Goal: Answer question/provide support: Share knowledge or assist other users

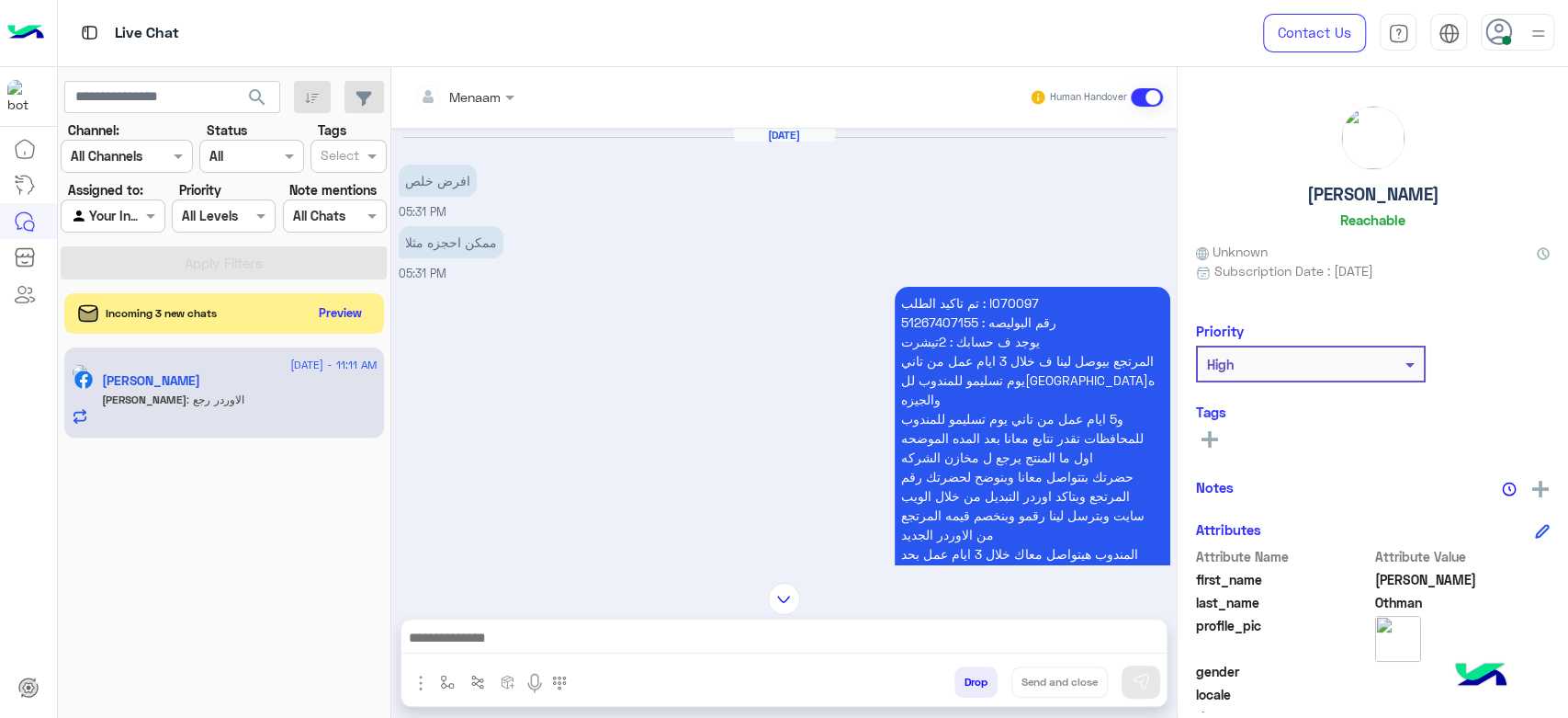
scroll to position [1698, 0]
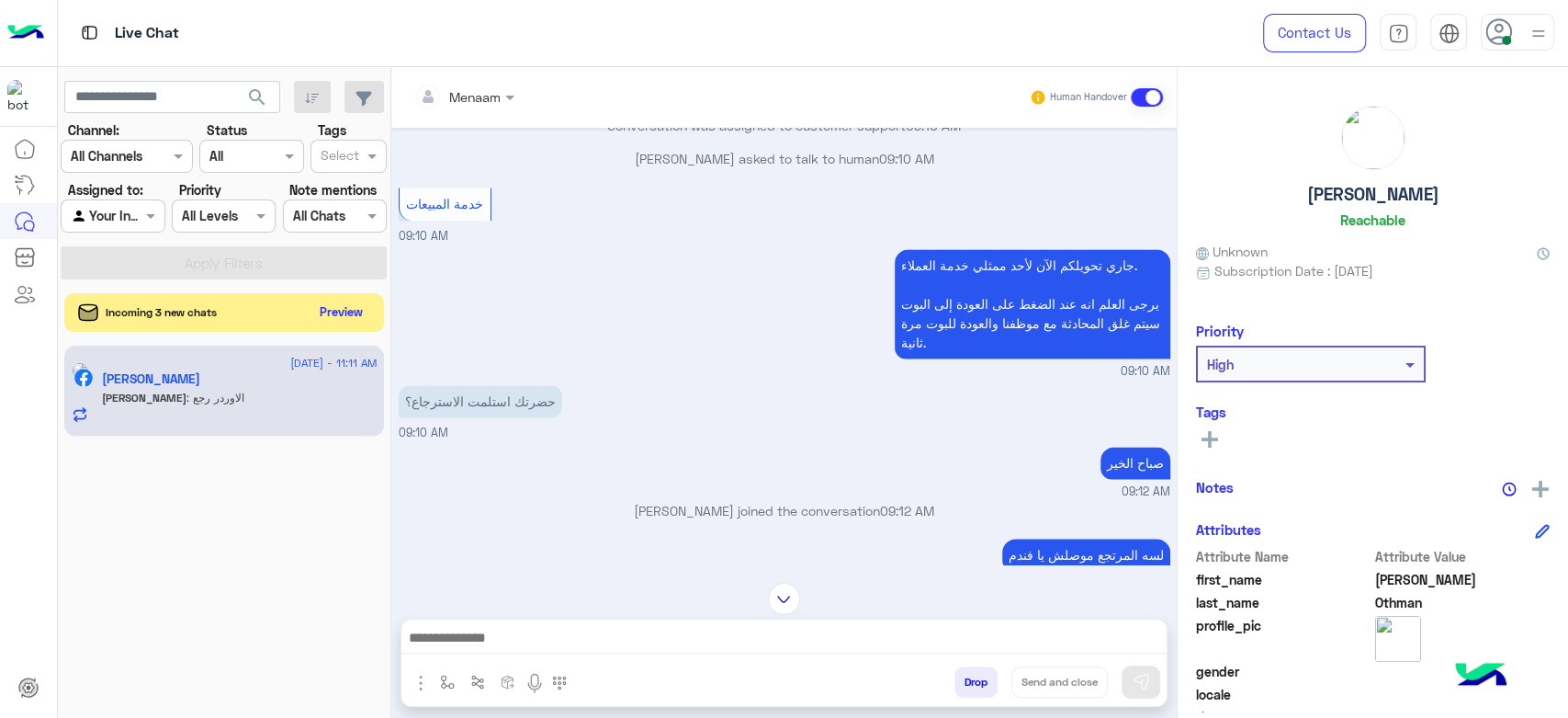
click at [358, 308] on button "Preview" at bounding box center [341, 312] width 57 height 25
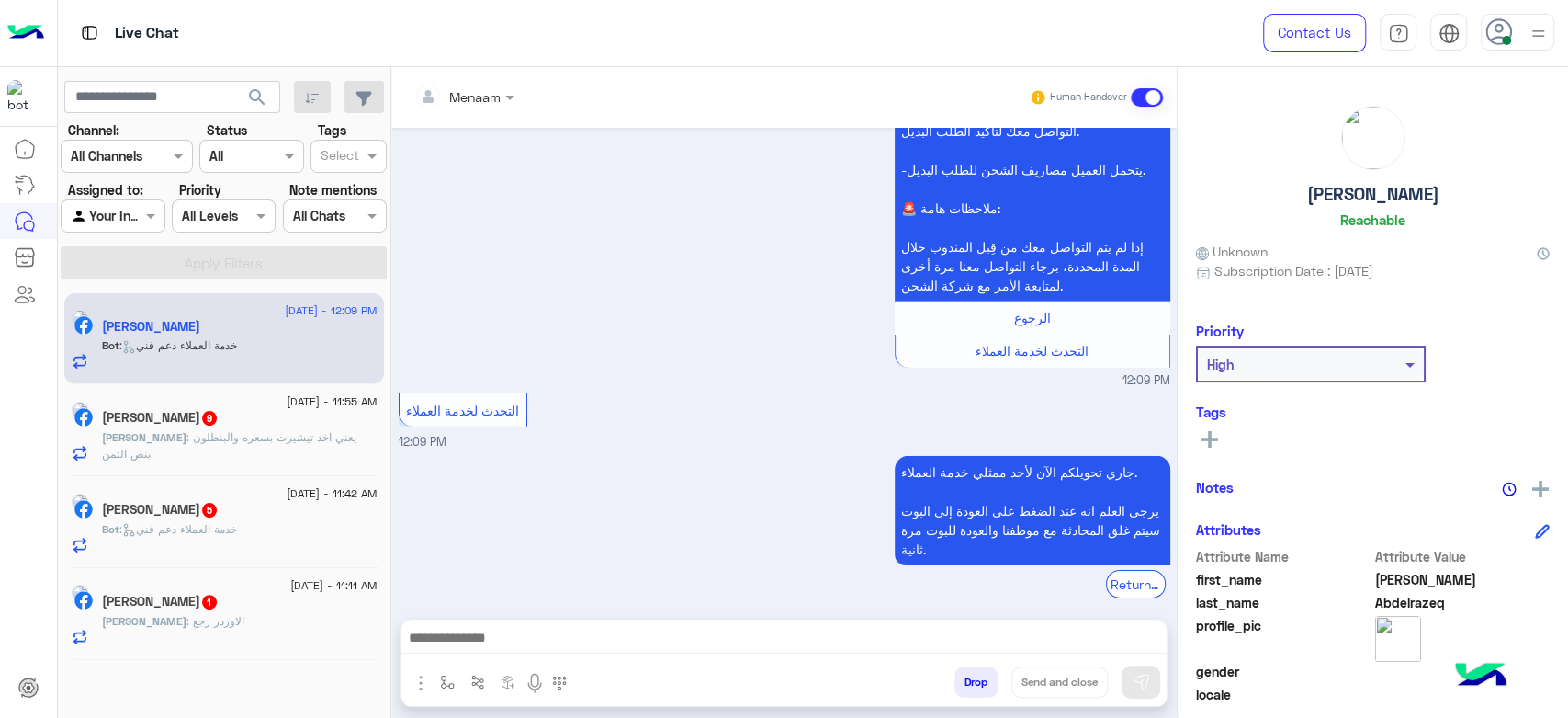
scroll to position [3760, 0]
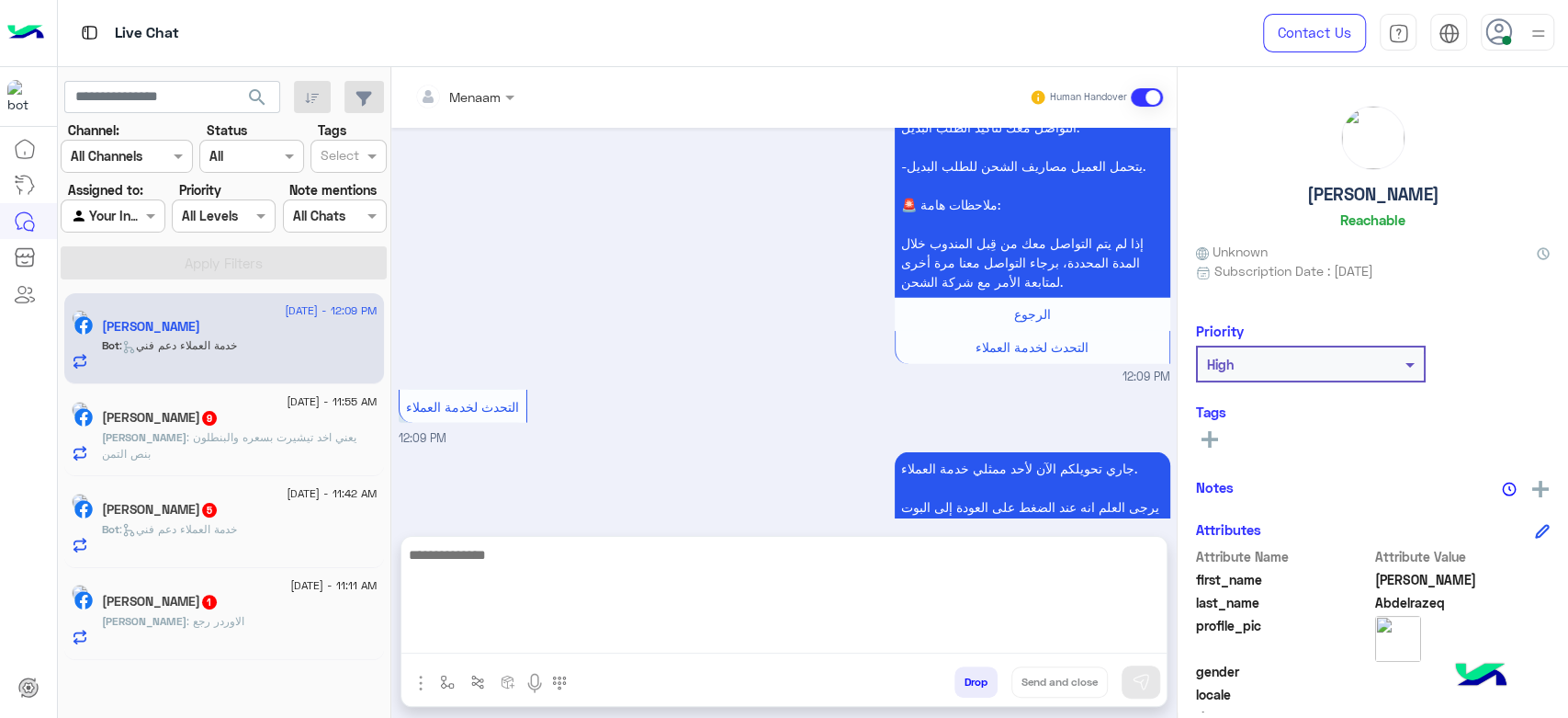
click at [498, 649] on textarea at bounding box center [784, 598] width 765 height 110
type textarea "*"
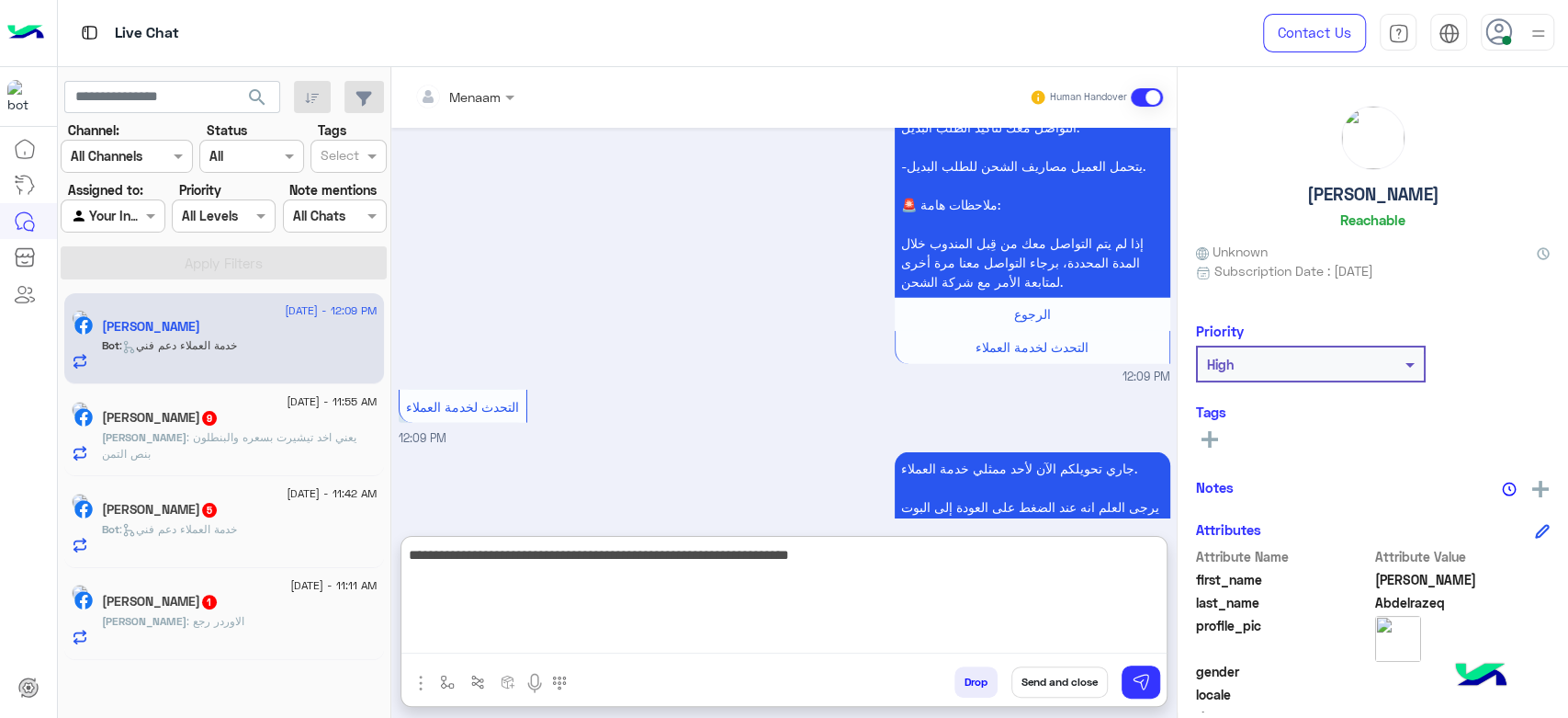
type textarea "**********"
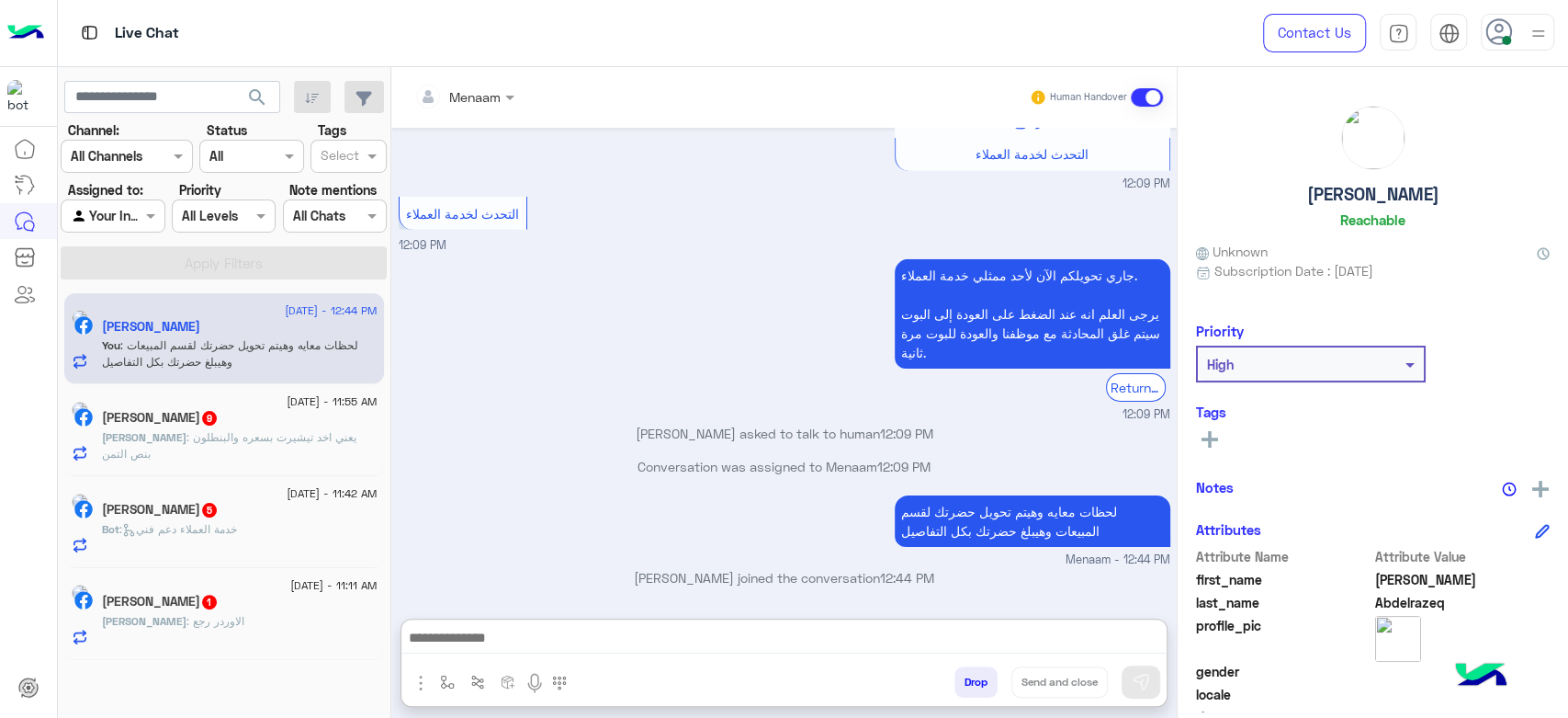
click at [1333, 197] on h5 "[PERSON_NAME]" at bounding box center [1373, 194] width 132 height 21
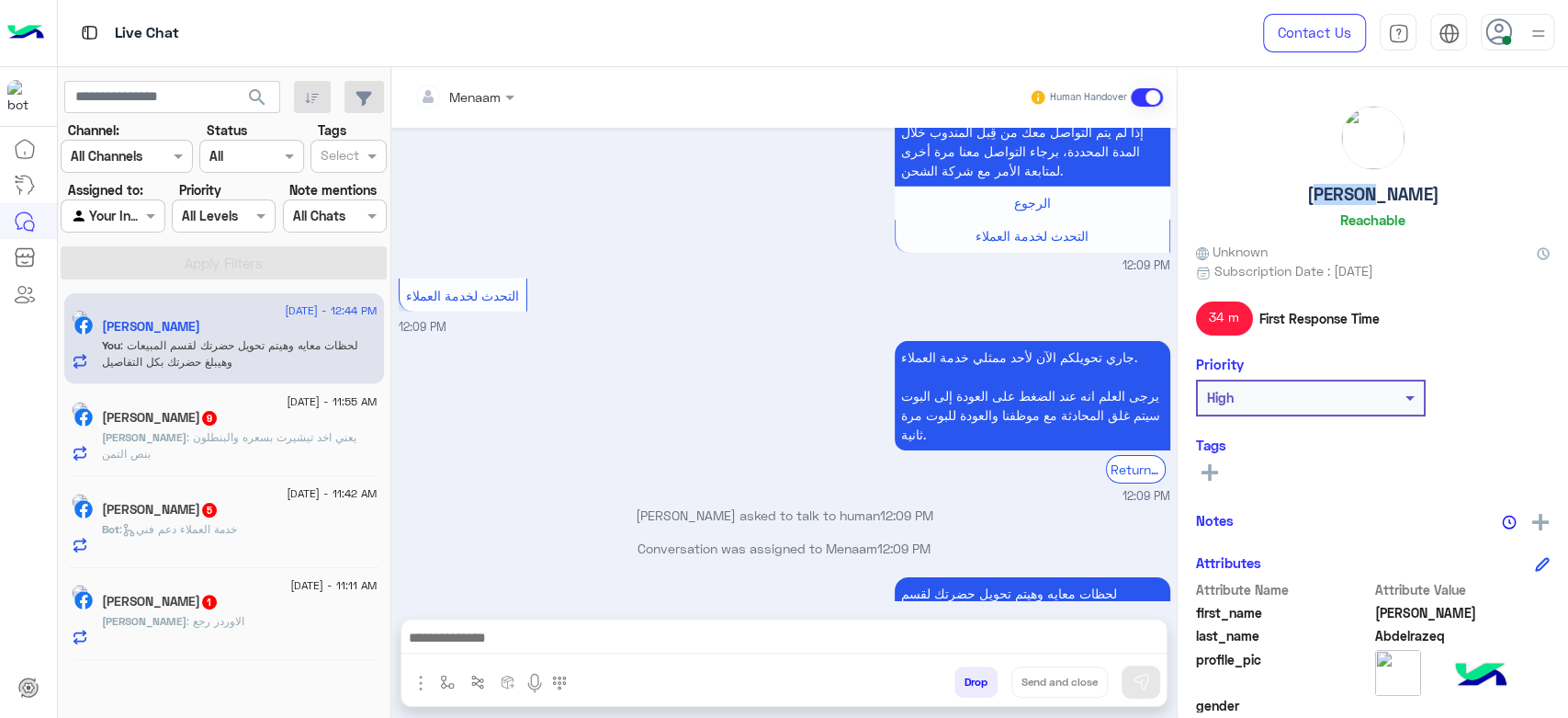
click at [1333, 197] on h5 "[PERSON_NAME]" at bounding box center [1373, 194] width 132 height 21
copy h5 "[PERSON_NAME]"
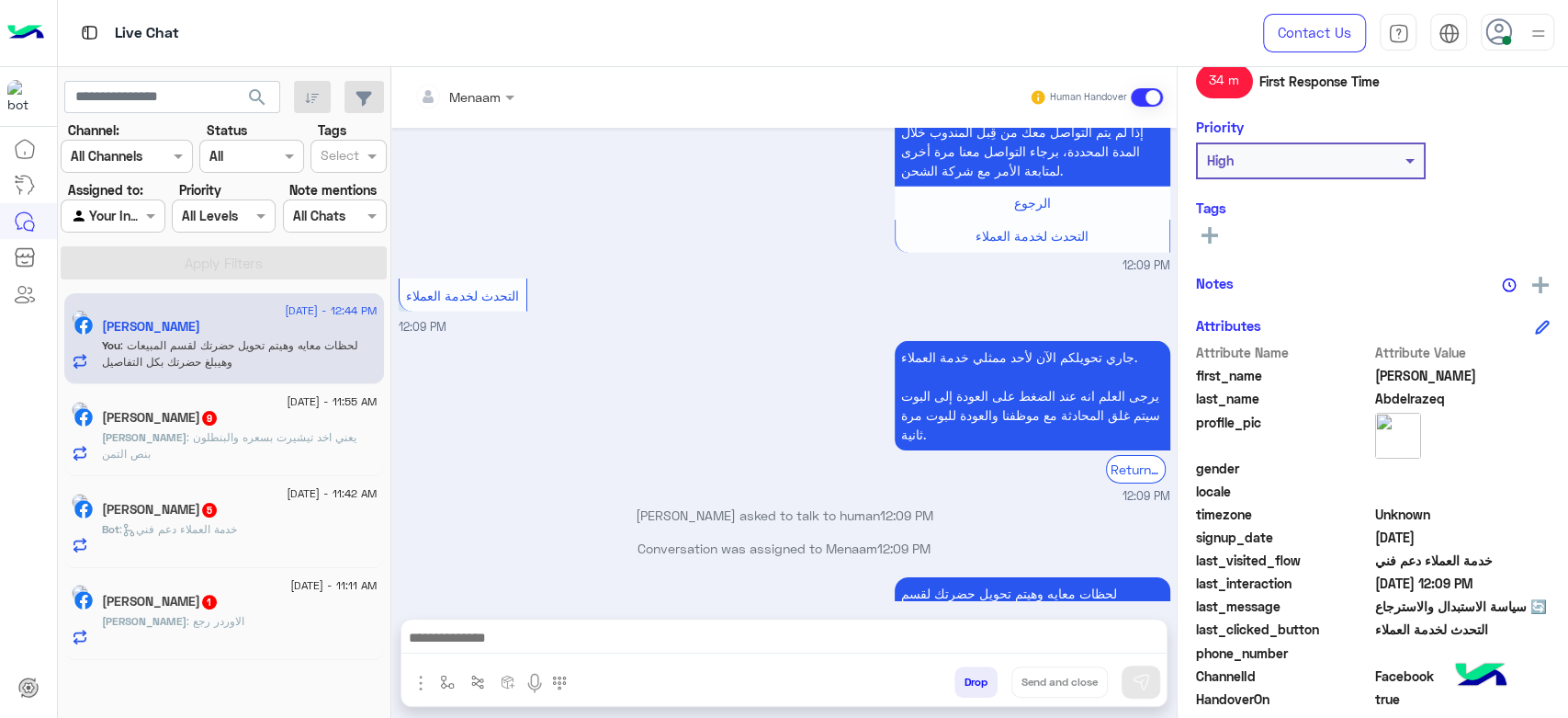
scroll to position [347, 0]
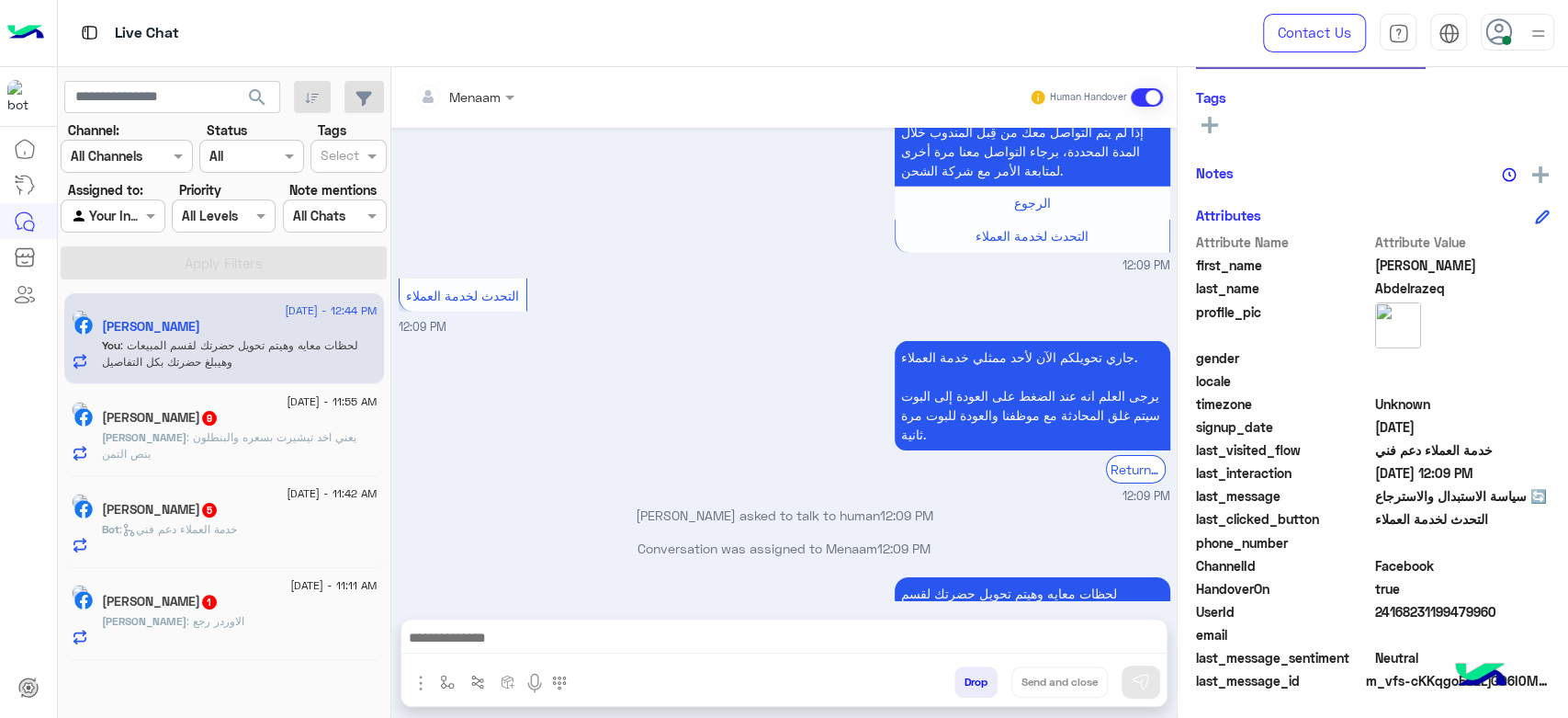
click at [1404, 611] on span "24168231199479960" at bounding box center [1464, 612] width 176 height 19
copy span "24168231199479960"
click at [449, 92] on input "text" at bounding box center [442, 97] width 57 height 19
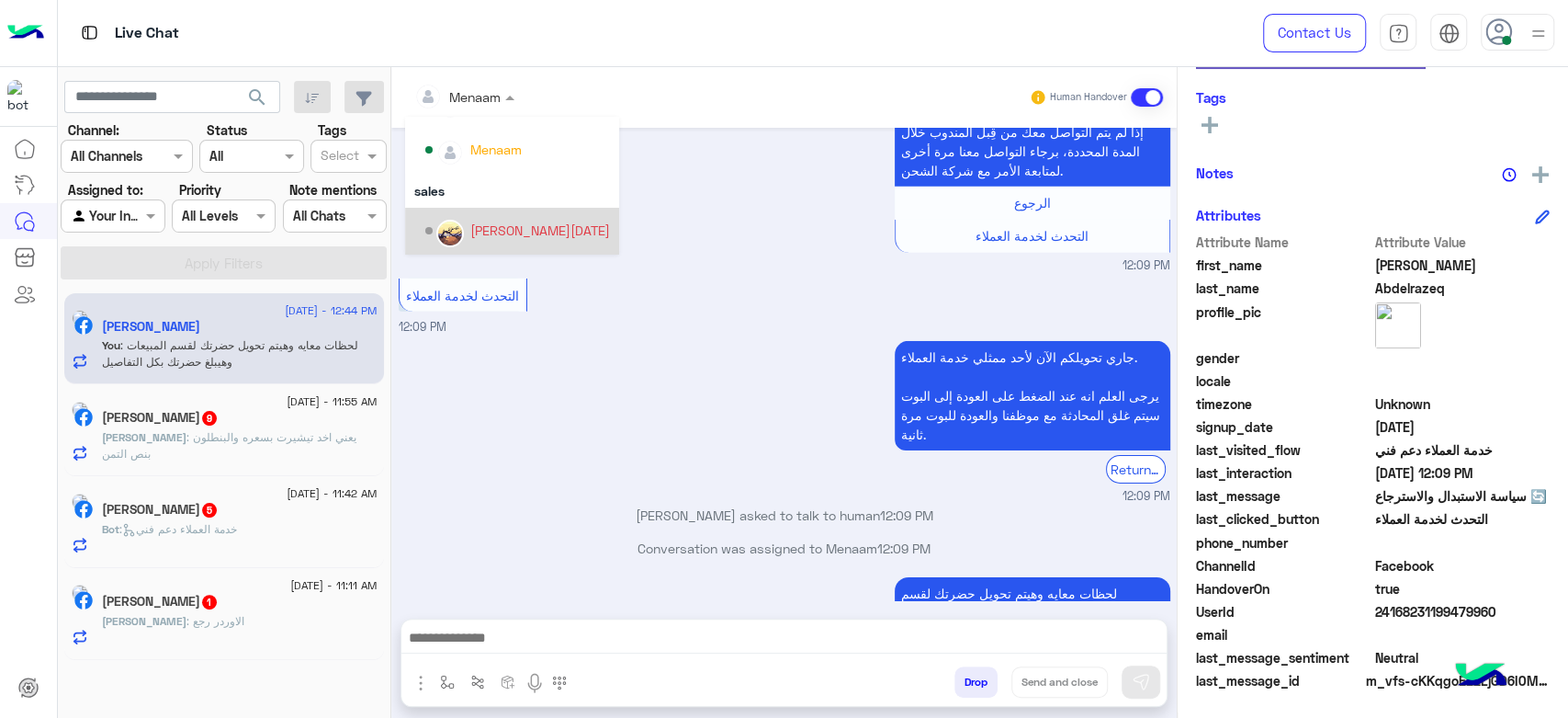
scroll to position [163, 0]
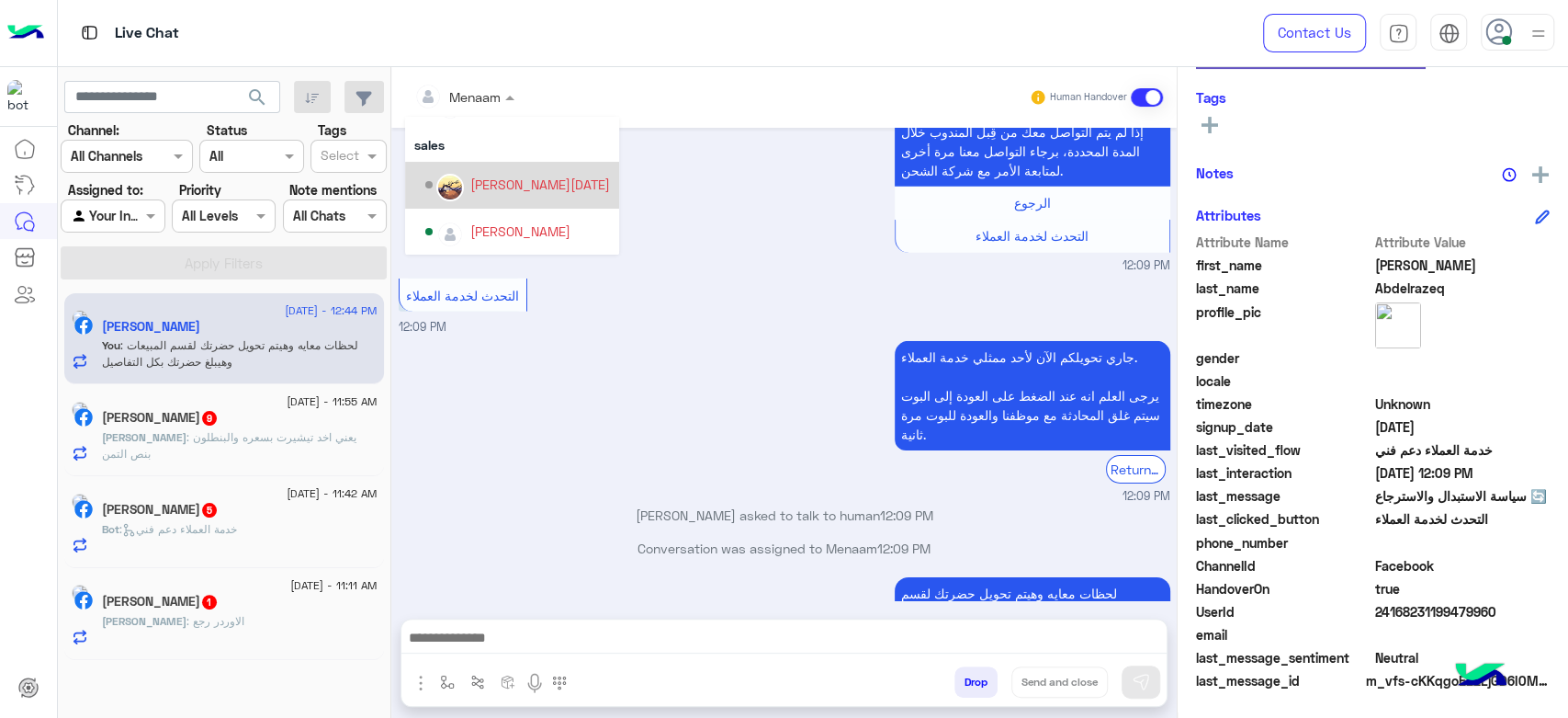
click at [518, 195] on div "[PERSON_NAME][DATE]" at bounding box center [517, 185] width 185 height 32
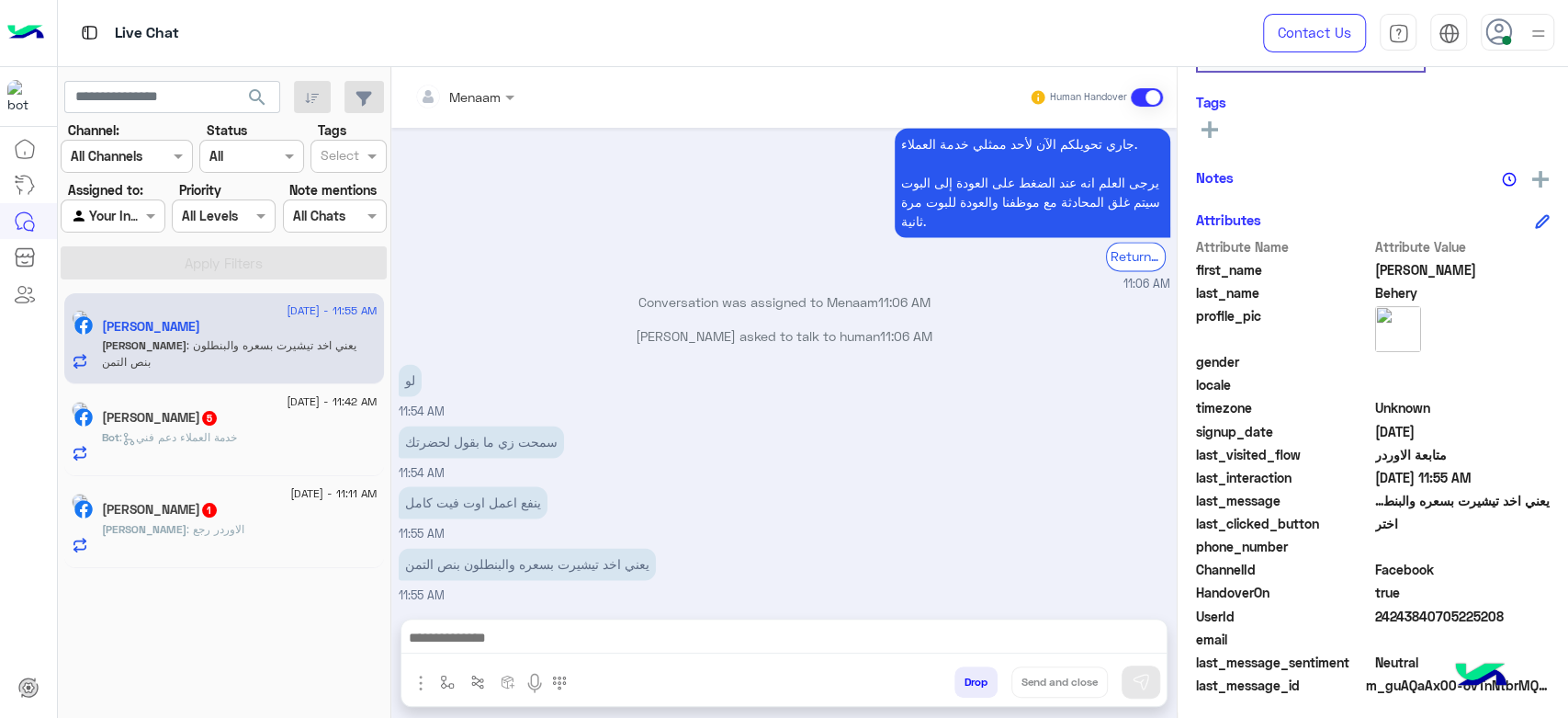
scroll to position [314, 0]
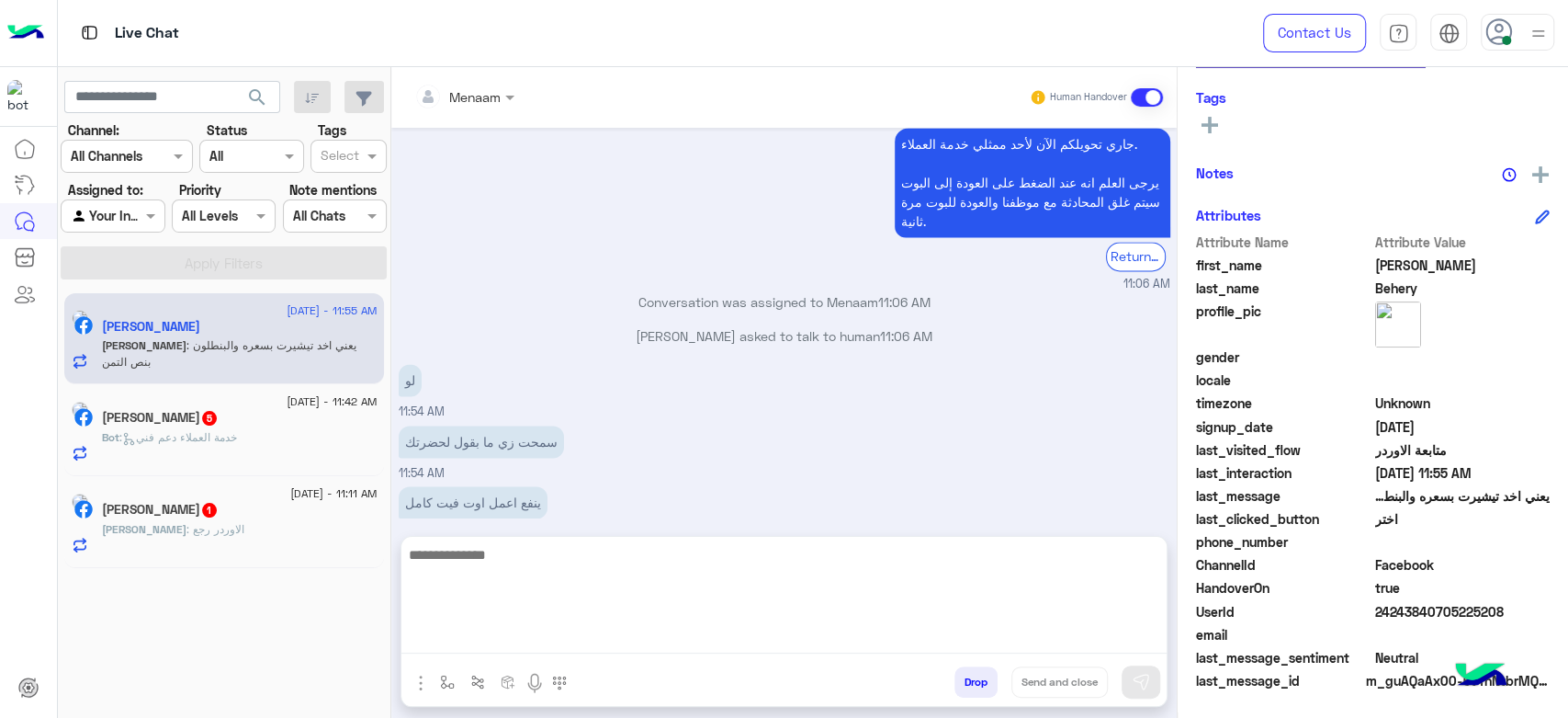
click at [560, 646] on textarea at bounding box center [784, 598] width 765 height 110
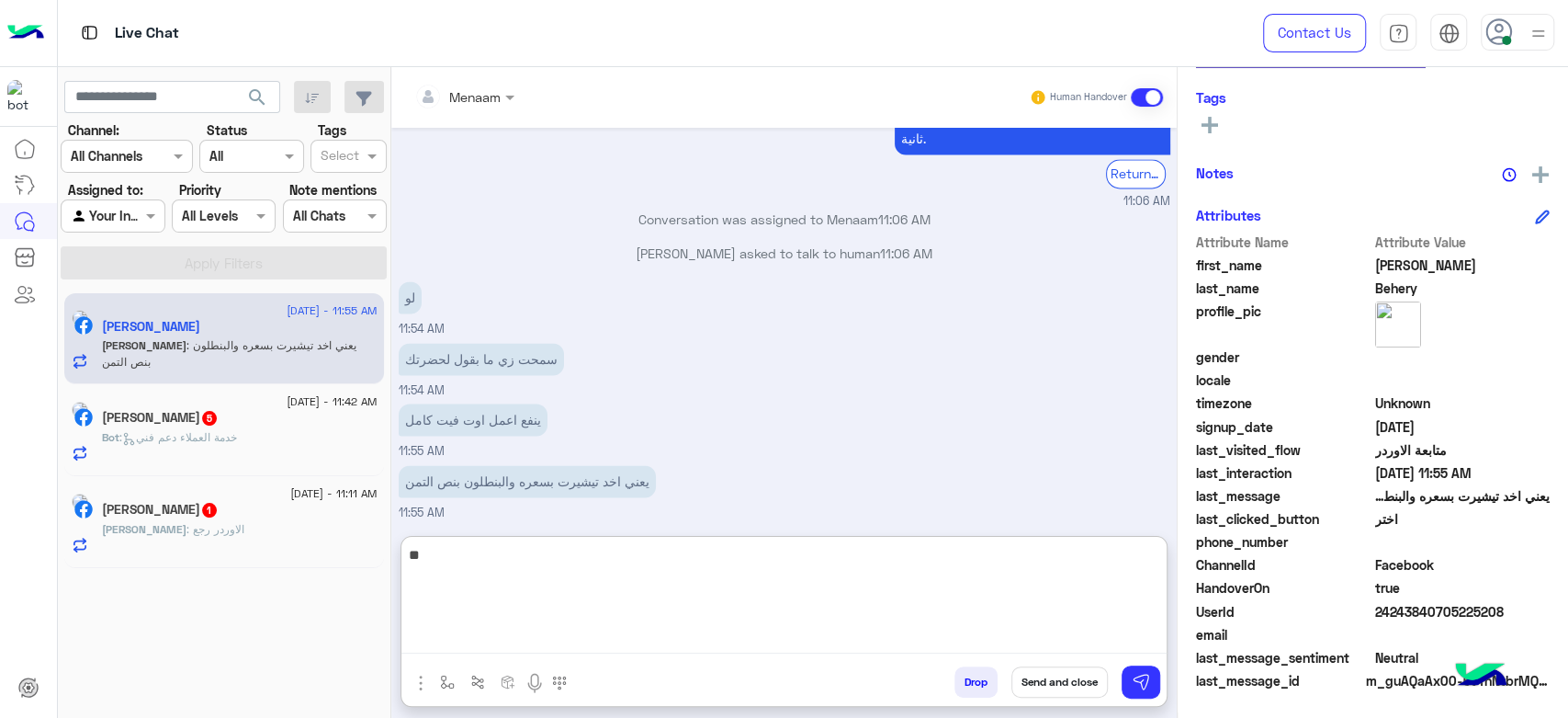
type textarea "*"
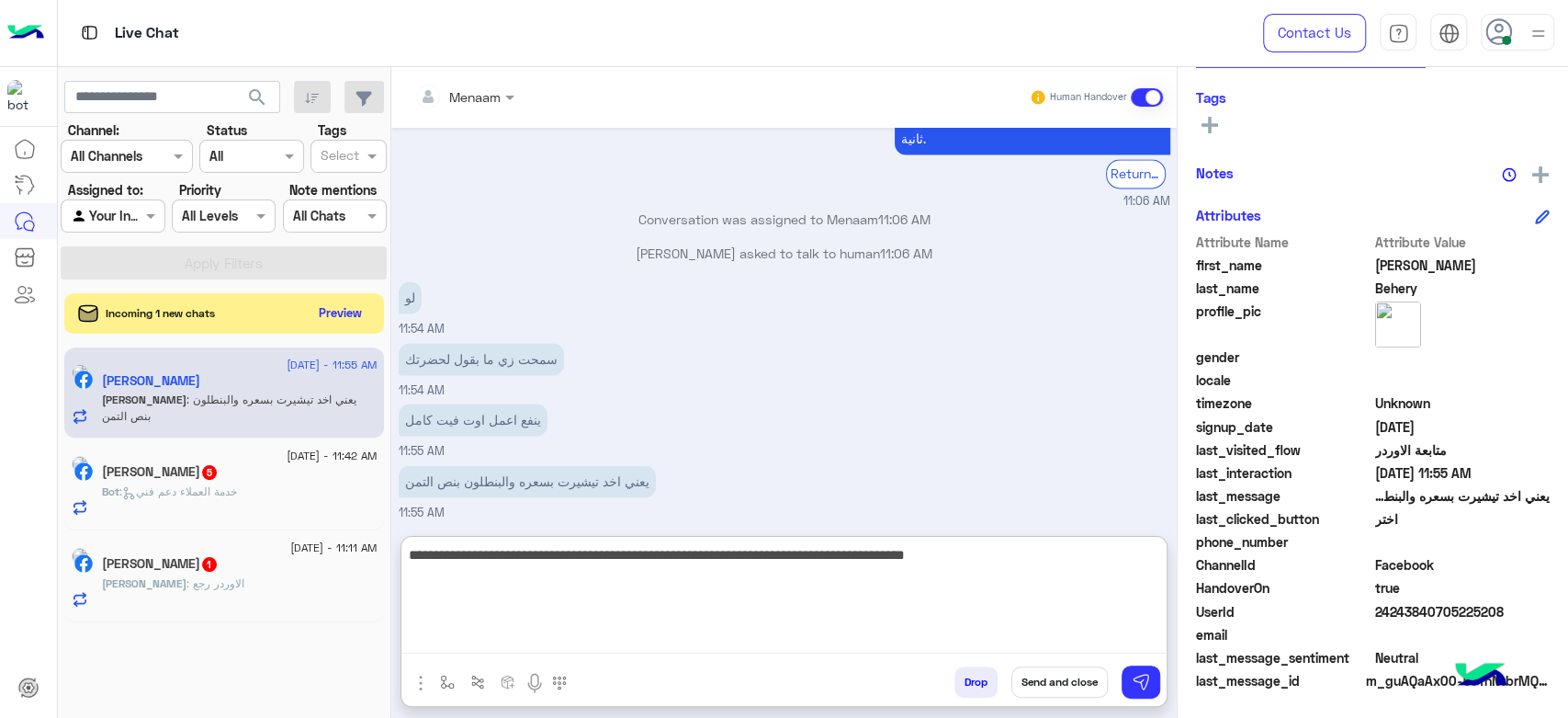
type textarea "**********"
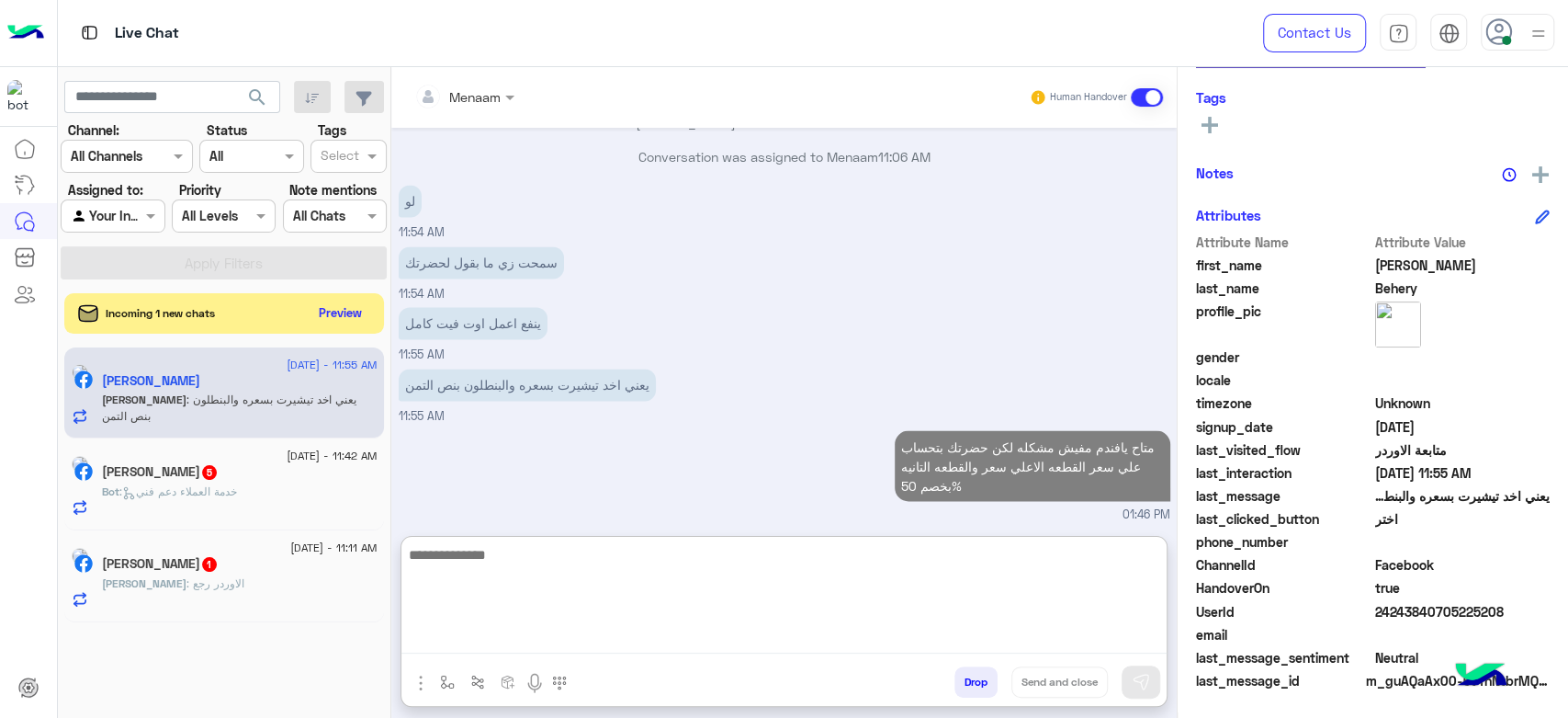
scroll to position [0, 0]
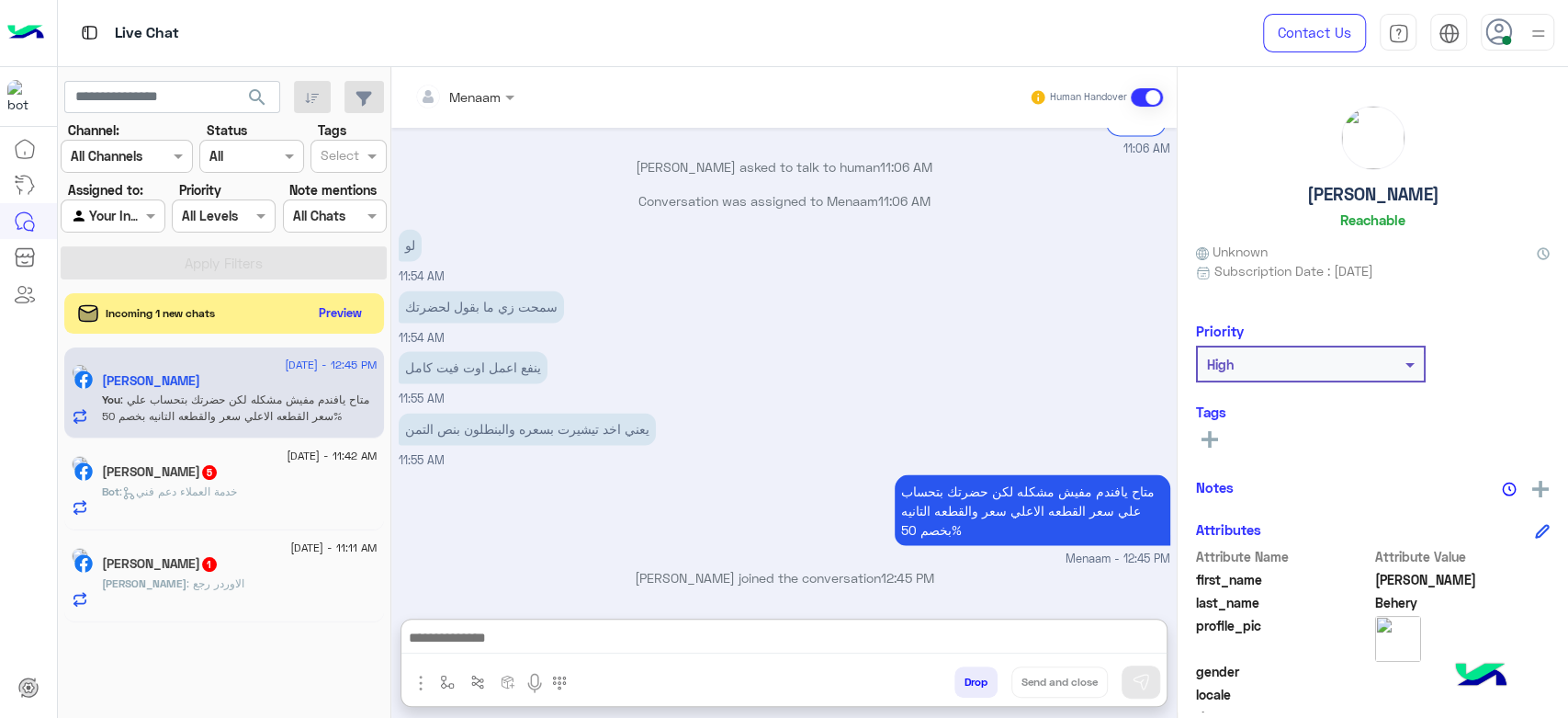
click at [1367, 184] on h5 "[PERSON_NAME]" at bounding box center [1373, 194] width 132 height 21
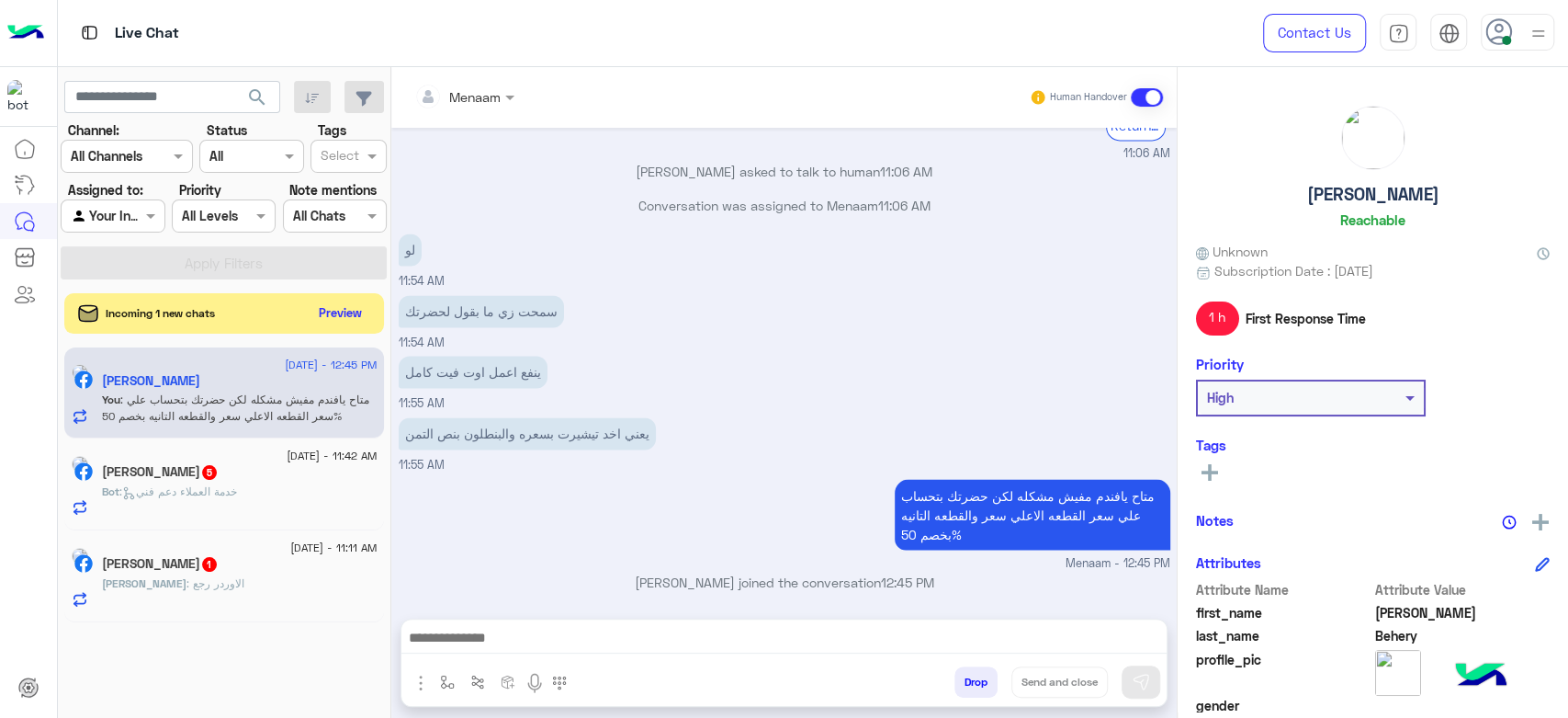
click at [1356, 204] on h5 "[PERSON_NAME]" at bounding box center [1373, 194] width 132 height 21
copy h5 "[PERSON_NAME]"
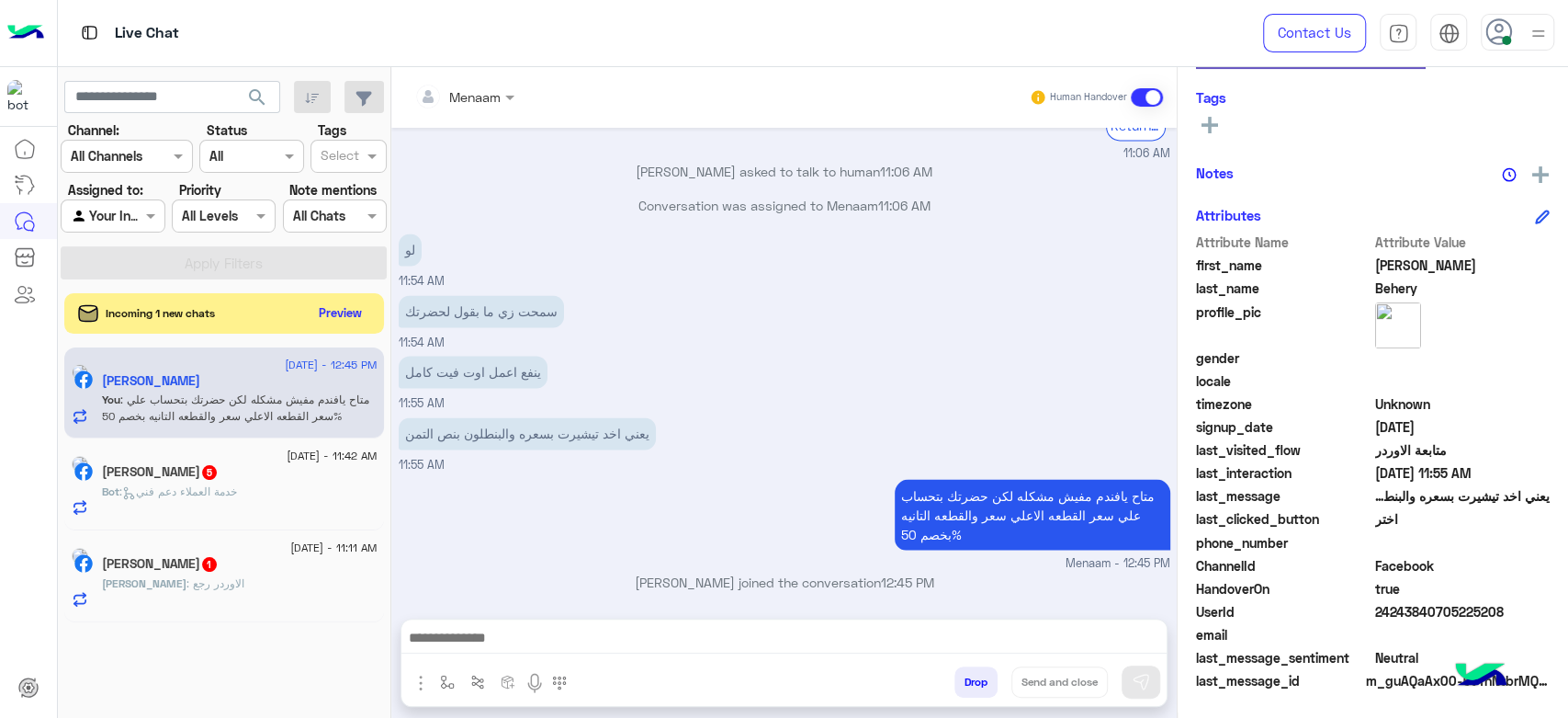
click at [1378, 617] on span "24243840705225208" at bounding box center [1464, 612] width 176 height 19
copy span "24243840705225208"
click at [477, 108] on div "Menaam" at bounding box center [457, 97] width 86 height 37
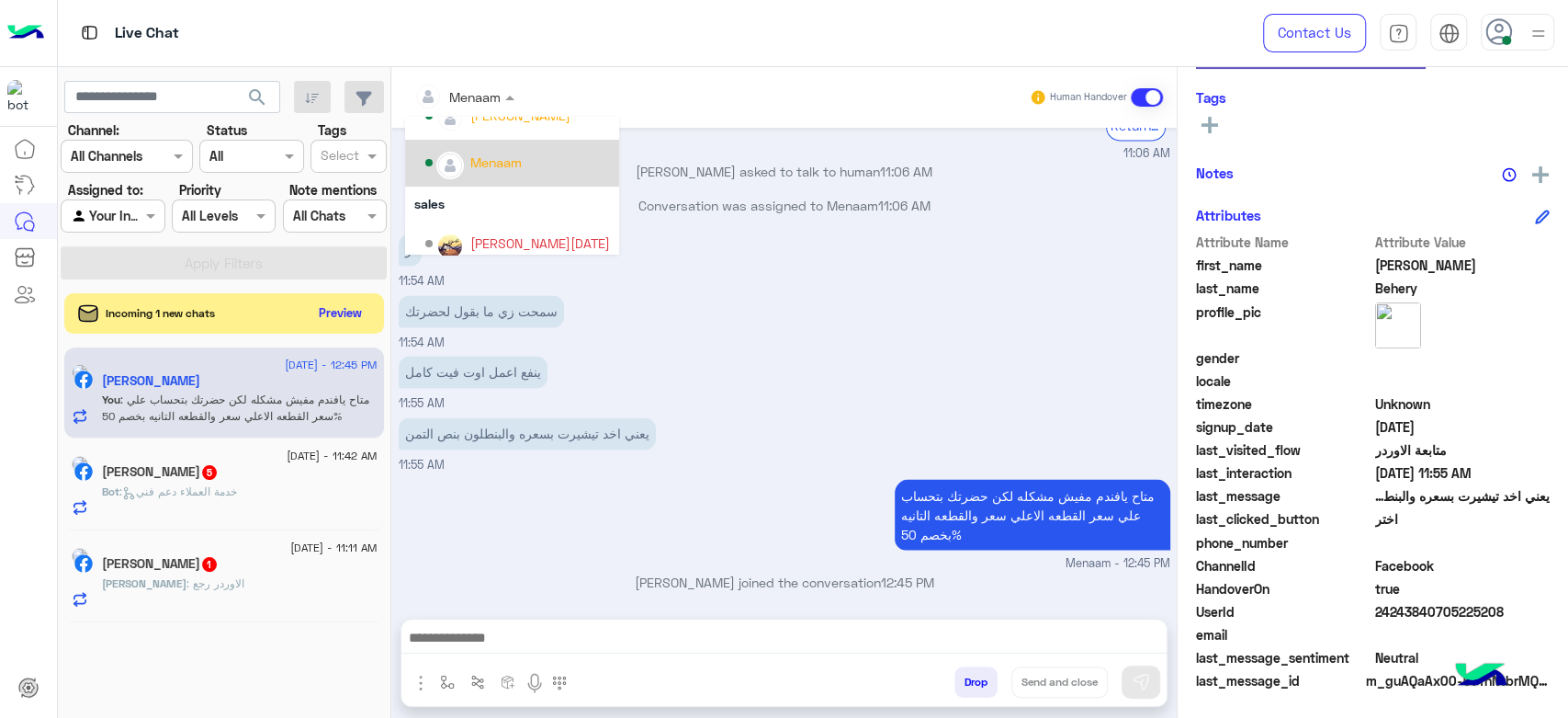
scroll to position [163, 0]
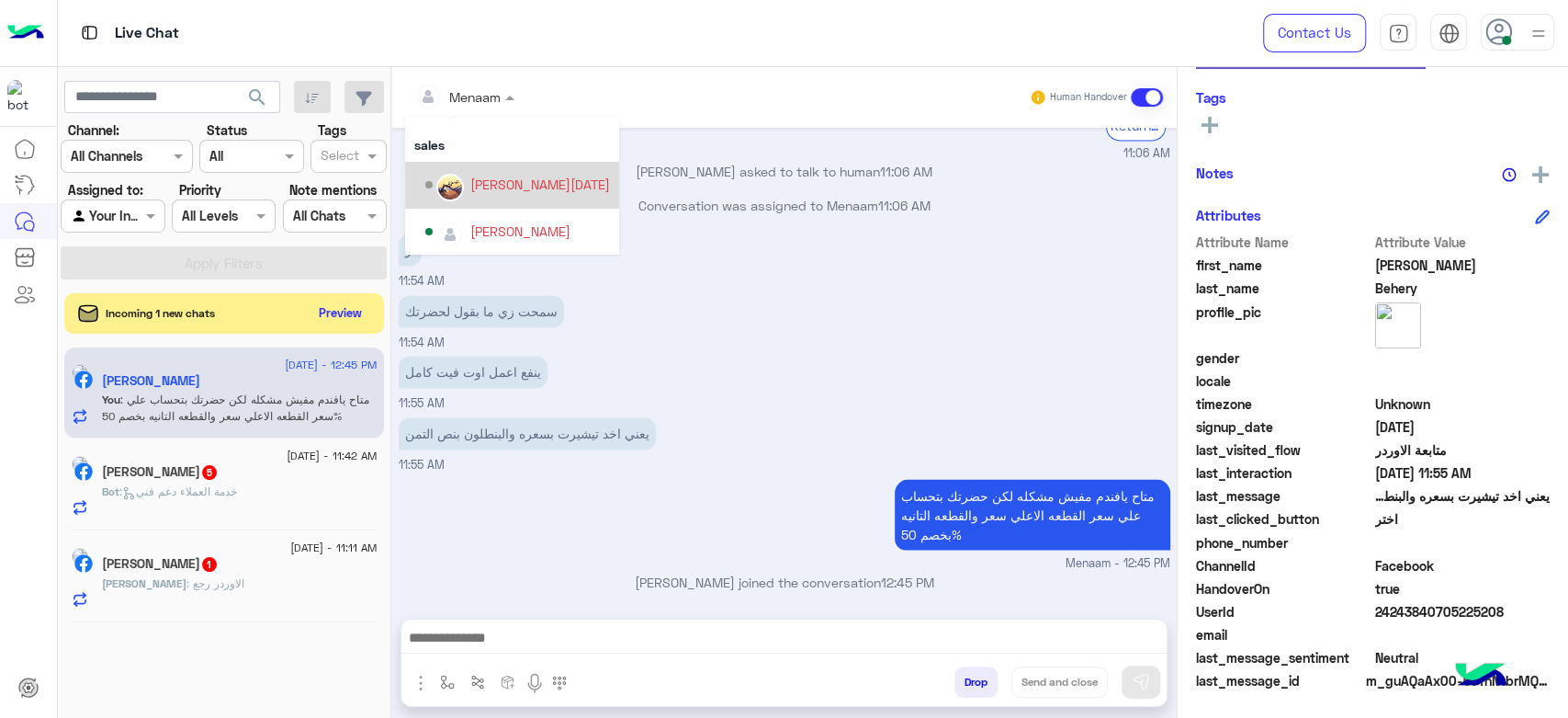
click at [777, 341] on div "سمحت زي ما بقول لحضرتك 11:54 AM" at bounding box center [784, 322] width 772 height 62
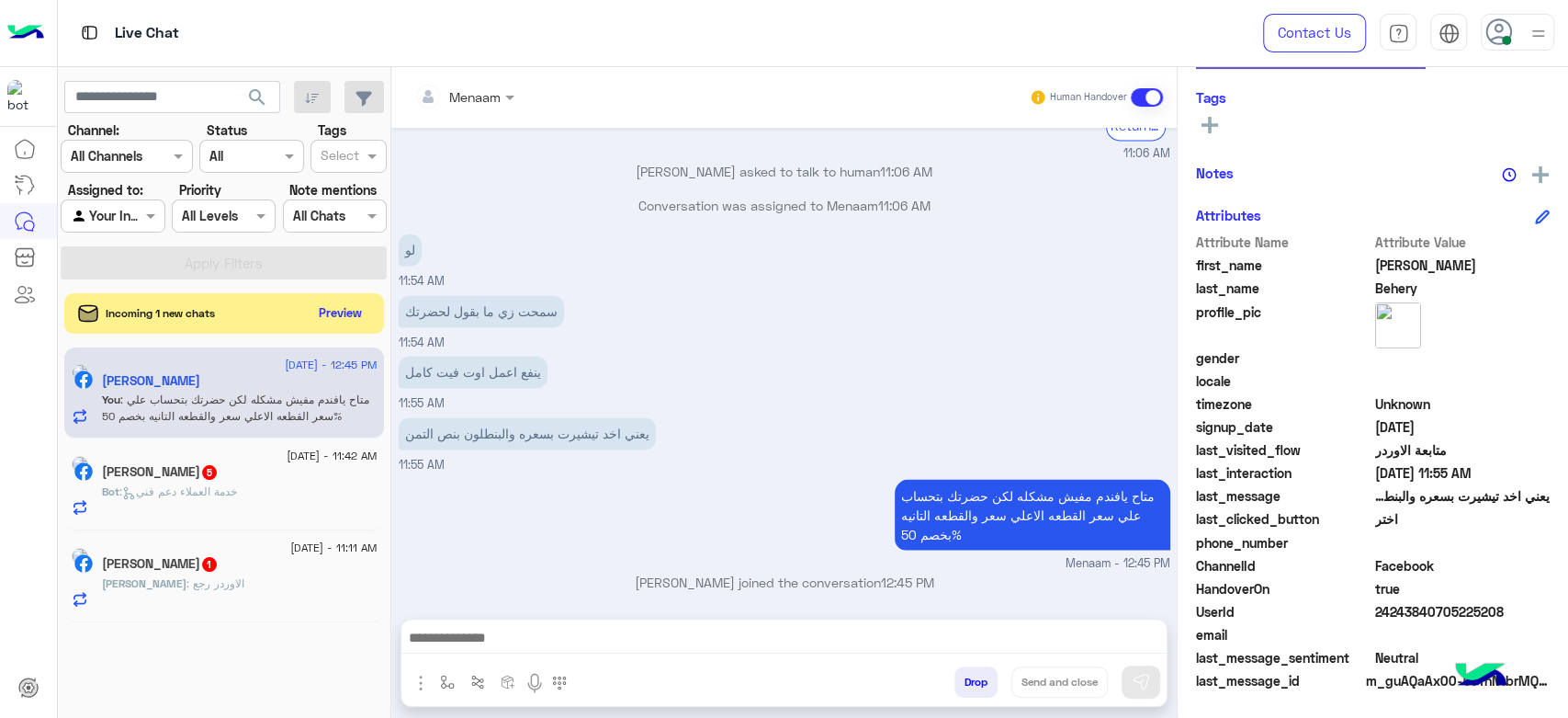
click at [220, 479] on div "[PERSON_NAME] 5" at bounding box center [240, 474] width 275 height 19
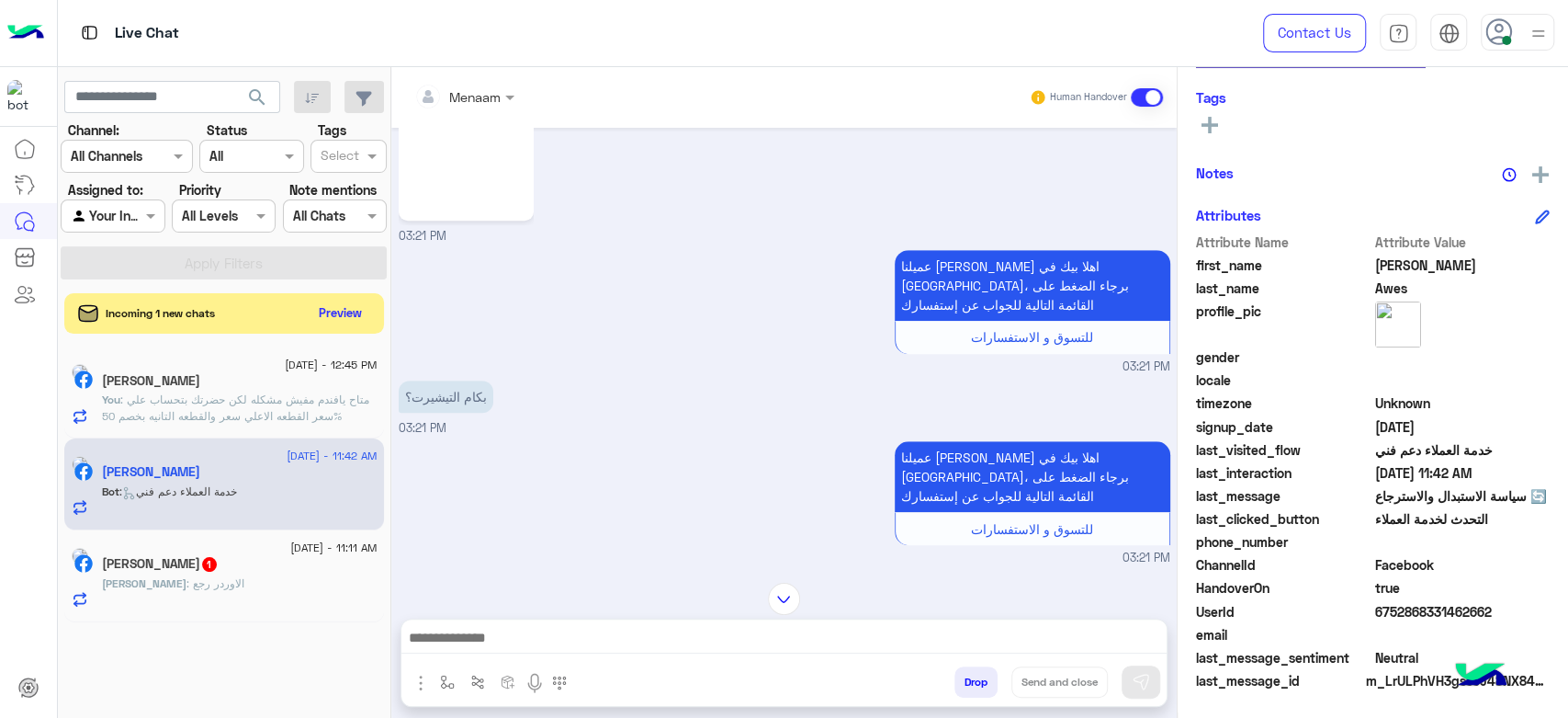
scroll to position [948, 0]
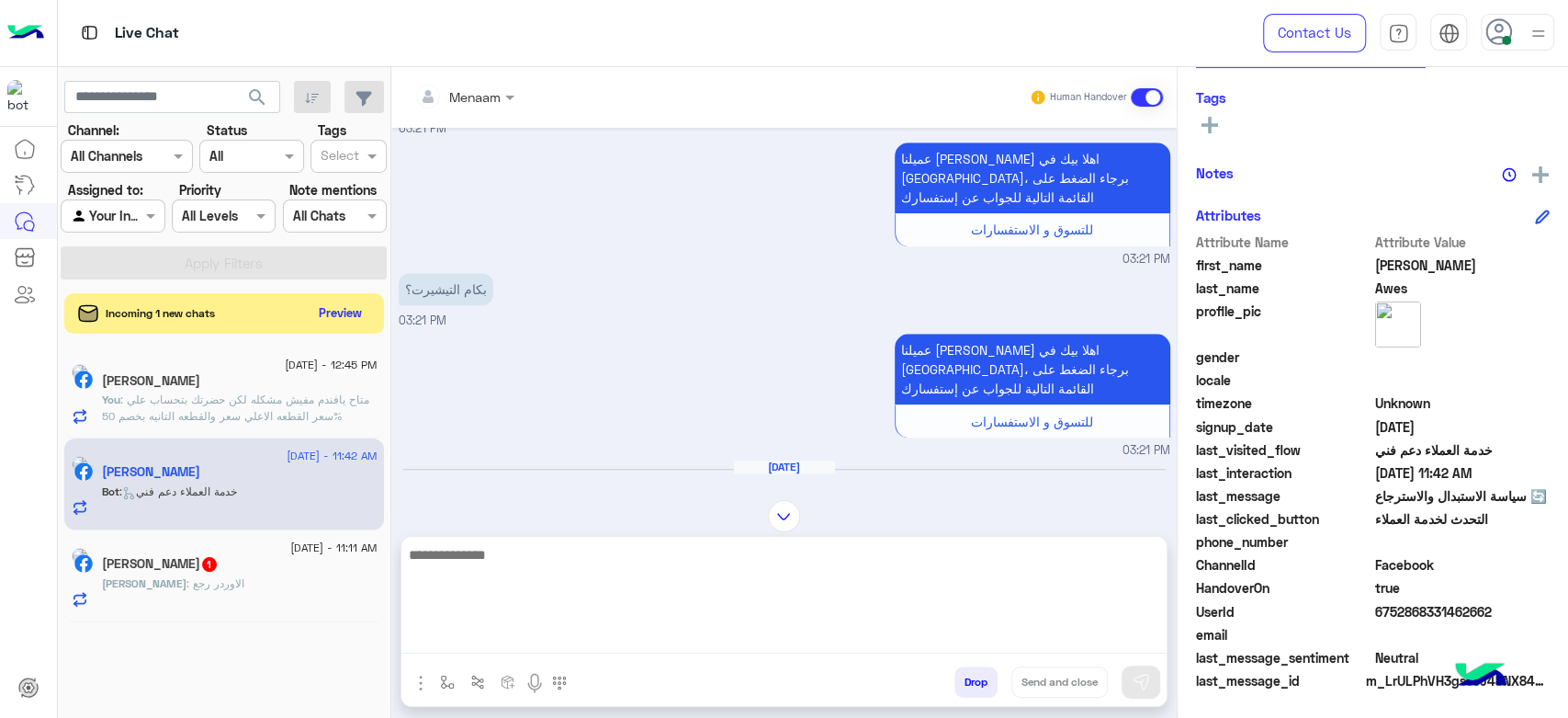
click at [503, 646] on textarea at bounding box center [784, 598] width 765 height 110
type textarea "**********"
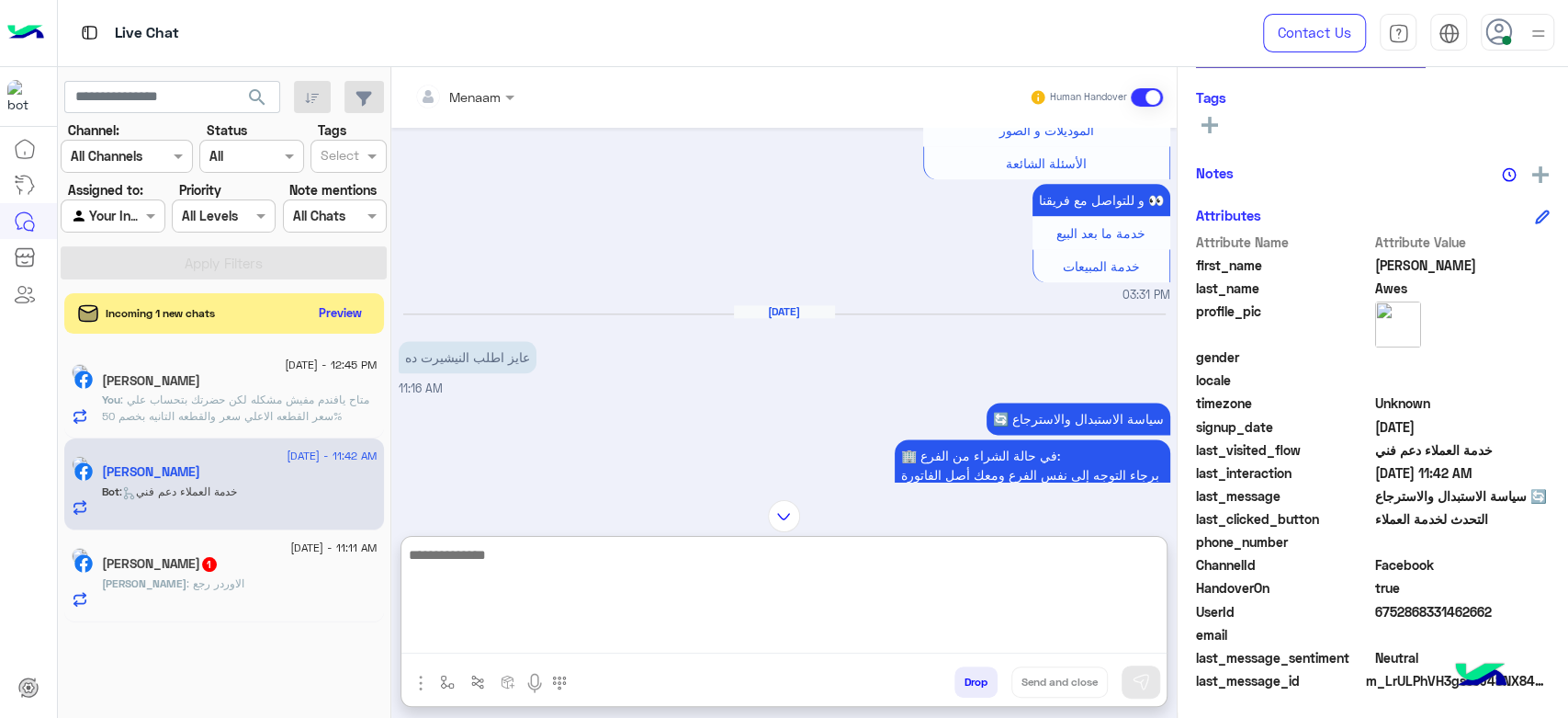
scroll to position [1765, 0]
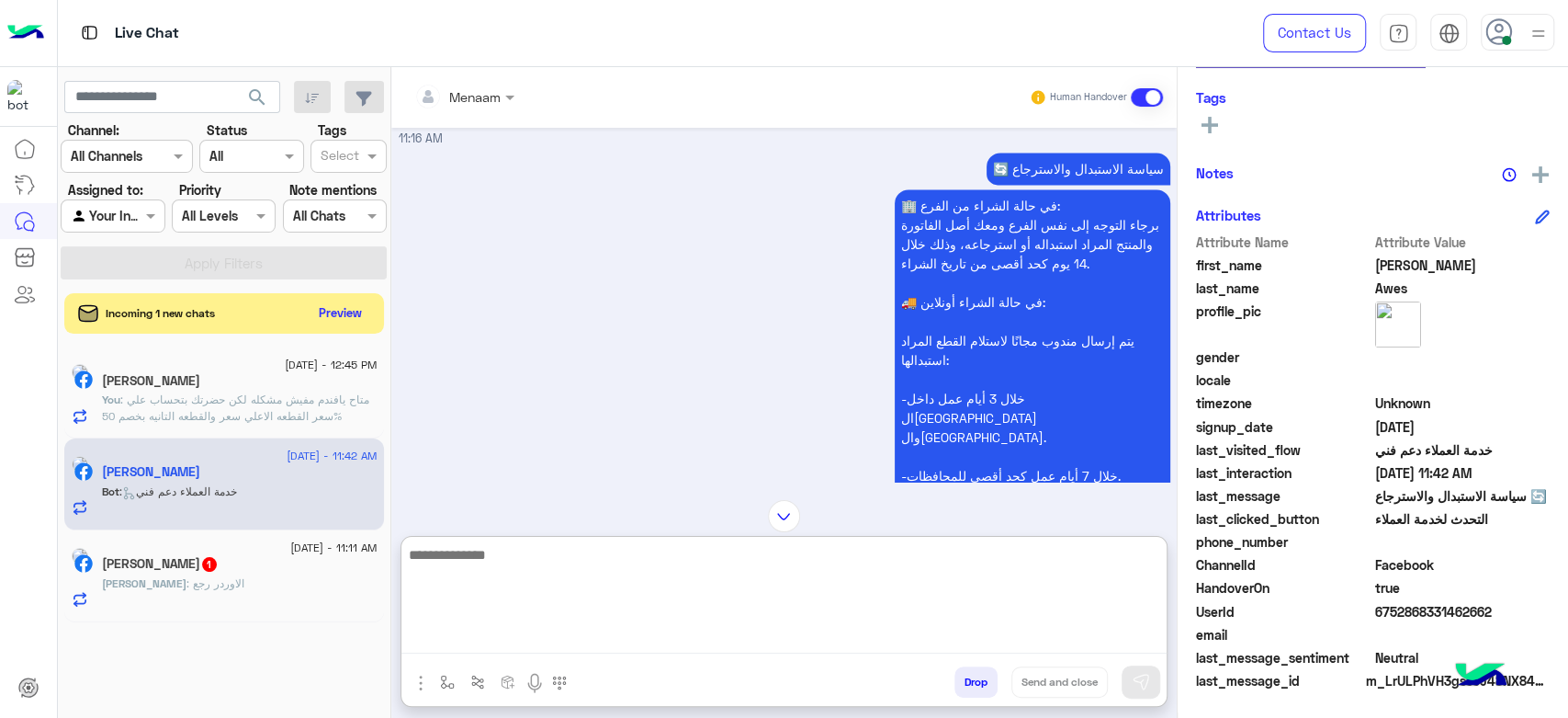
click at [544, 553] on textarea at bounding box center [784, 598] width 765 height 110
paste textarea "**********"
type textarea "**********"
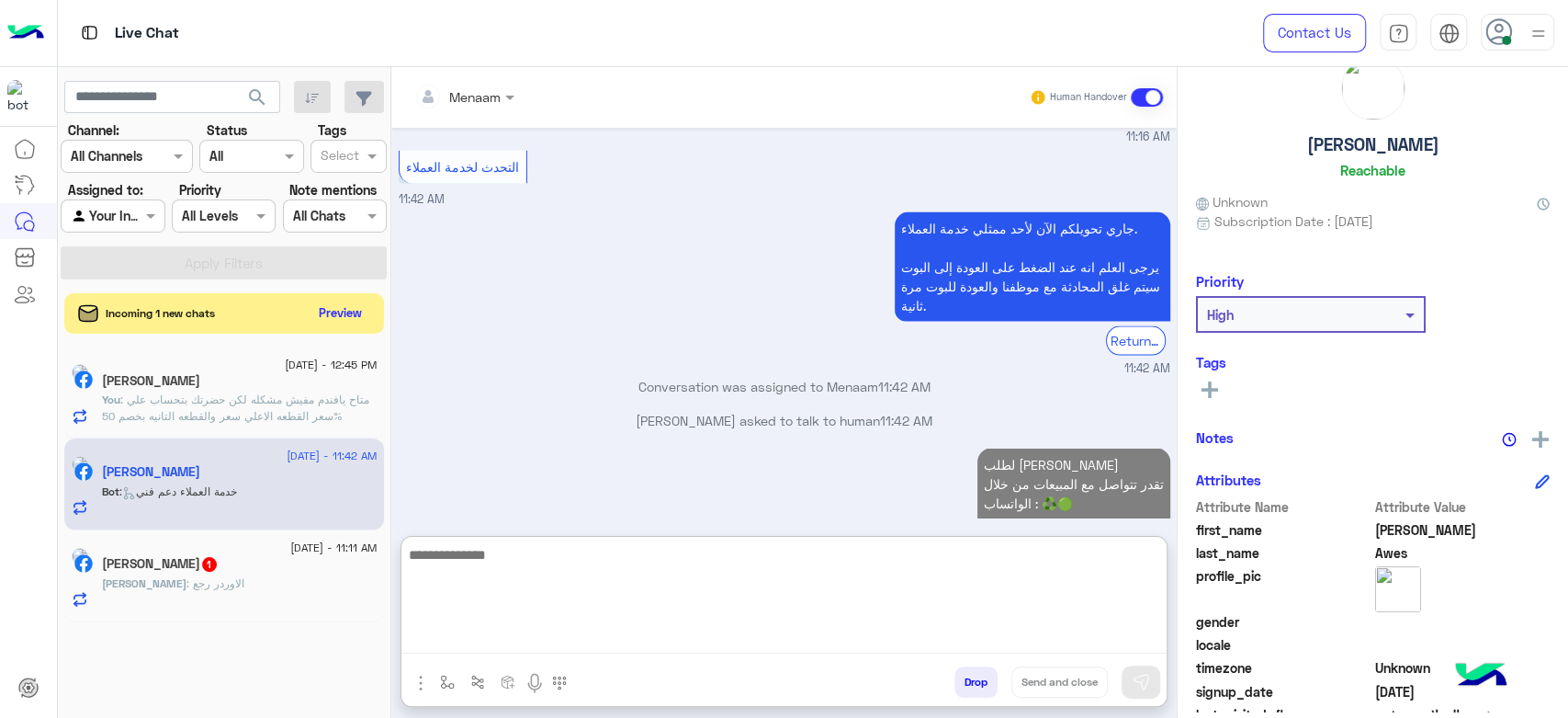
scroll to position [0, 0]
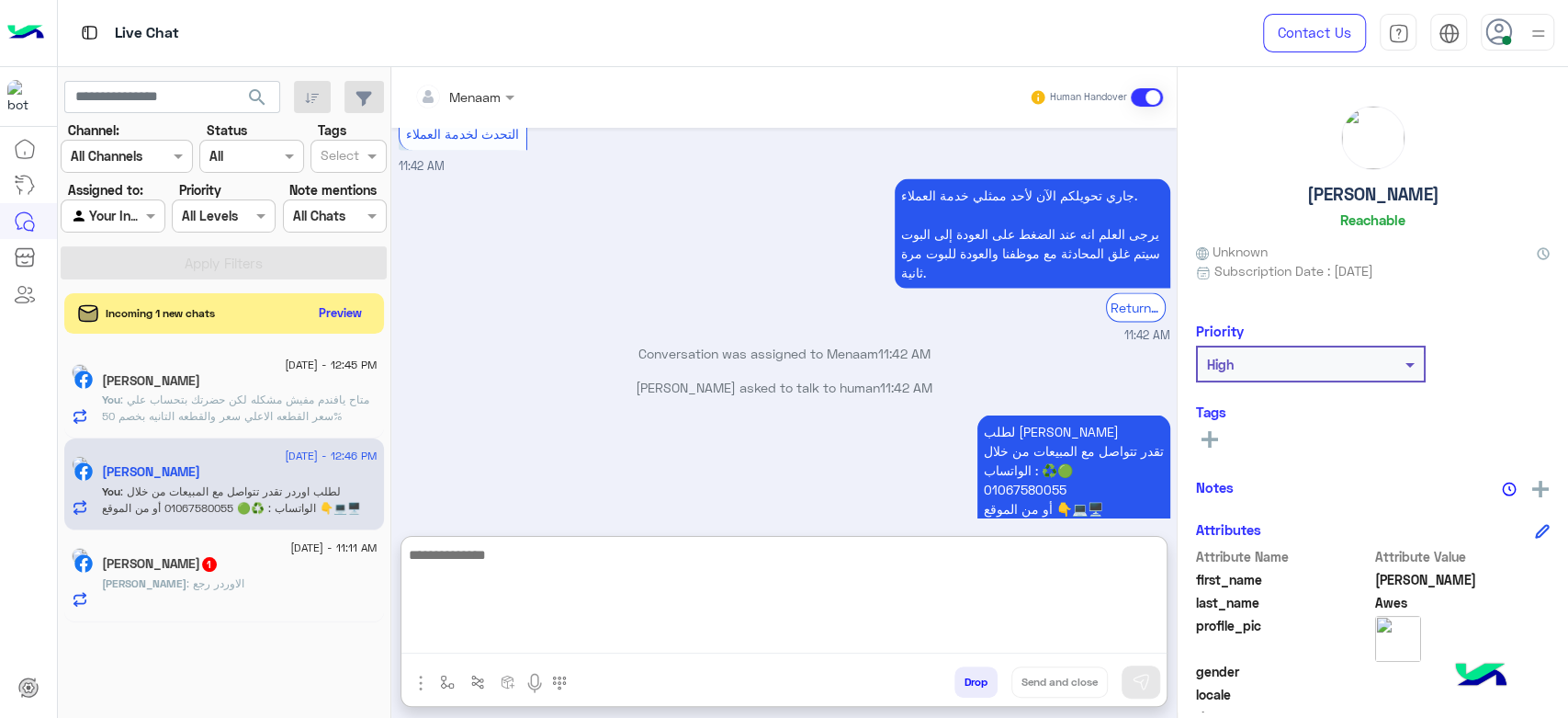
click at [1354, 198] on h5 "[PERSON_NAME]" at bounding box center [1373, 194] width 132 height 21
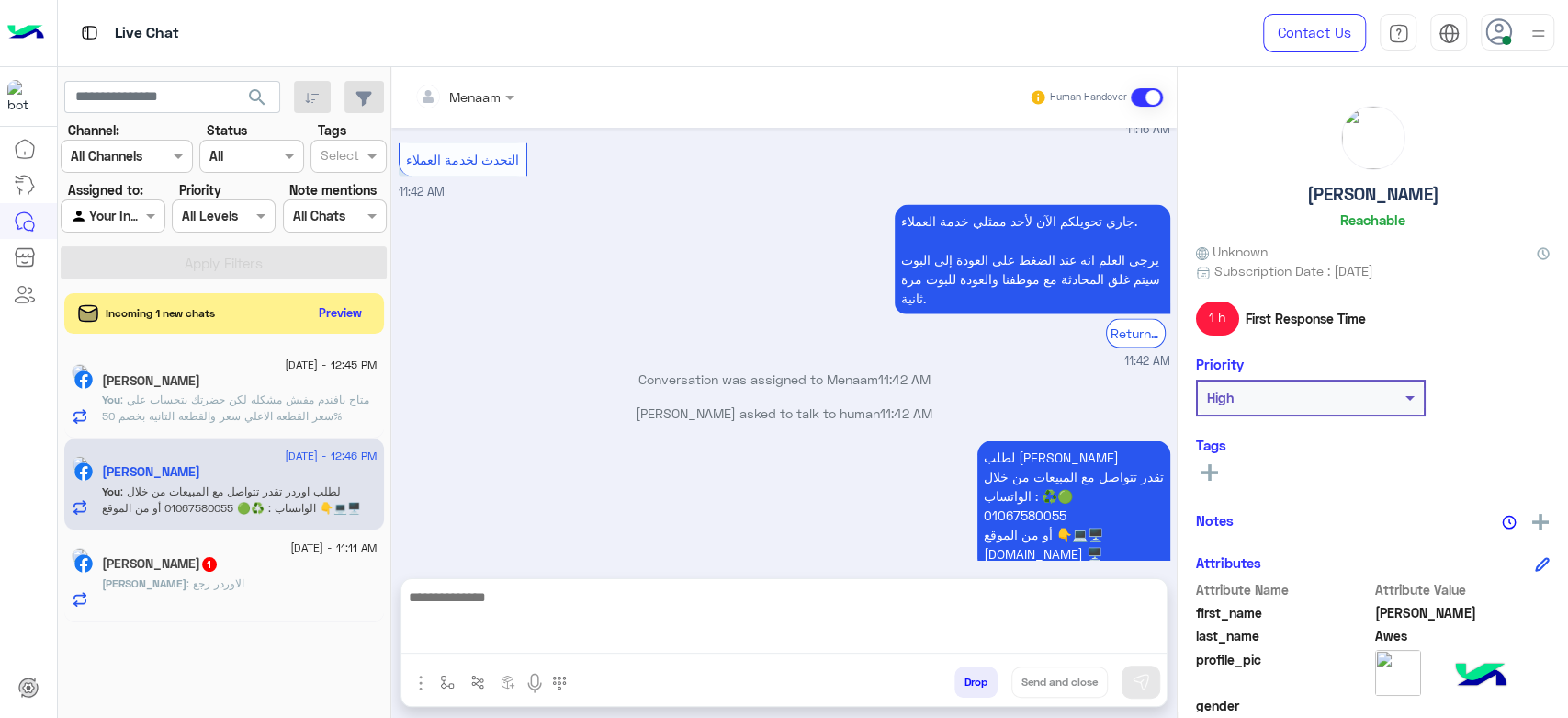
scroll to position [2362, 0]
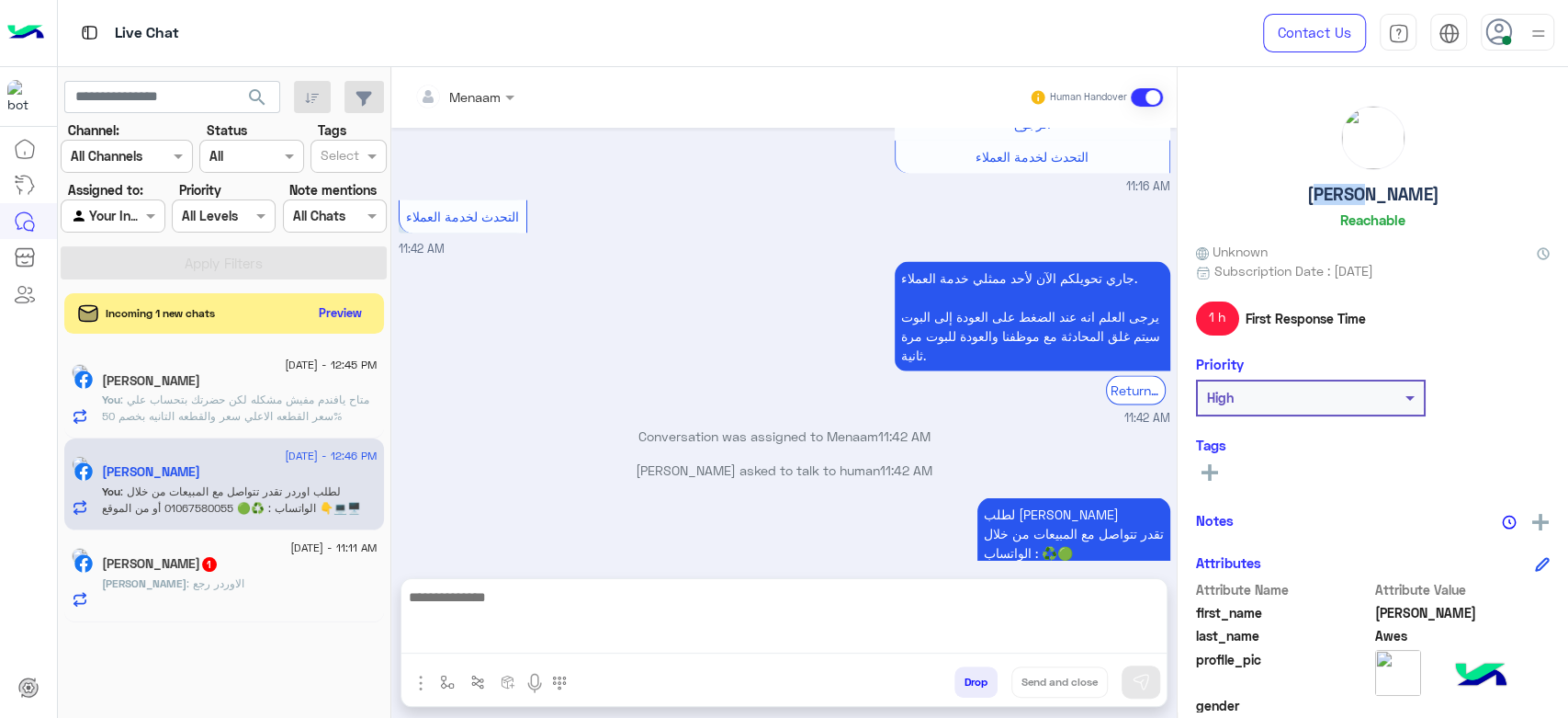
click at [1354, 198] on h5 "[PERSON_NAME]" at bounding box center [1373, 194] width 132 height 21
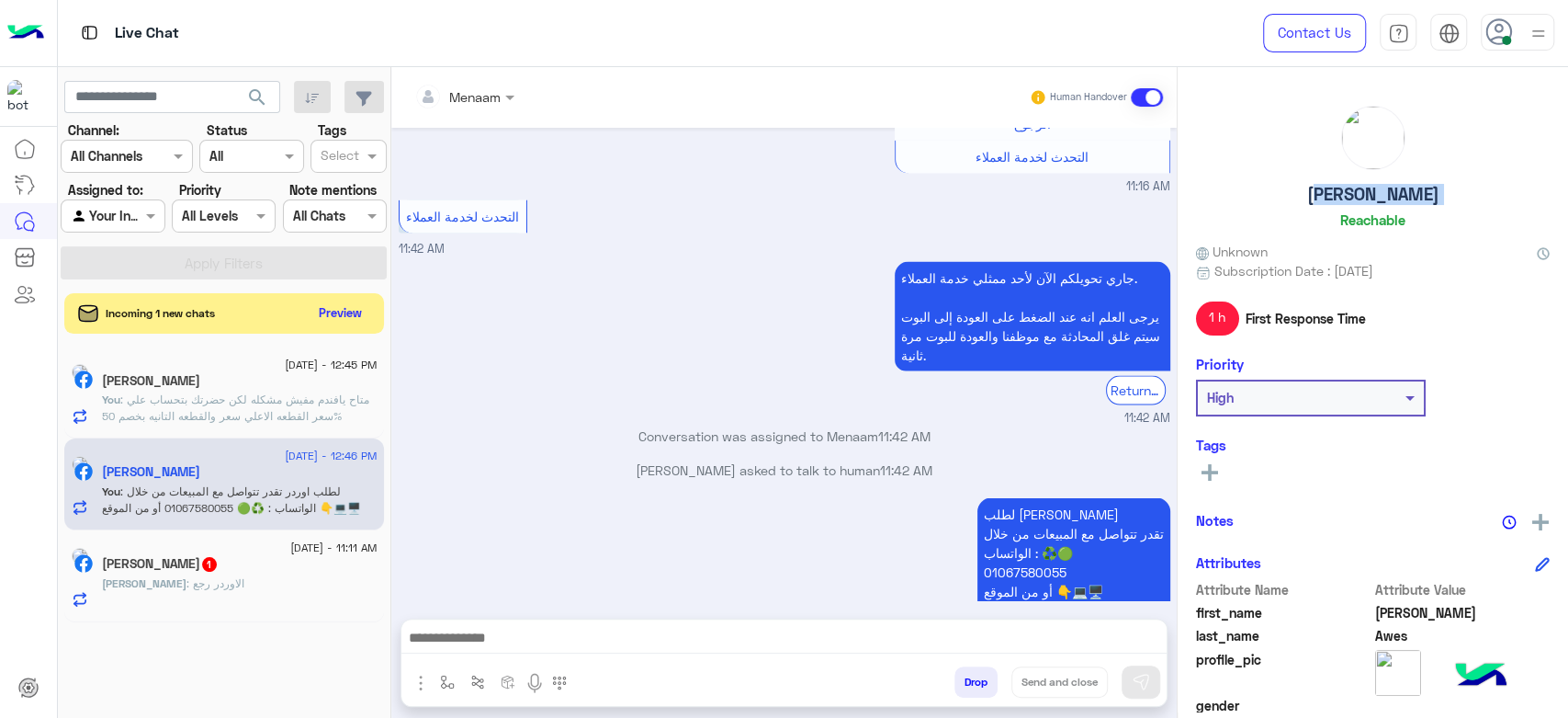
click at [1354, 198] on h5 "[PERSON_NAME]" at bounding box center [1373, 194] width 132 height 21
copy h5 "[PERSON_NAME]"
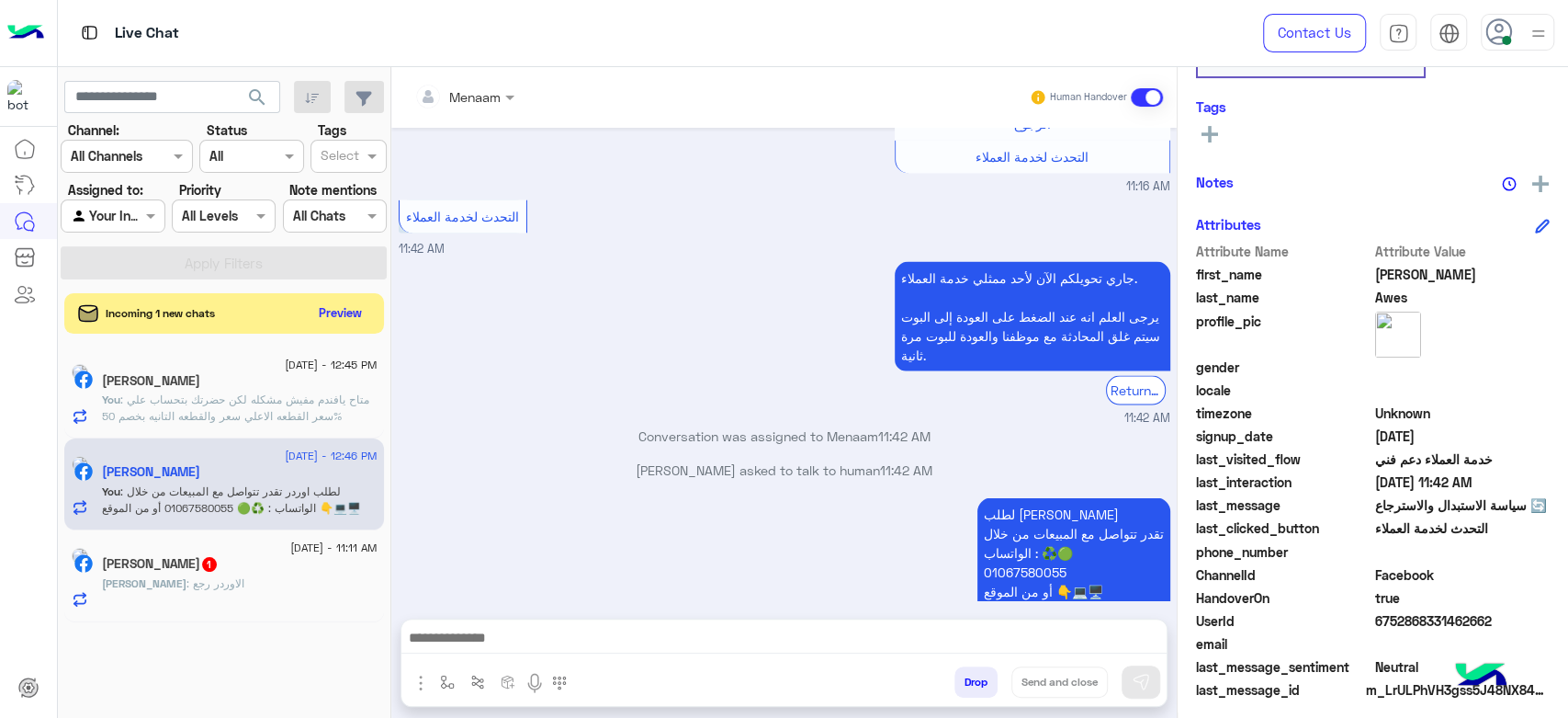
scroll to position [347, 0]
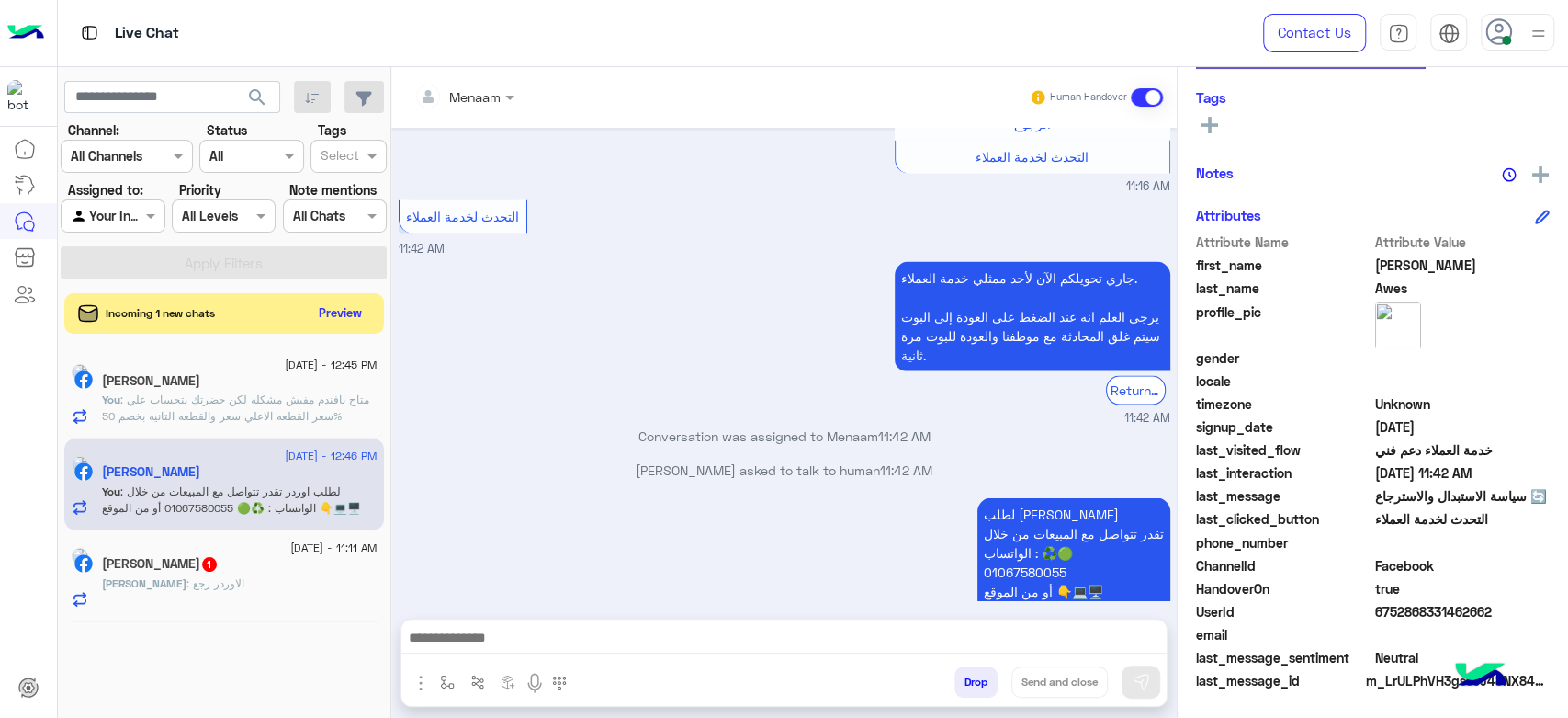
click at [1388, 609] on span "6752868331462662" at bounding box center [1464, 612] width 176 height 19
copy span "6752868331462662"
click at [469, 87] on input "text" at bounding box center [442, 97] width 57 height 19
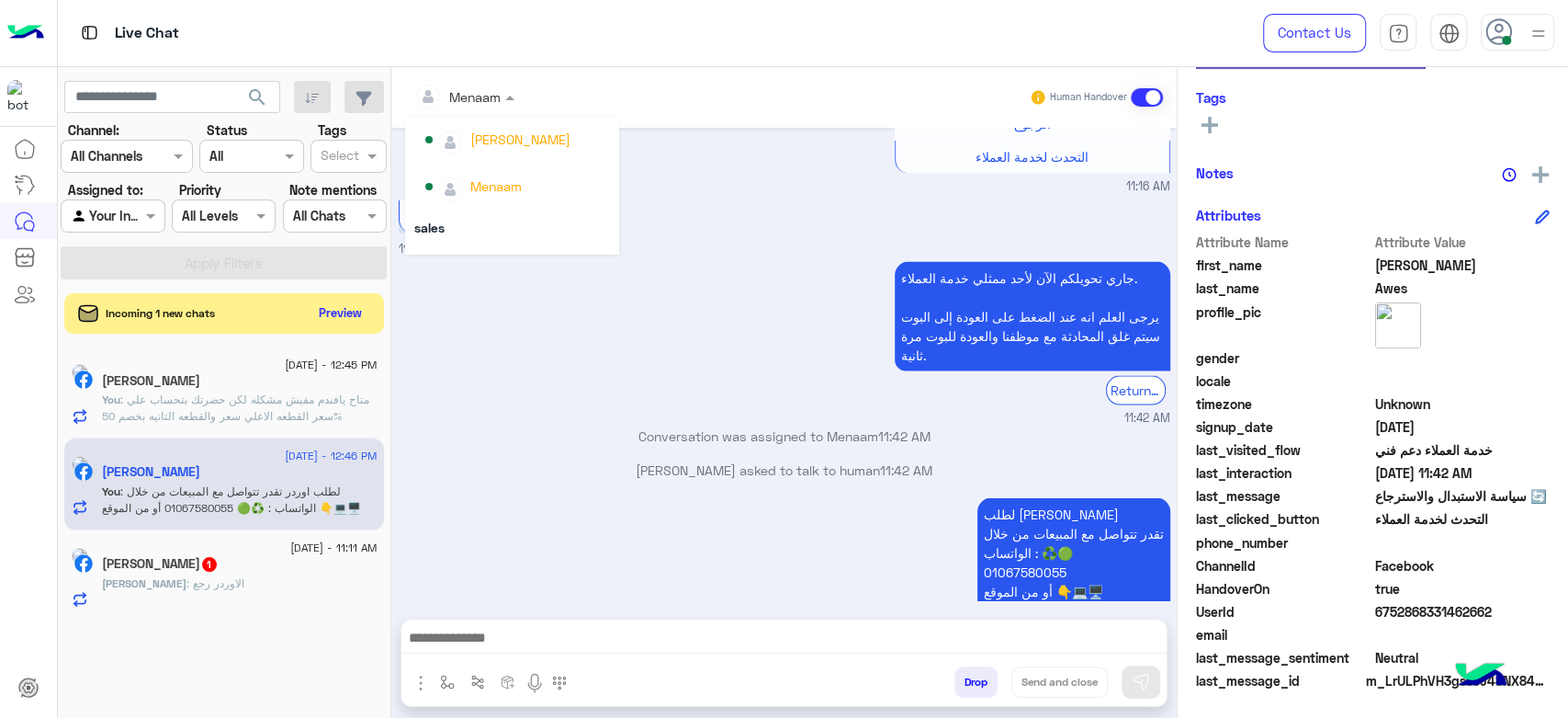
scroll to position [163, 0]
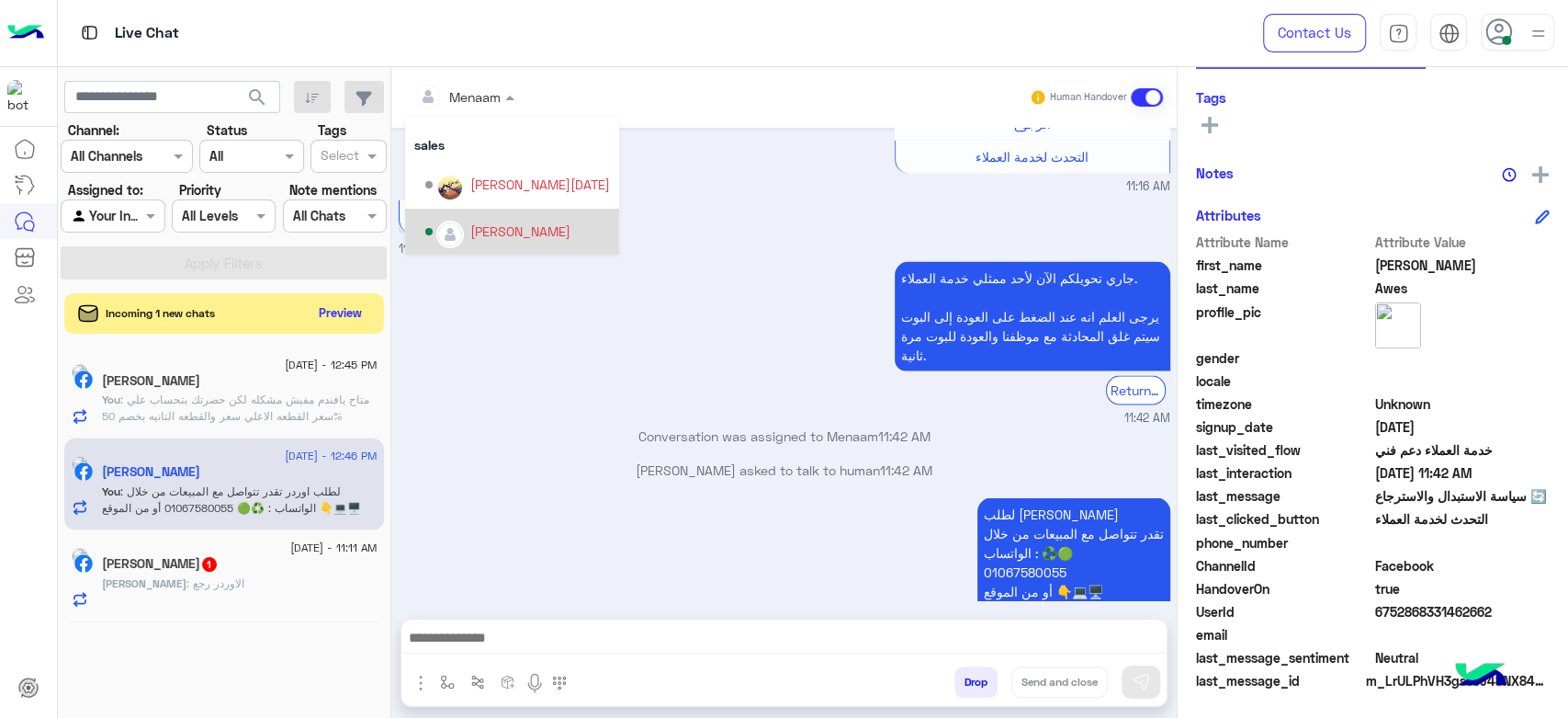
click at [529, 231] on div "[PERSON_NAME]" at bounding box center [521, 231] width 100 height 19
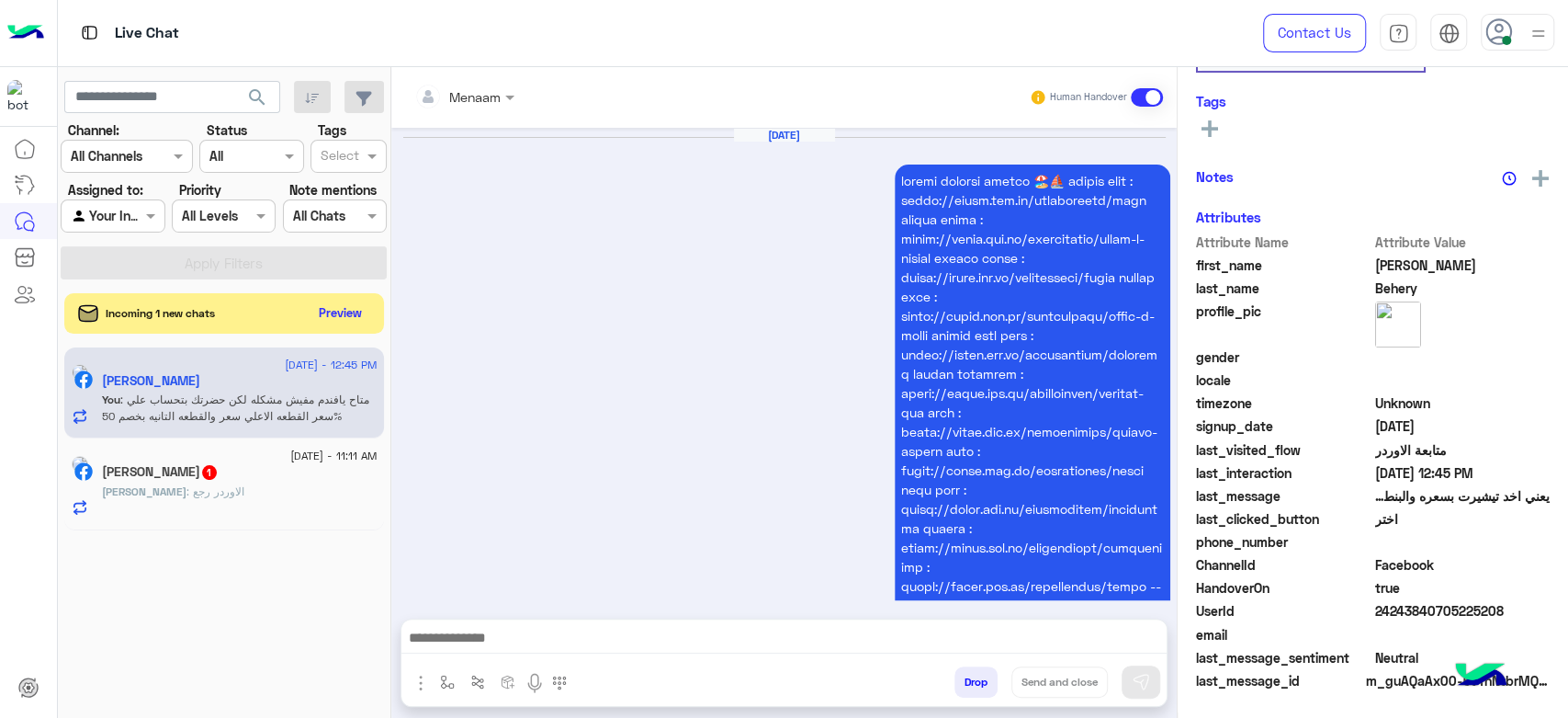
scroll to position [1658, 0]
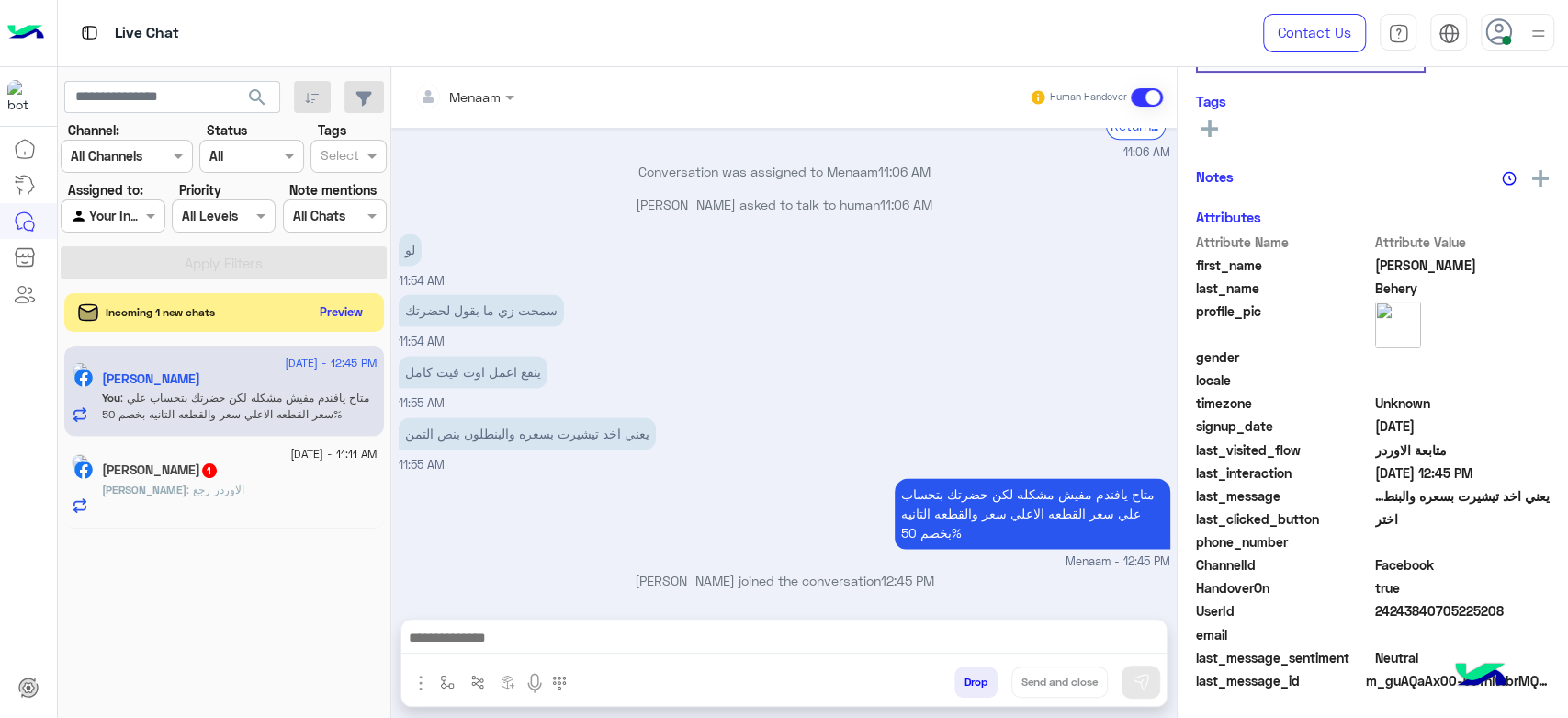
click at [367, 301] on button "Preview" at bounding box center [341, 312] width 57 height 25
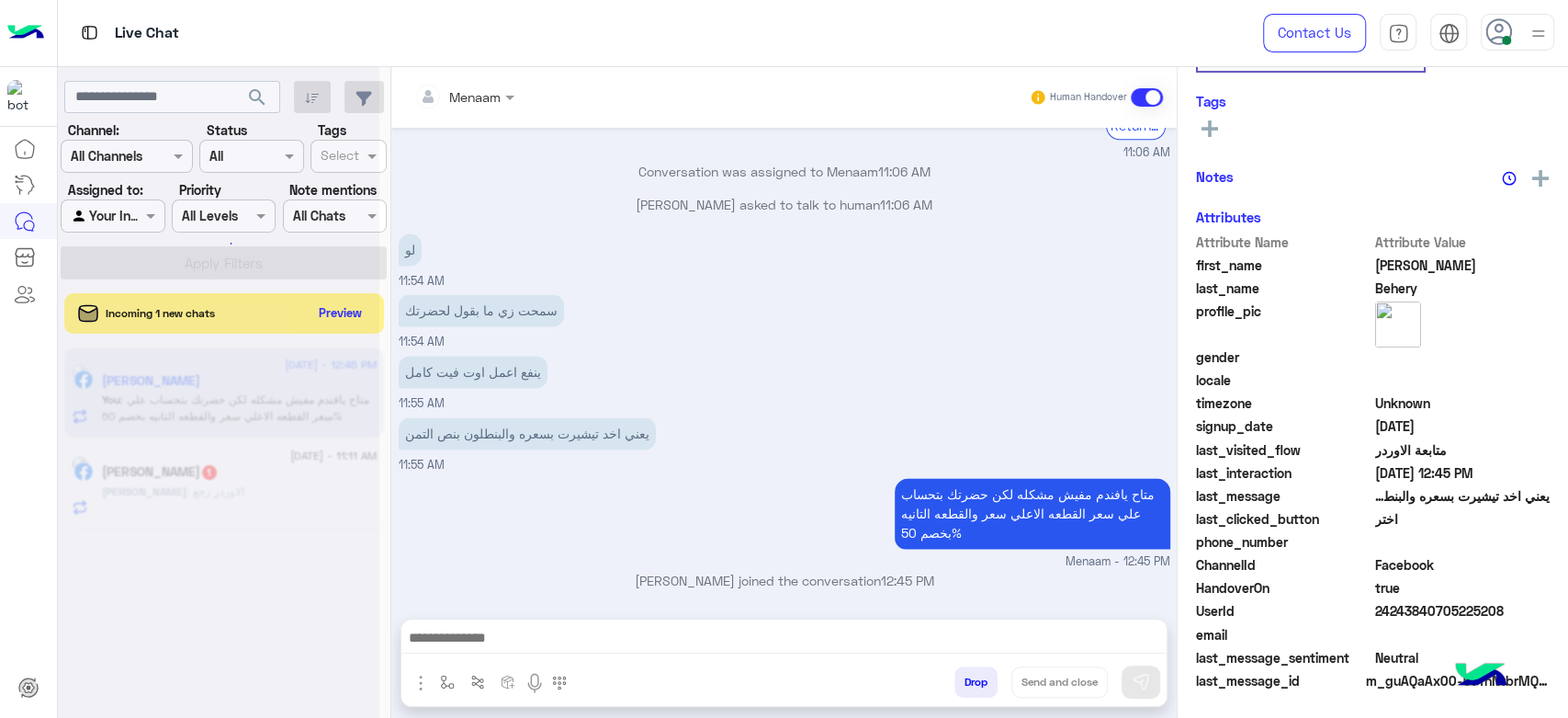
click at [343, 330] on div at bounding box center [218, 366] width 322 height 718
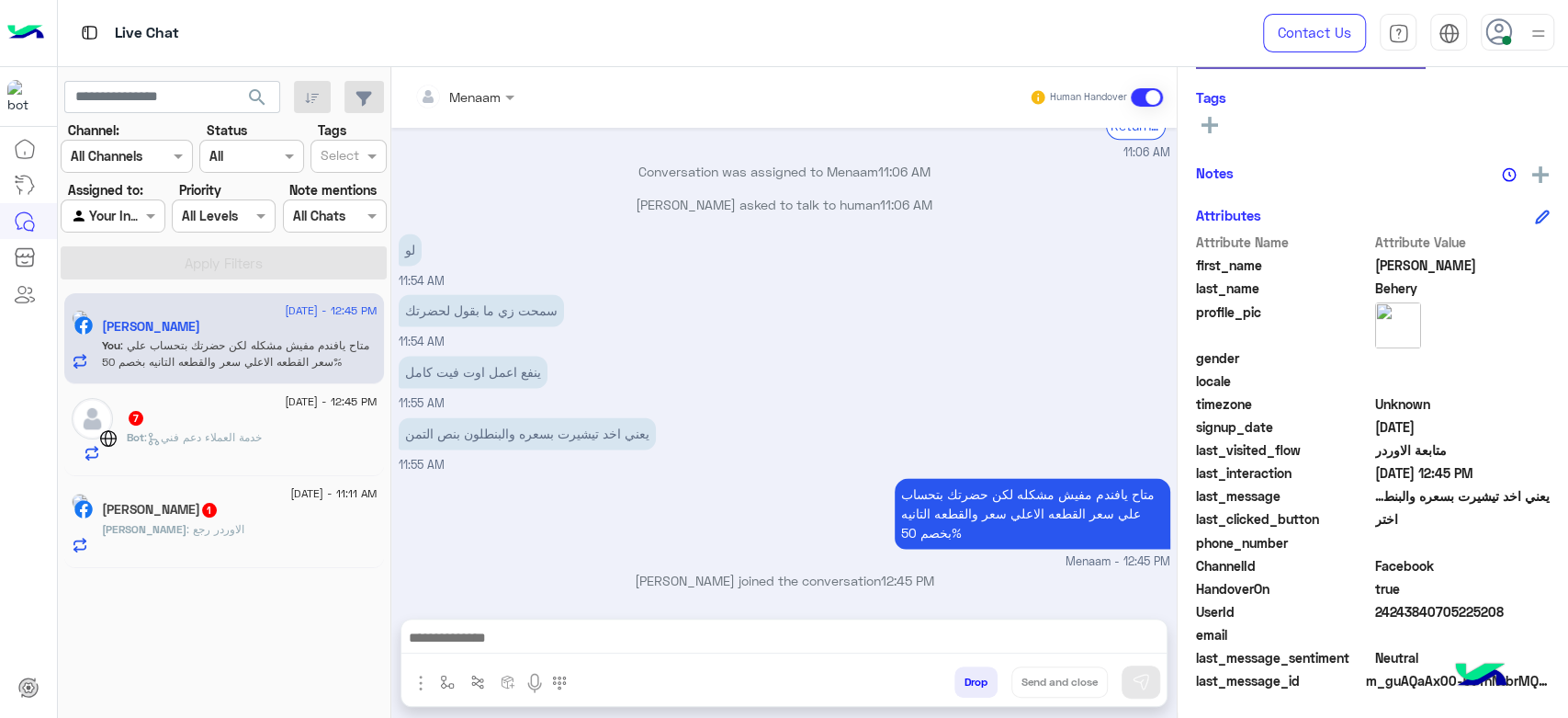
click at [256, 531] on div "[PERSON_NAME] : الاوردر رجع" at bounding box center [240, 536] width 275 height 32
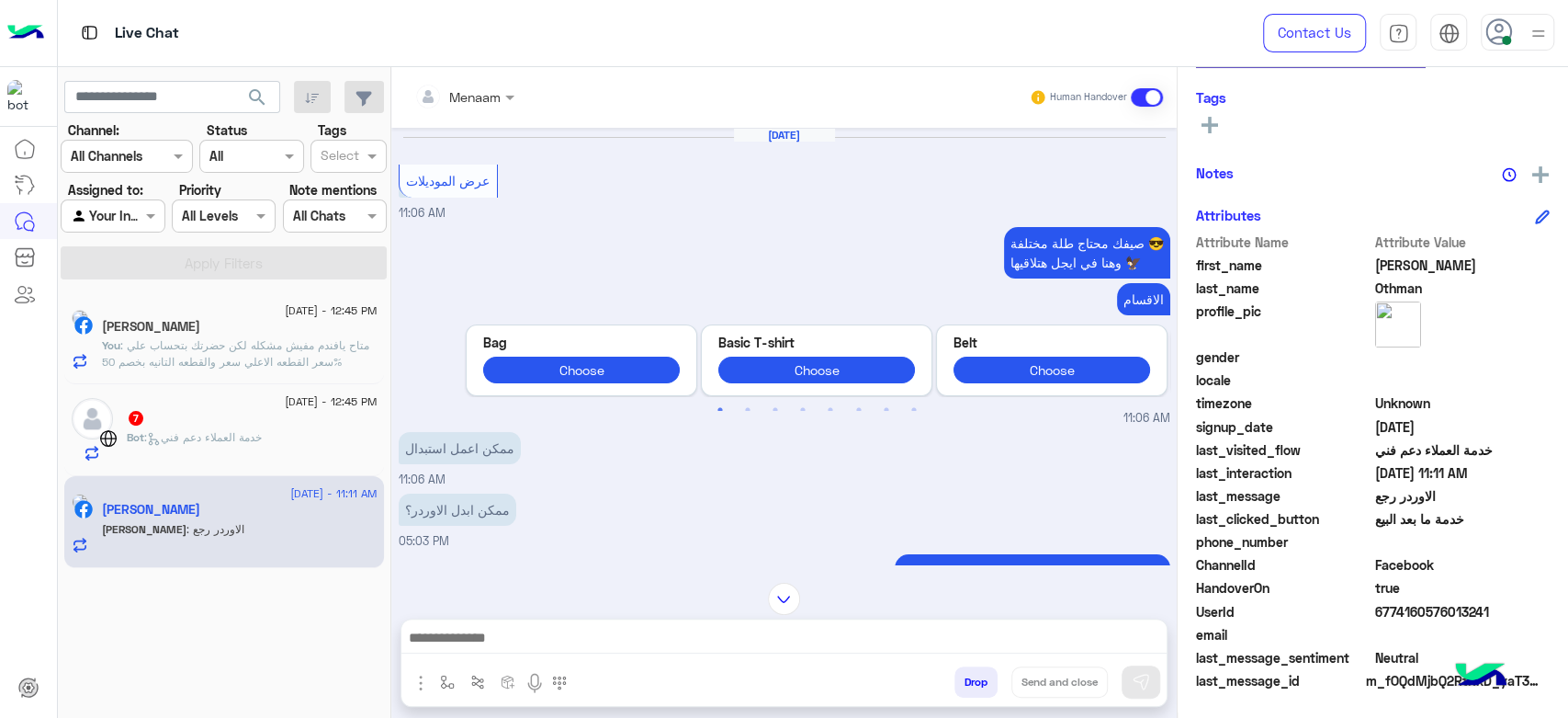
scroll to position [1954, 0]
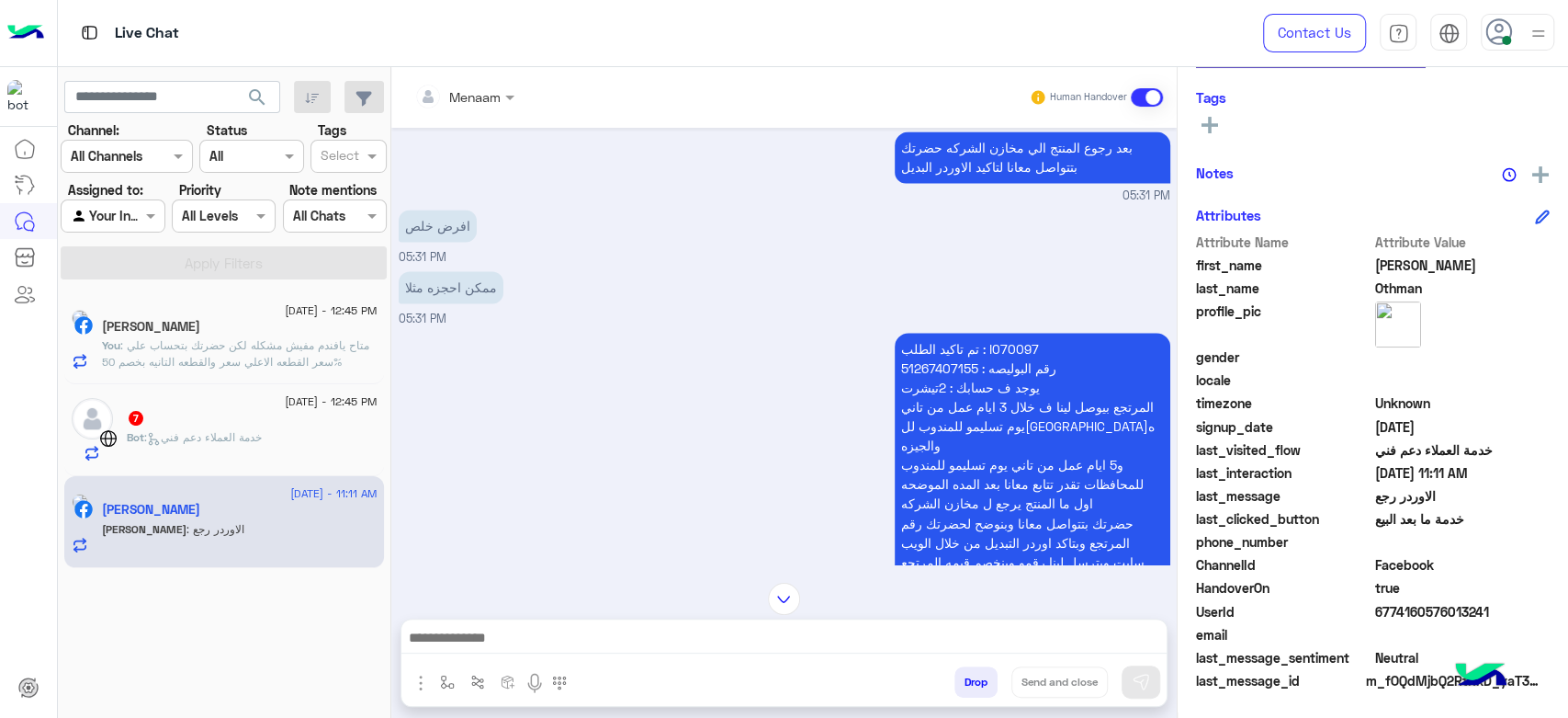
click at [1012, 342] on p "تم تاكيد الطلب : I070097 رقم البوليصه : 51267407155 يوجد ف حسابك : 2تيشرت المرت…" at bounding box center [1032, 512] width 275 height 360
copy p "I070097"
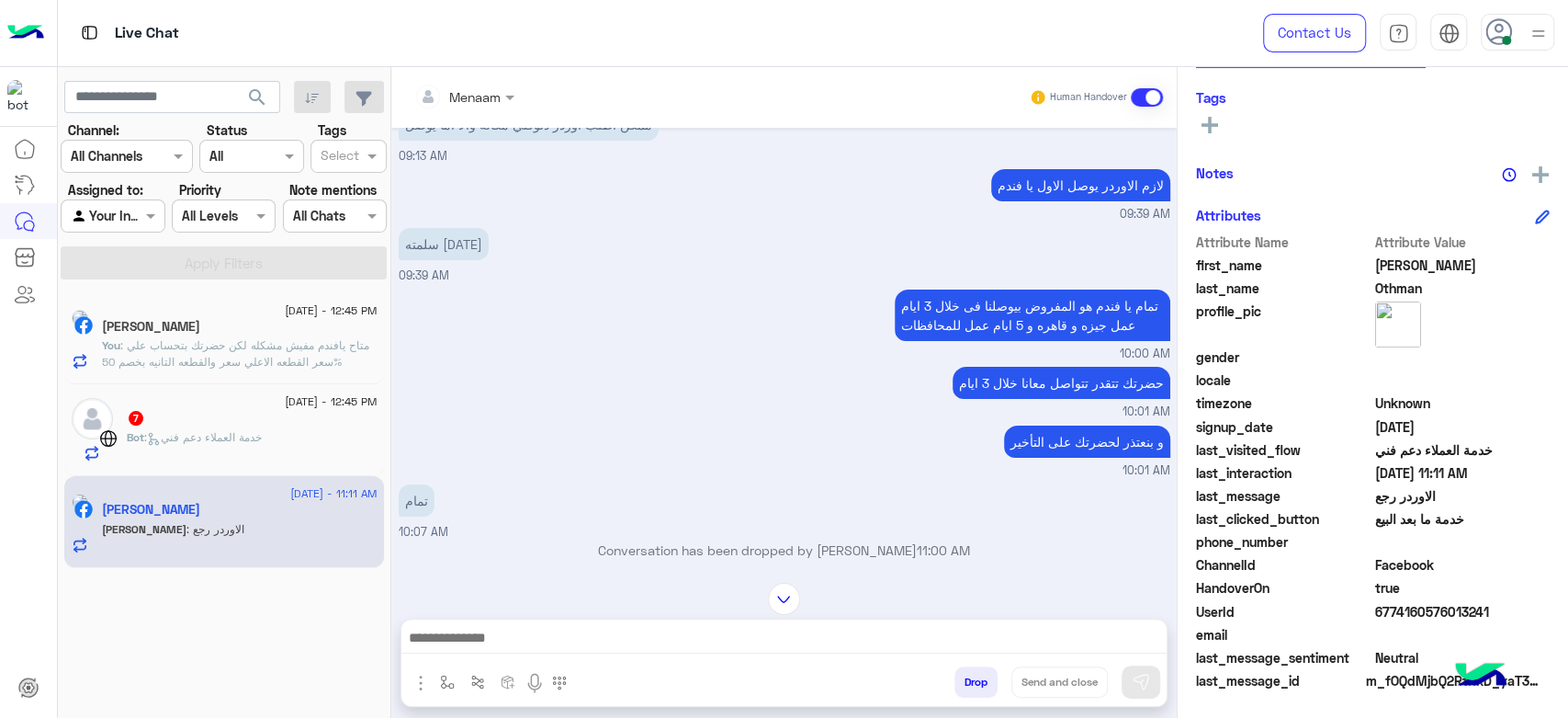
scroll to position [4301, 0]
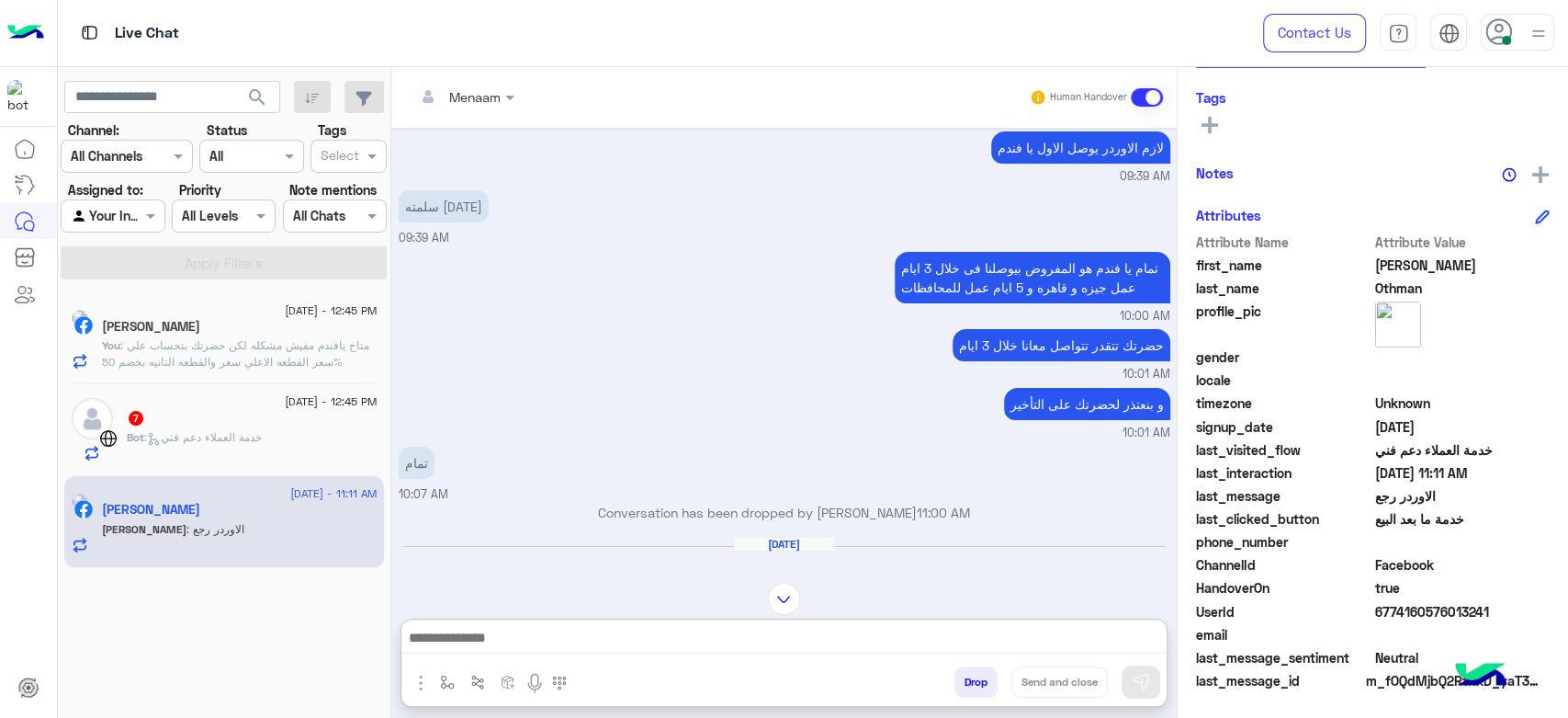
click at [469, 643] on textarea at bounding box center [784, 640] width 765 height 28
paste textarea "**********"
type textarea "**********"
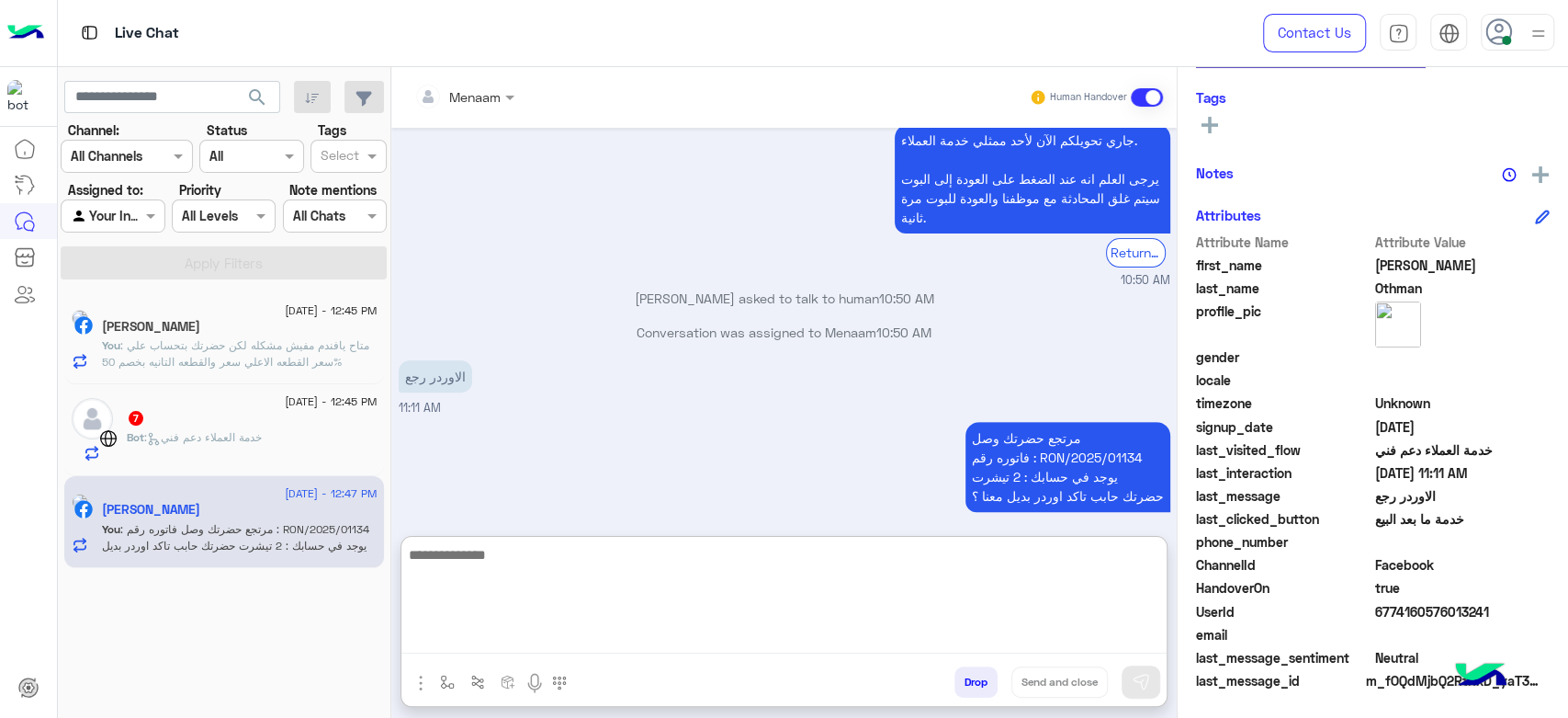
scroll to position [347, 0]
click at [115, 445] on img at bounding box center [108, 438] width 18 height 18
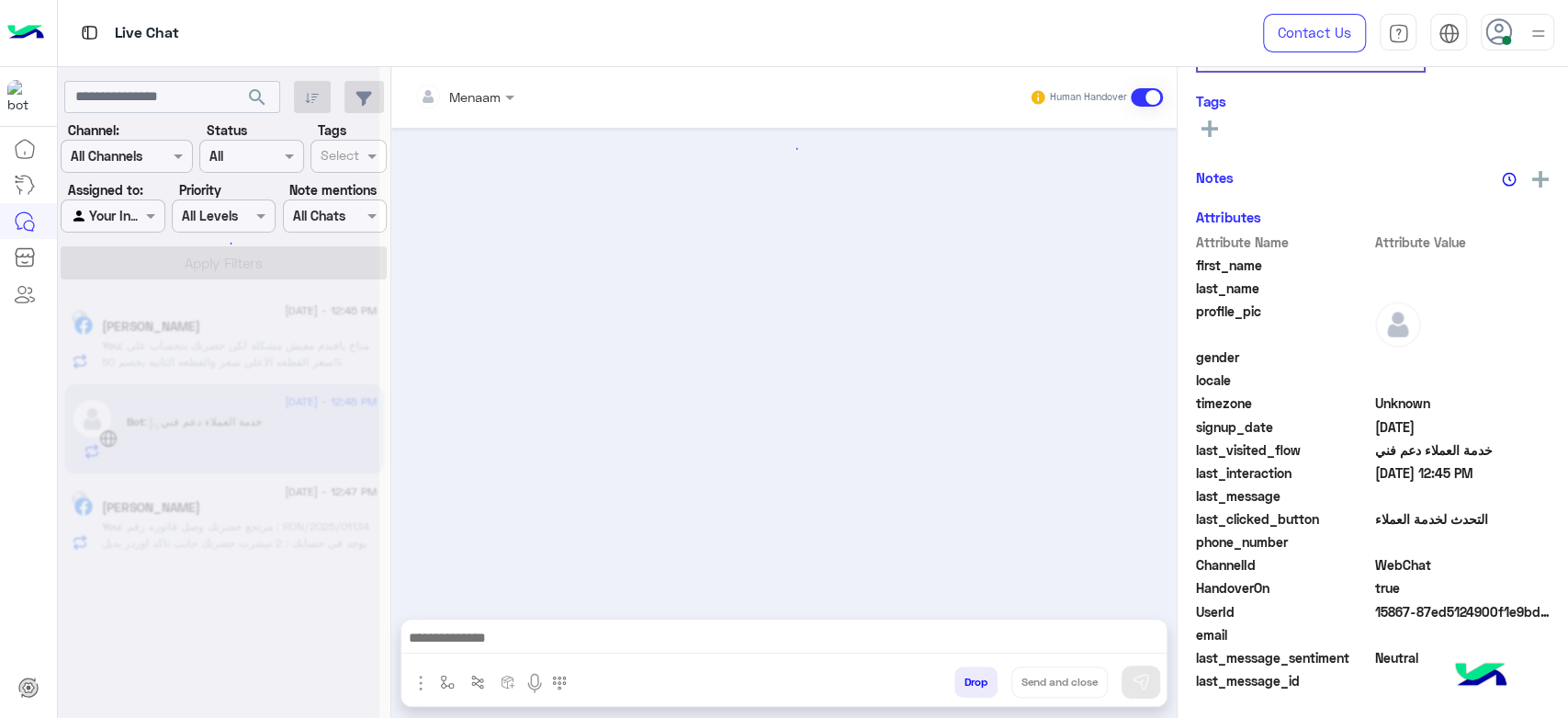
scroll to position [1377, 0]
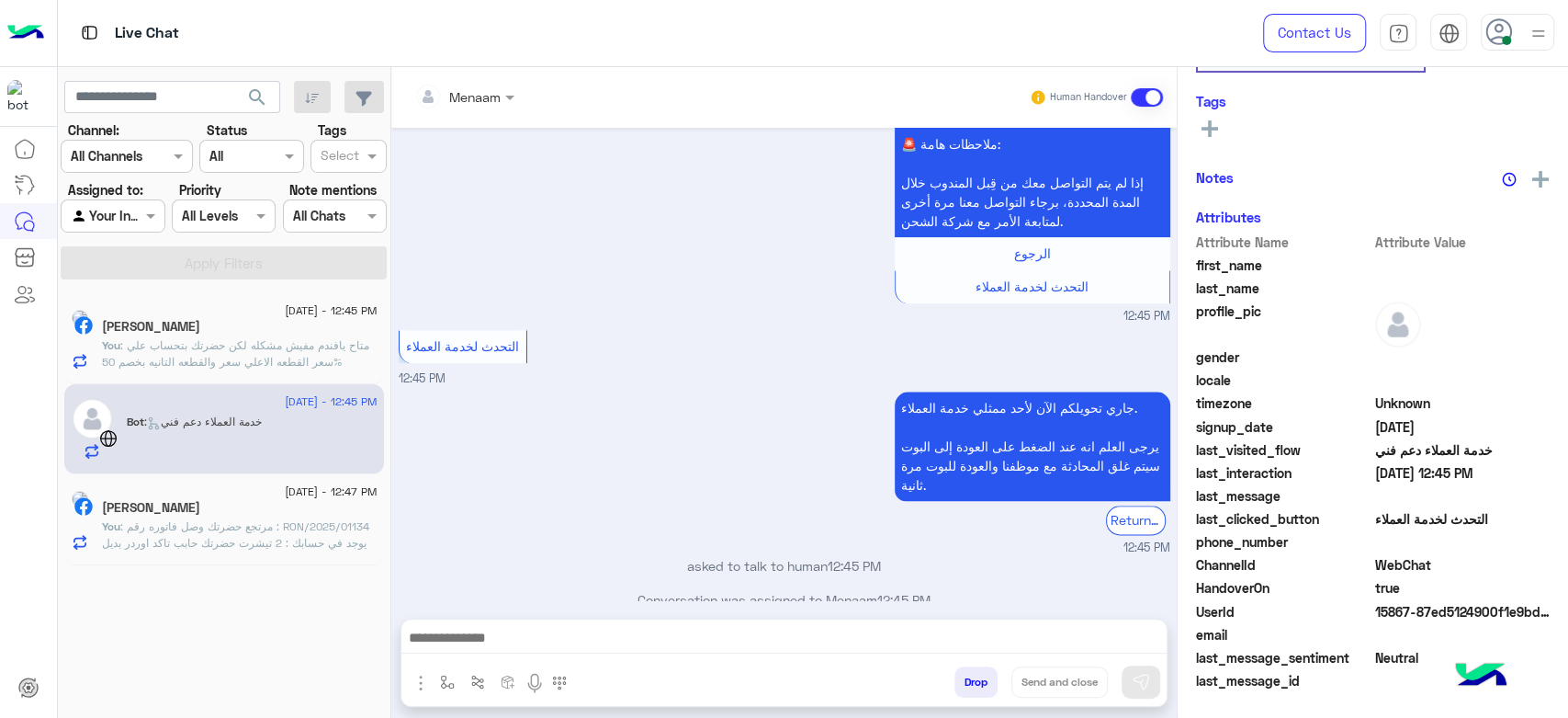
click at [984, 676] on button "Drop" at bounding box center [976, 681] width 43 height 31
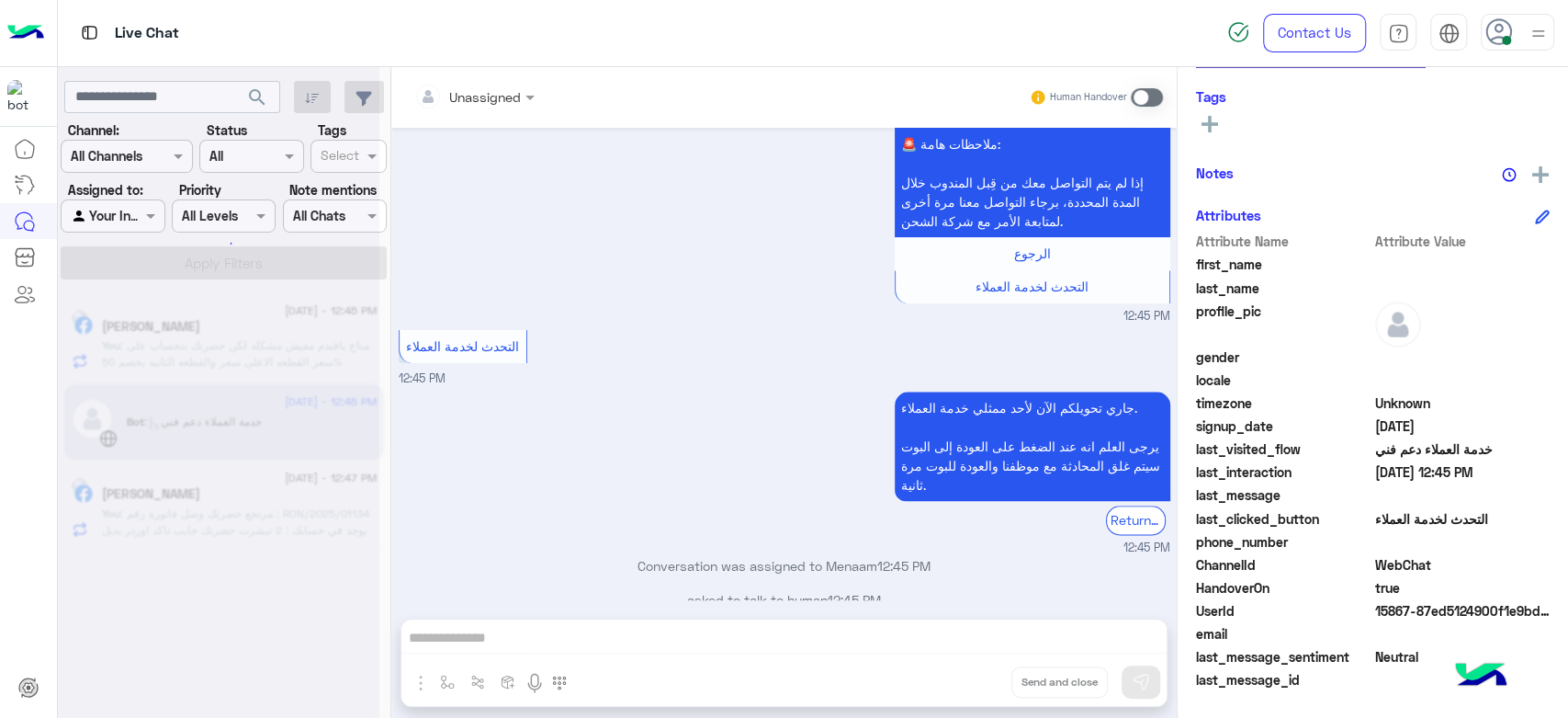
scroll to position [1412, 0]
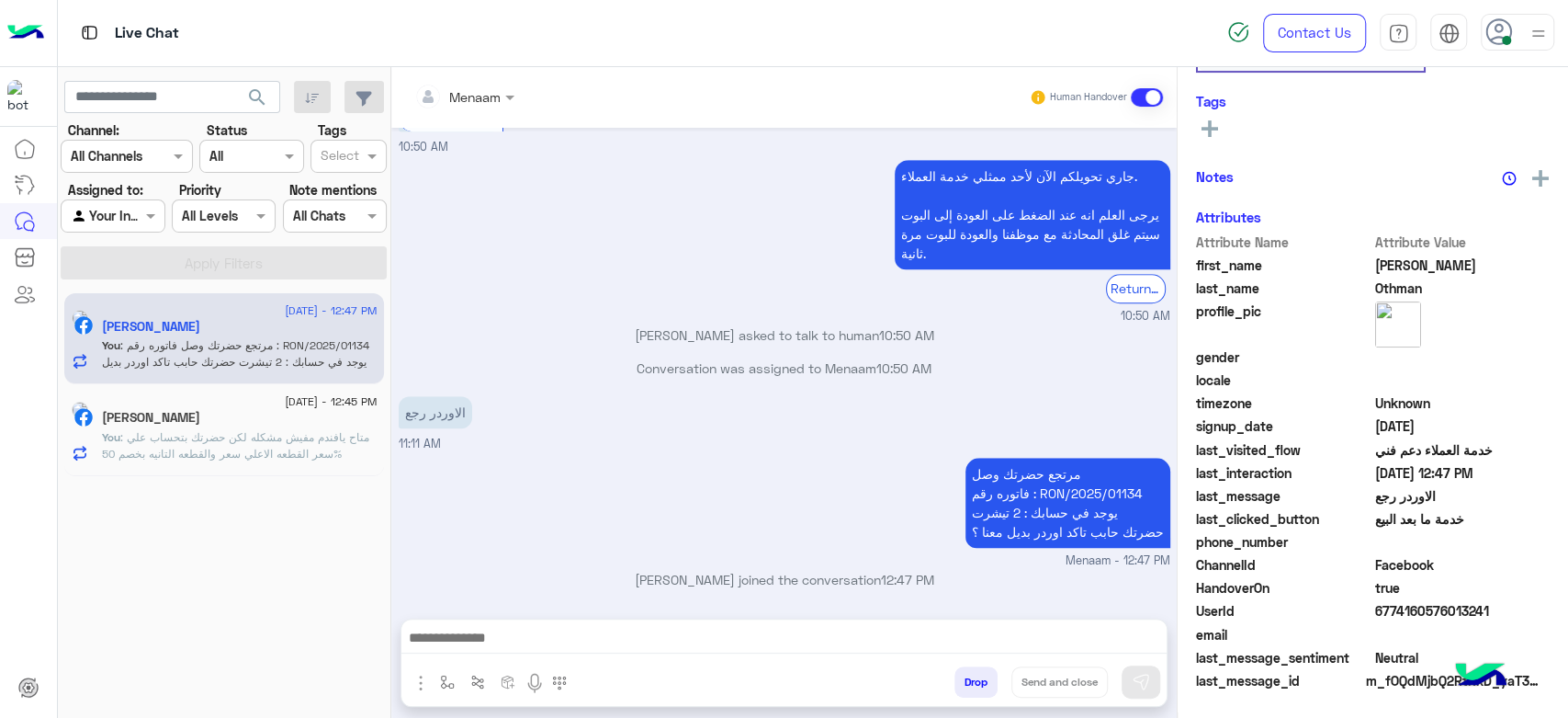
scroll to position [347, 0]
click at [248, 475] on div "[DATE] - 12:45 PM [PERSON_NAME] You : متاح يافندم مفيش مشكله لكن حضرتك بتحساب ع…" at bounding box center [224, 430] width 320 height 92
click at [250, 469] on div "[DATE] - 12:45 PM [PERSON_NAME] You : متاح يافندم مفيش مشكله لكن حضرتك بتحساب ع…" at bounding box center [224, 430] width 320 height 92
click at [243, 468] on div "[DATE] - 12:45 PM [PERSON_NAME] You : متاح يافندم مفيش مشكله لكن حضرتك بتحساب ع…" at bounding box center [224, 430] width 320 height 92
click at [243, 452] on span ": متاح يافندم مفيش مشكله لكن حضرتك بتحساب علي سعر القطعه الاعلي سعر والقطعه الت…" at bounding box center [236, 445] width 268 height 30
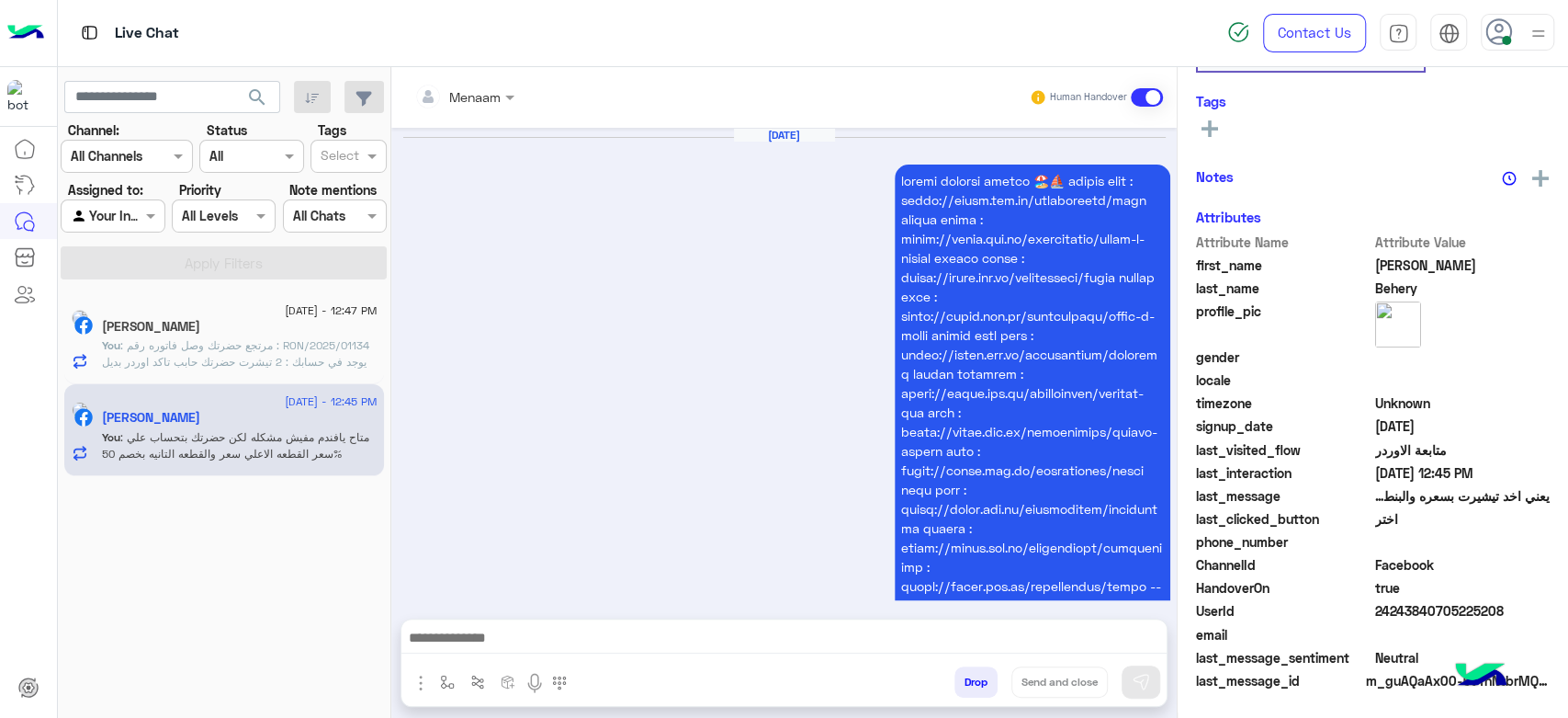
scroll to position [1658, 0]
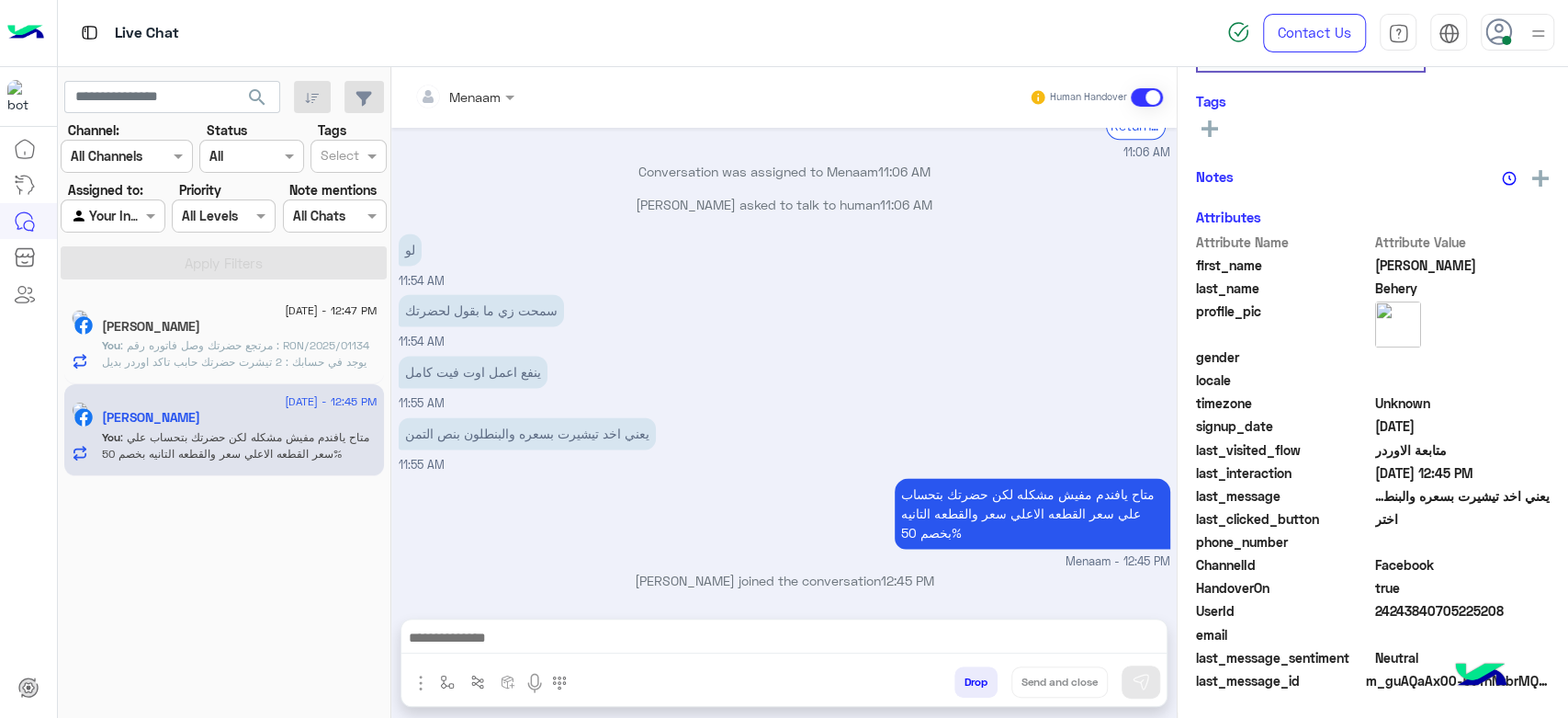
click at [305, 321] on div "[PERSON_NAME]" at bounding box center [240, 329] width 275 height 19
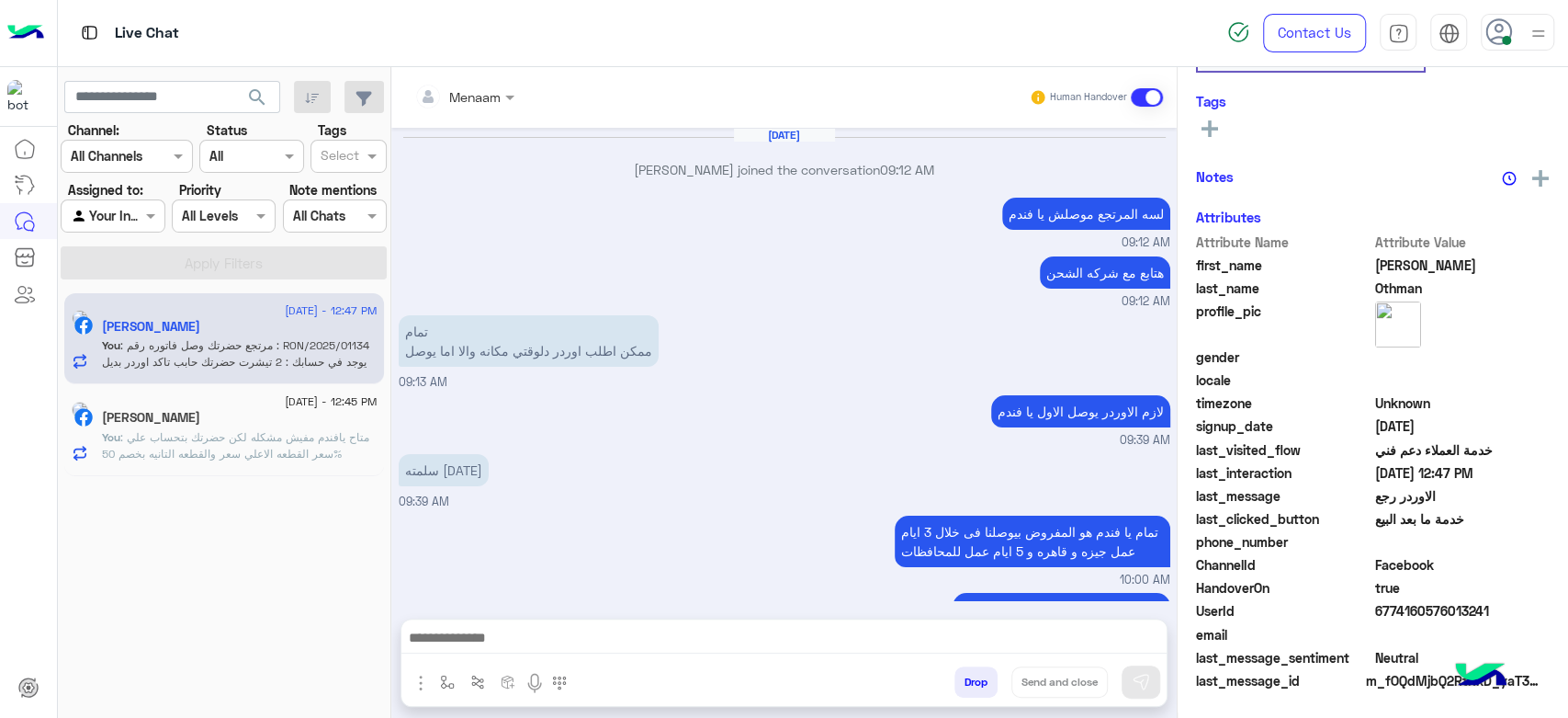
scroll to position [347, 0]
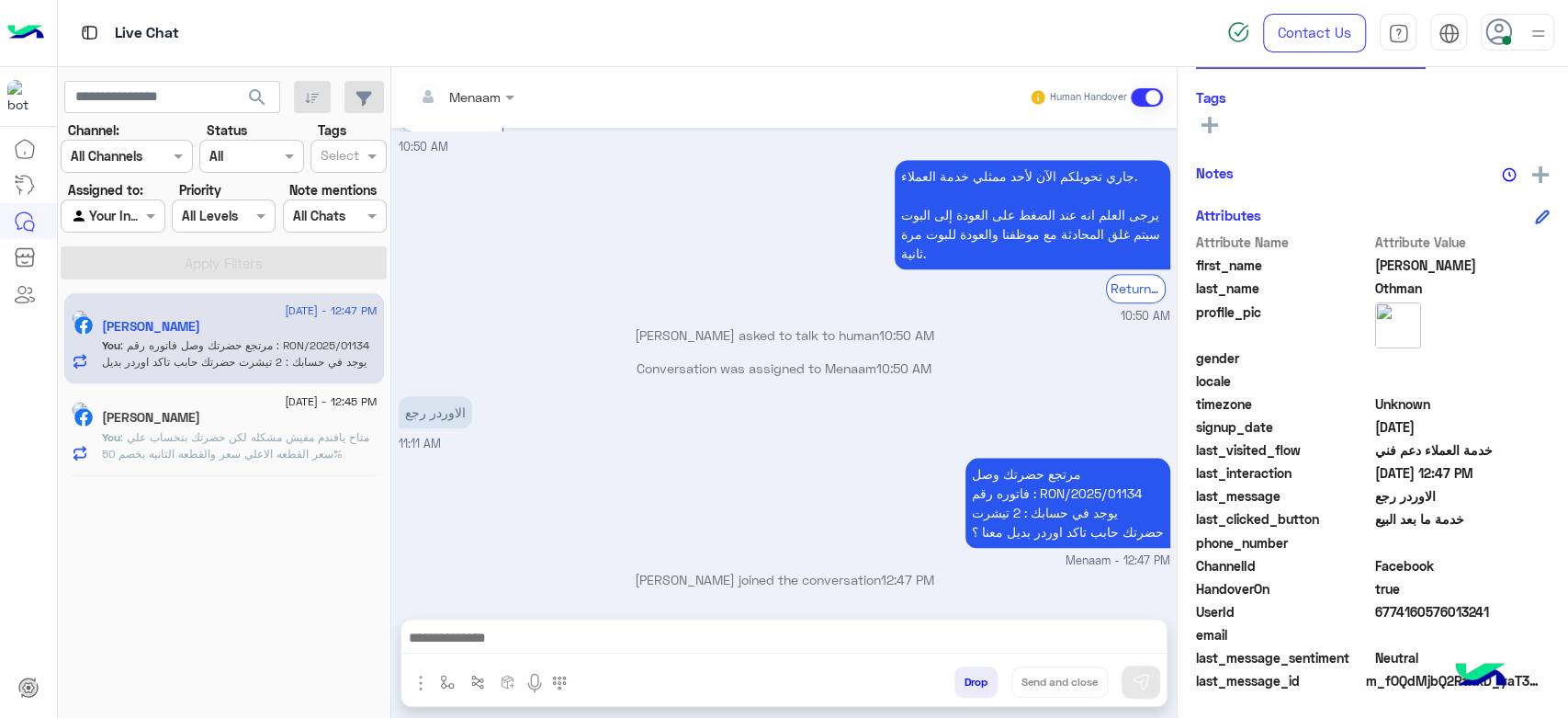
click at [253, 417] on div "[PERSON_NAME]" at bounding box center [240, 419] width 275 height 19
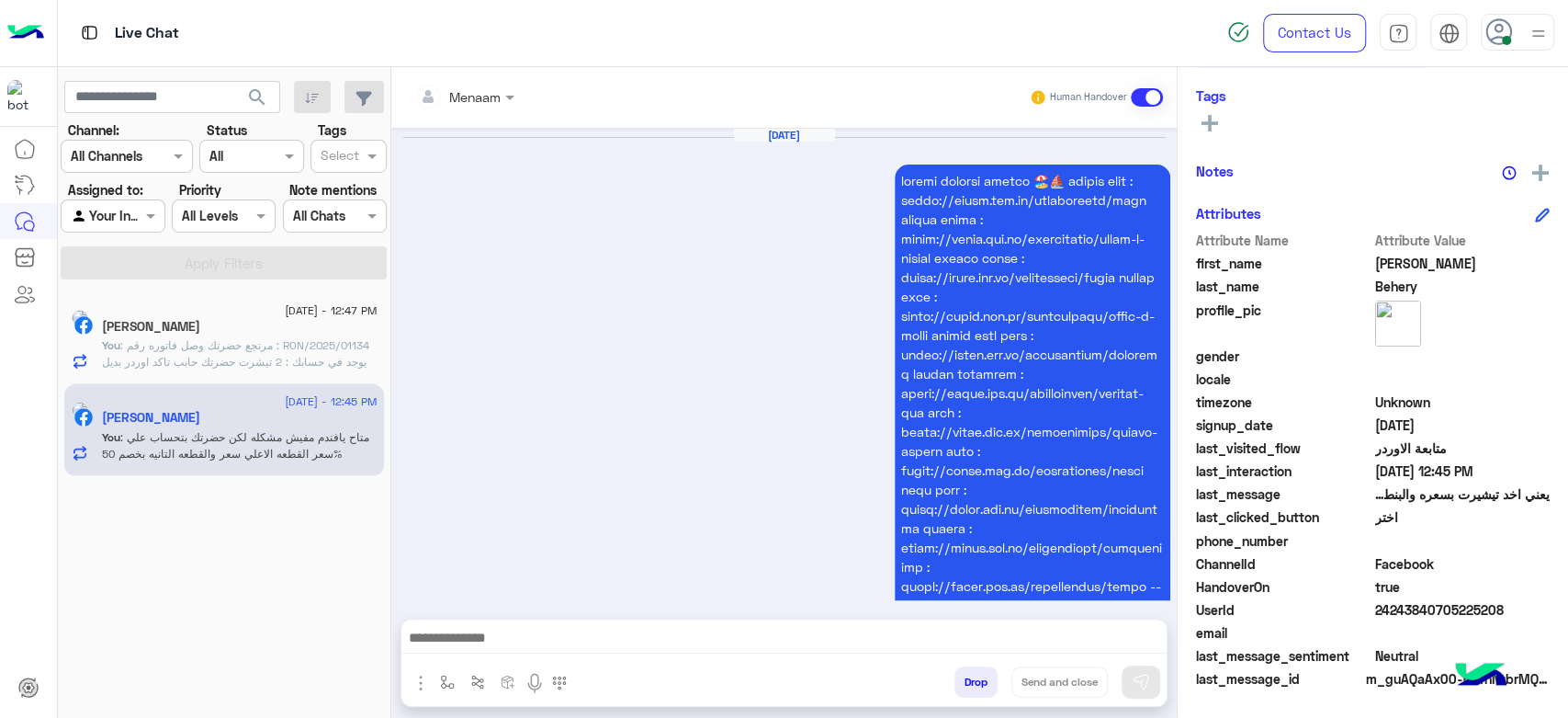
scroll to position [347, 0]
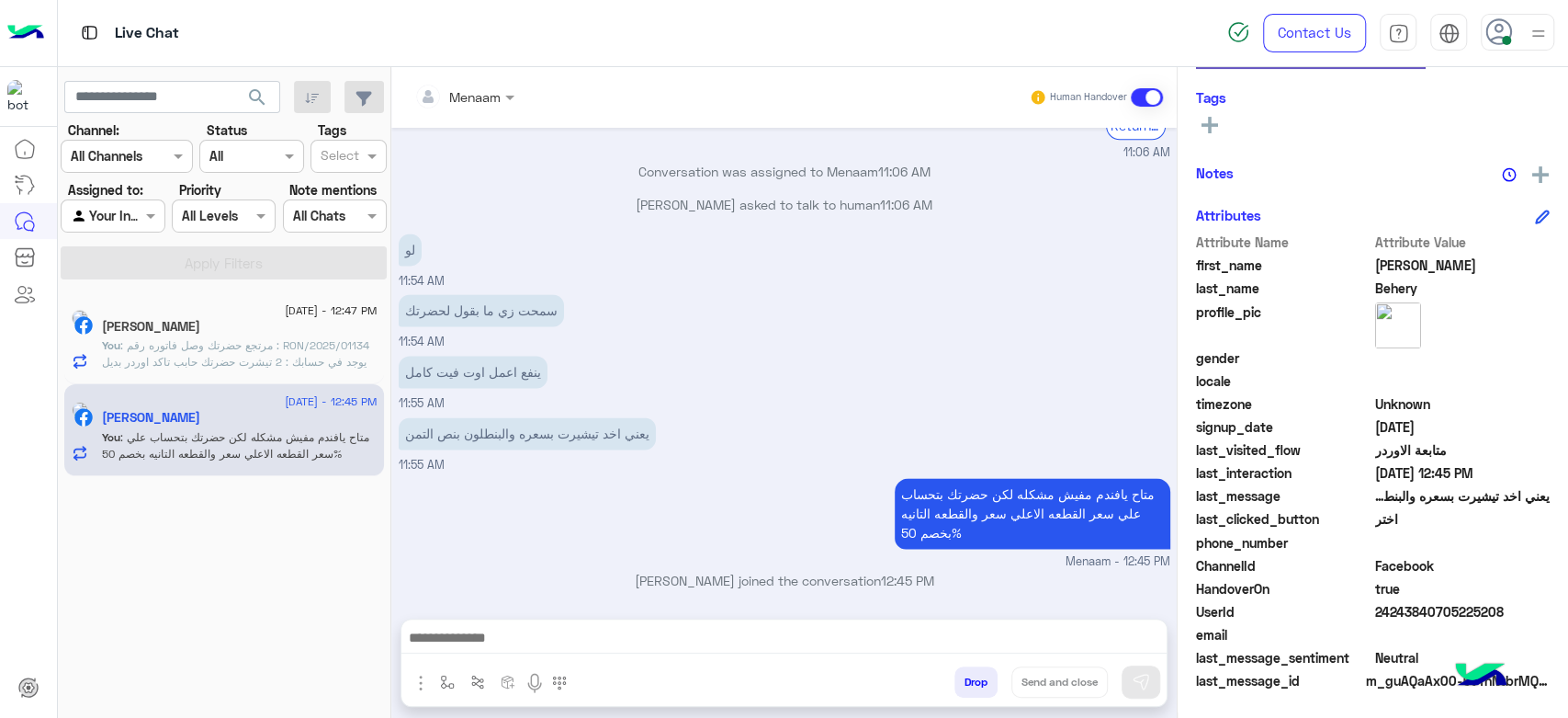
click at [220, 353] on p "You : مرتجع حضرتك وصل فاتوره رقم : RON/2025/01134 يوجد في حسابك : 2 تيشرت حضرتك…" at bounding box center [240, 361] width 275 height 49
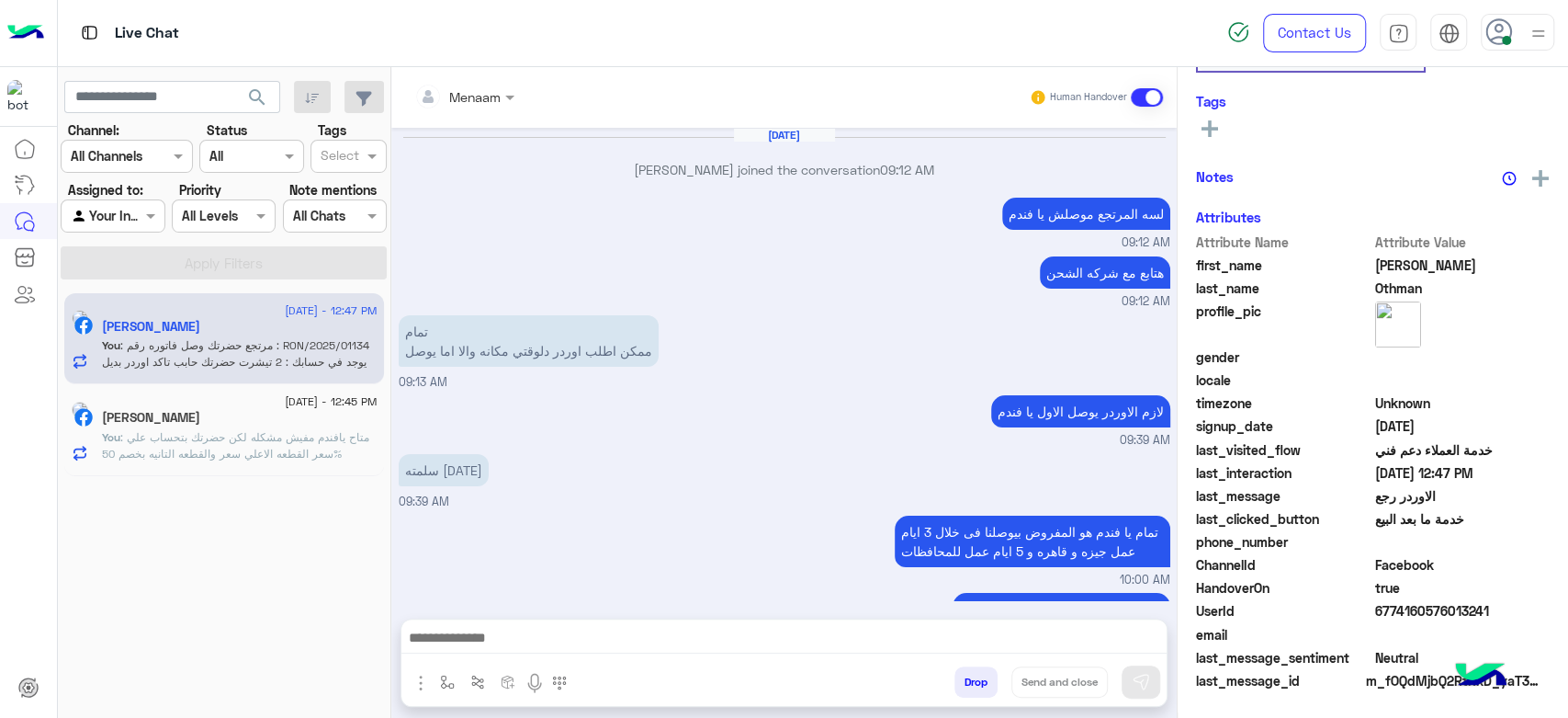
scroll to position [964, 0]
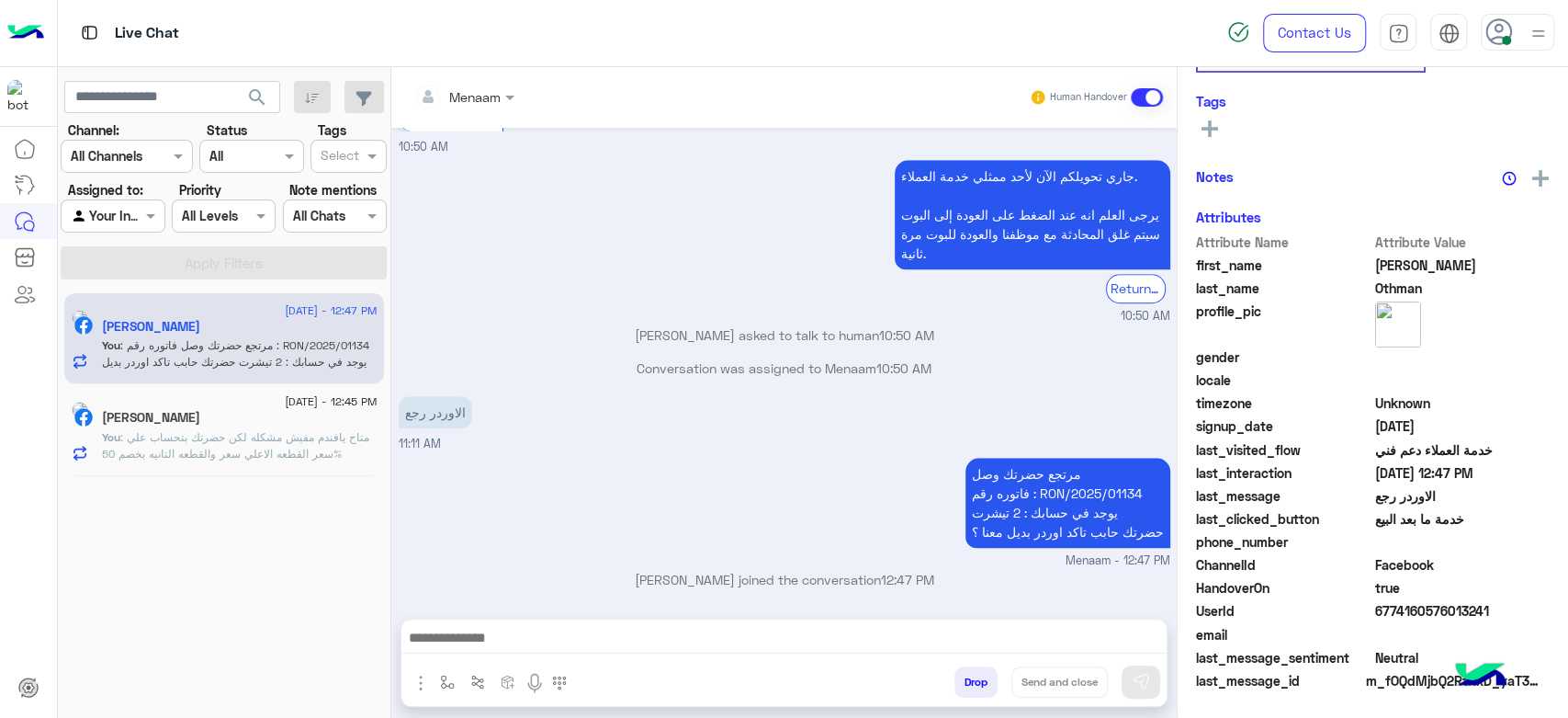
click at [233, 442] on span ": متاح يافندم مفيش مشكله لكن حضرتك بتحساب علي سعر القطعه الاعلي سعر والقطعه الت…" at bounding box center [236, 445] width 268 height 30
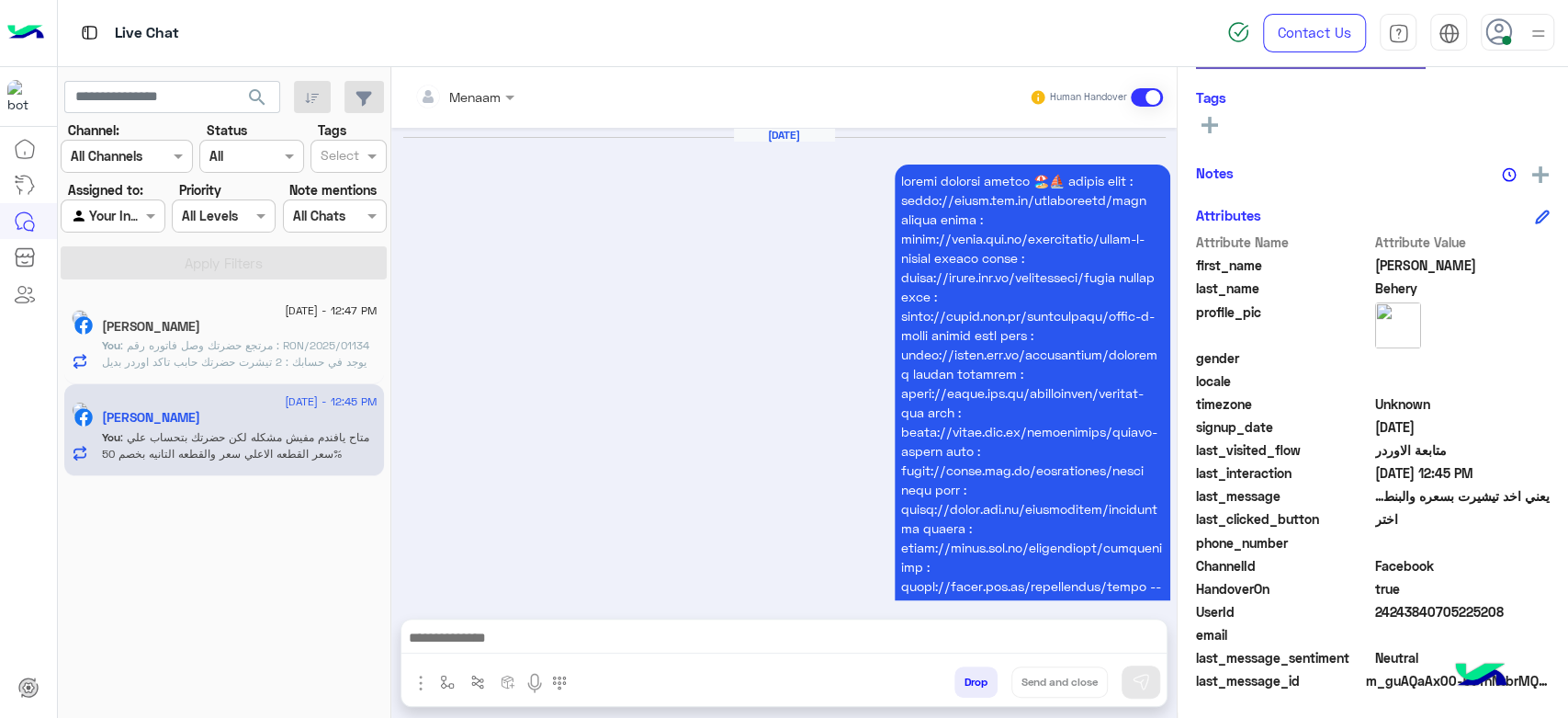
scroll to position [1658, 0]
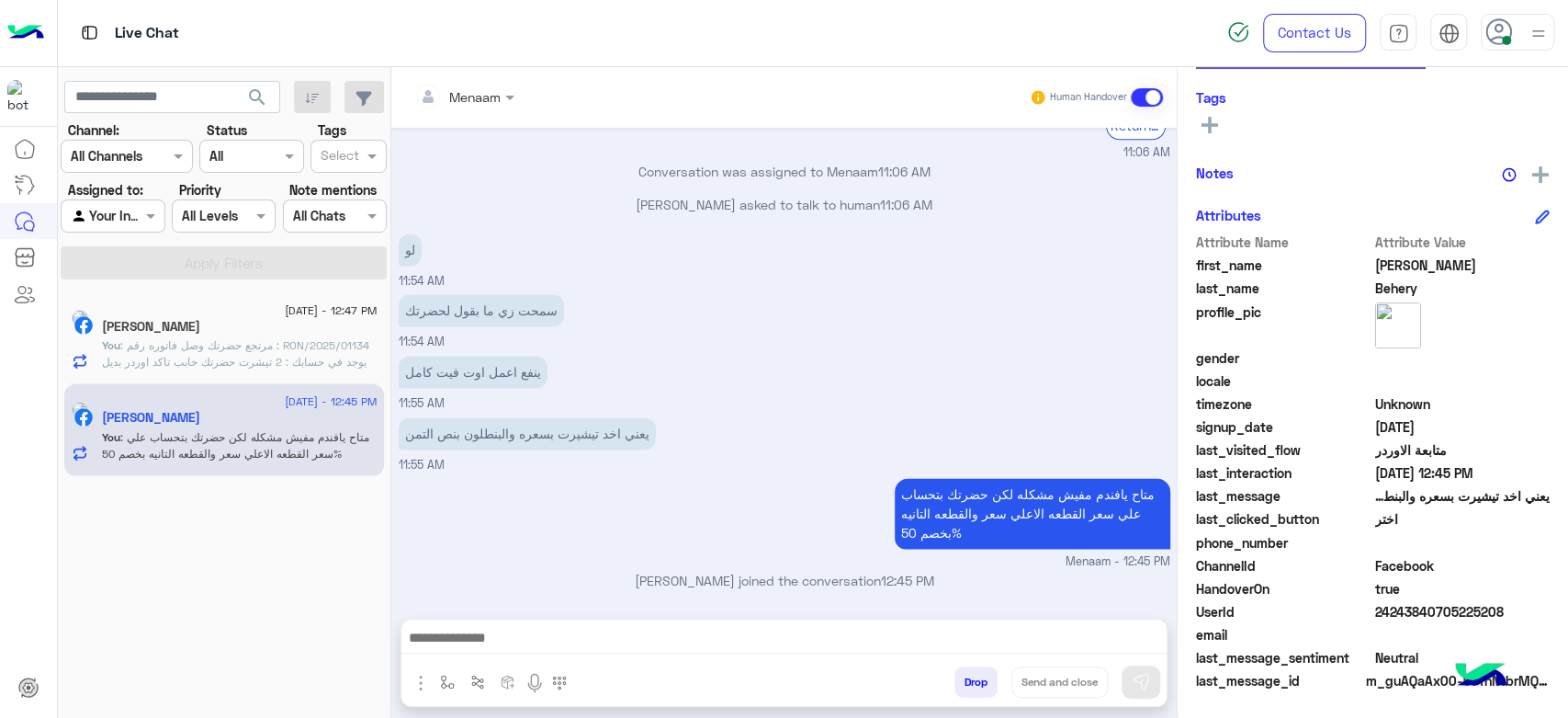
click at [514, 81] on div "Menaam" at bounding box center [464, 98] width 119 height 33
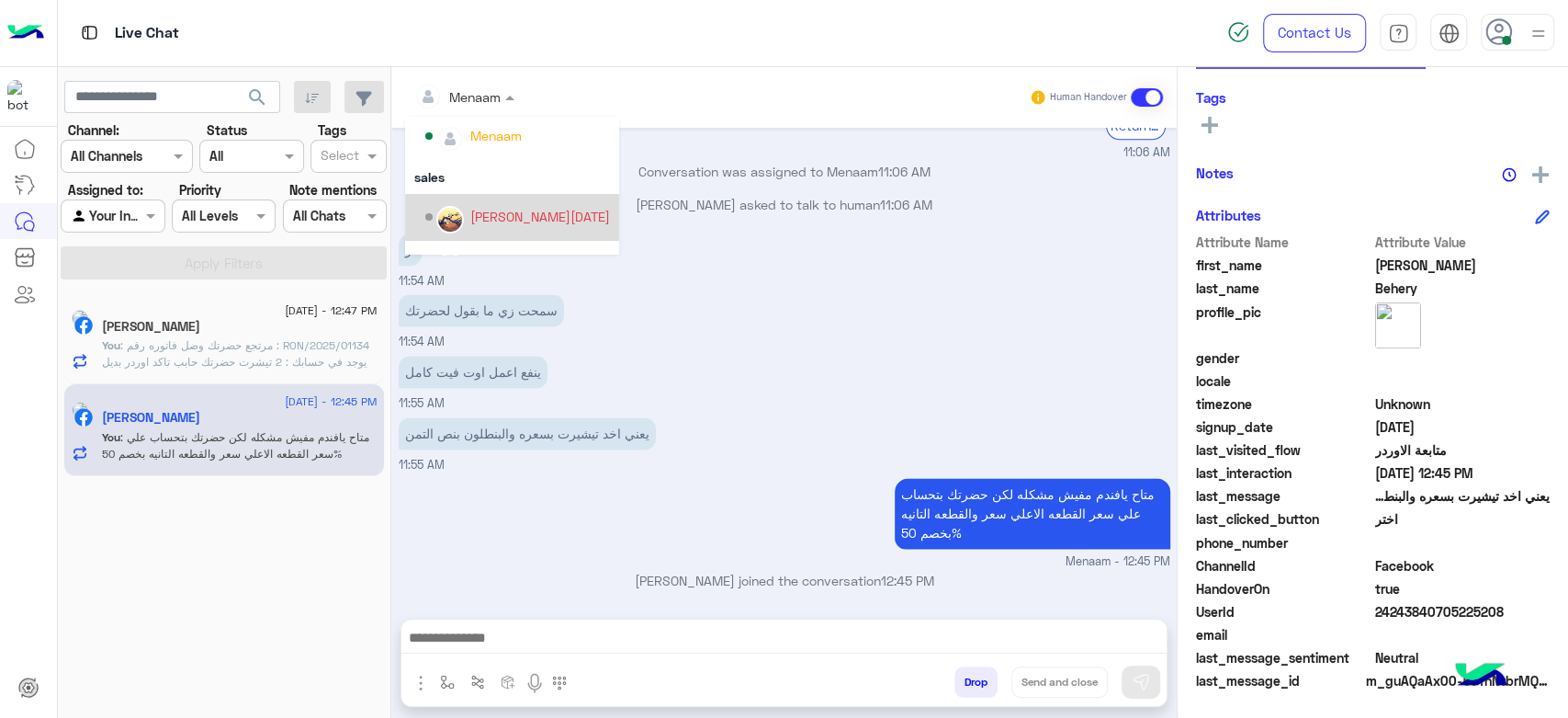
scroll to position [163, 0]
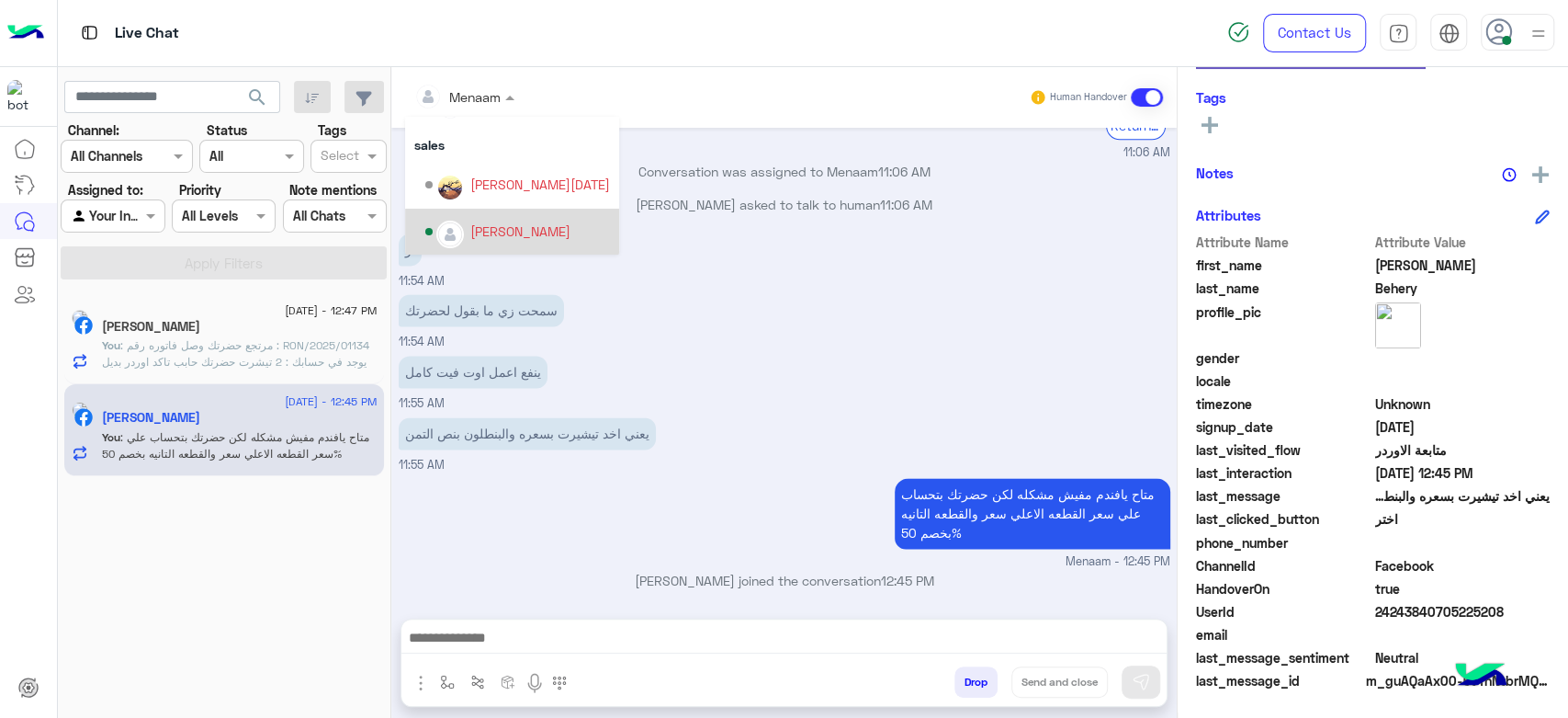
click at [536, 235] on div "[PERSON_NAME]" at bounding box center [521, 231] width 100 height 19
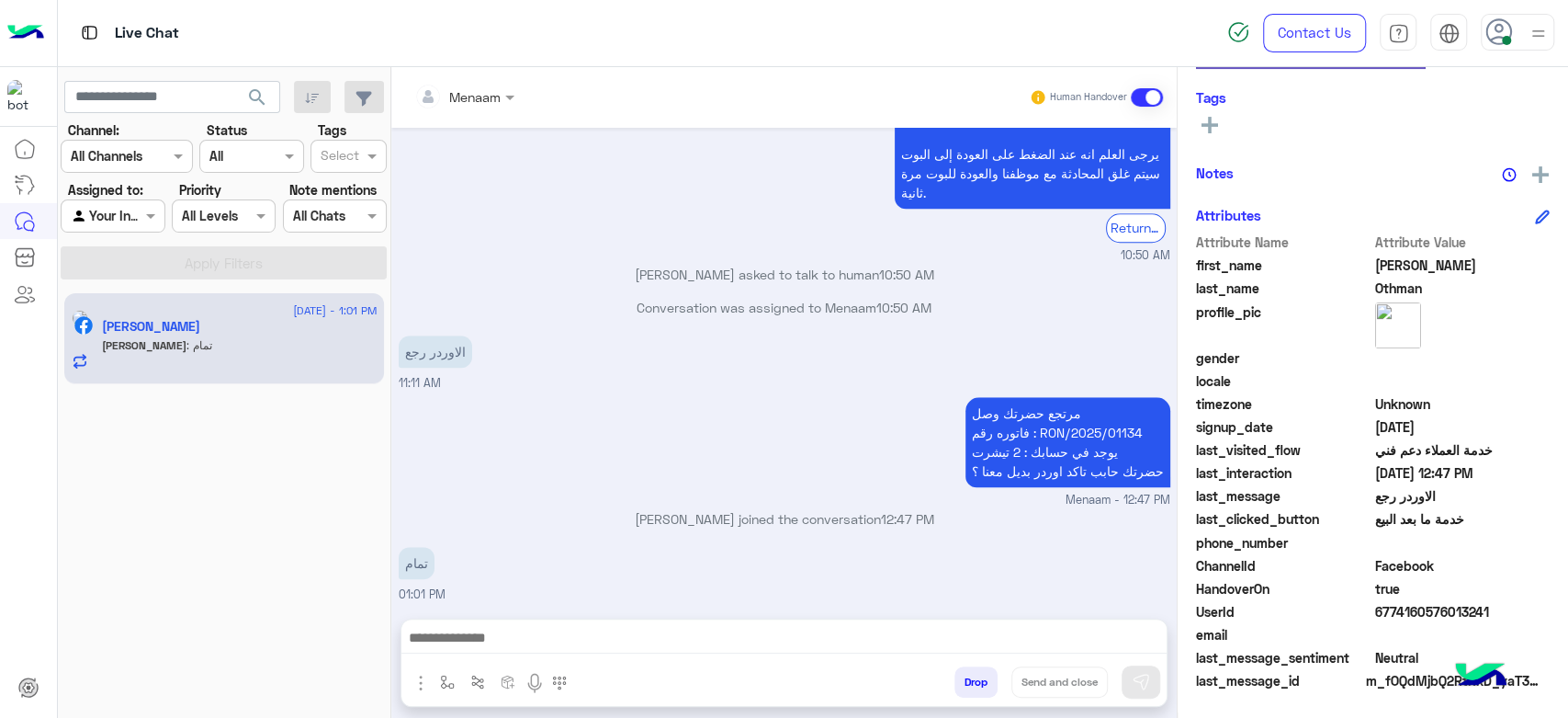
scroll to position [1086, 0]
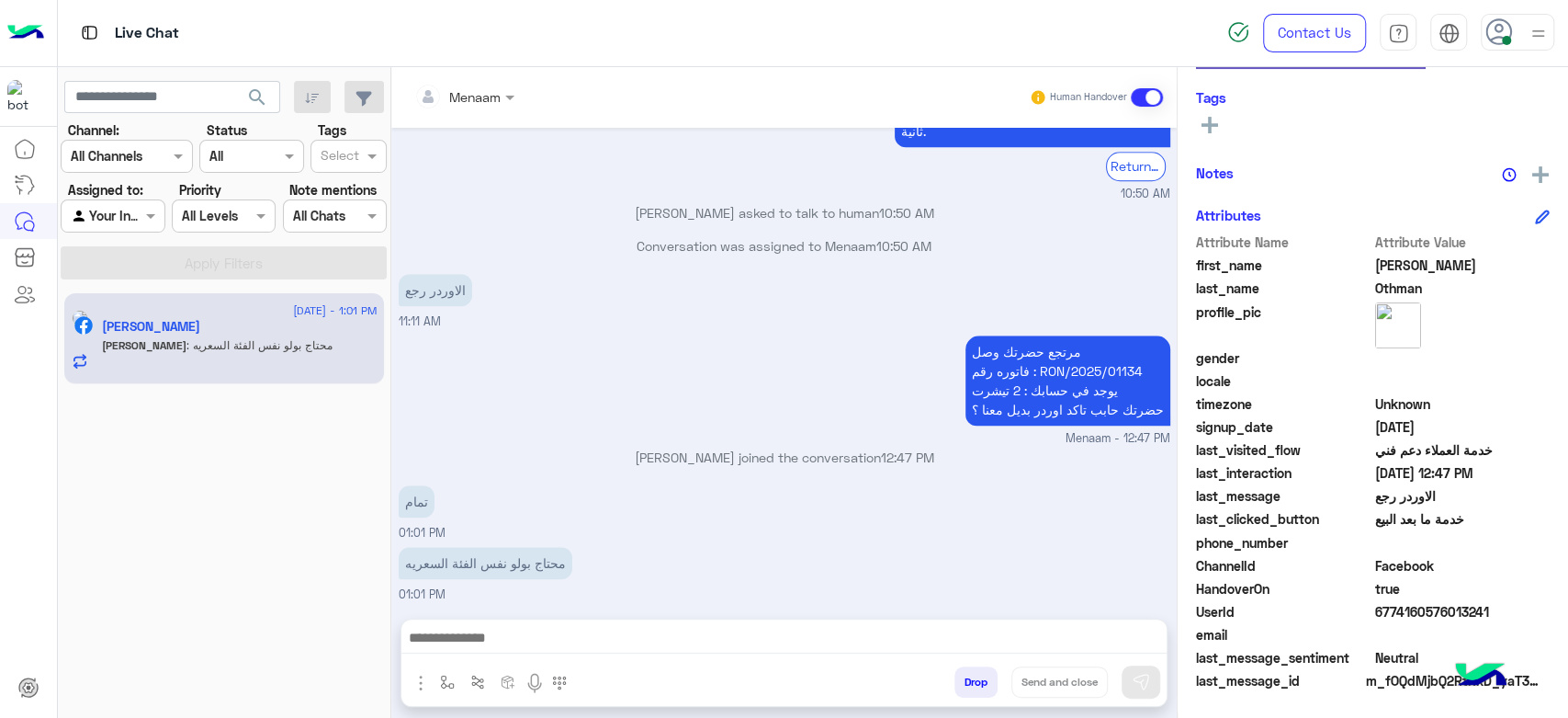
click at [549, 633] on textarea at bounding box center [784, 640] width 765 height 28
paste textarea "**********"
type textarea "**********"
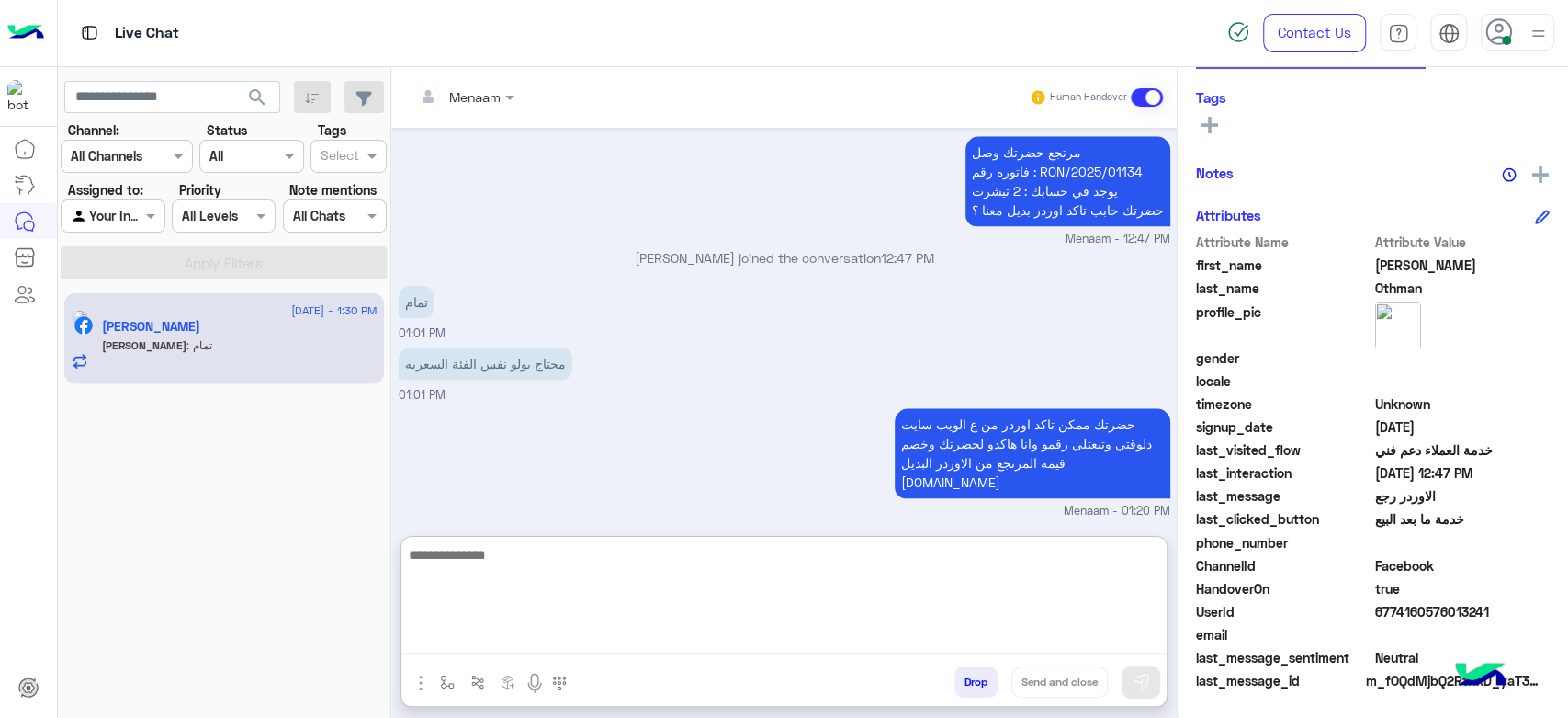
scroll to position [1345, 0]
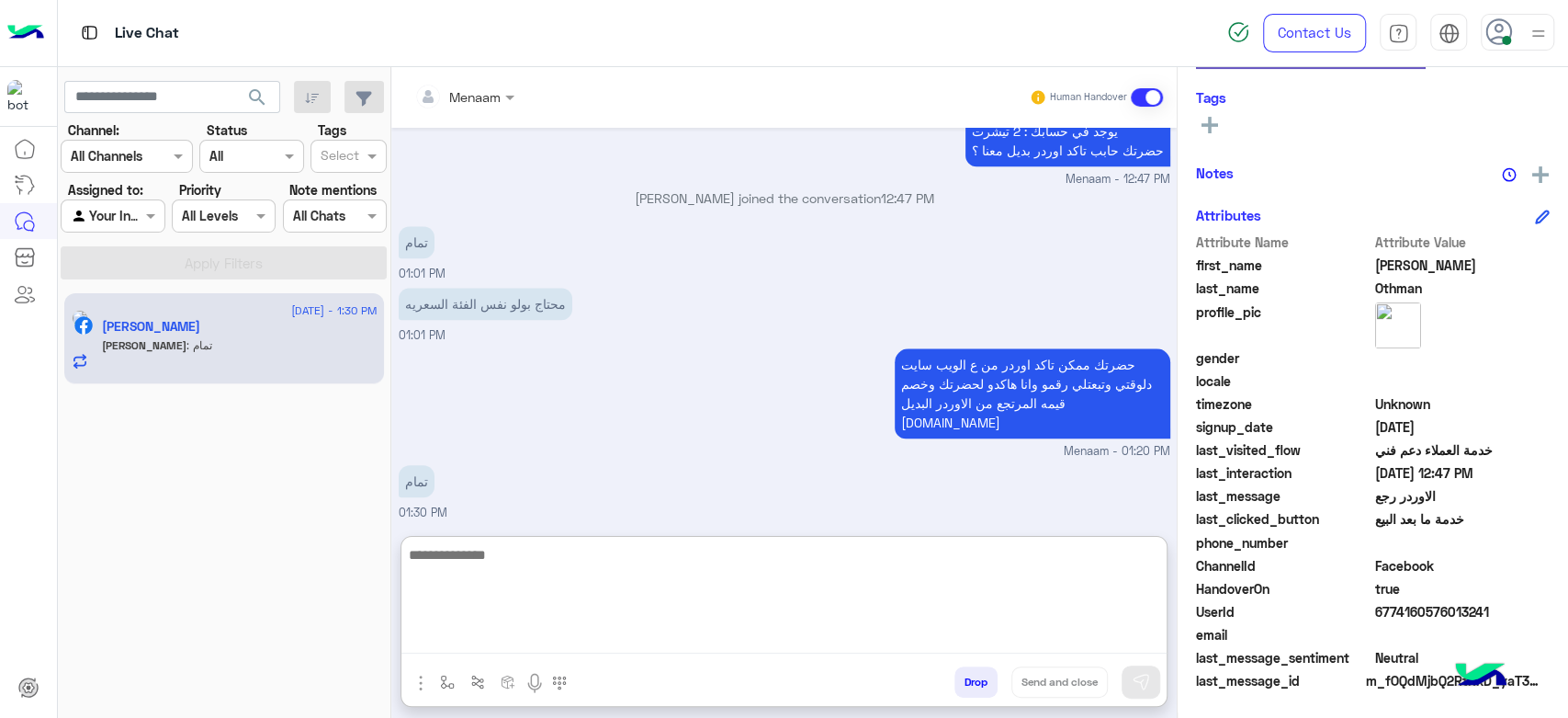
click at [501, 567] on textarea at bounding box center [784, 598] width 765 height 110
type textarea "**********"
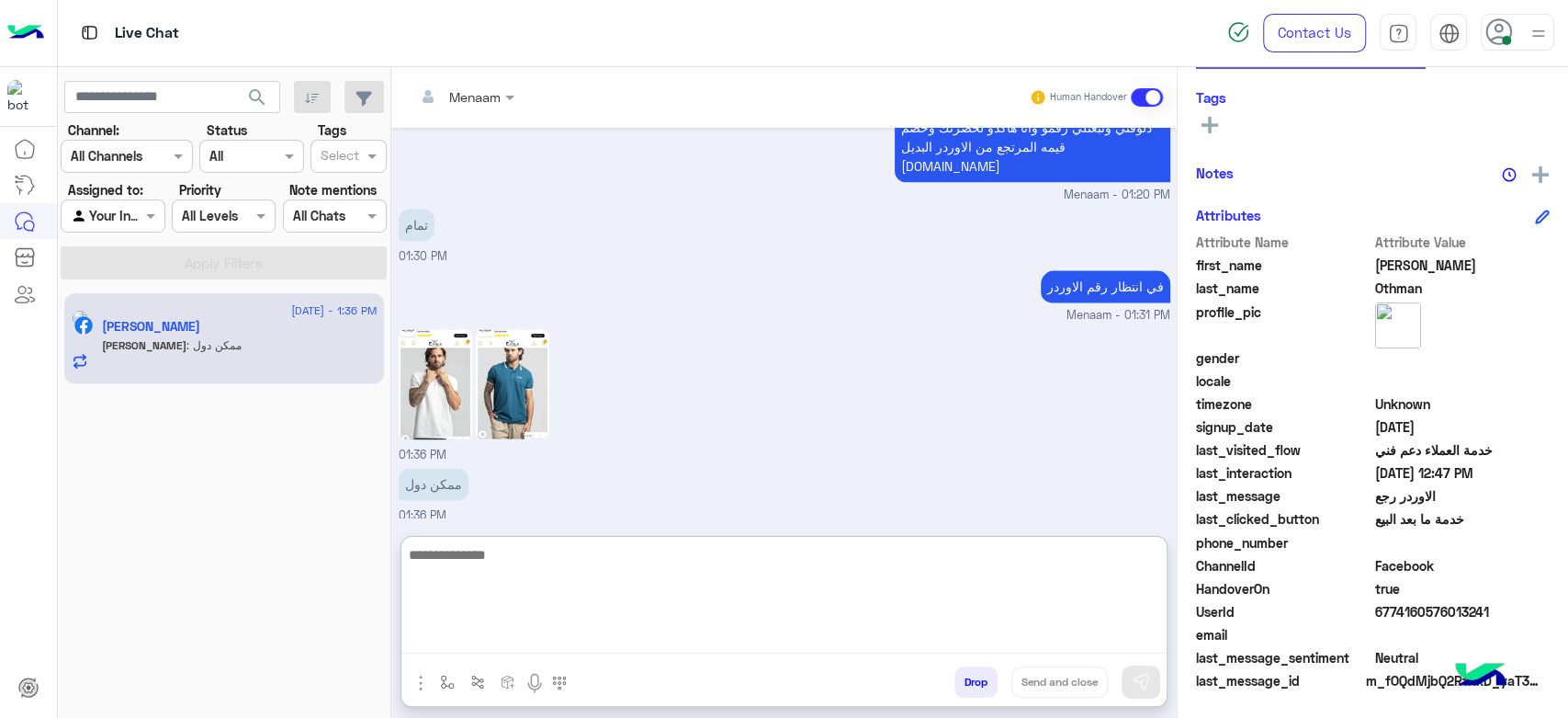
scroll to position [1604, 0]
click at [485, 590] on textarea at bounding box center [784, 598] width 765 height 110
click at [491, 569] on textarea at bounding box center [784, 598] width 765 height 110
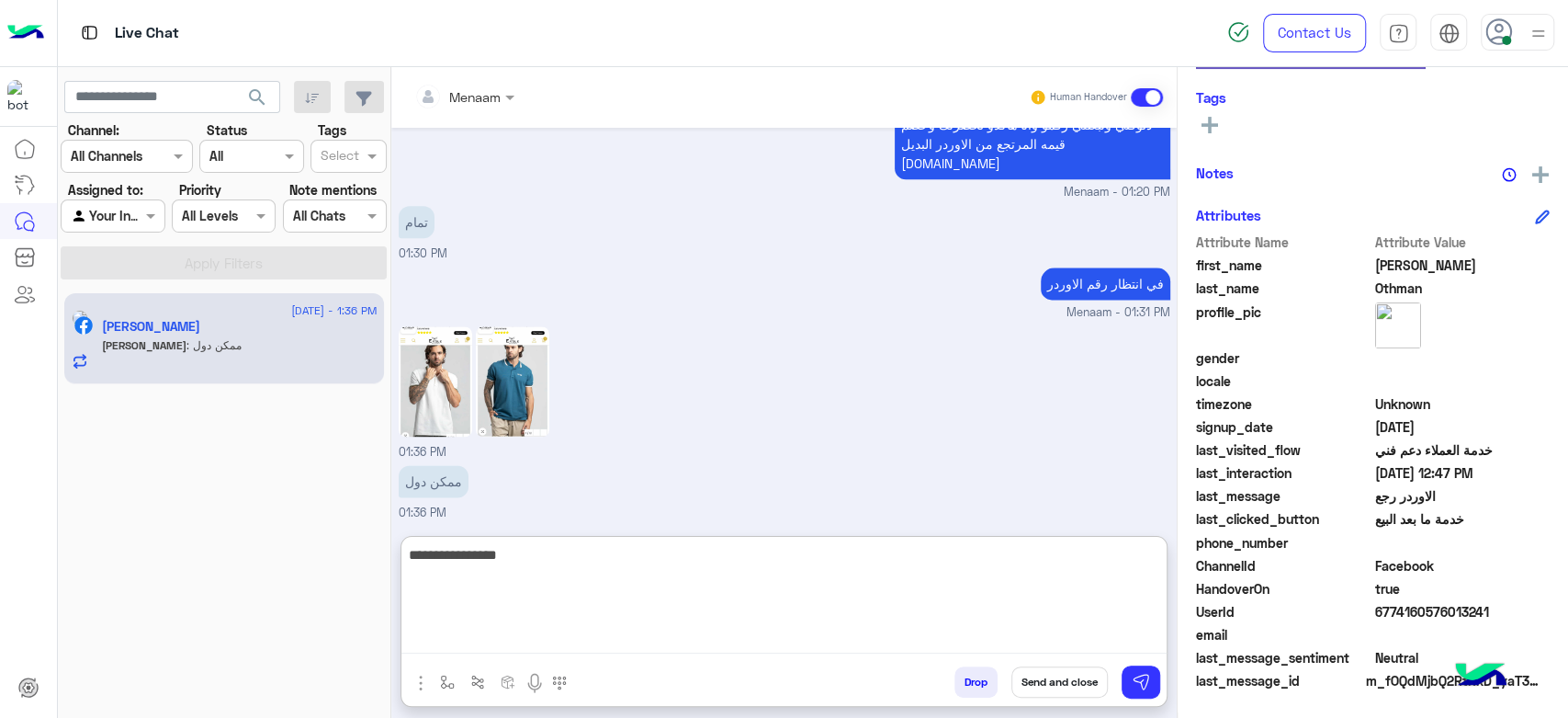
type textarea "**********"
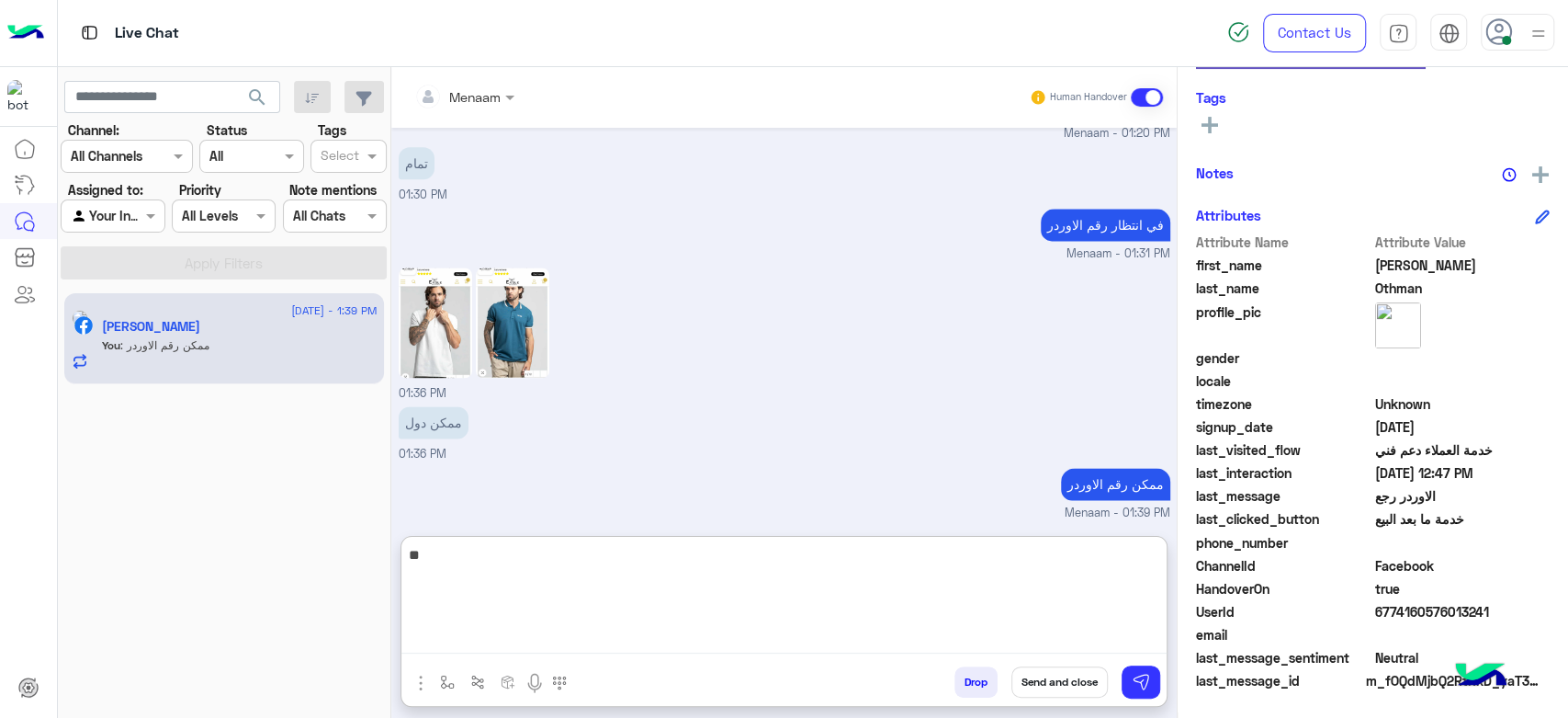
type textarea "*"
type textarea "**********"
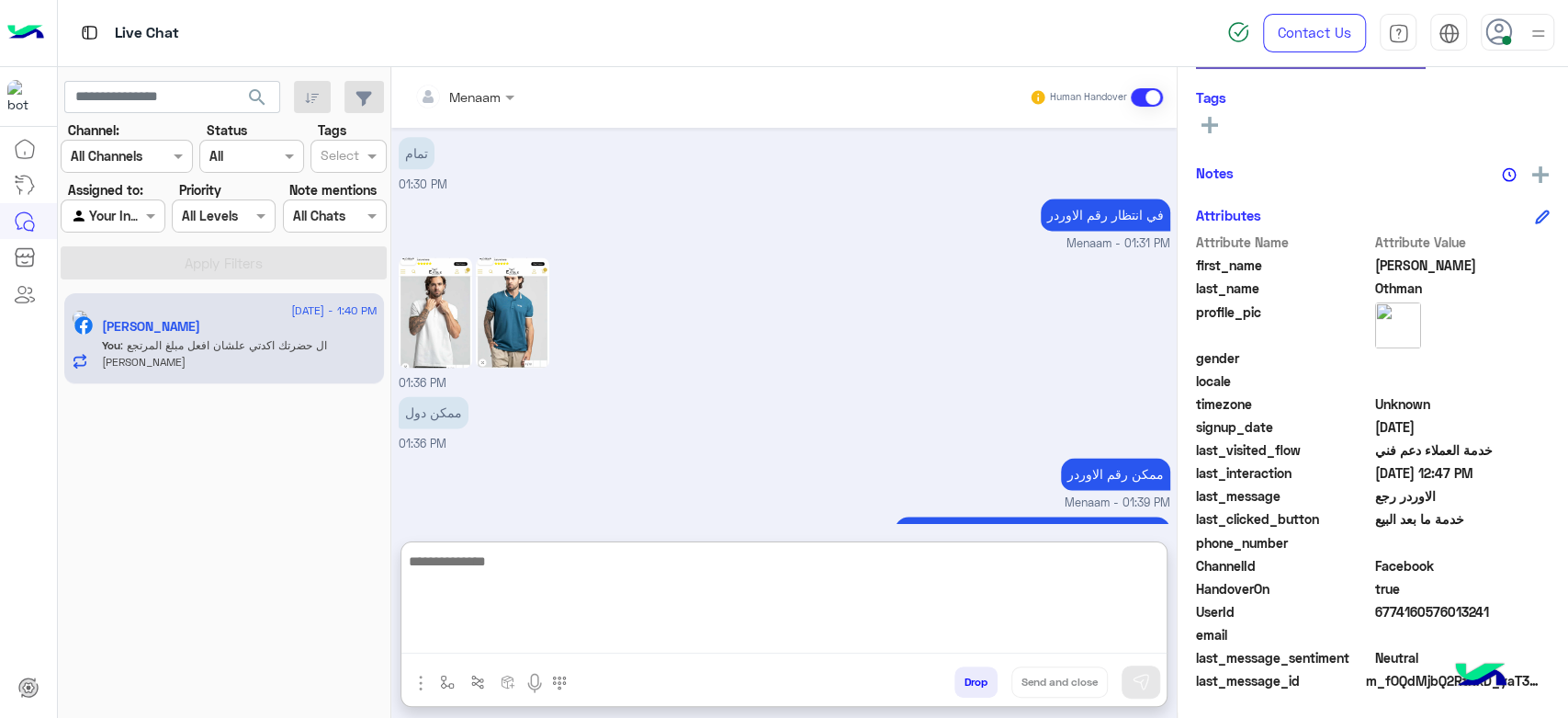
scroll to position [1741, 0]
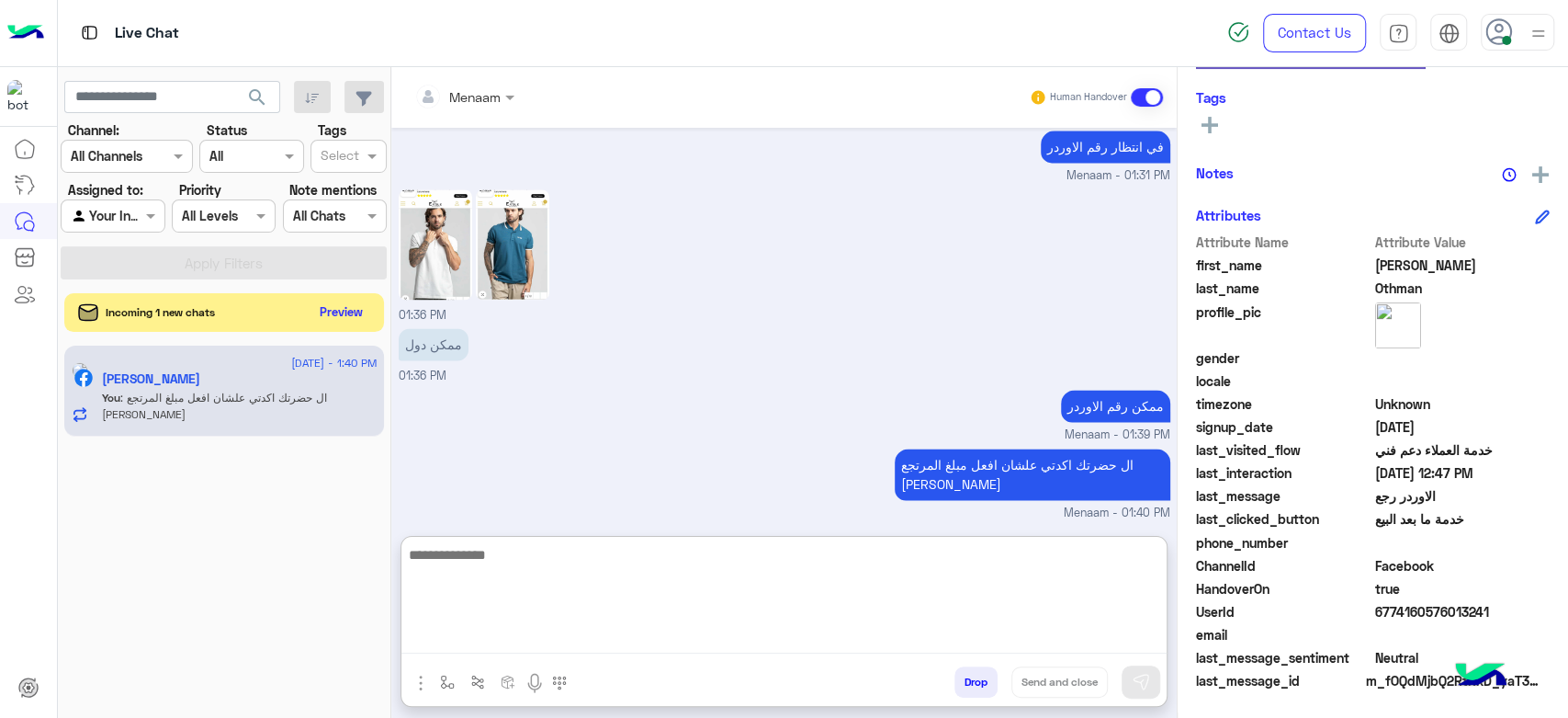
click at [359, 314] on button "Preview" at bounding box center [341, 312] width 57 height 25
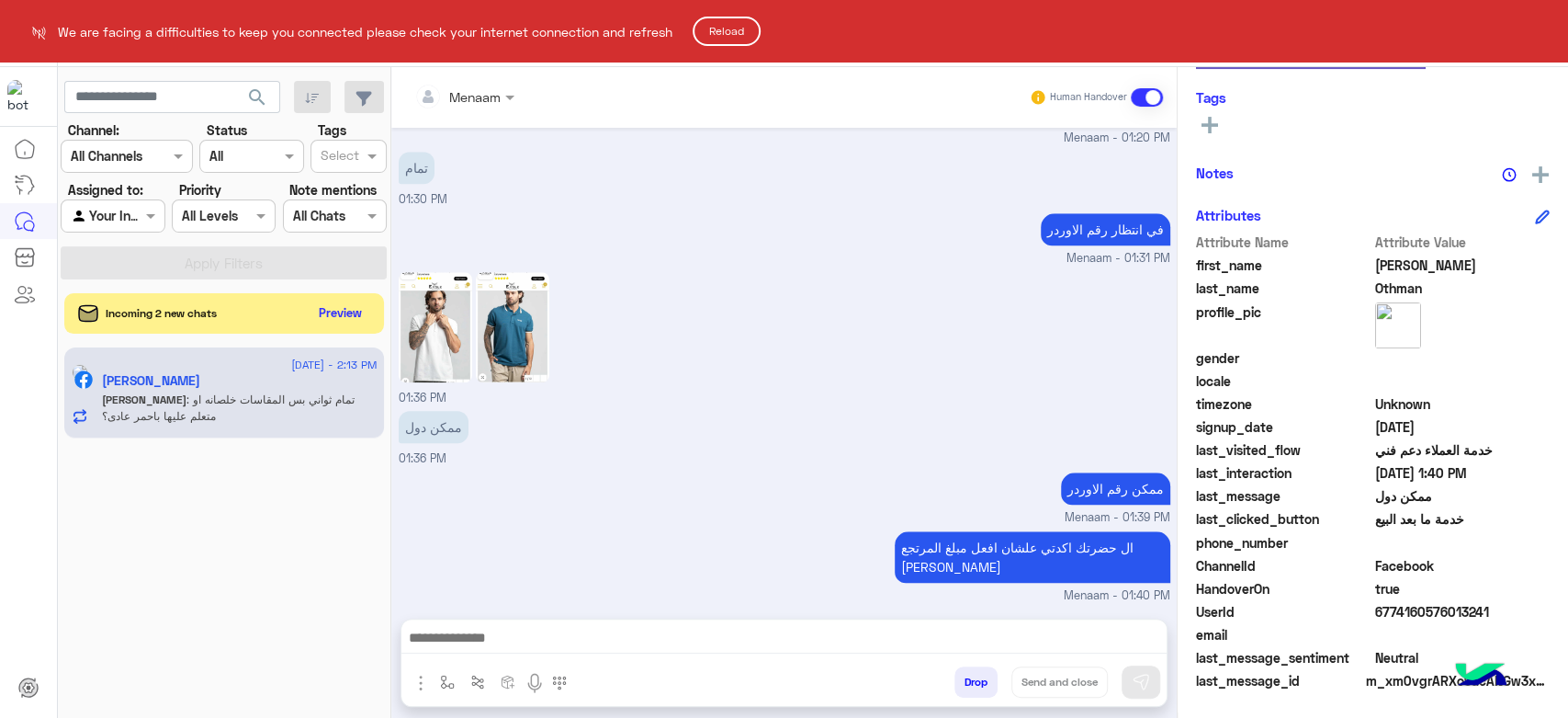
scroll to position [1246, 0]
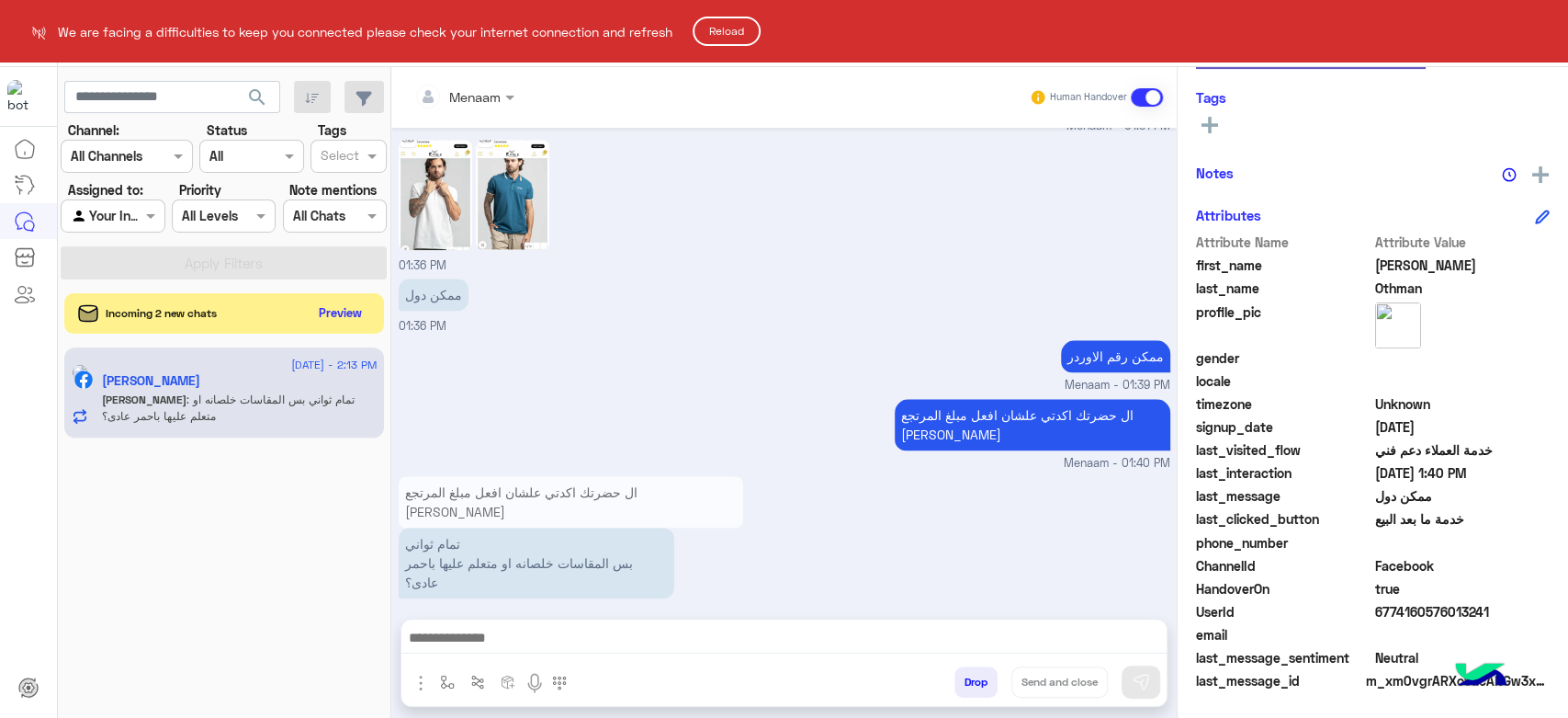
click at [485, 625] on html "We are facing a difficulties to keep you connected please check your internet c…" at bounding box center [784, 359] width 1568 height 718
click at [490, 638] on html "We are facing a difficulties to keep you connected please check your internet c…" at bounding box center [784, 359] width 1568 height 718
click at [757, 32] on button "Reload" at bounding box center [727, 31] width 68 height 29
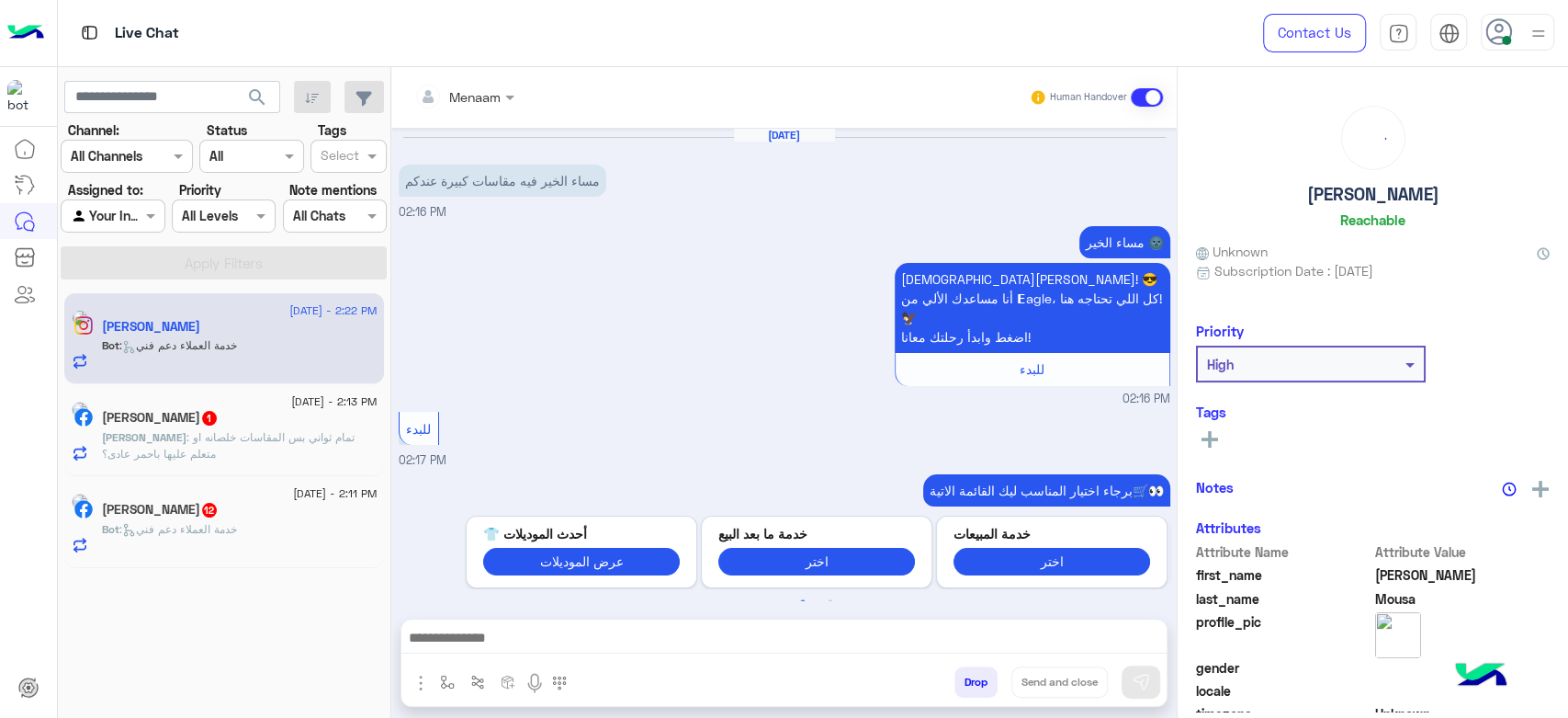
scroll to position [1776, 0]
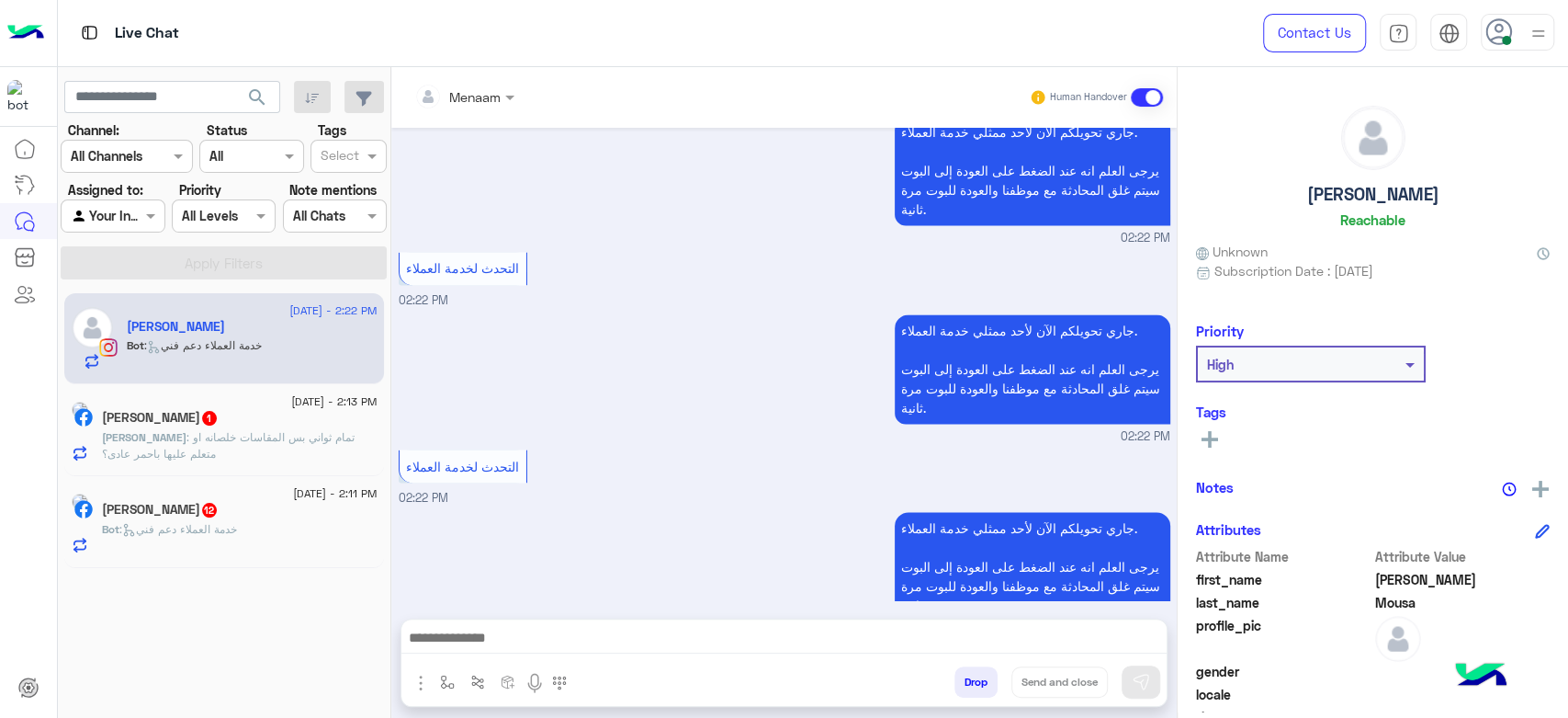
click at [219, 351] on span ": خدمة العملاء دعم فني" at bounding box center [203, 345] width 118 height 14
click at [193, 433] on span ": تمام ثواني بس المقاسات خلصانه او متعلم عليها باحمر عادى؟" at bounding box center [229, 445] width 253 height 30
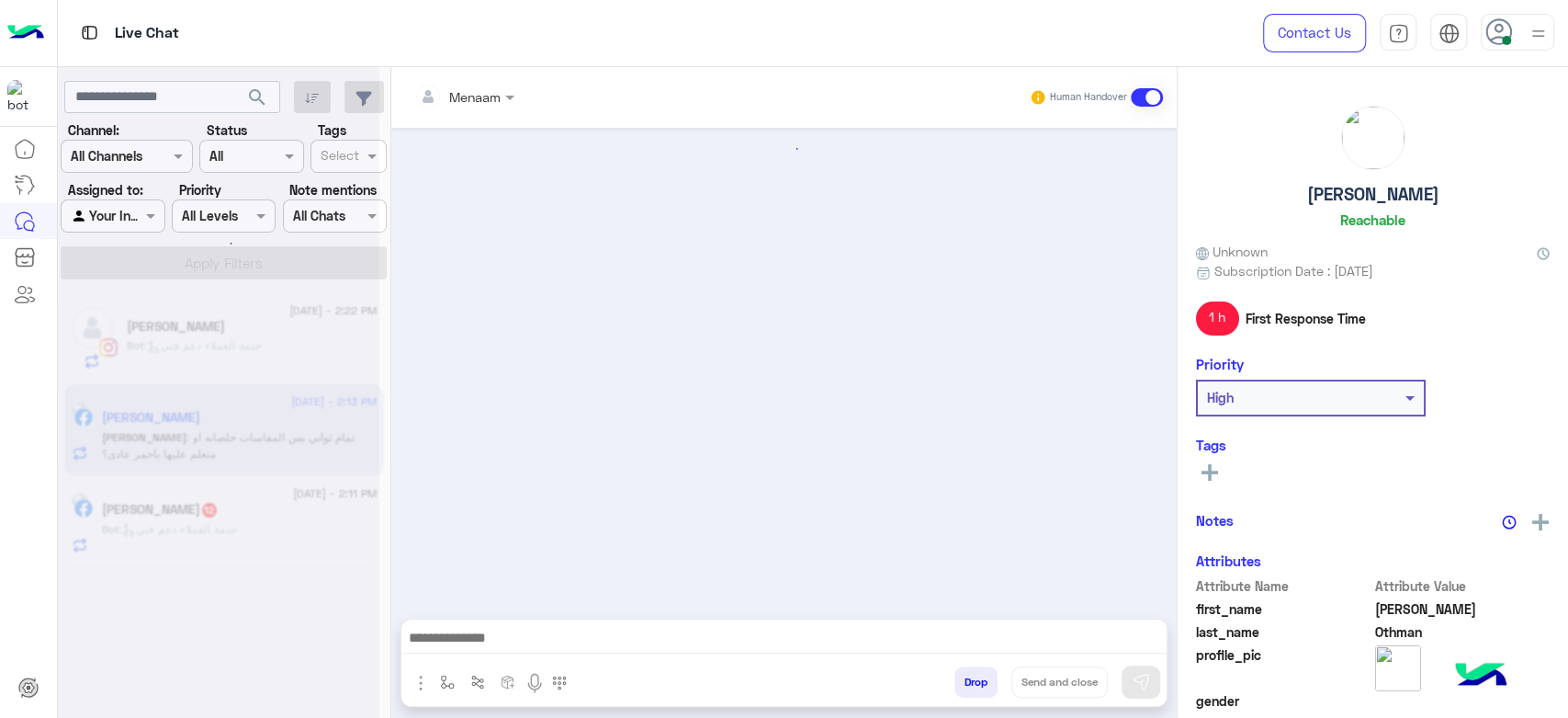
scroll to position [1184, 0]
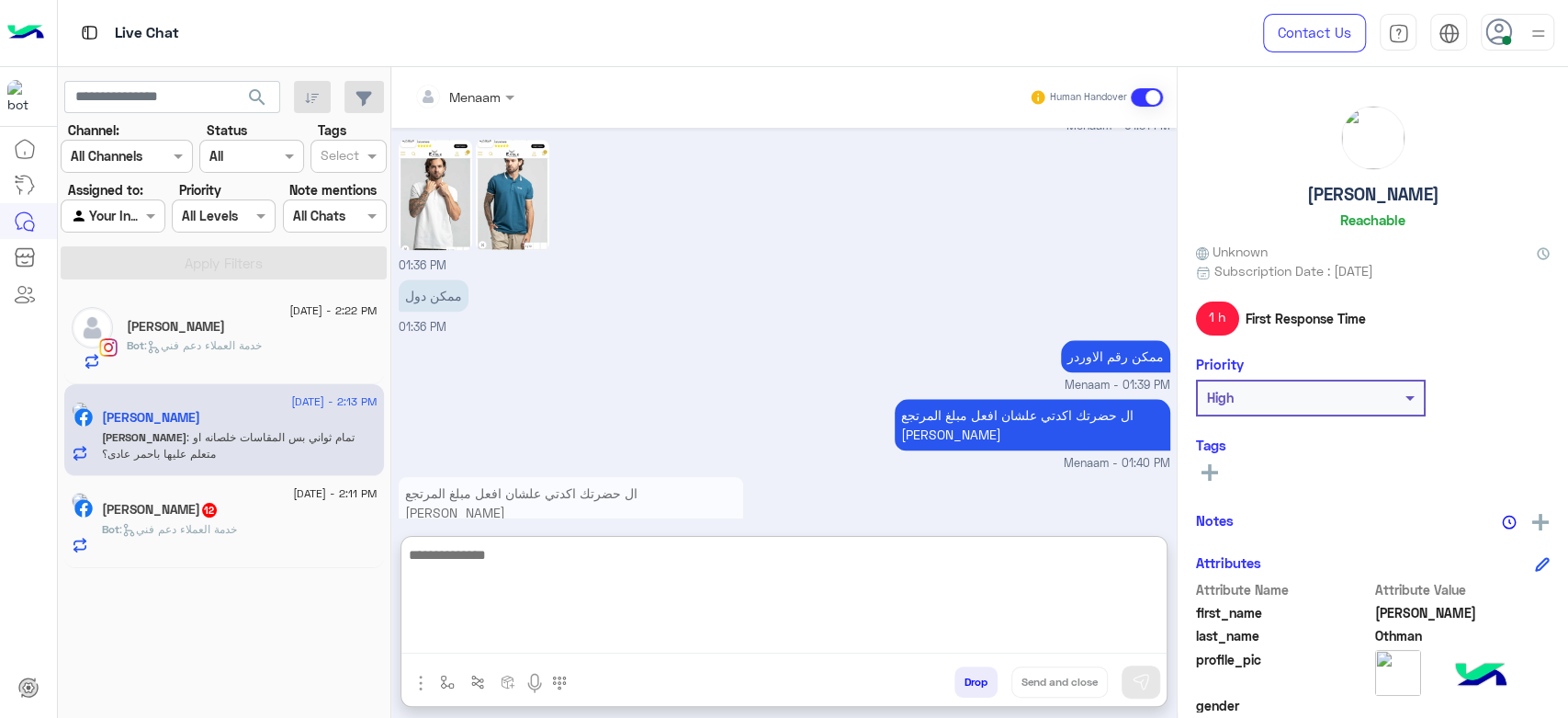
click at [477, 638] on textarea at bounding box center [784, 598] width 765 height 110
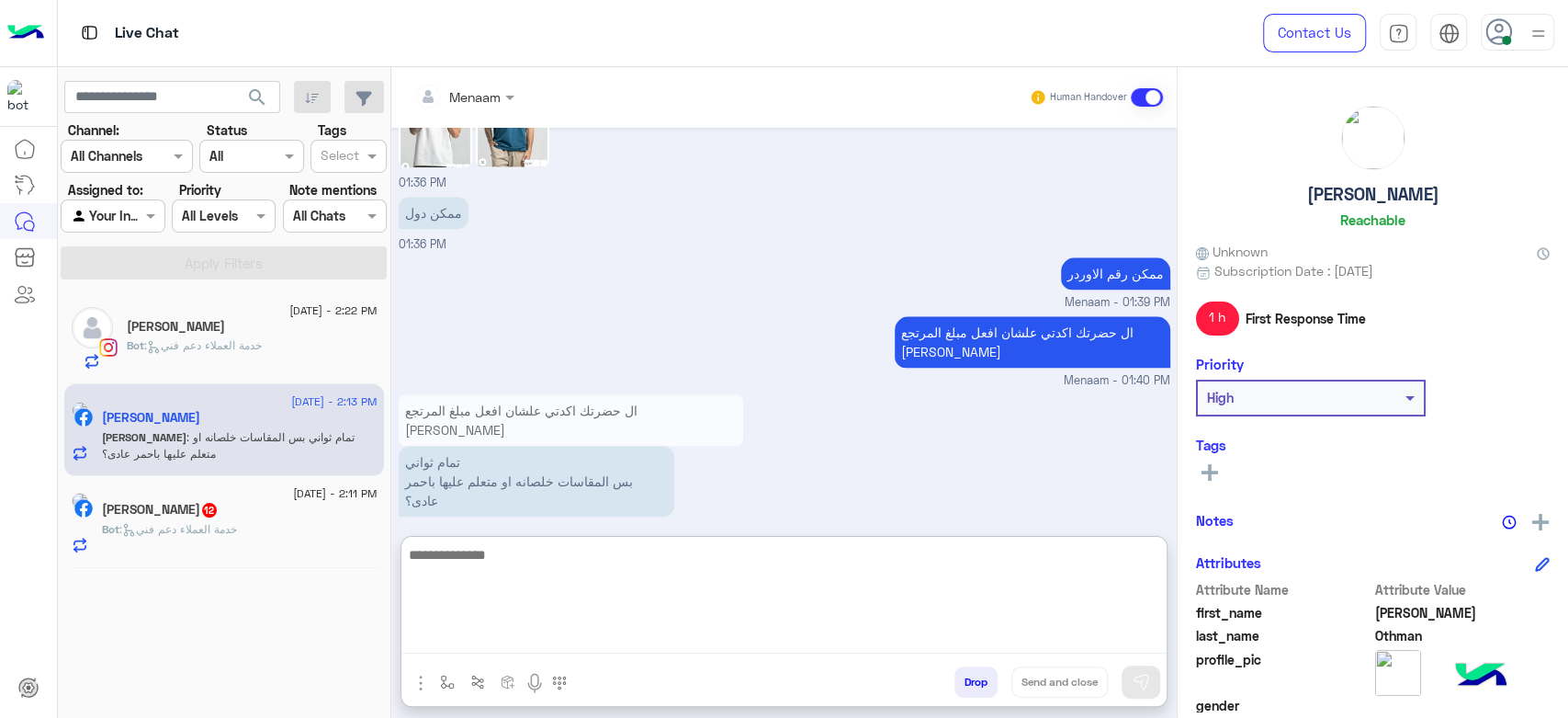
click at [458, 559] on textarea at bounding box center [784, 598] width 765 height 110
type textarea "**********"
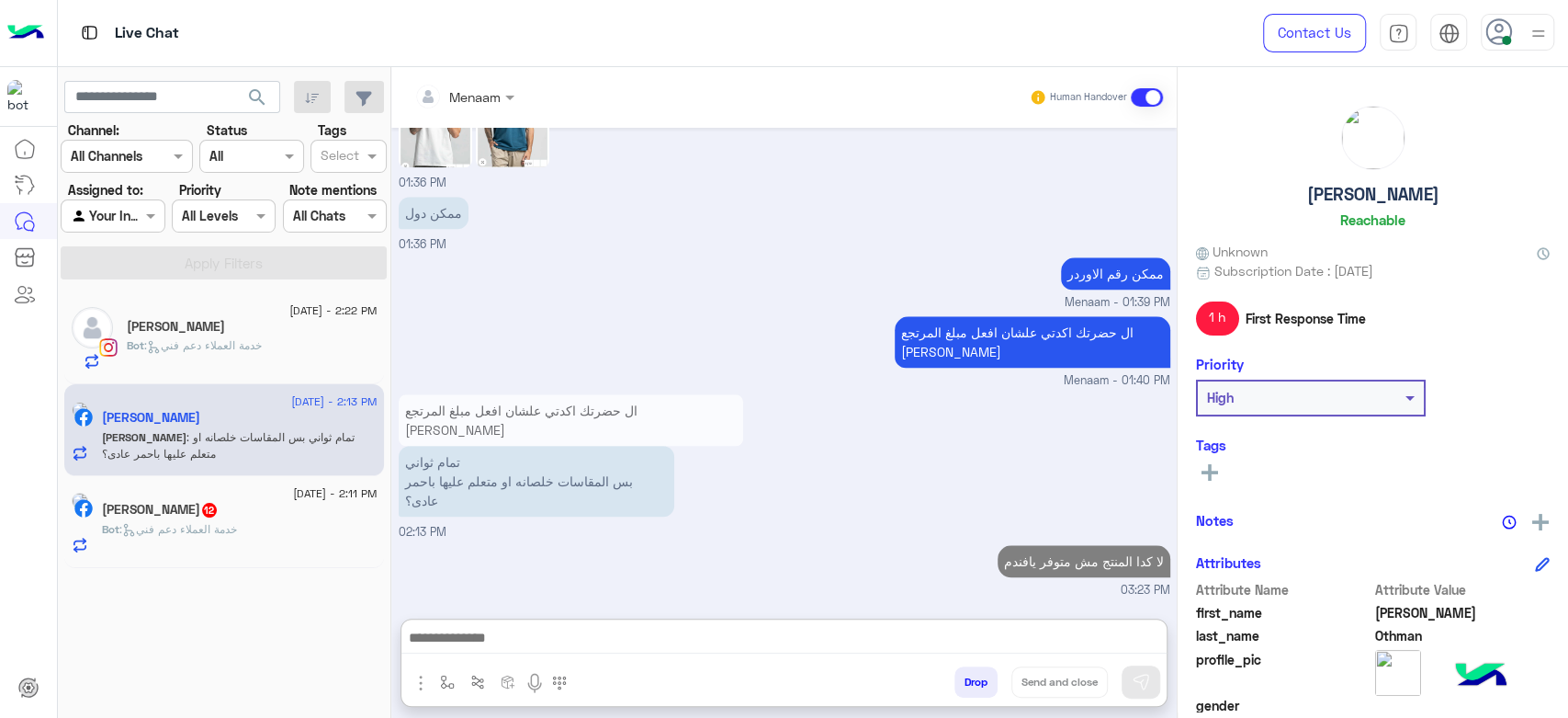
click at [234, 353] on p "Bot : خدمة العملاء دعم فني" at bounding box center [194, 345] width 135 height 16
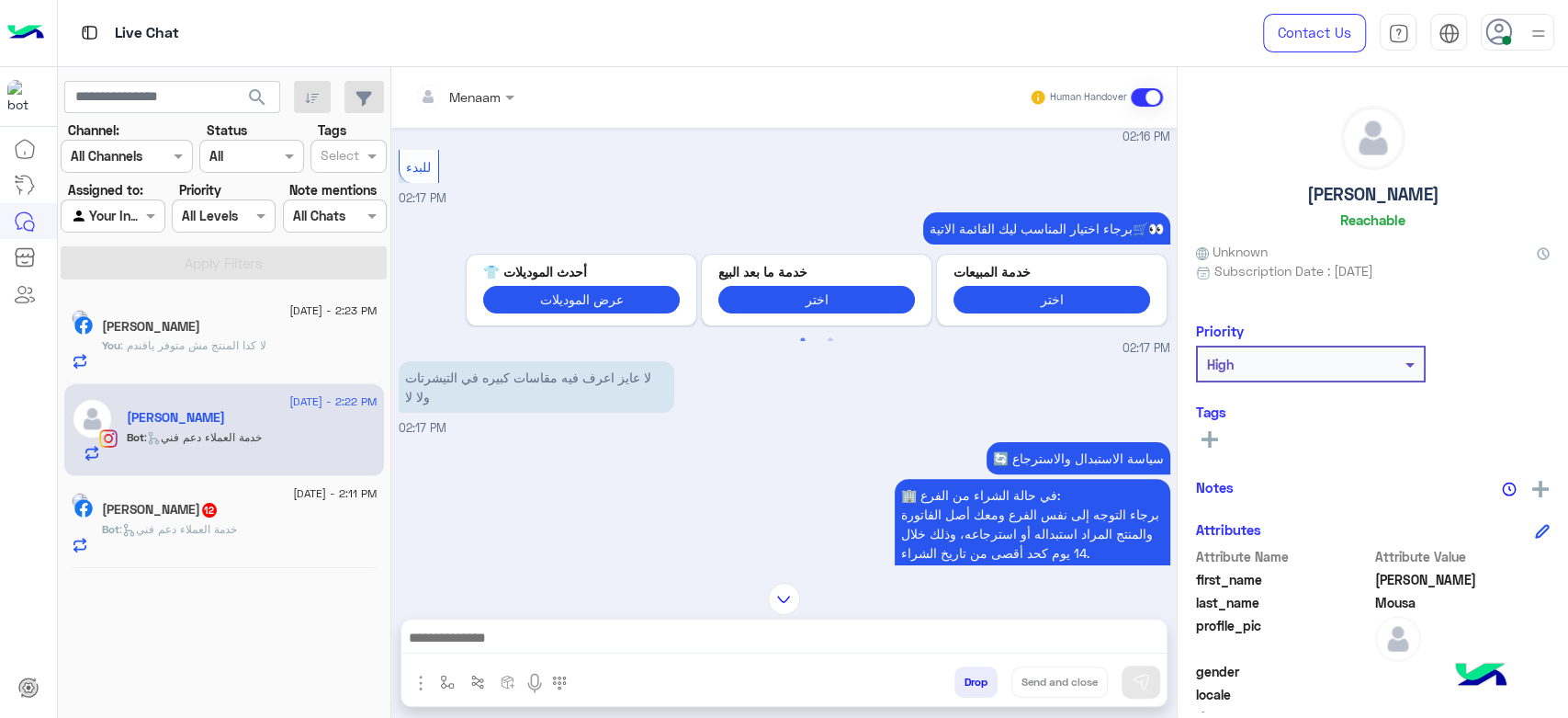
scroll to position [367, 0]
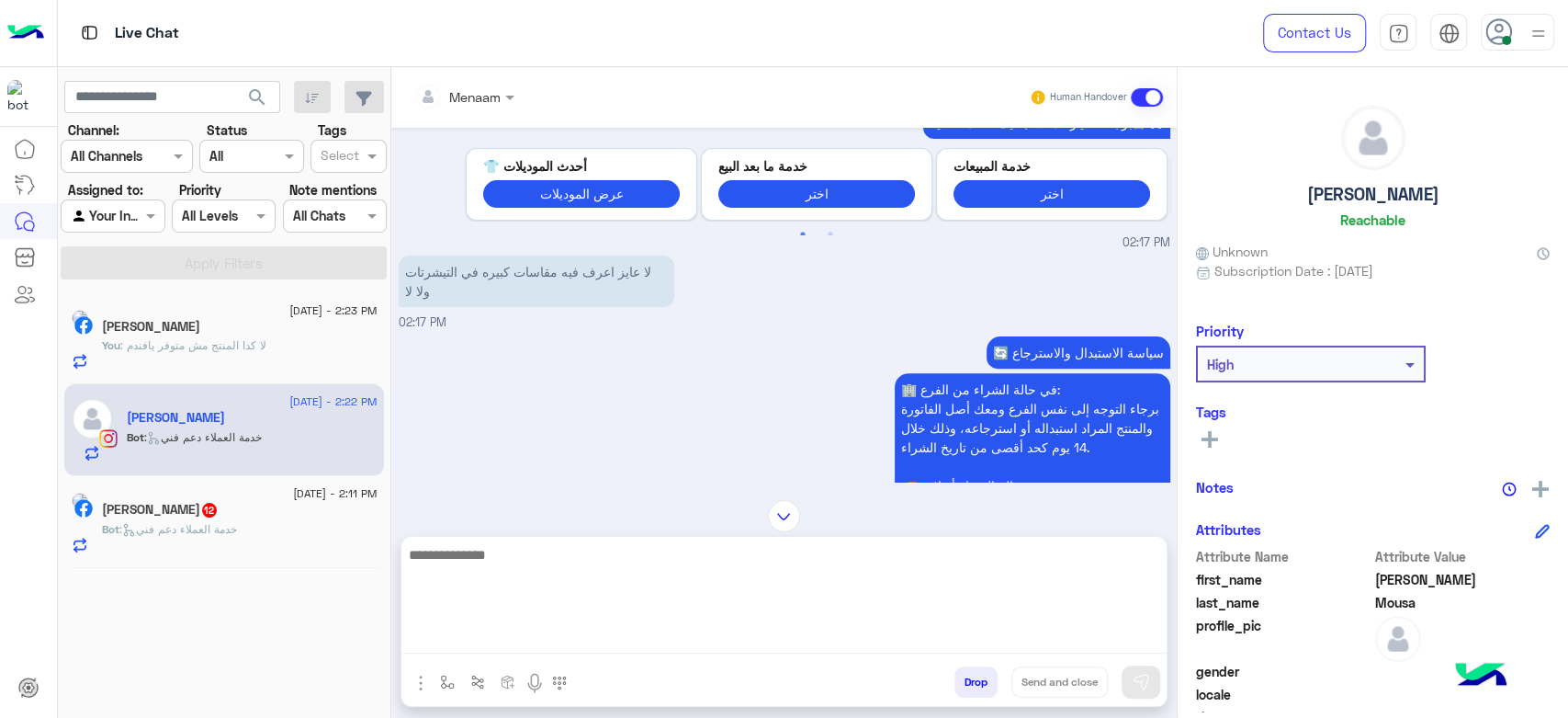
click at [459, 636] on textarea at bounding box center [784, 598] width 765 height 110
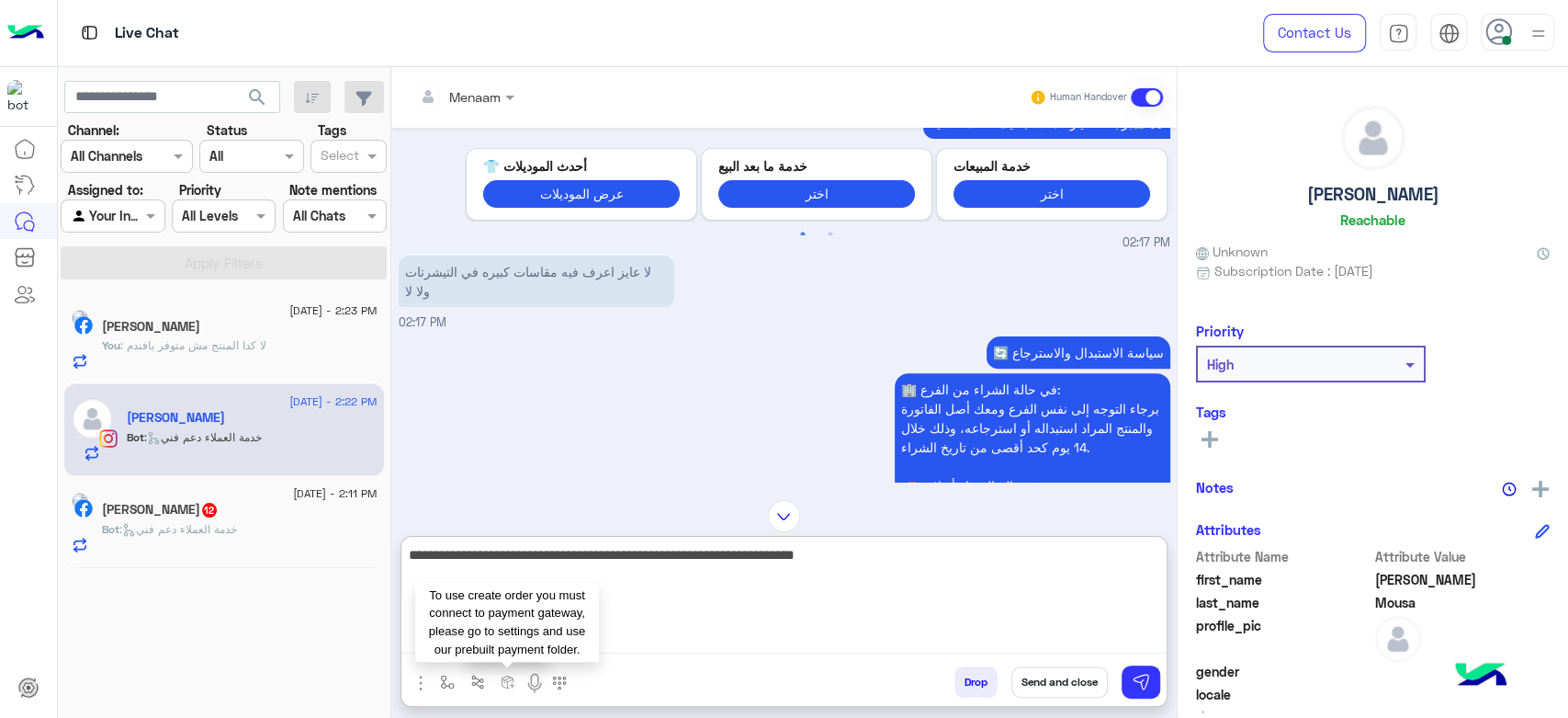
type textarea "**********"
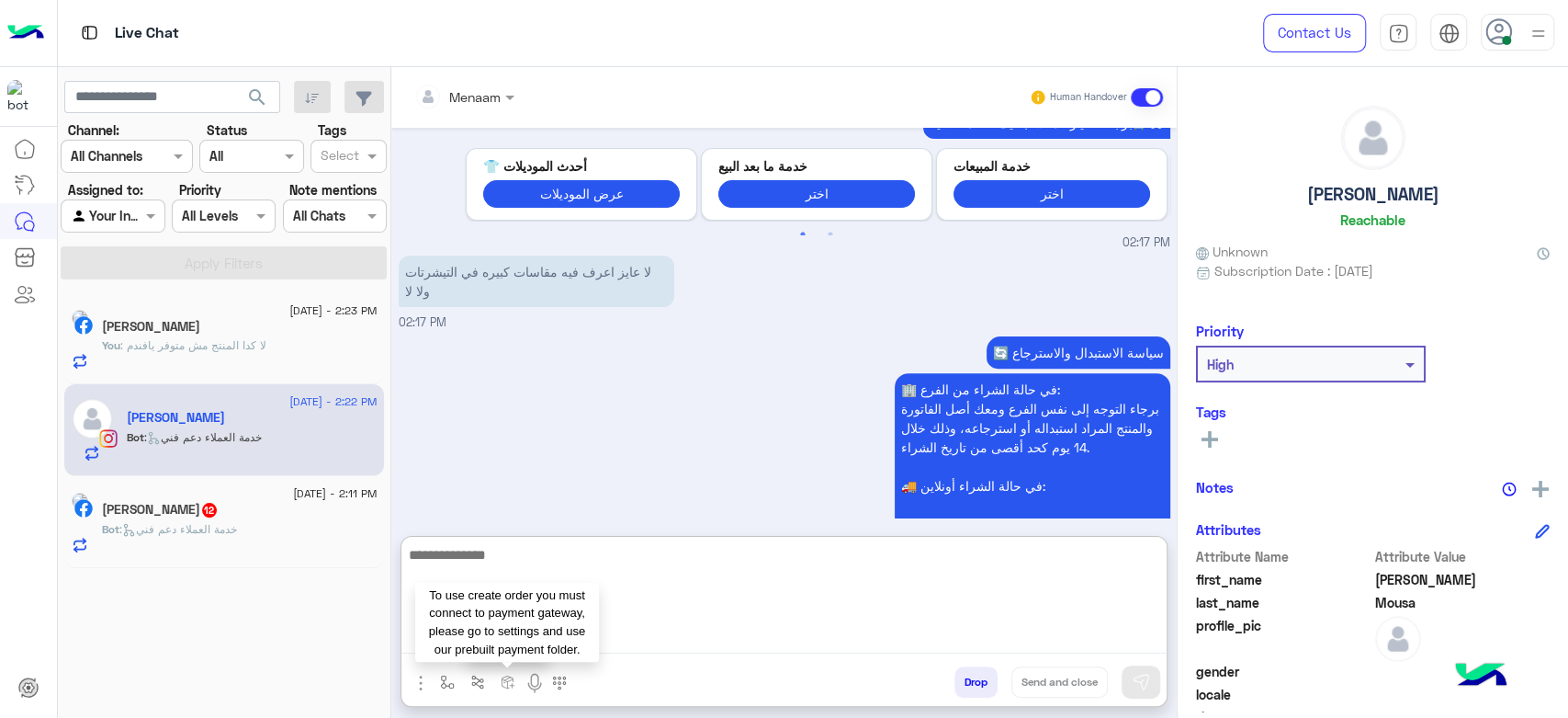
scroll to position [1938, 0]
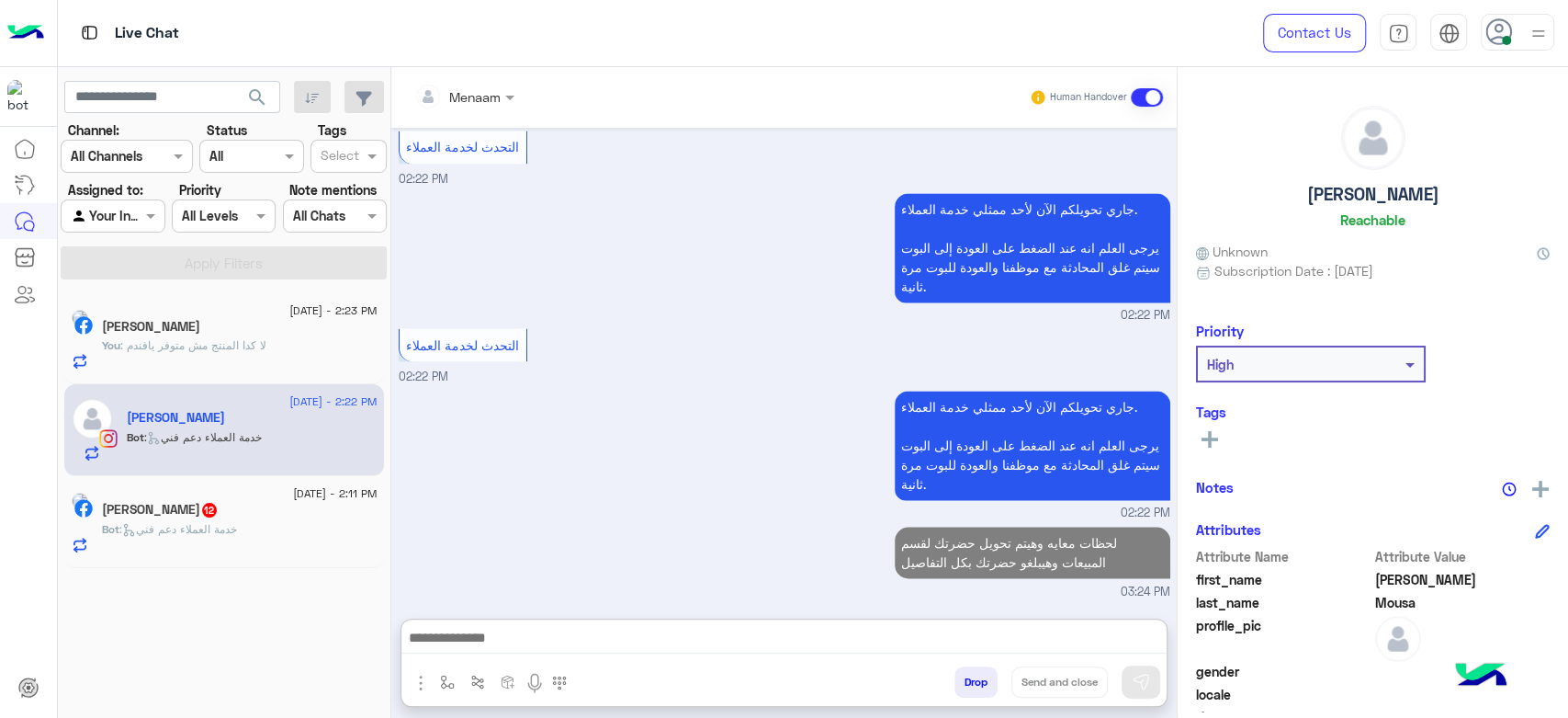
click at [1383, 197] on h5 "Mohamed Mousa" at bounding box center [1373, 194] width 132 height 21
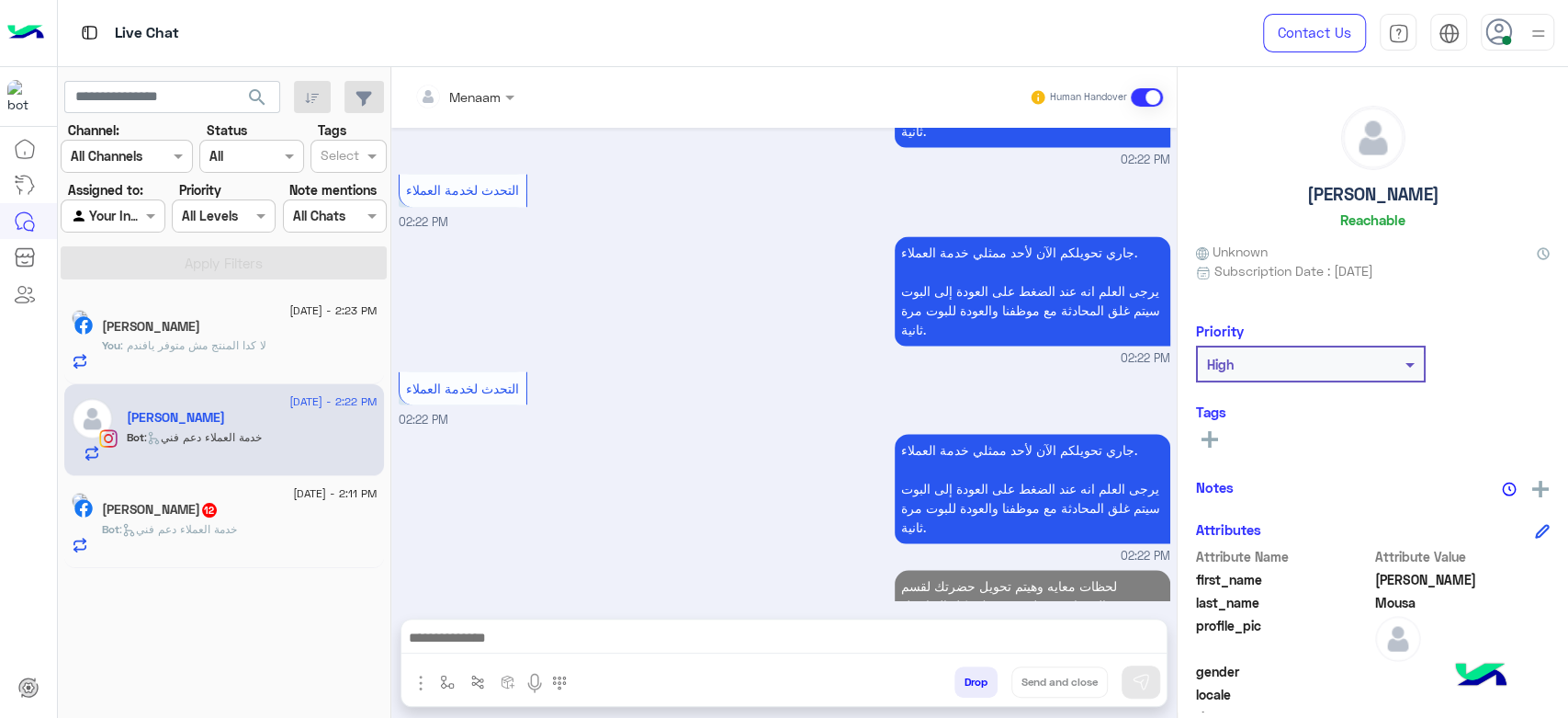
click at [1383, 197] on h5 "Mohamed Mousa" at bounding box center [1373, 194] width 132 height 21
copy h5 "Mohamed Mousa"
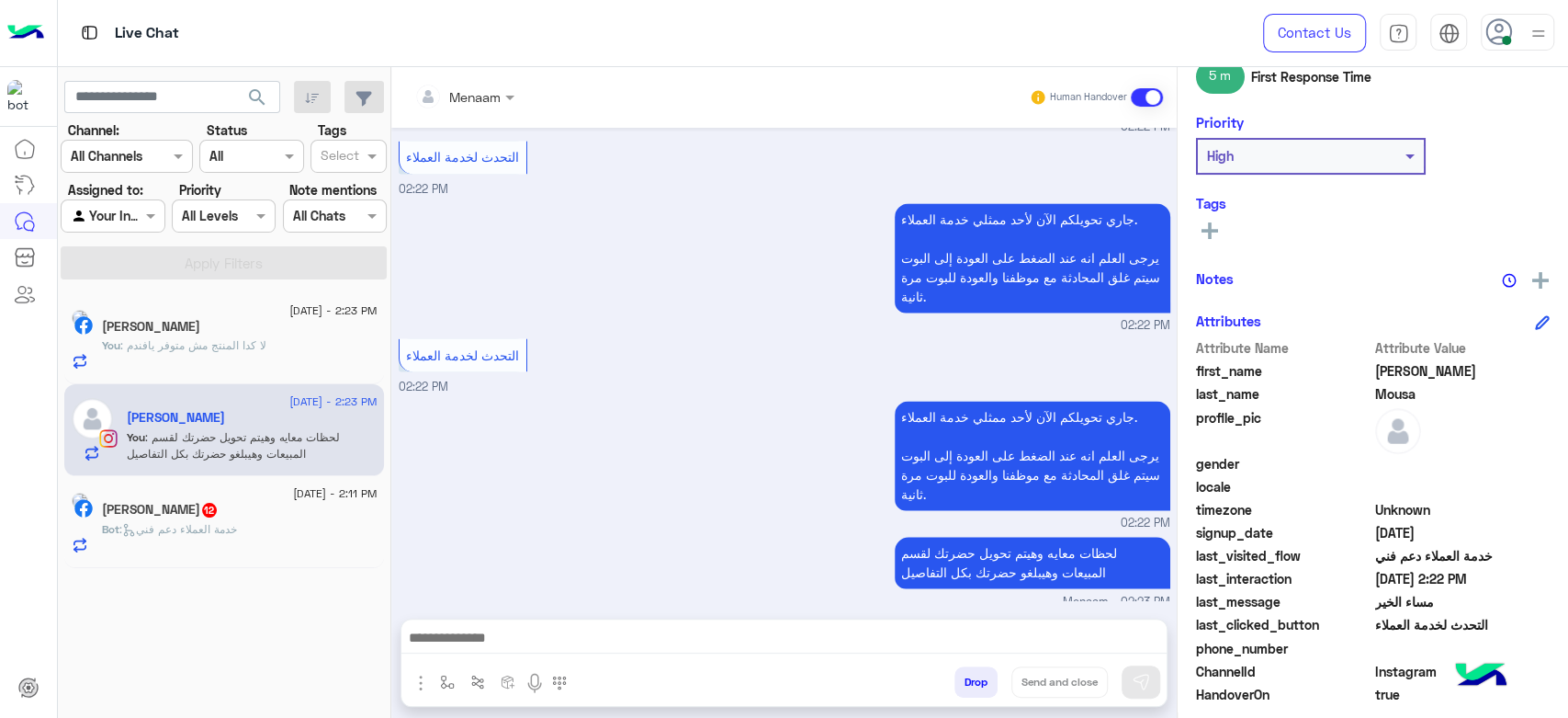
scroll to position [347, 0]
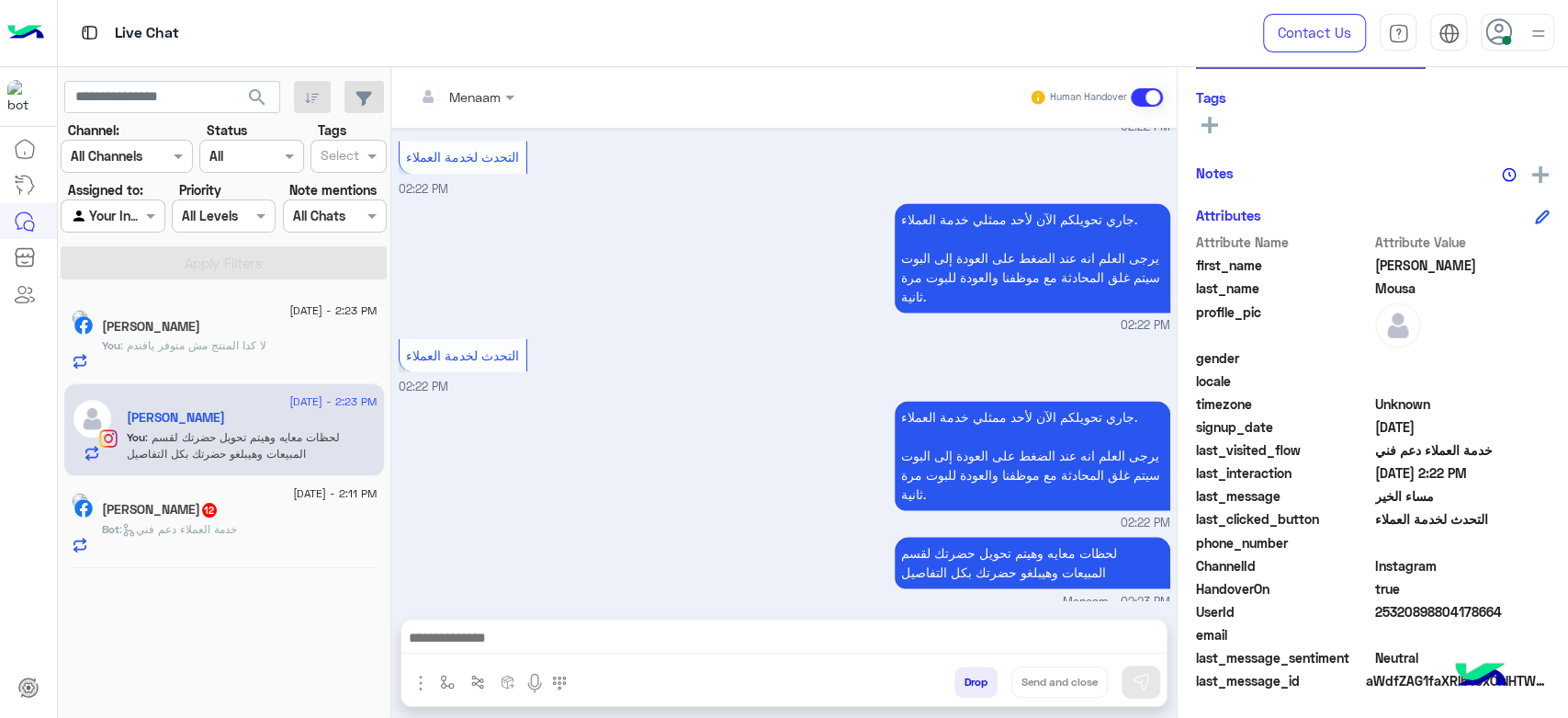
click at [1414, 610] on span "25320898804178664" at bounding box center [1464, 612] width 176 height 19
copy span "25320898804178664"
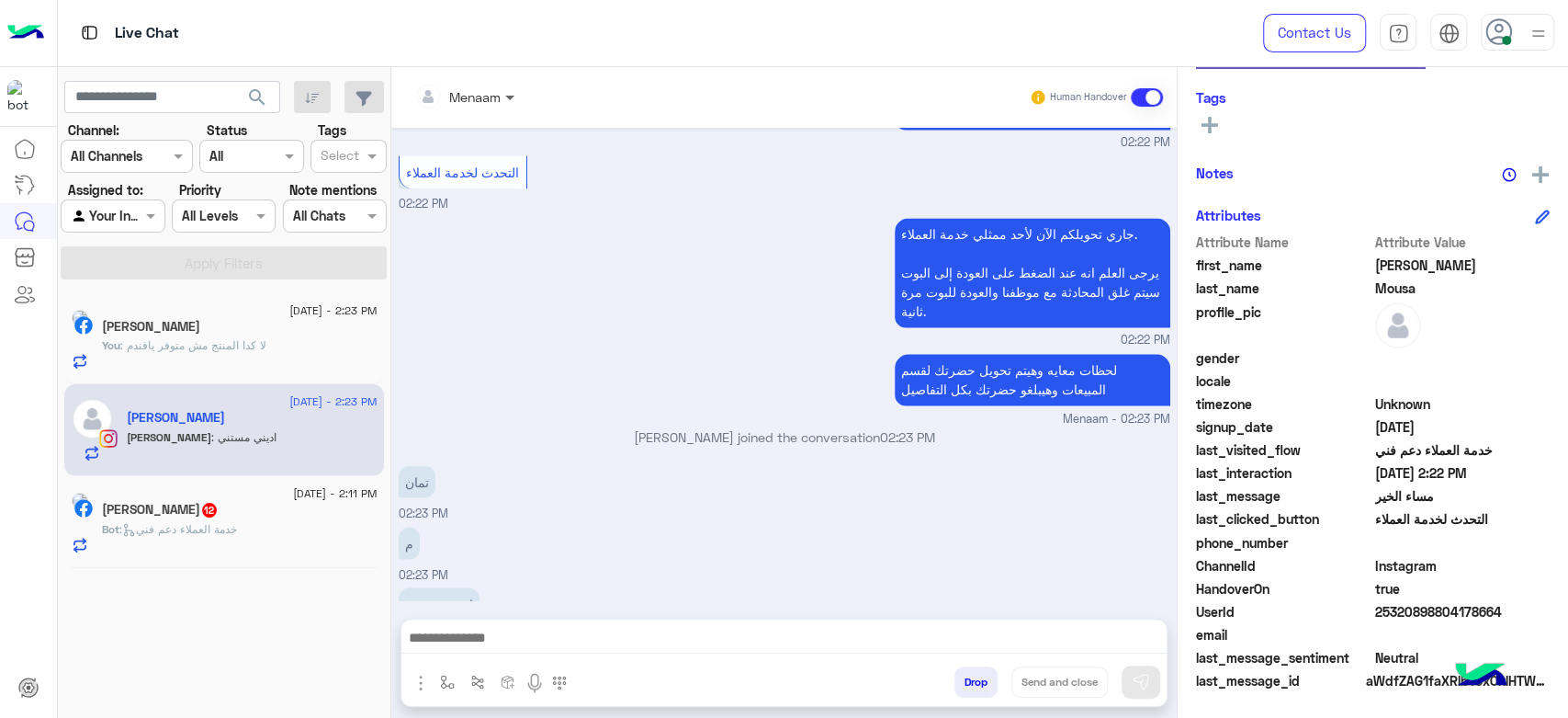
click at [500, 95] on span at bounding box center [512, 97] width 23 height 19
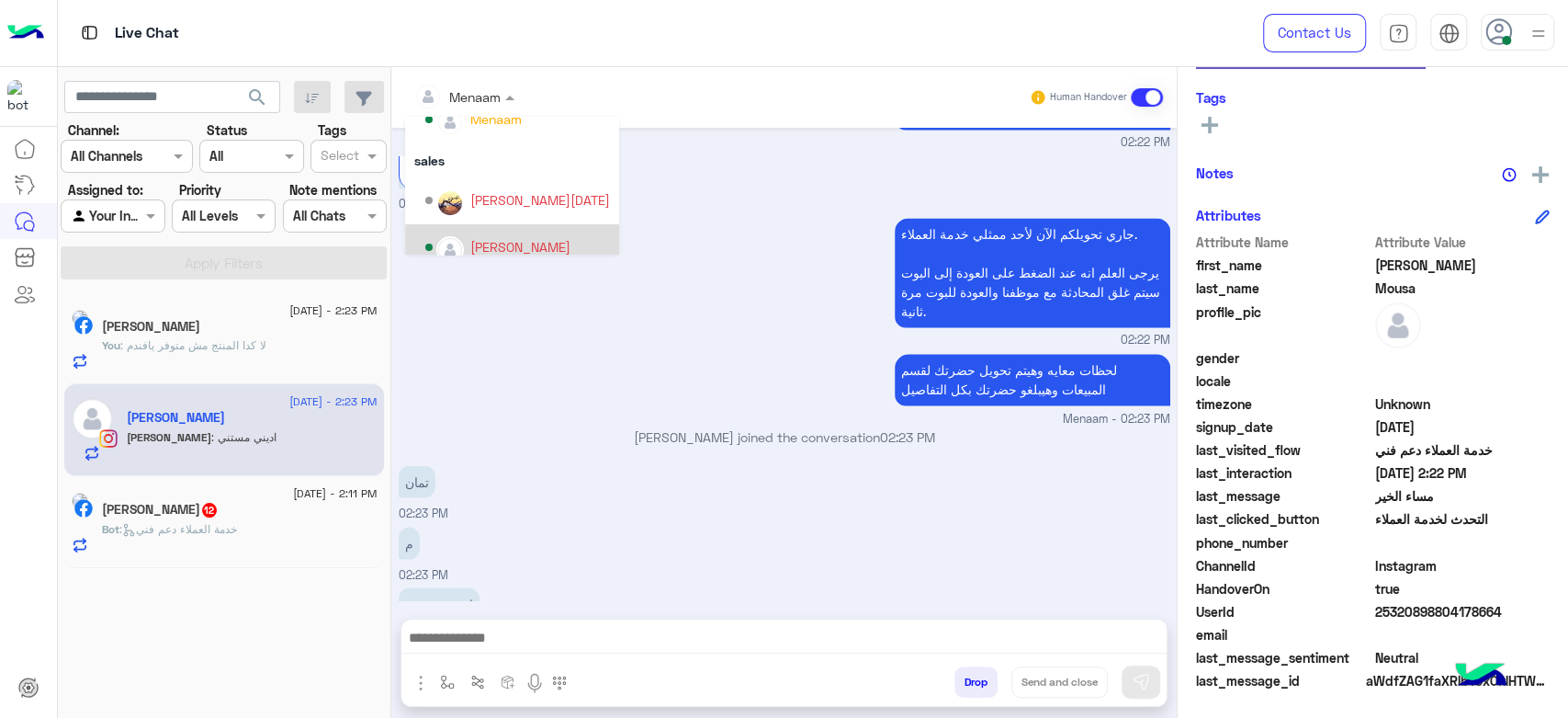
scroll to position [163, 0]
click at [529, 241] on div "[PERSON_NAME]" at bounding box center [517, 231] width 185 height 32
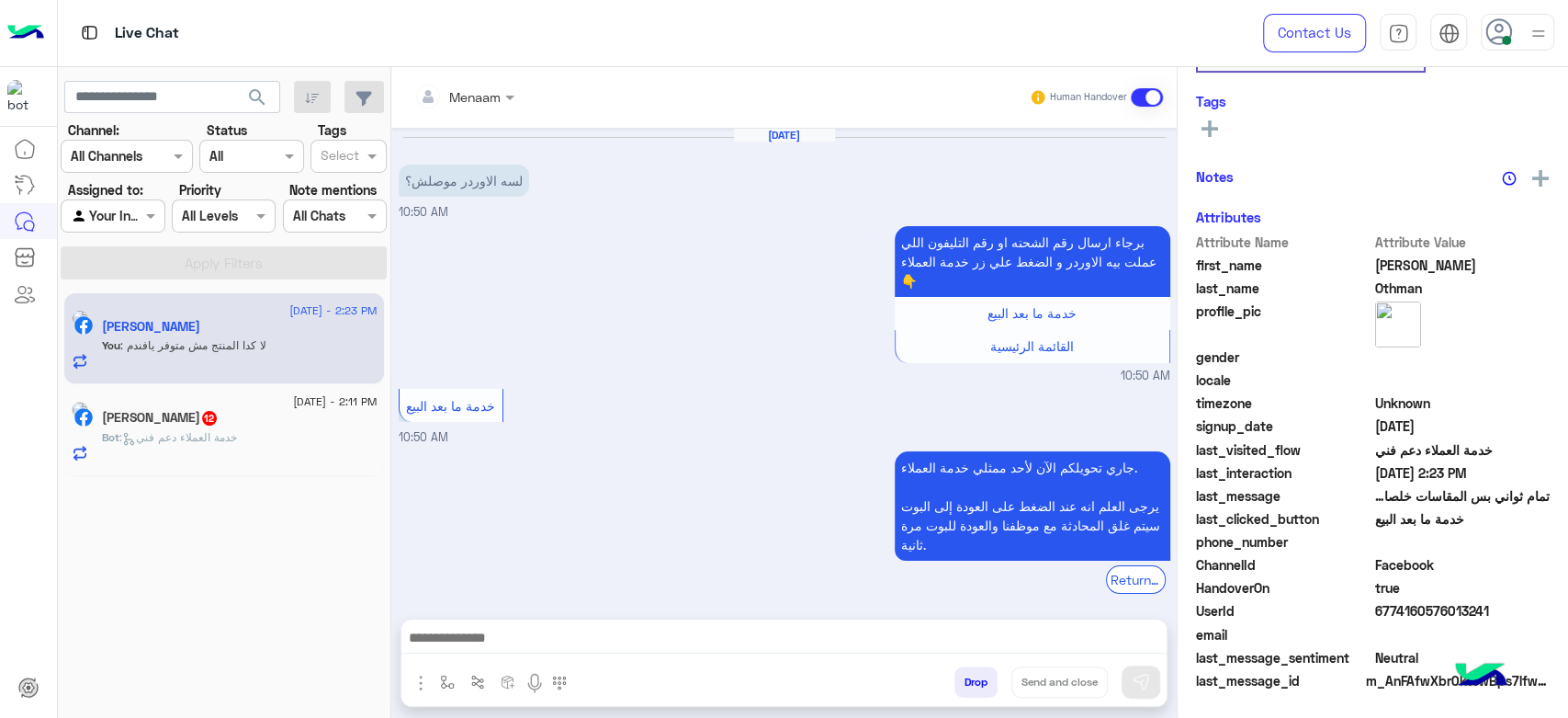
scroll to position [1176, 0]
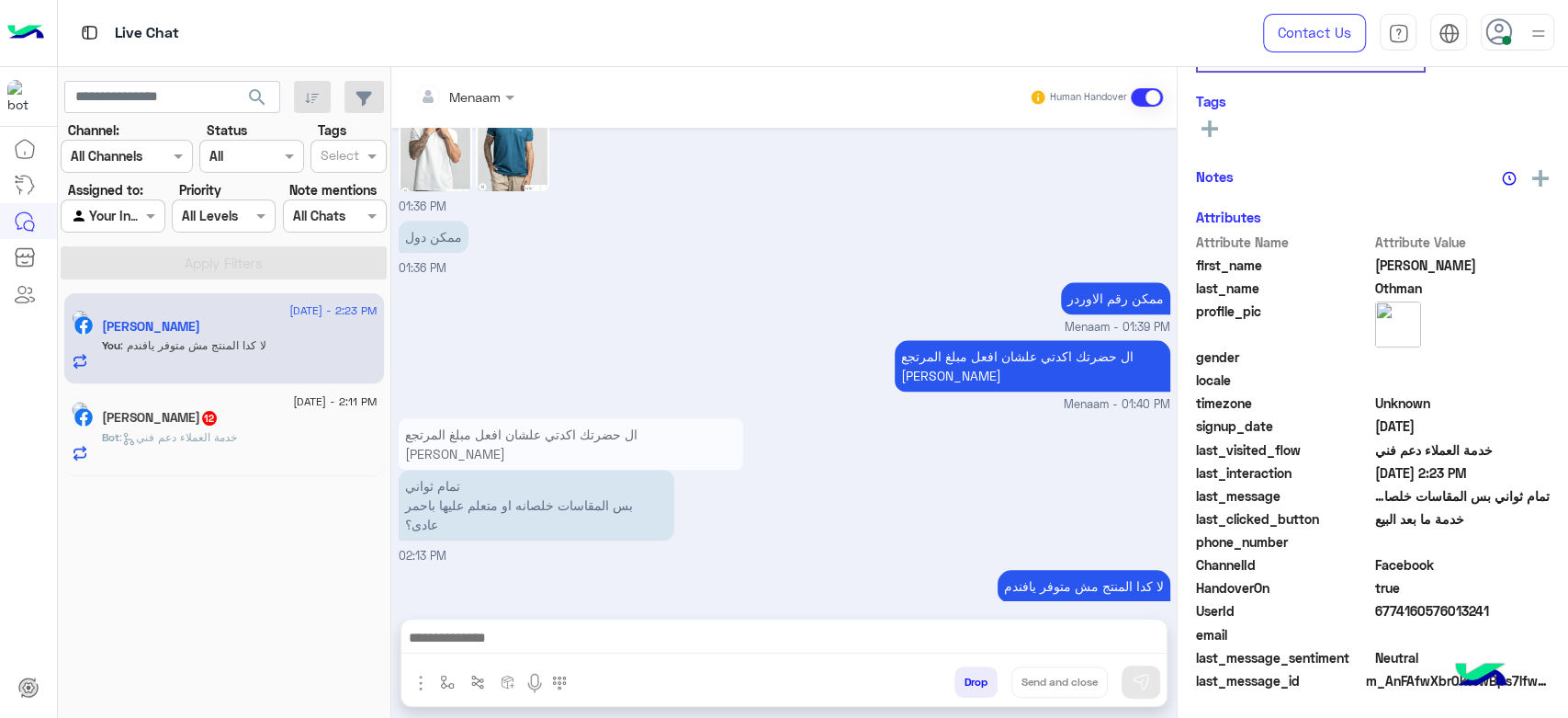
click at [260, 410] on div "Ali Khaled 12" at bounding box center [240, 419] width 275 height 19
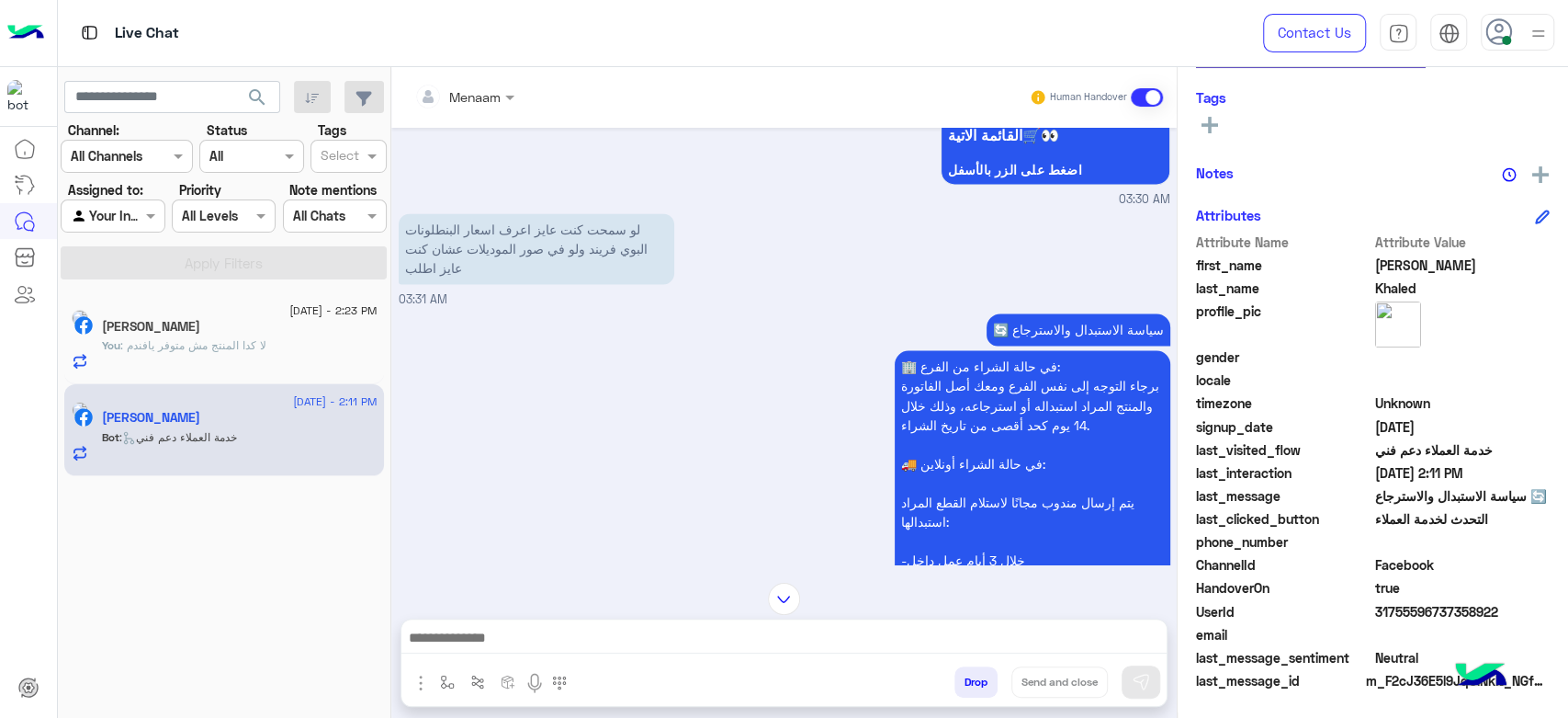
scroll to position [1866, 0]
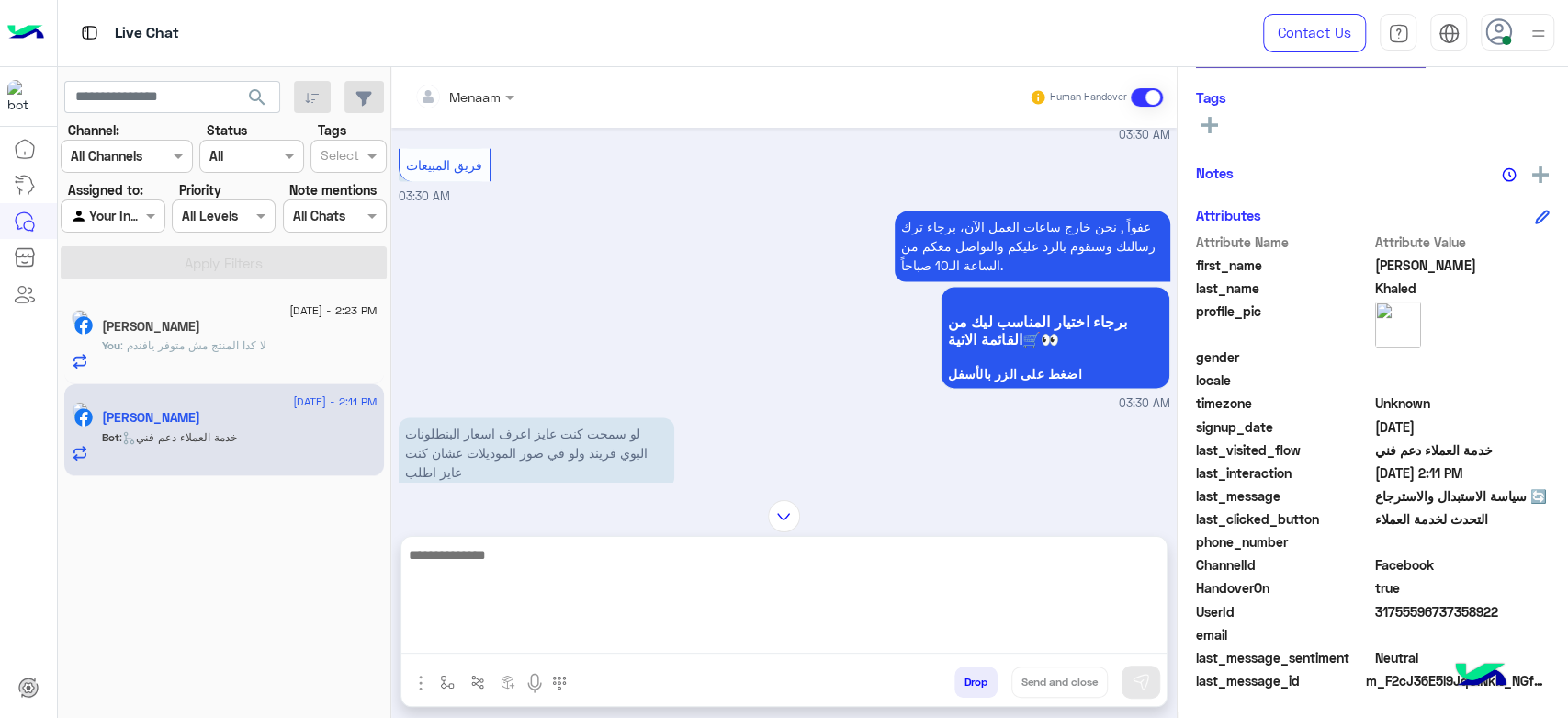
click at [556, 635] on textarea at bounding box center [784, 598] width 765 height 110
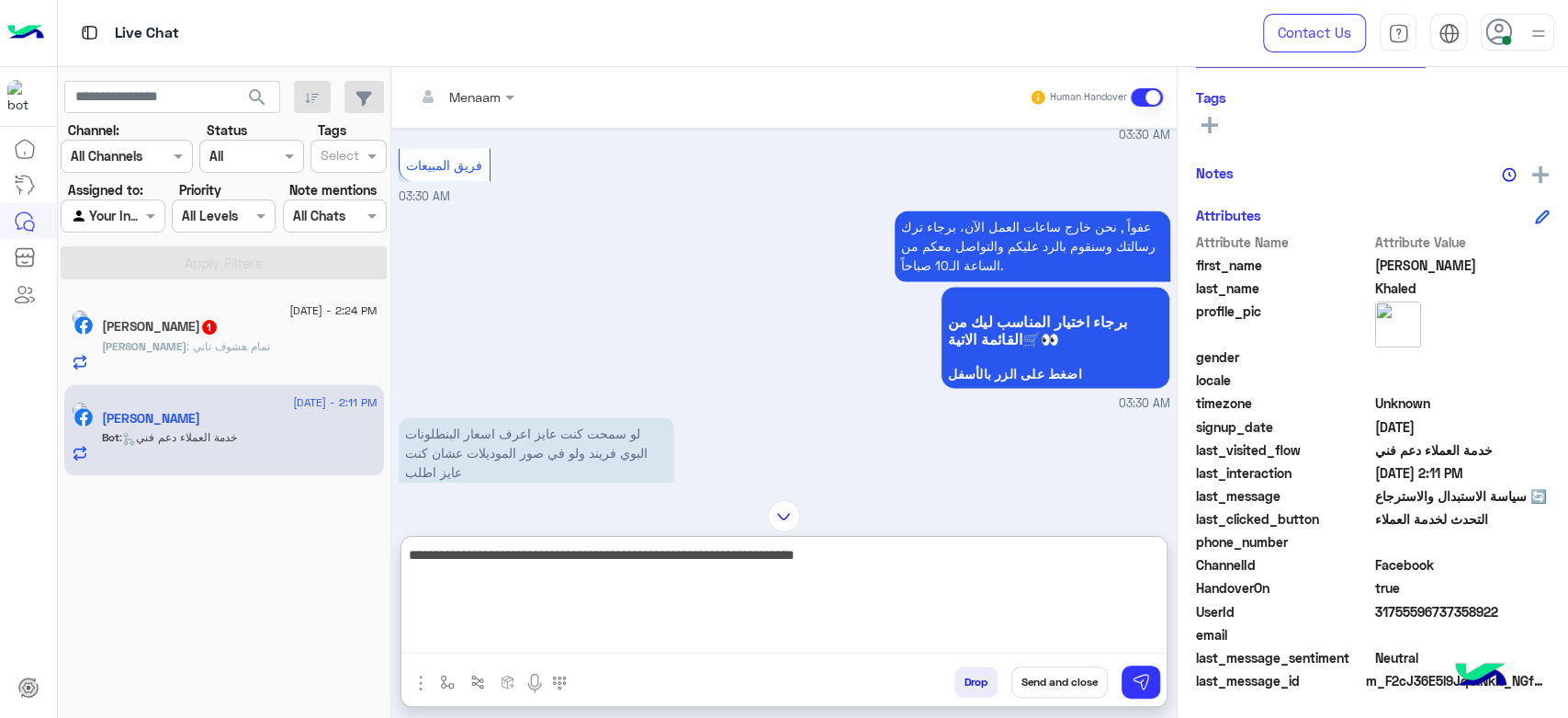
type textarea "**********"
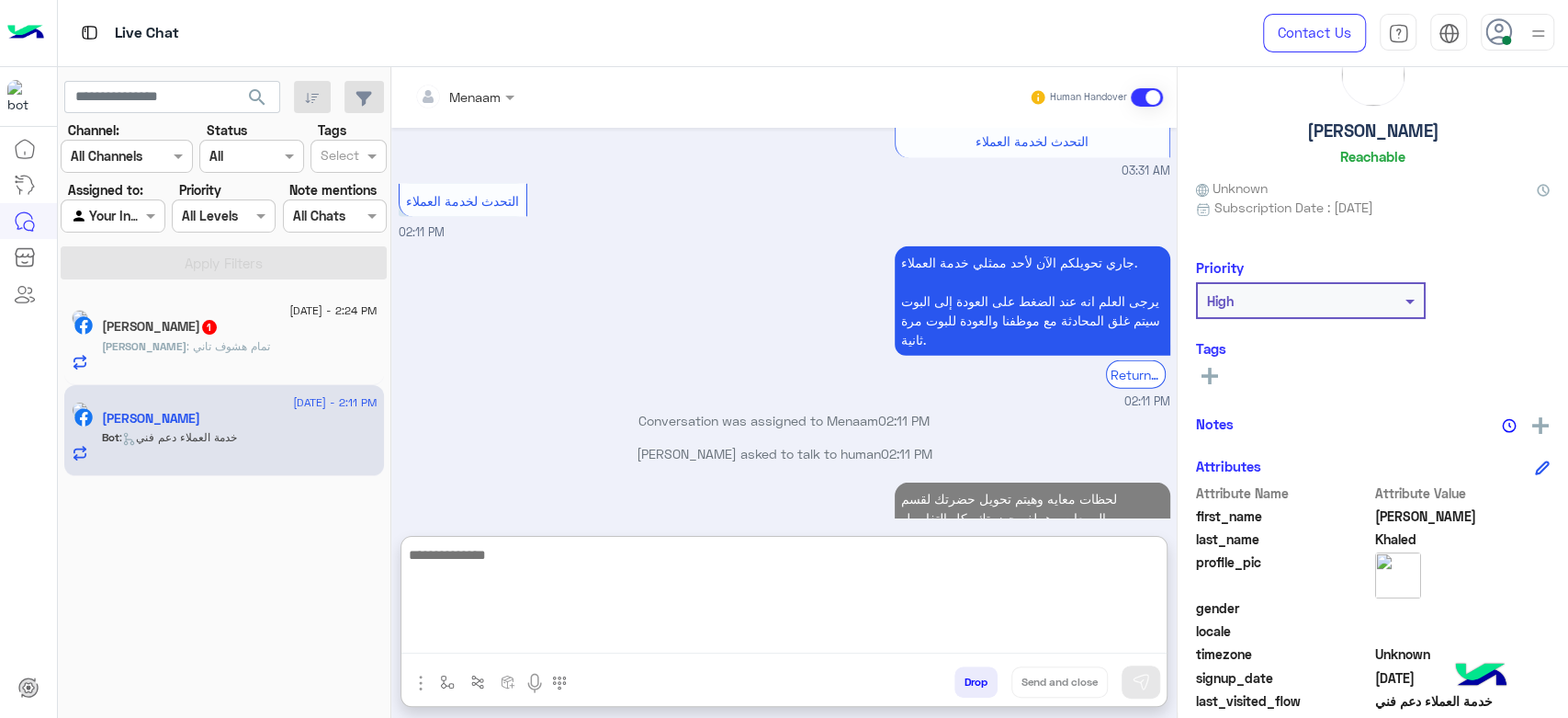
scroll to position [0, 0]
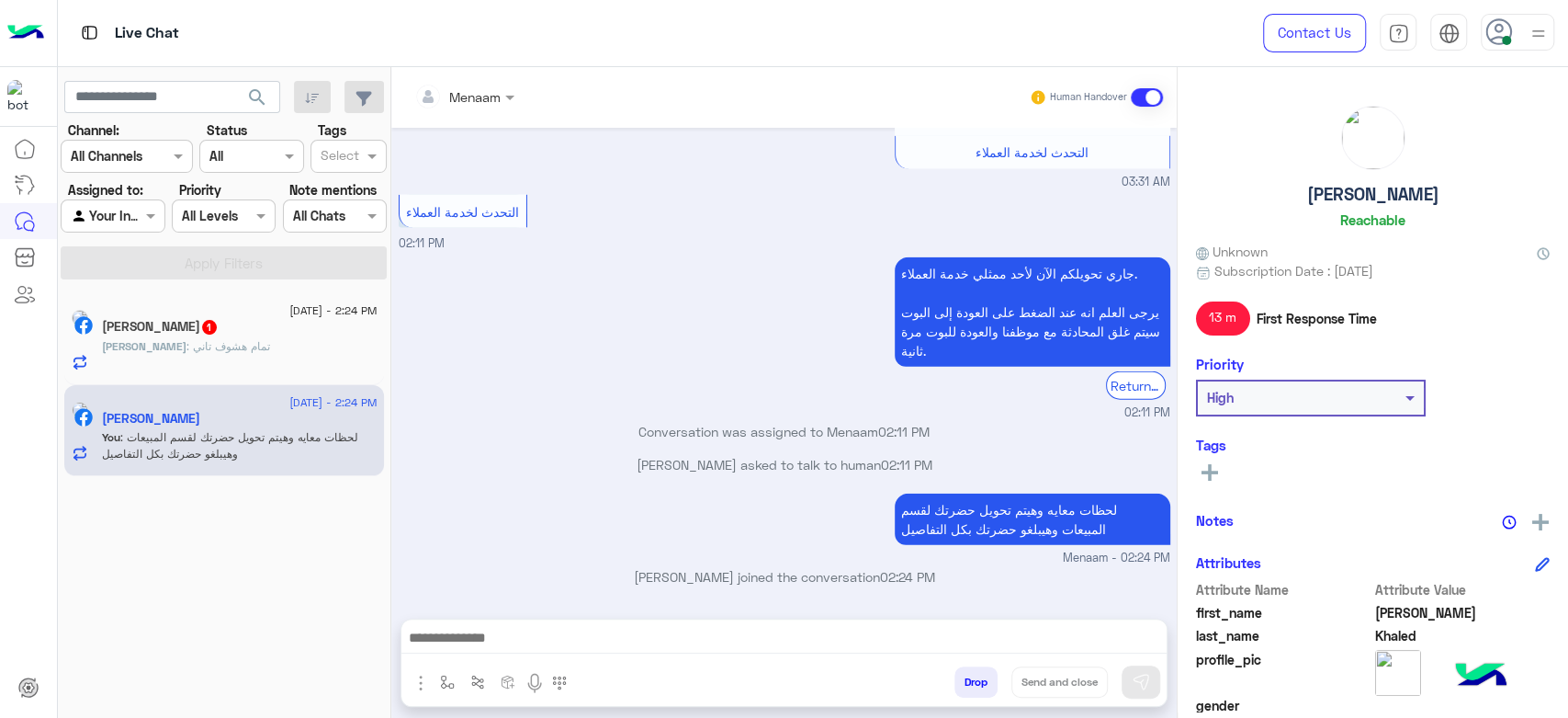
click at [1357, 198] on h5 "Ali Khaled" at bounding box center [1373, 194] width 132 height 21
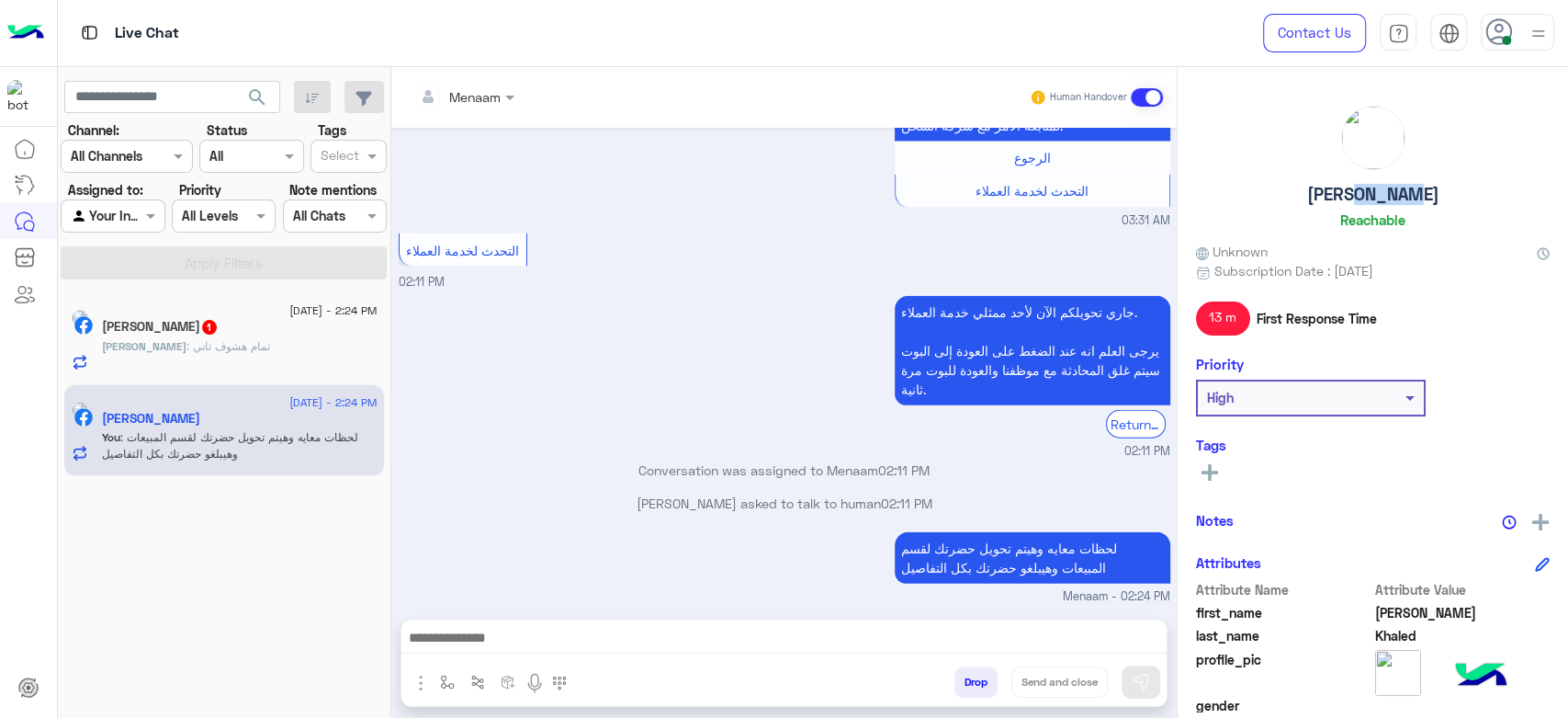
click at [1357, 198] on h5 "Ali Khaled" at bounding box center [1373, 194] width 132 height 21
copy h5 "Ali Khaled"
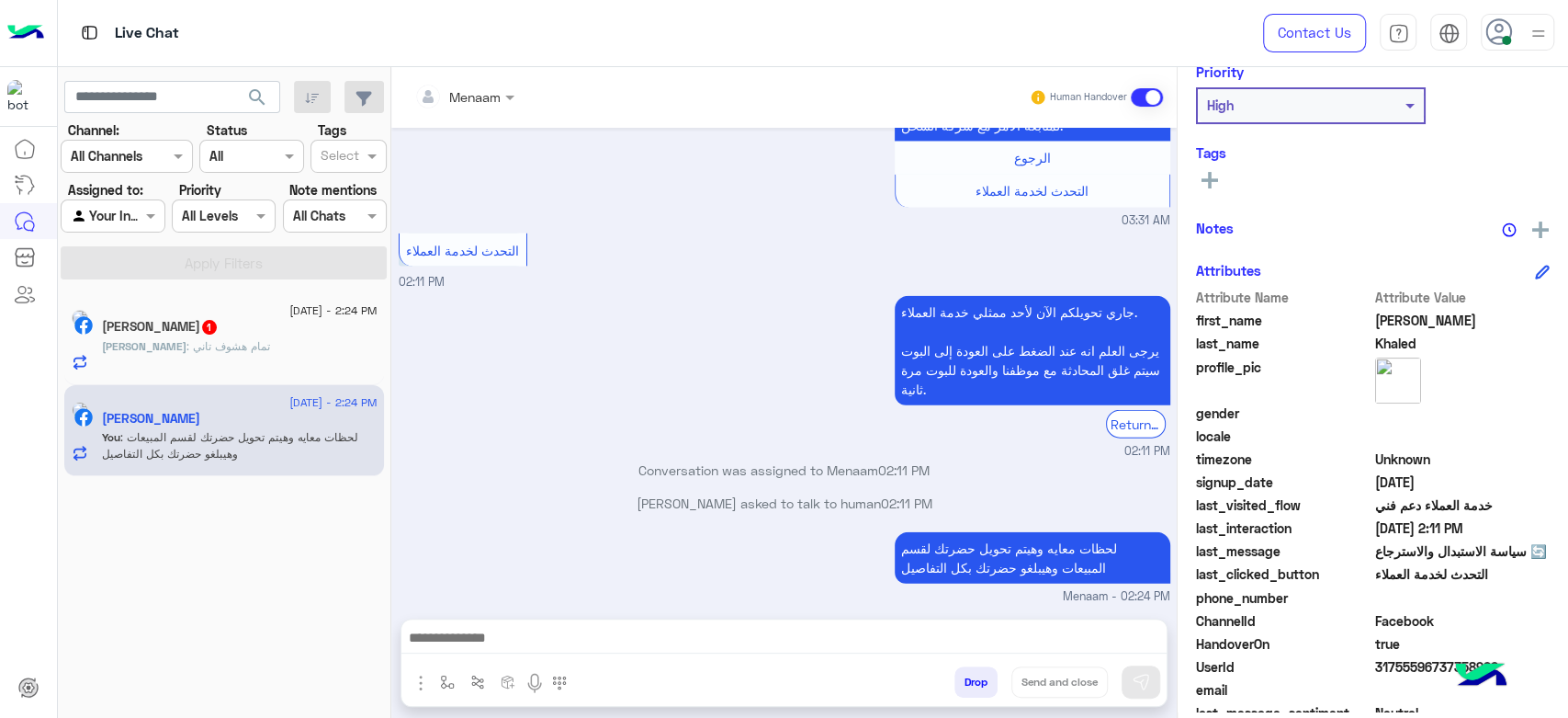
scroll to position [347, 0]
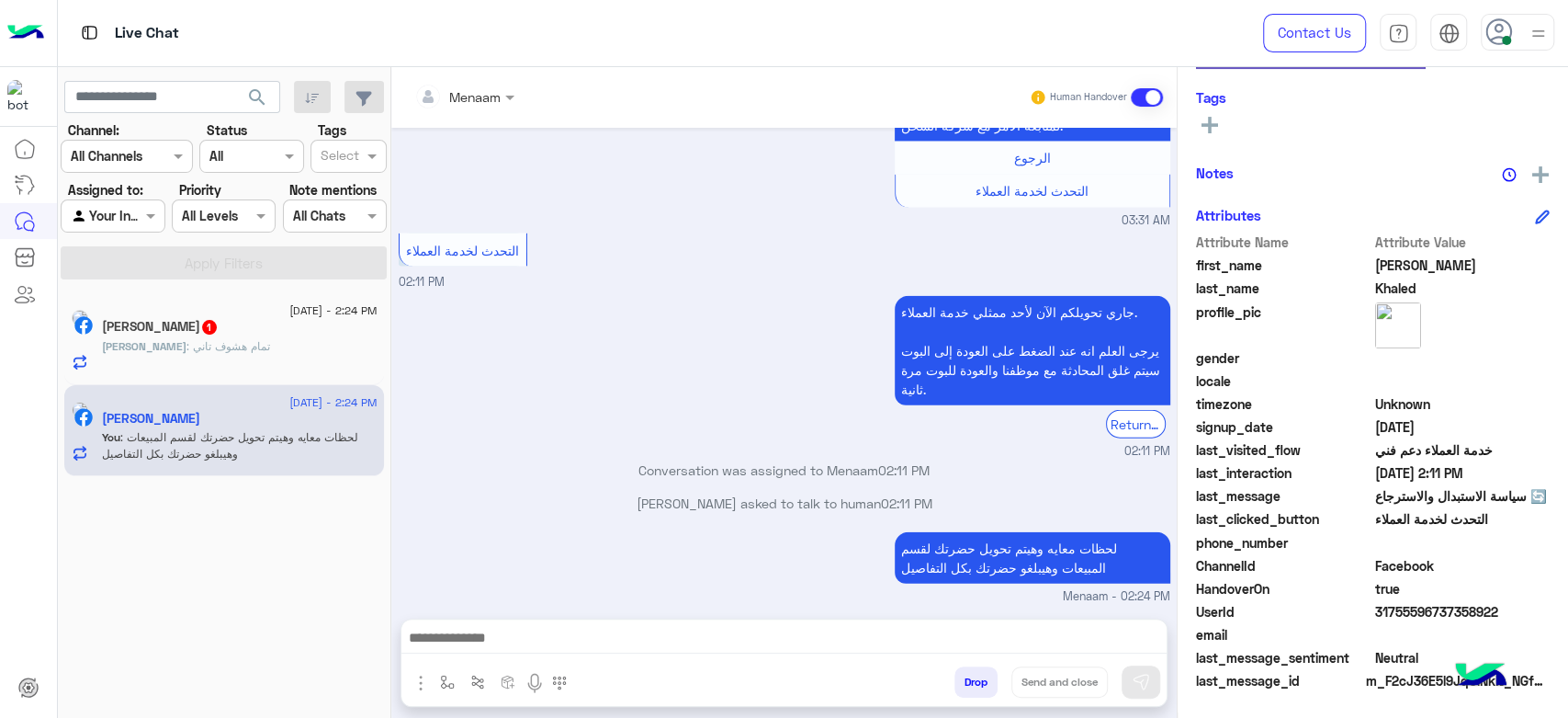
click at [1390, 602] on span "31755596737358922" at bounding box center [1464, 612] width 176 height 19
copy span "31755596737358922"
click at [473, 93] on div at bounding box center [464, 96] width 119 height 21
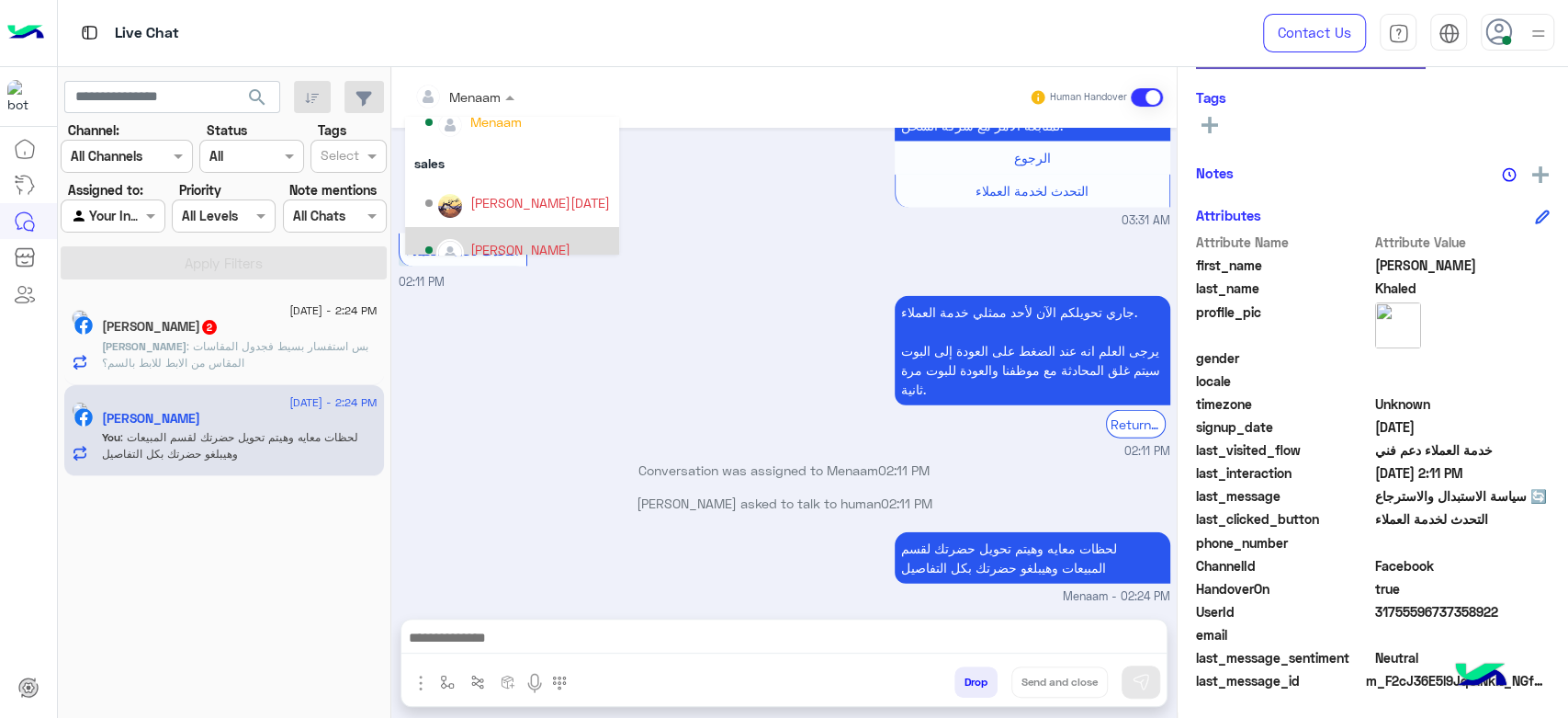
scroll to position [163, 0]
click at [543, 240] on div "[PERSON_NAME]" at bounding box center [521, 231] width 100 height 19
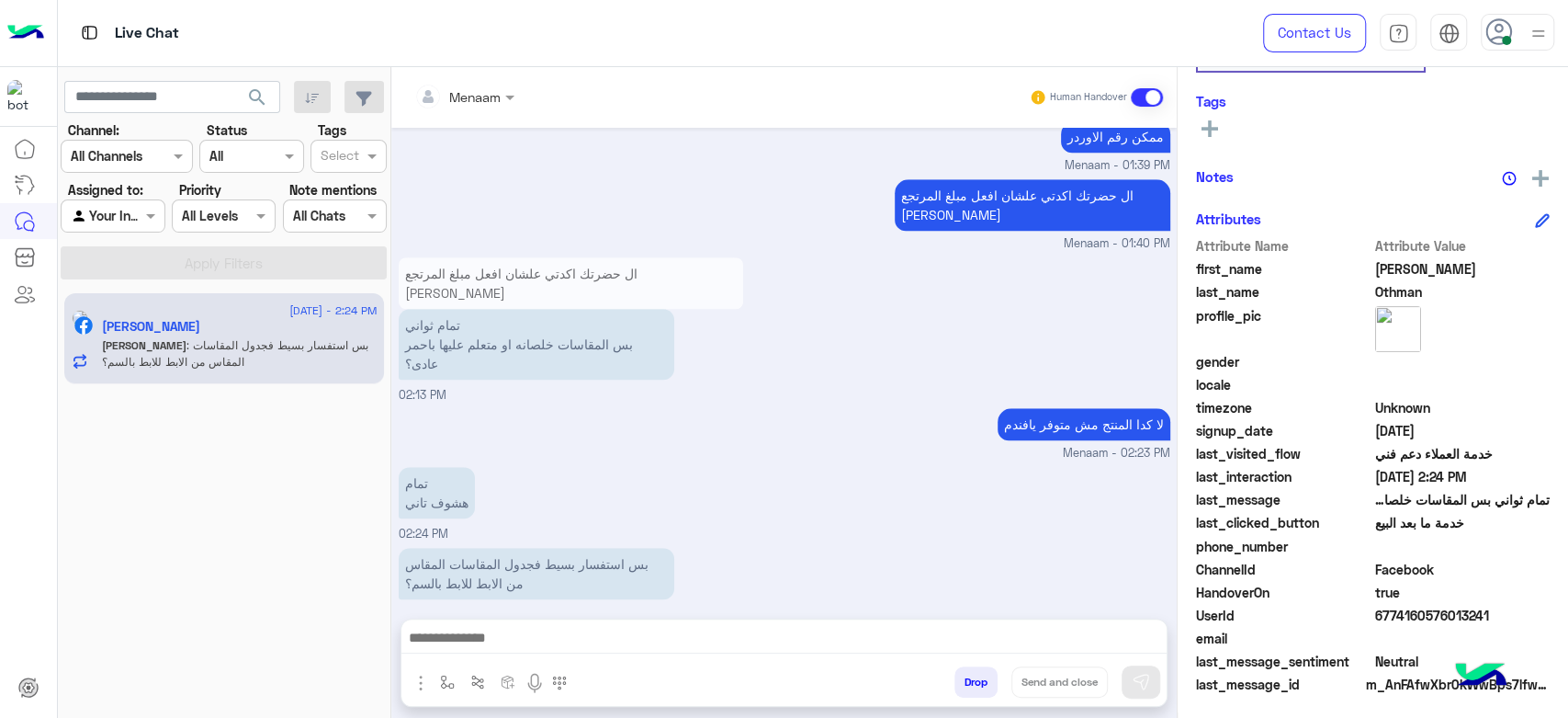
scroll to position [347, 0]
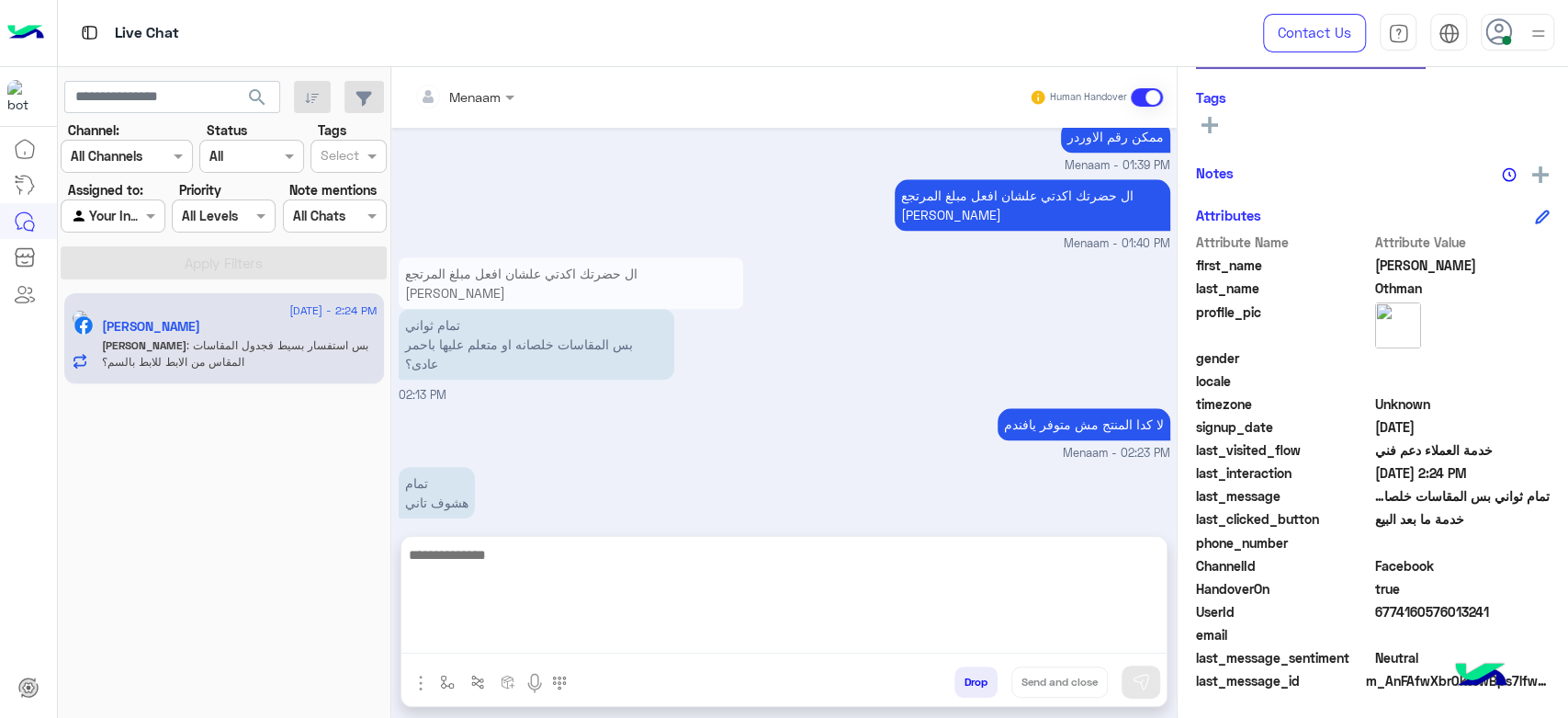
click at [470, 638] on textarea at bounding box center [784, 598] width 765 height 110
type textarea "**********"
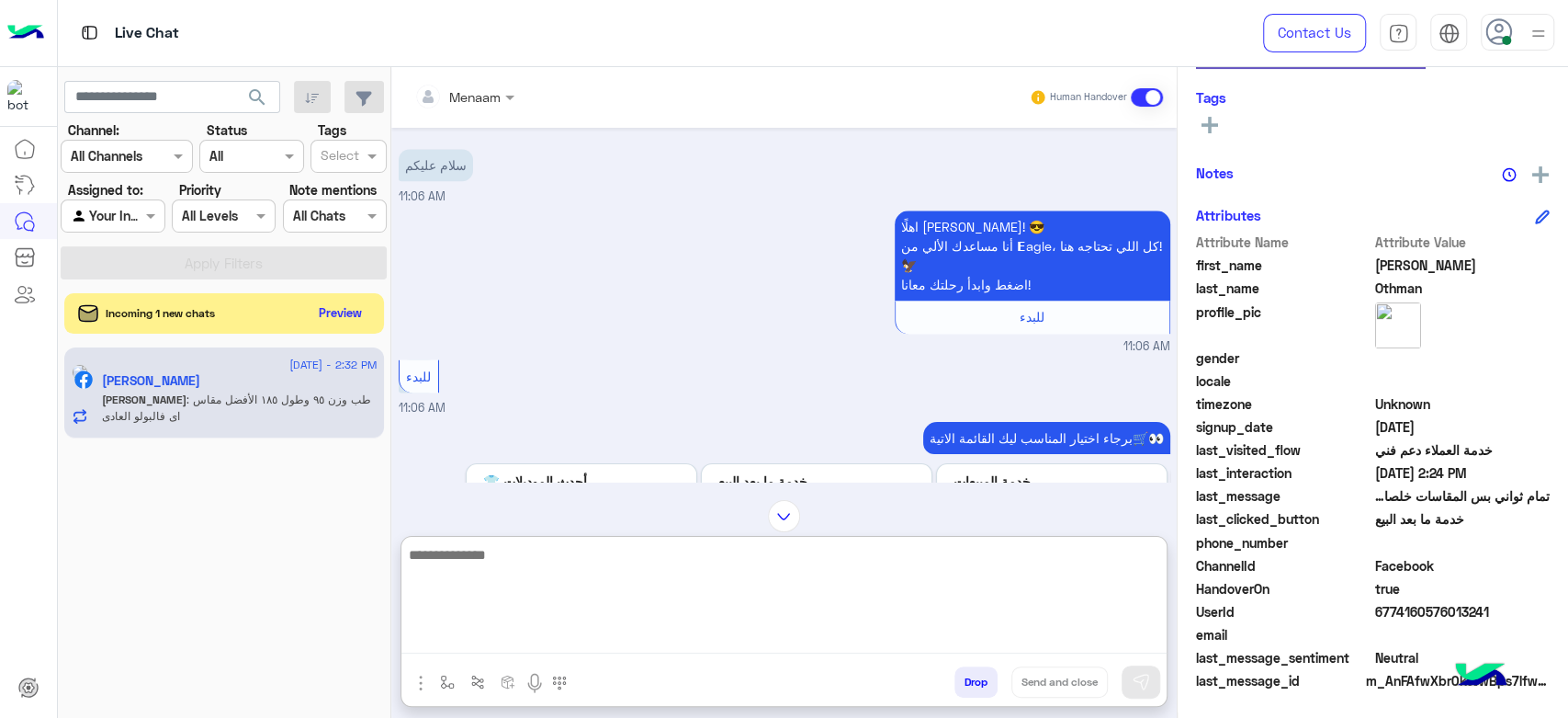
scroll to position [2416, 0]
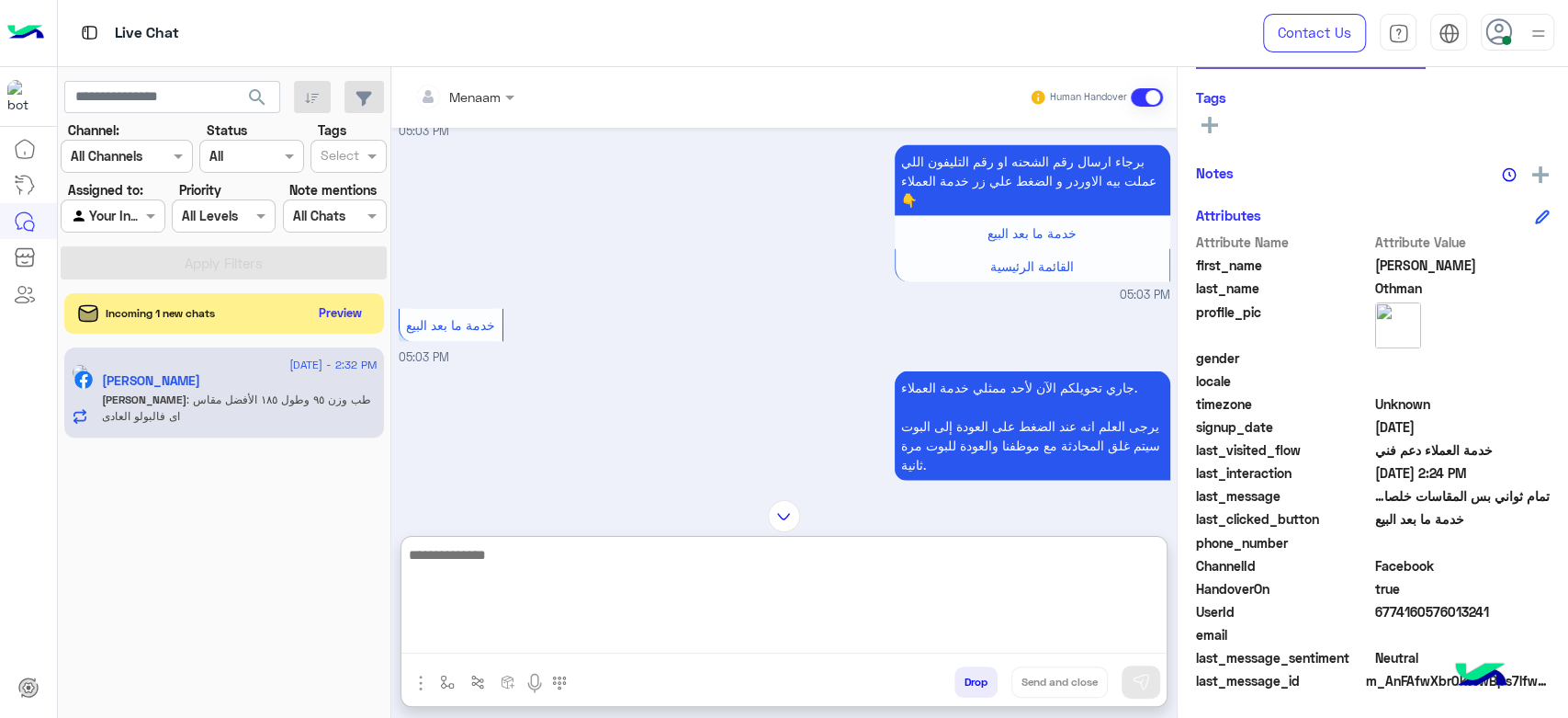
click at [533, 562] on textarea at bounding box center [784, 598] width 765 height 110
type textarea "*****"
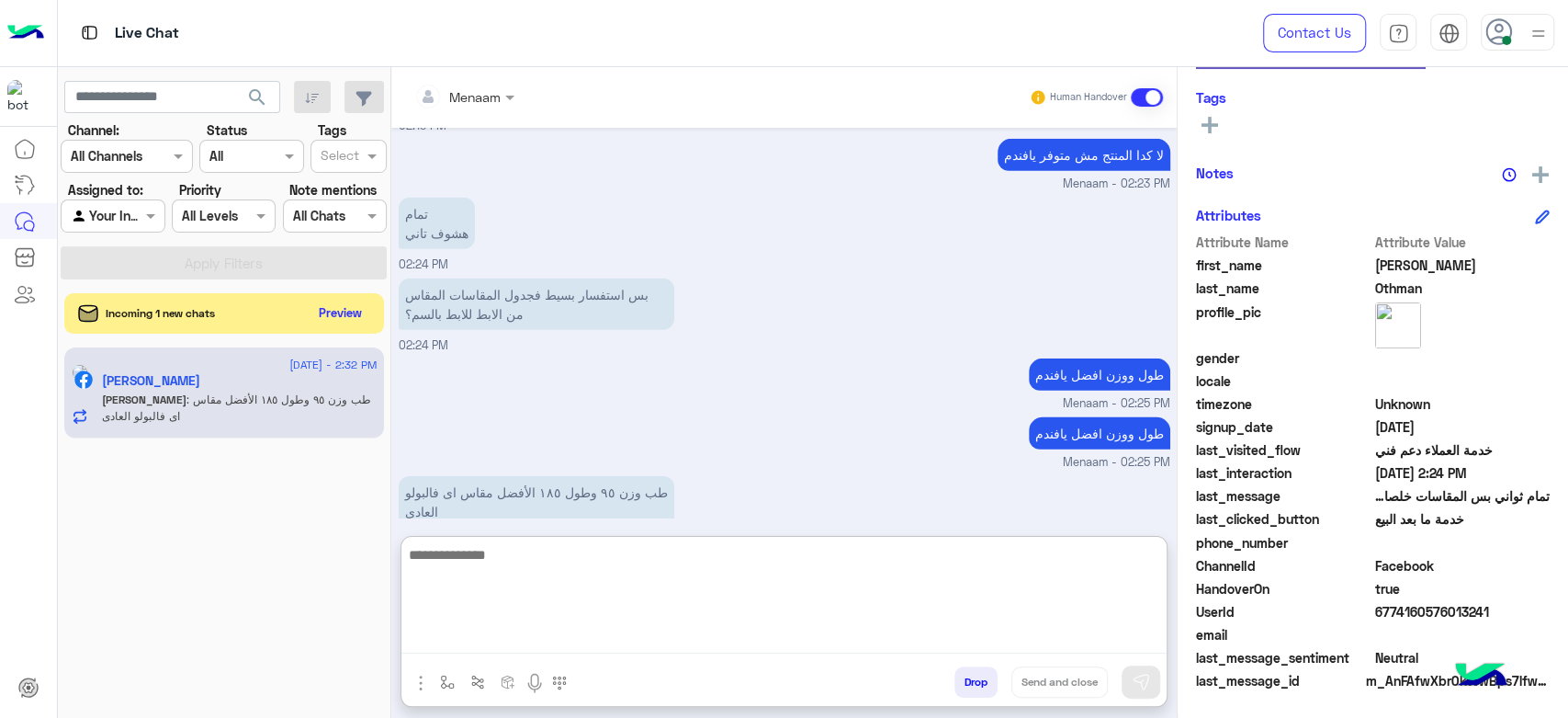
scroll to position [8308, 0]
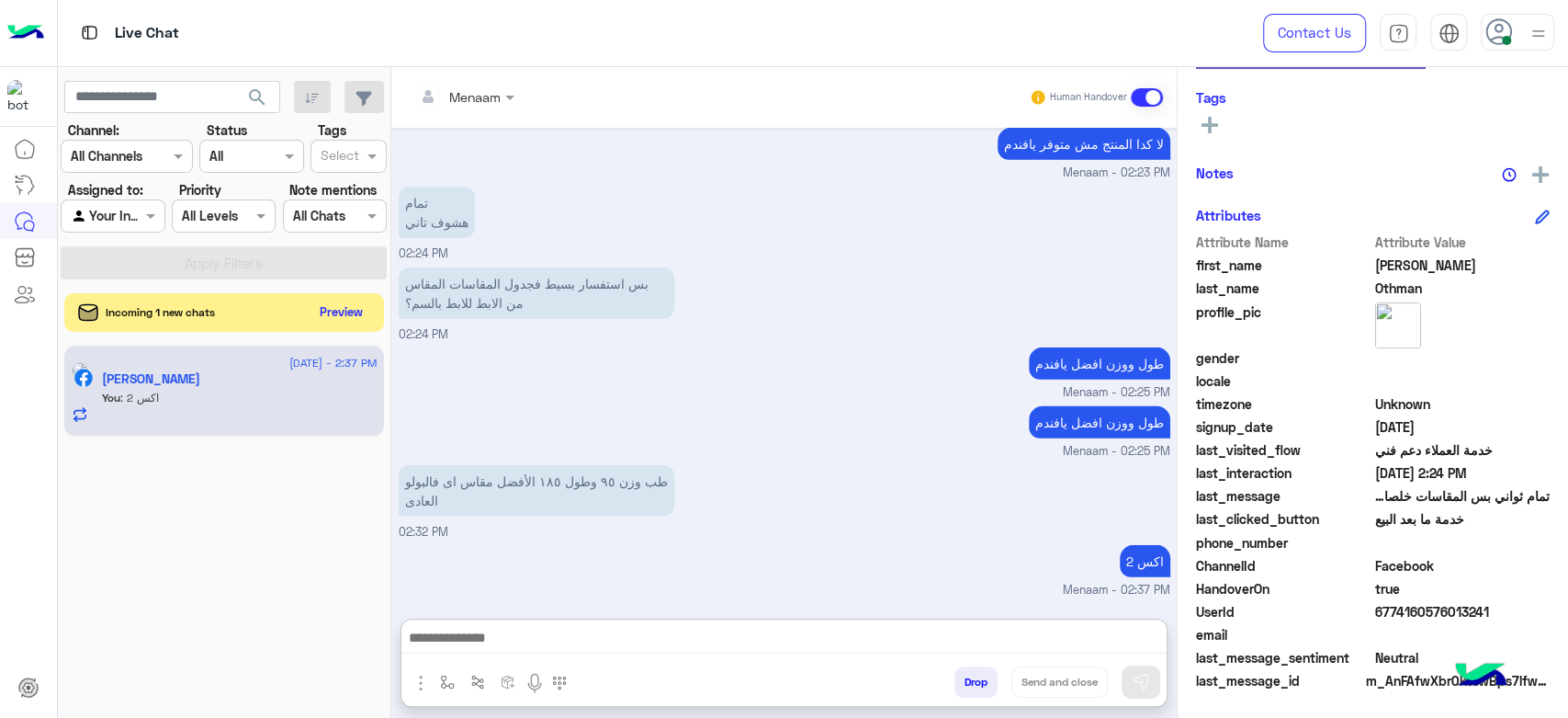
click at [356, 315] on button "Preview" at bounding box center [341, 312] width 57 height 25
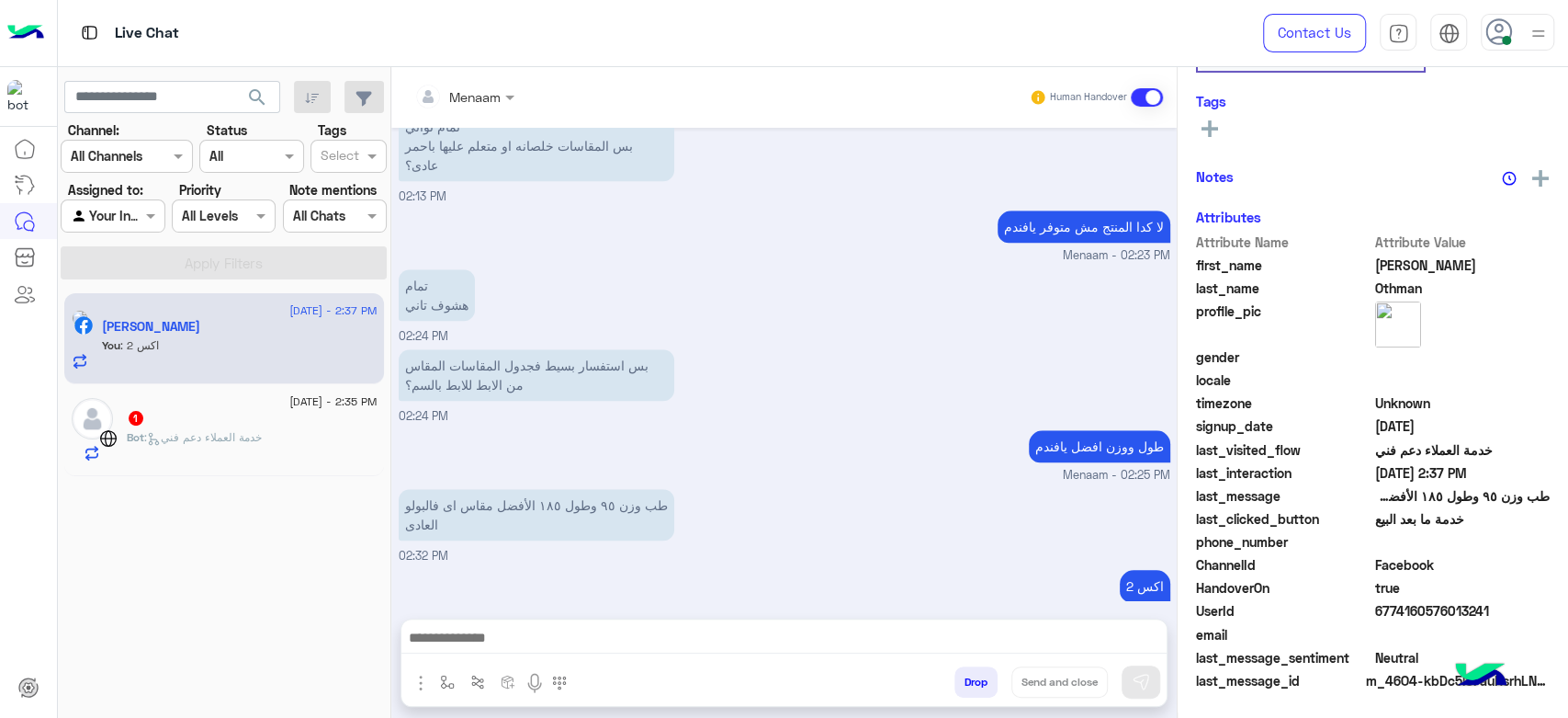
scroll to position [347, 0]
click at [255, 417] on div "1" at bounding box center [252, 419] width 251 height 19
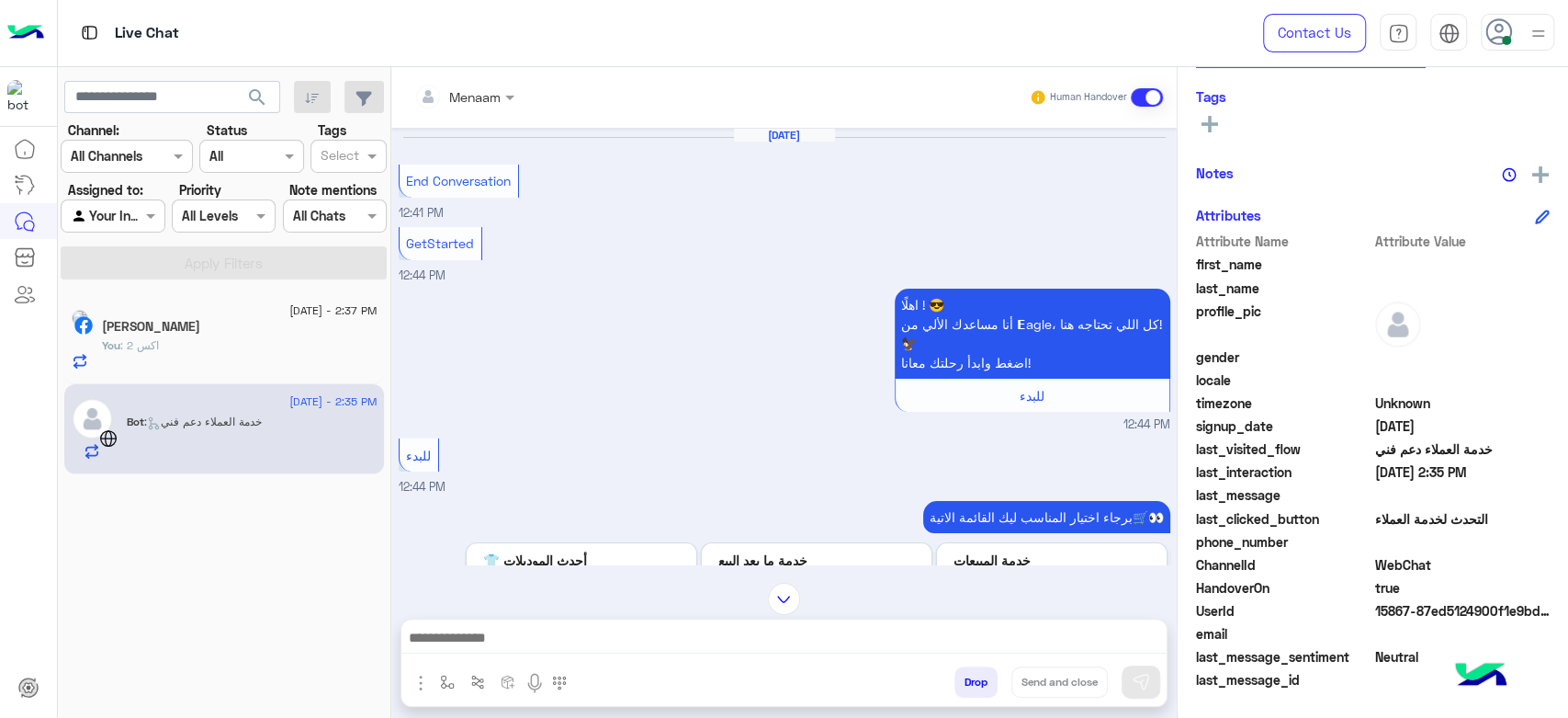
click at [981, 682] on button "Drop" at bounding box center [976, 681] width 43 height 31
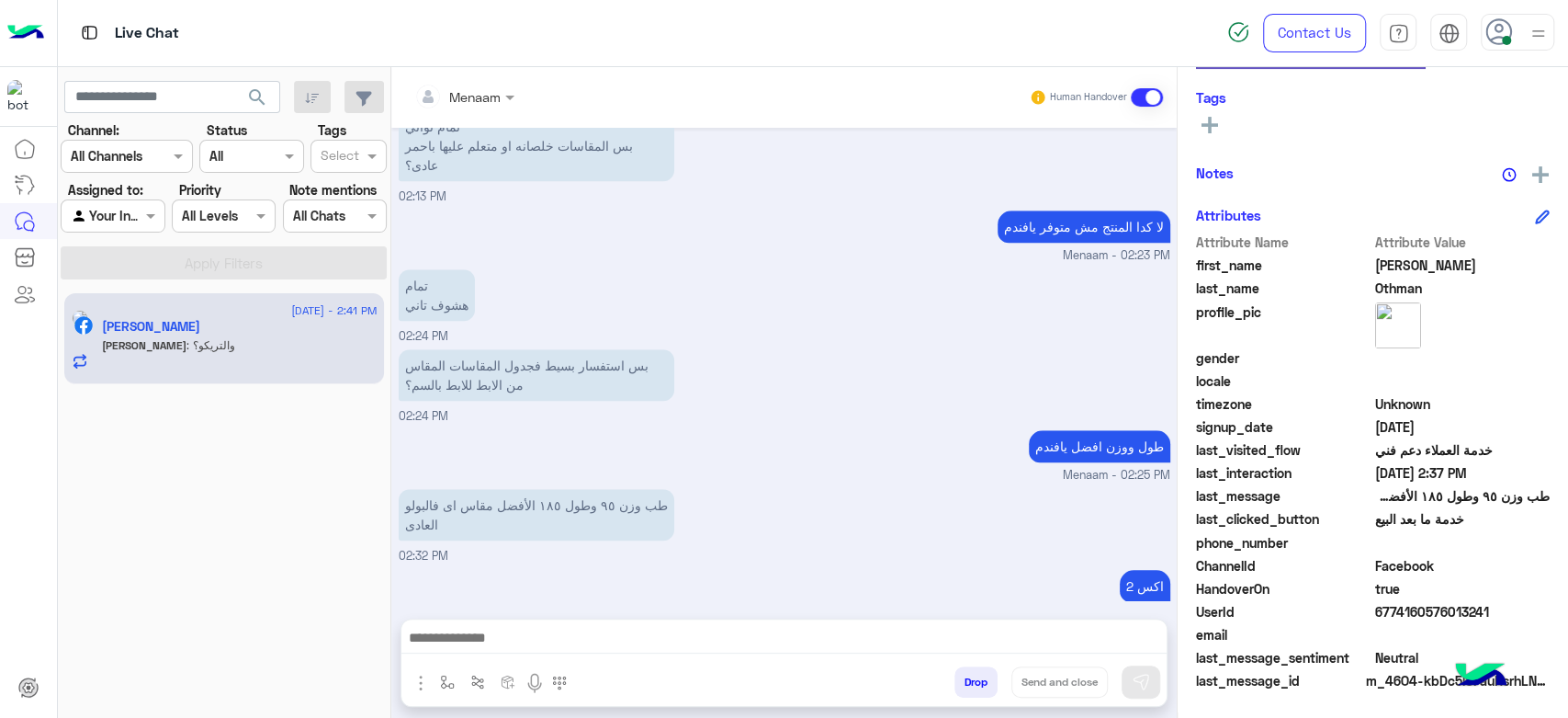
scroll to position [1107, 0]
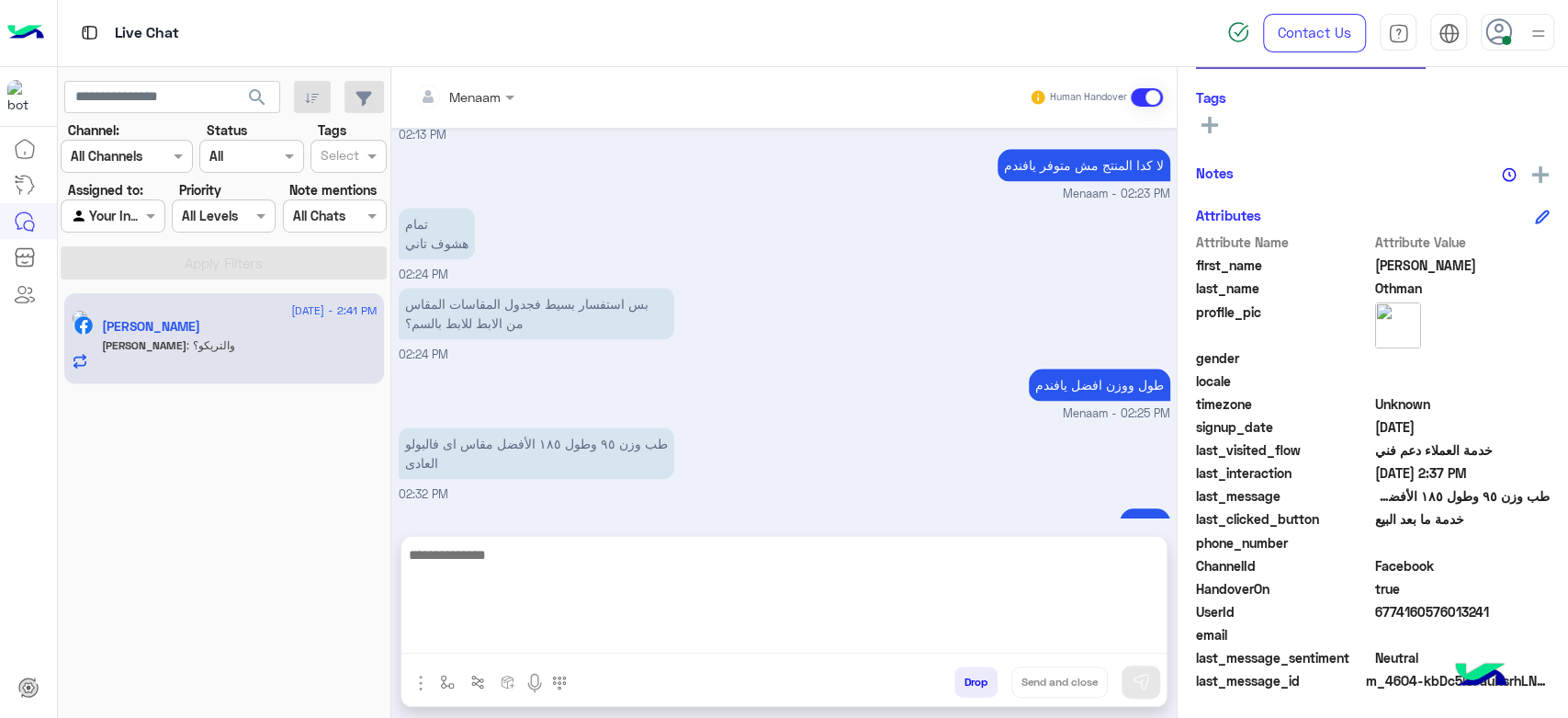
click at [515, 647] on textarea at bounding box center [784, 598] width 765 height 110
type textarea "**********"
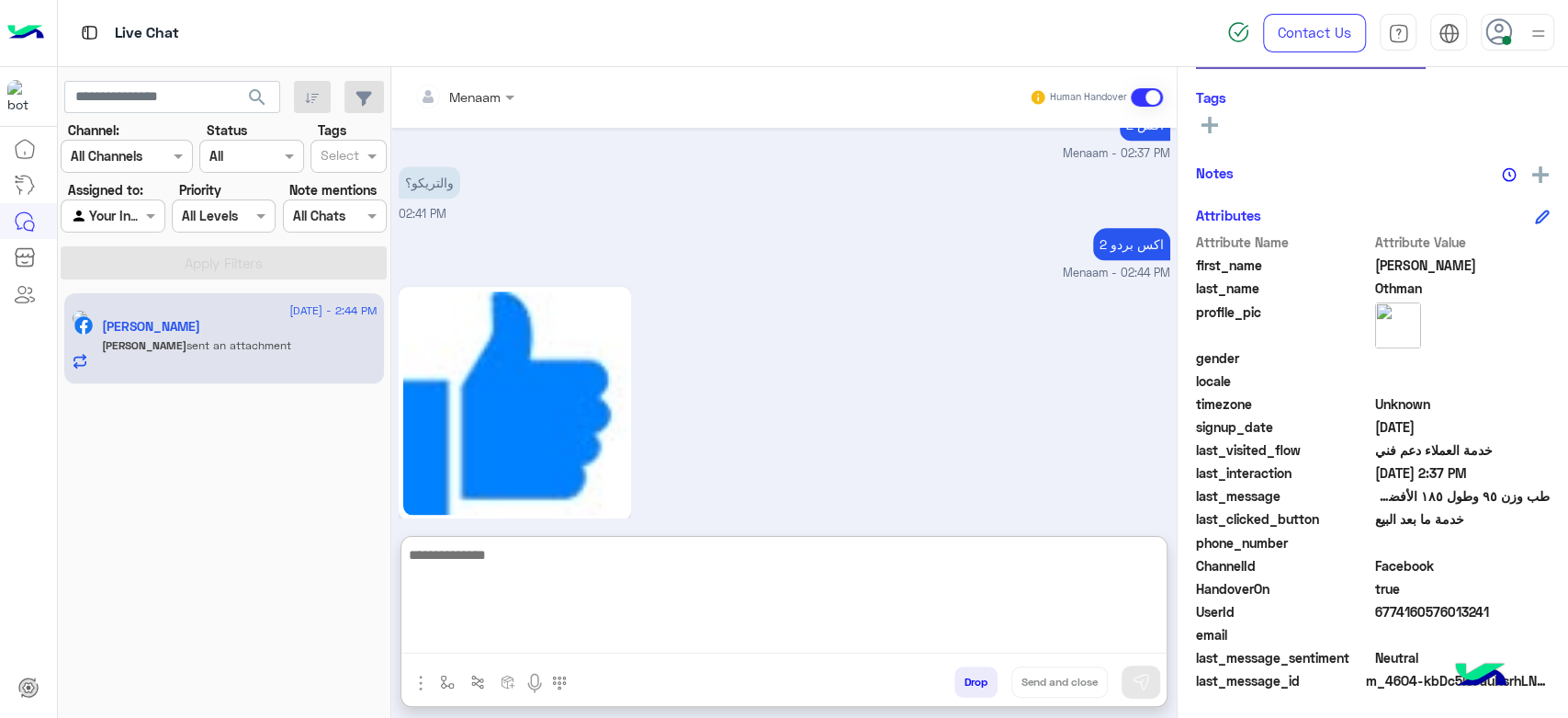
scroll to position [1508, 0]
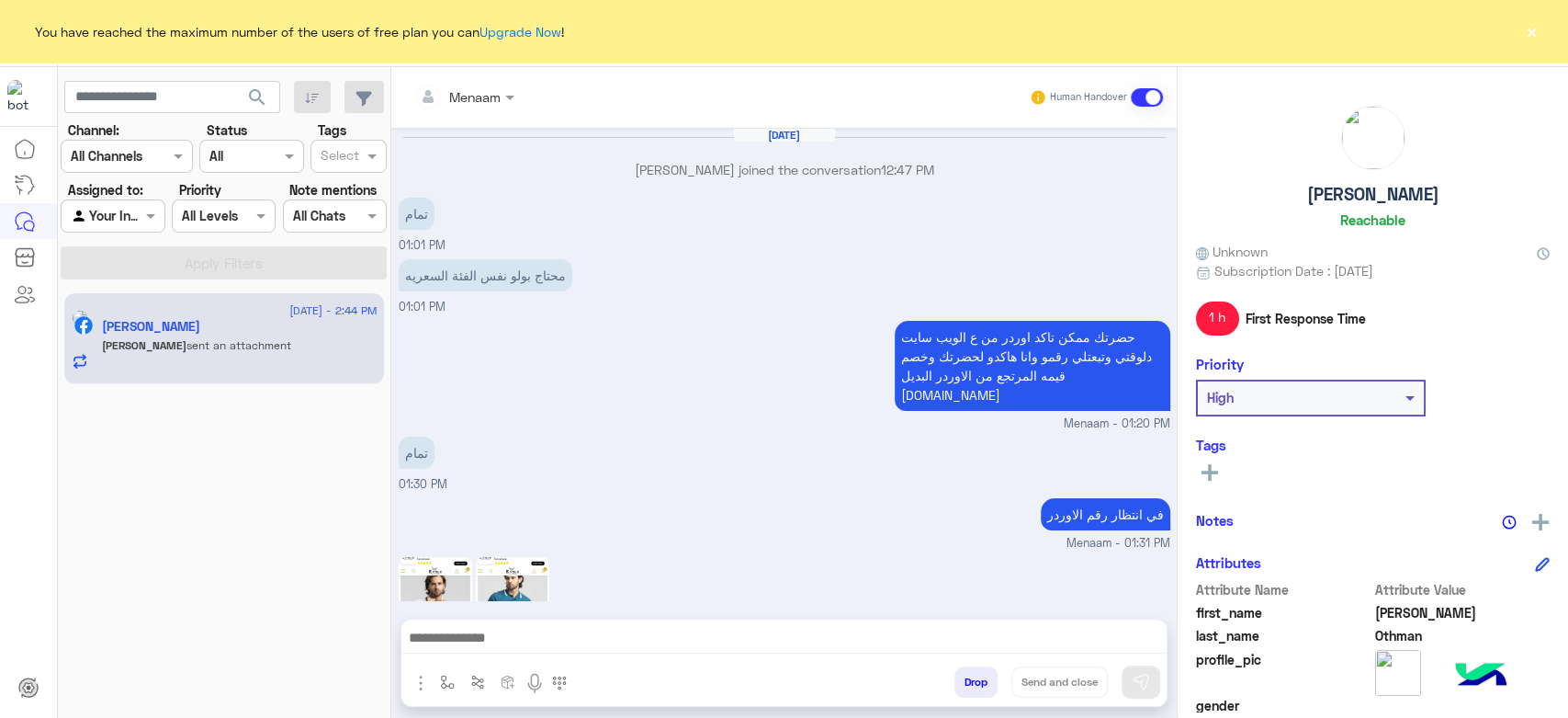
scroll to position [1216, 0]
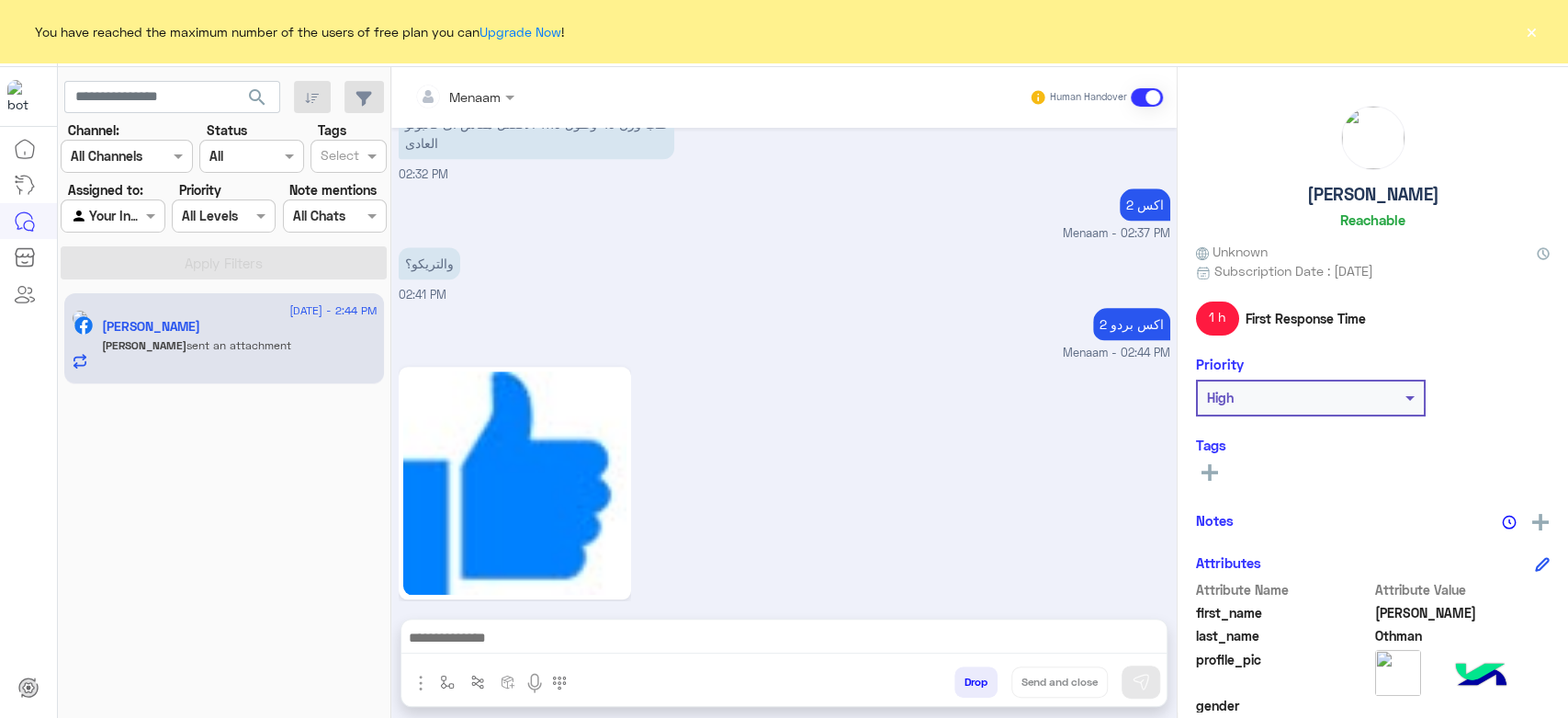
click at [1525, 29] on button "×" at bounding box center [1531, 31] width 18 height 18
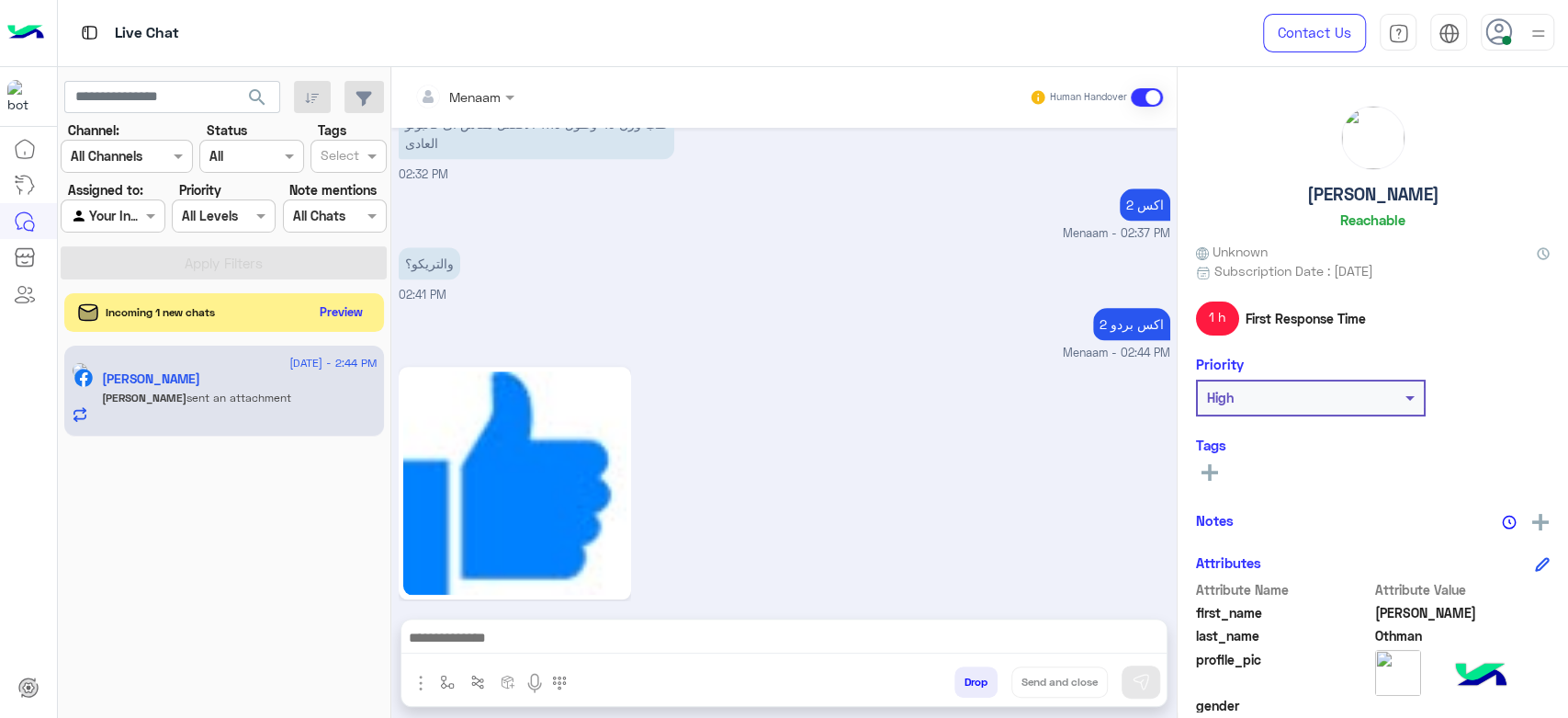
click at [346, 308] on button "Preview" at bounding box center [341, 312] width 57 height 25
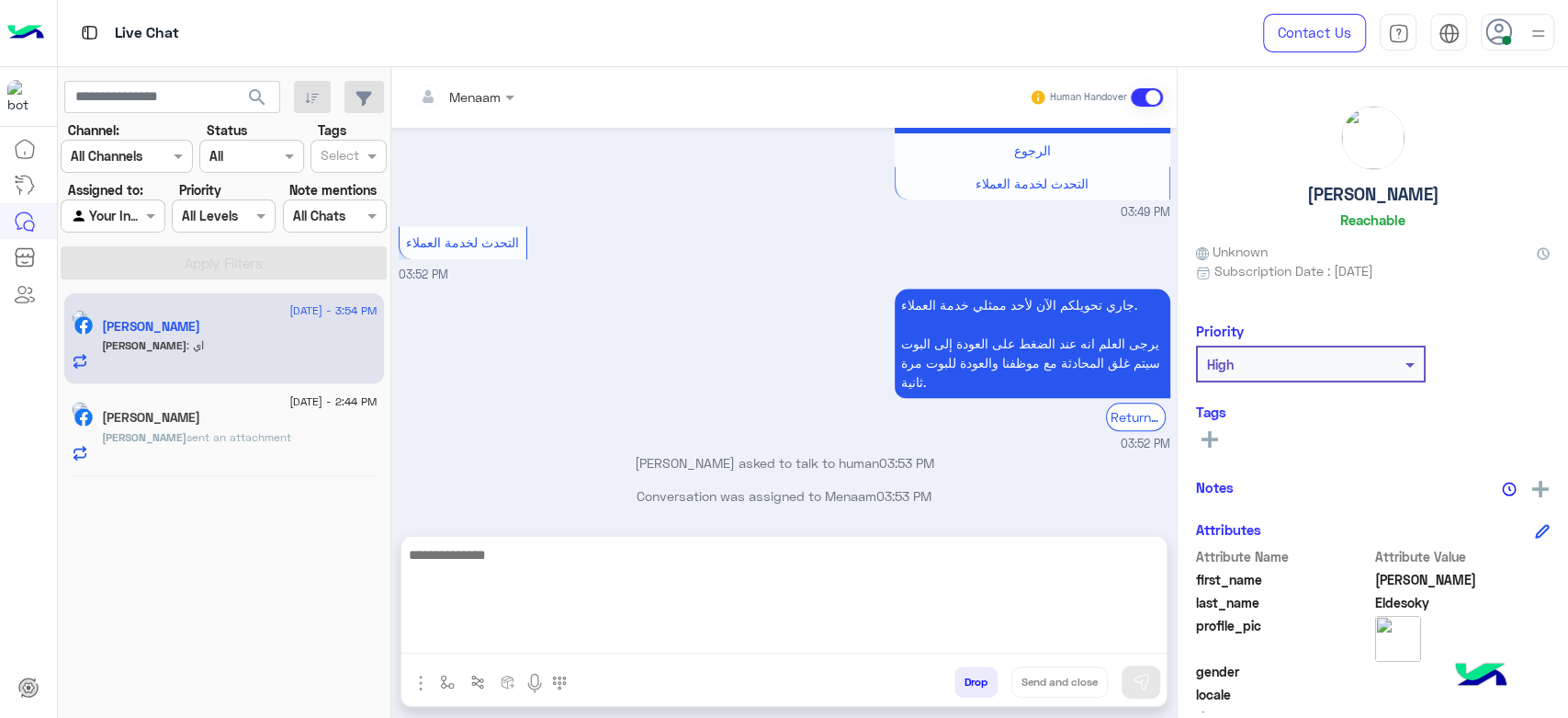
click at [498, 639] on textarea at bounding box center [784, 598] width 765 height 110
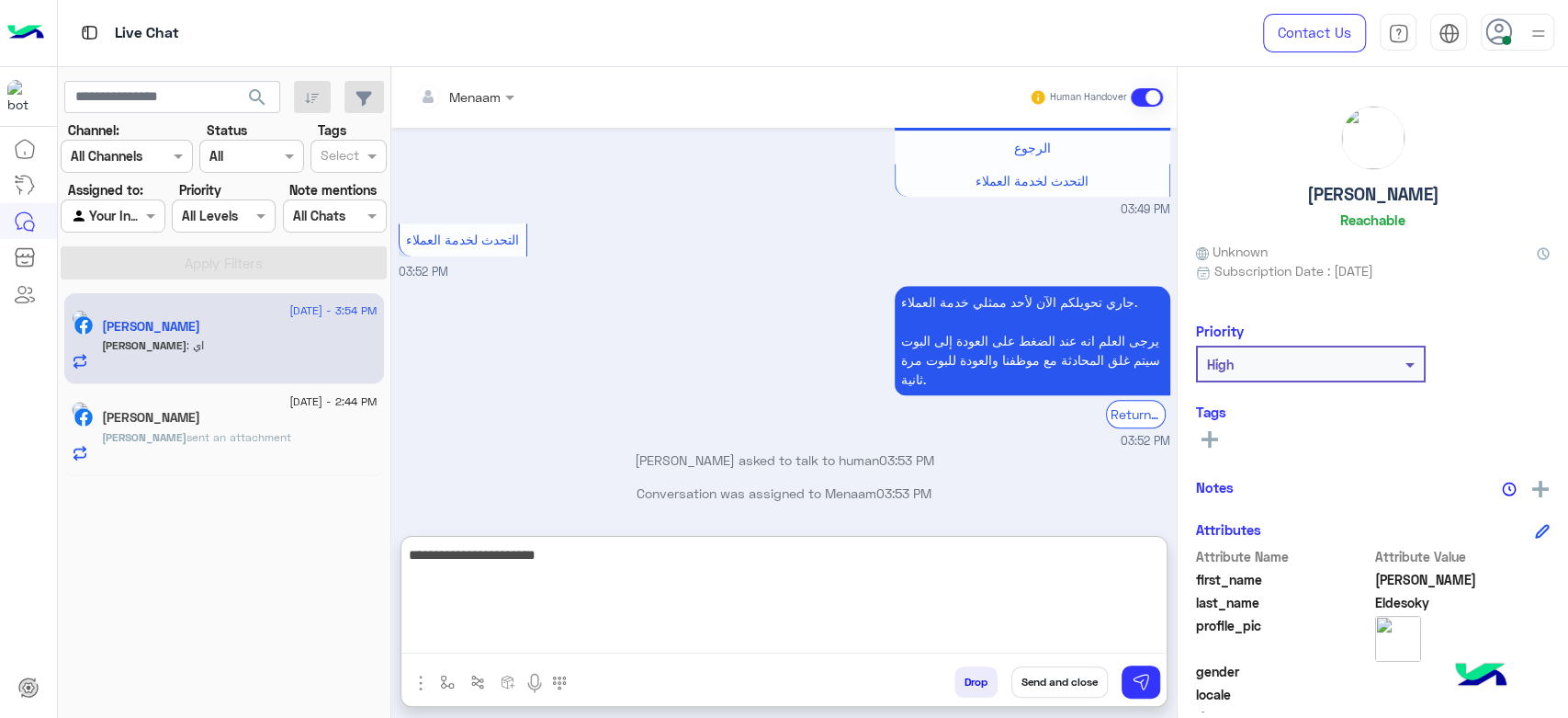
type textarea "**********"
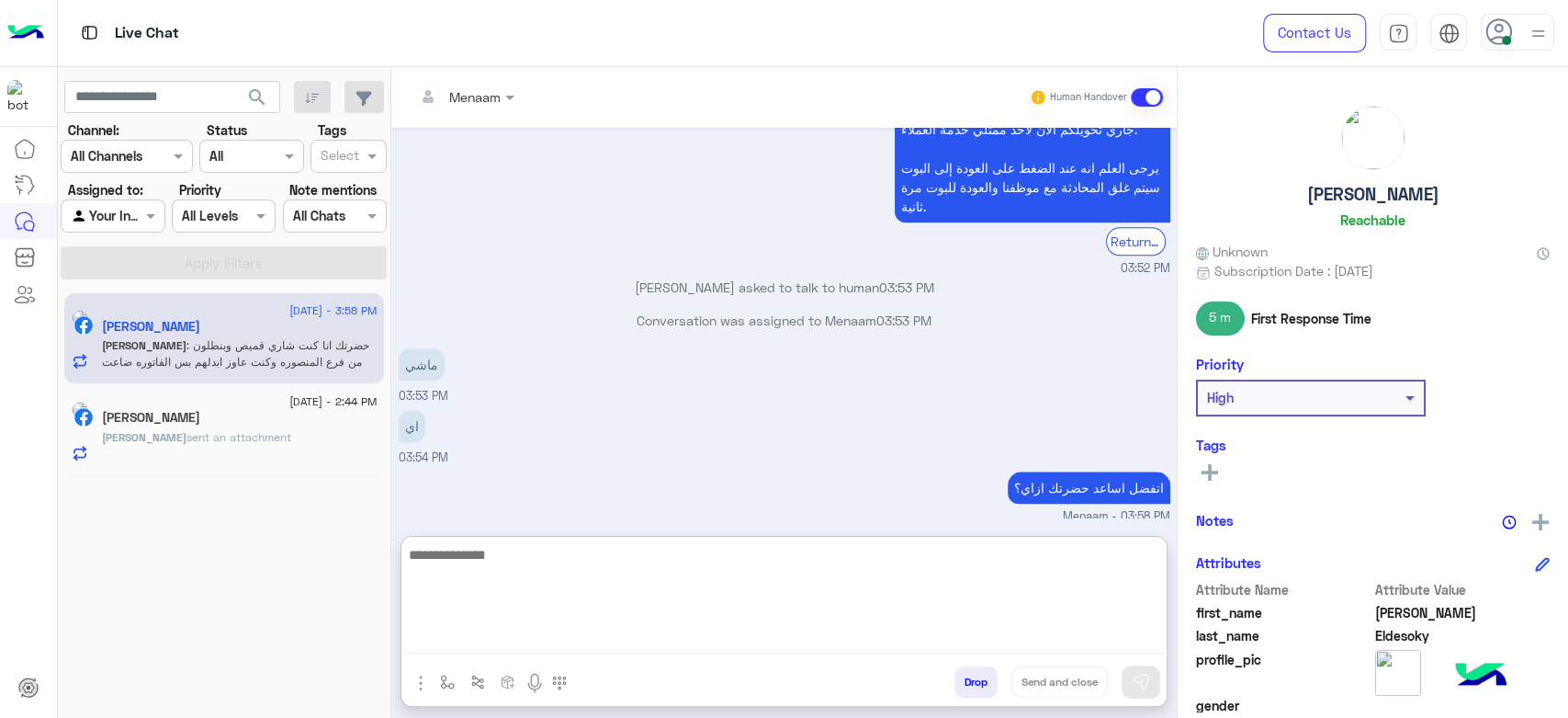
scroll to position [1322, 0]
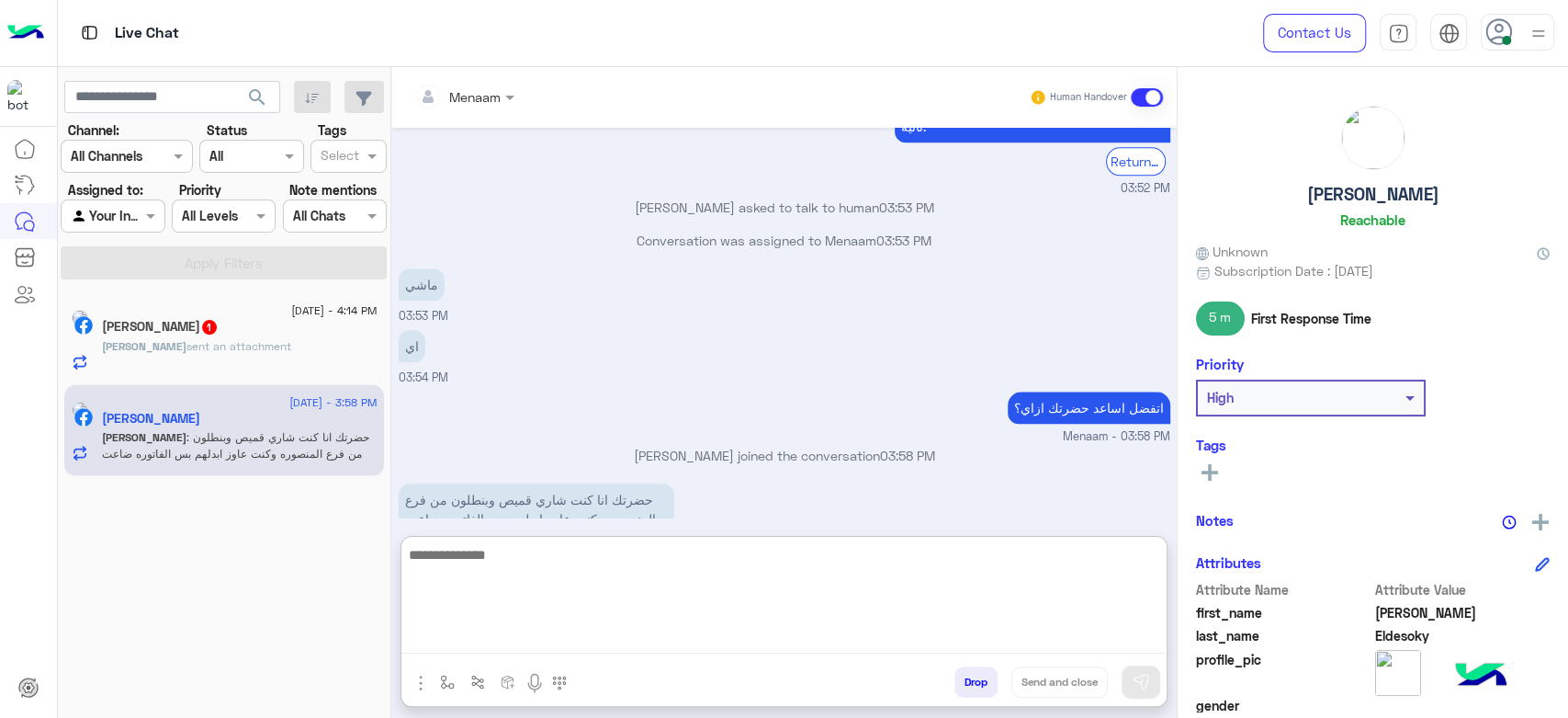
click at [520, 551] on textarea at bounding box center [784, 598] width 765 height 110
click at [475, 562] on textarea at bounding box center [784, 598] width 765 height 110
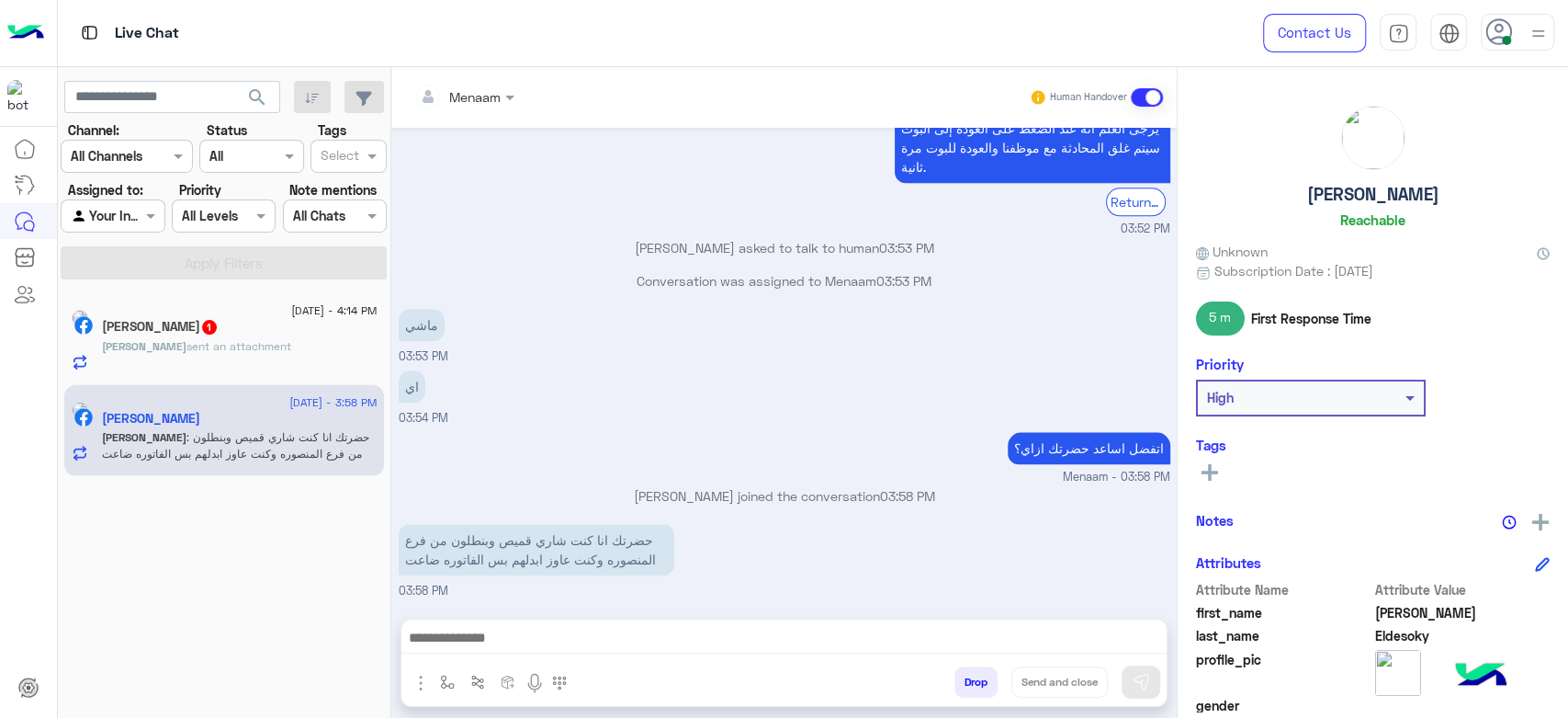
click at [253, 330] on div "Ahmed Othman 1" at bounding box center [240, 329] width 275 height 19
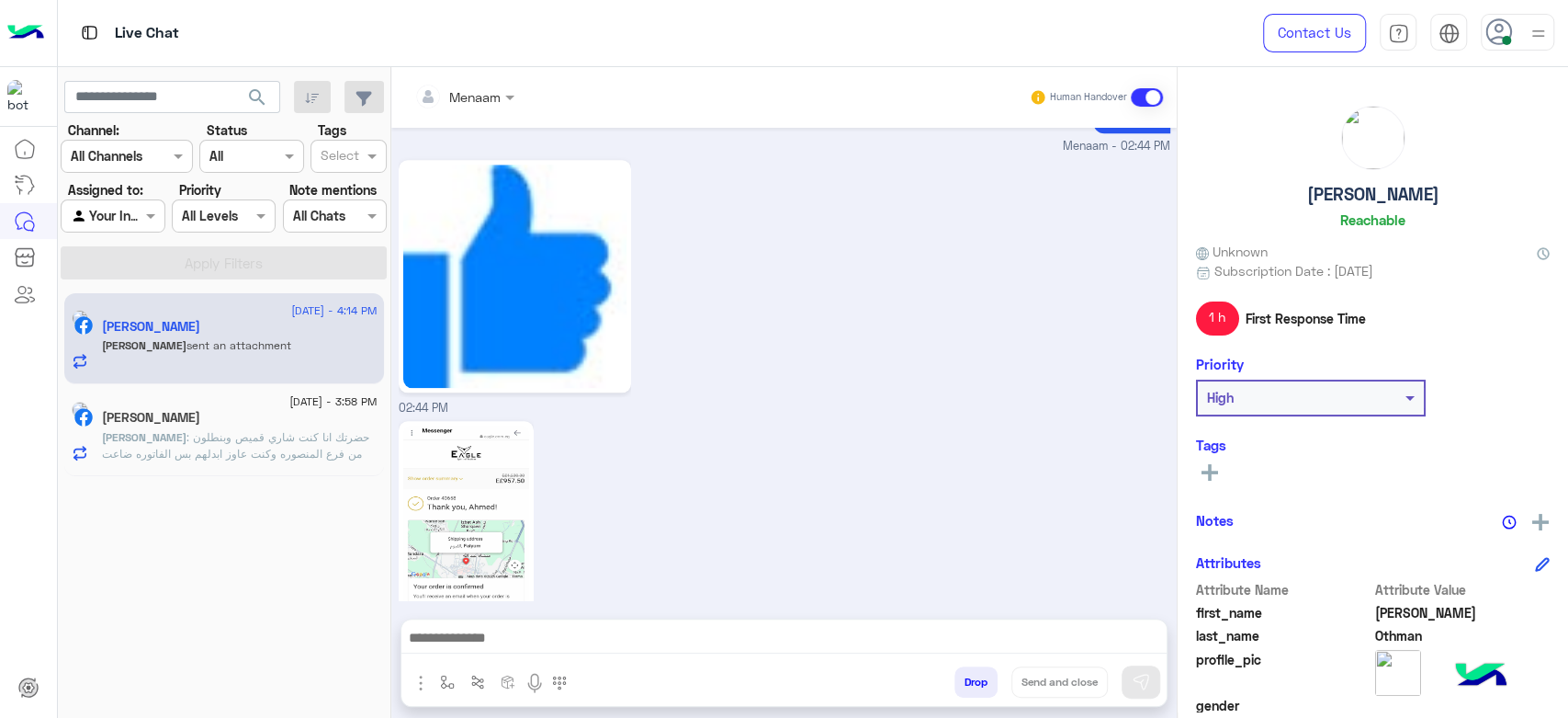
scroll to position [1444, 0]
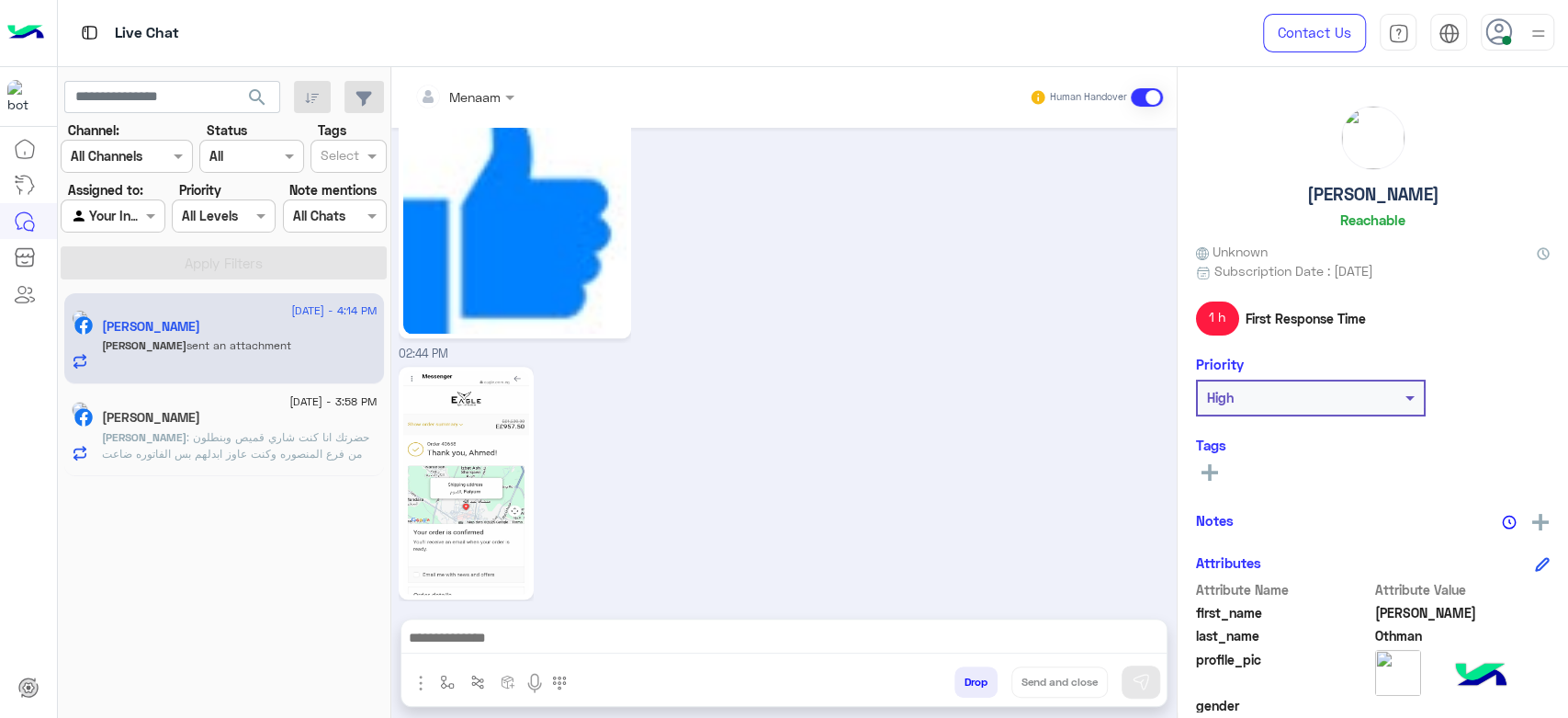
click at [197, 442] on span ": حضرتك انا كنت شاري قميص وبنطلون من فرع المنصوره وكنت عاوز ابدلهم بس الفاتوره …" at bounding box center [236, 445] width 268 height 30
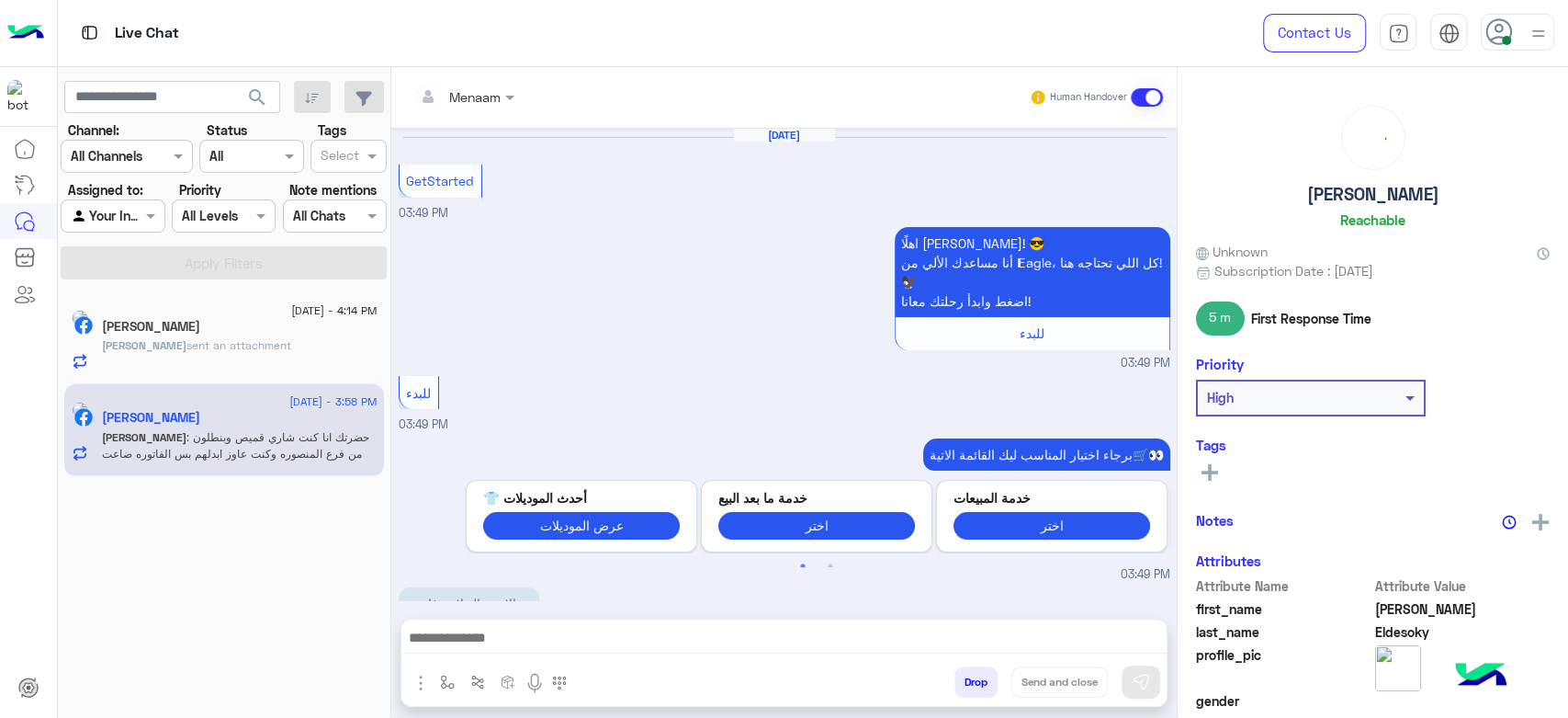
scroll to position [1240, 0]
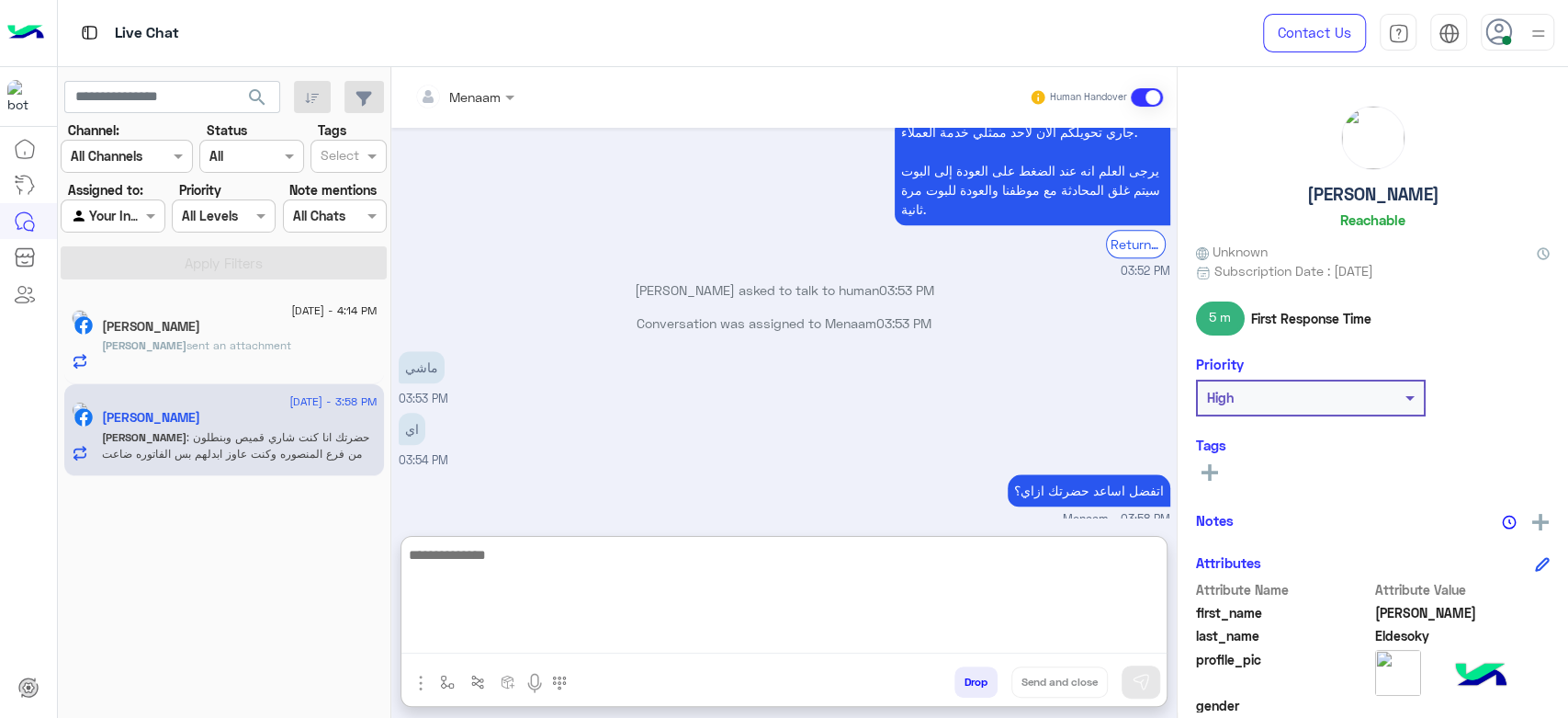
click at [586, 645] on textarea at bounding box center [784, 598] width 765 height 110
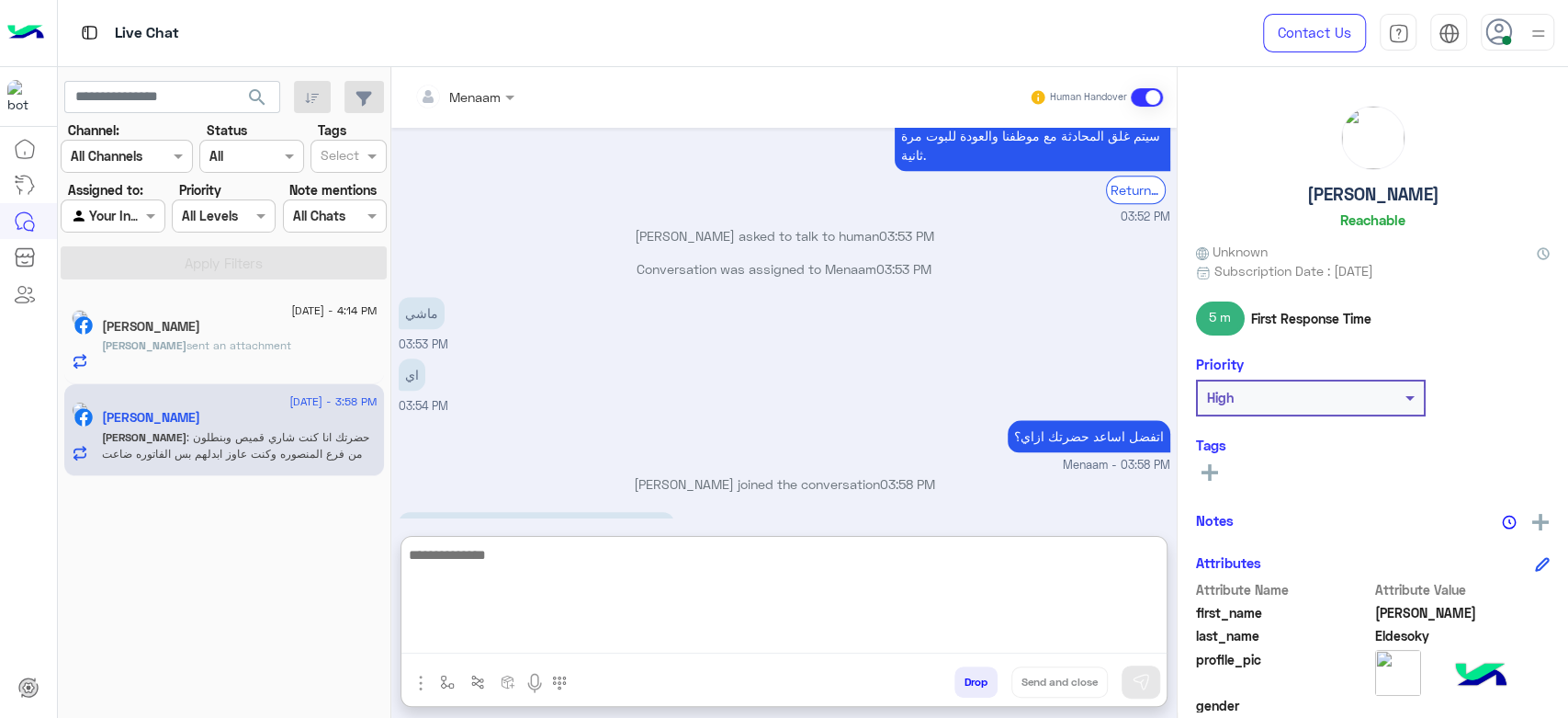
scroll to position [1322, 0]
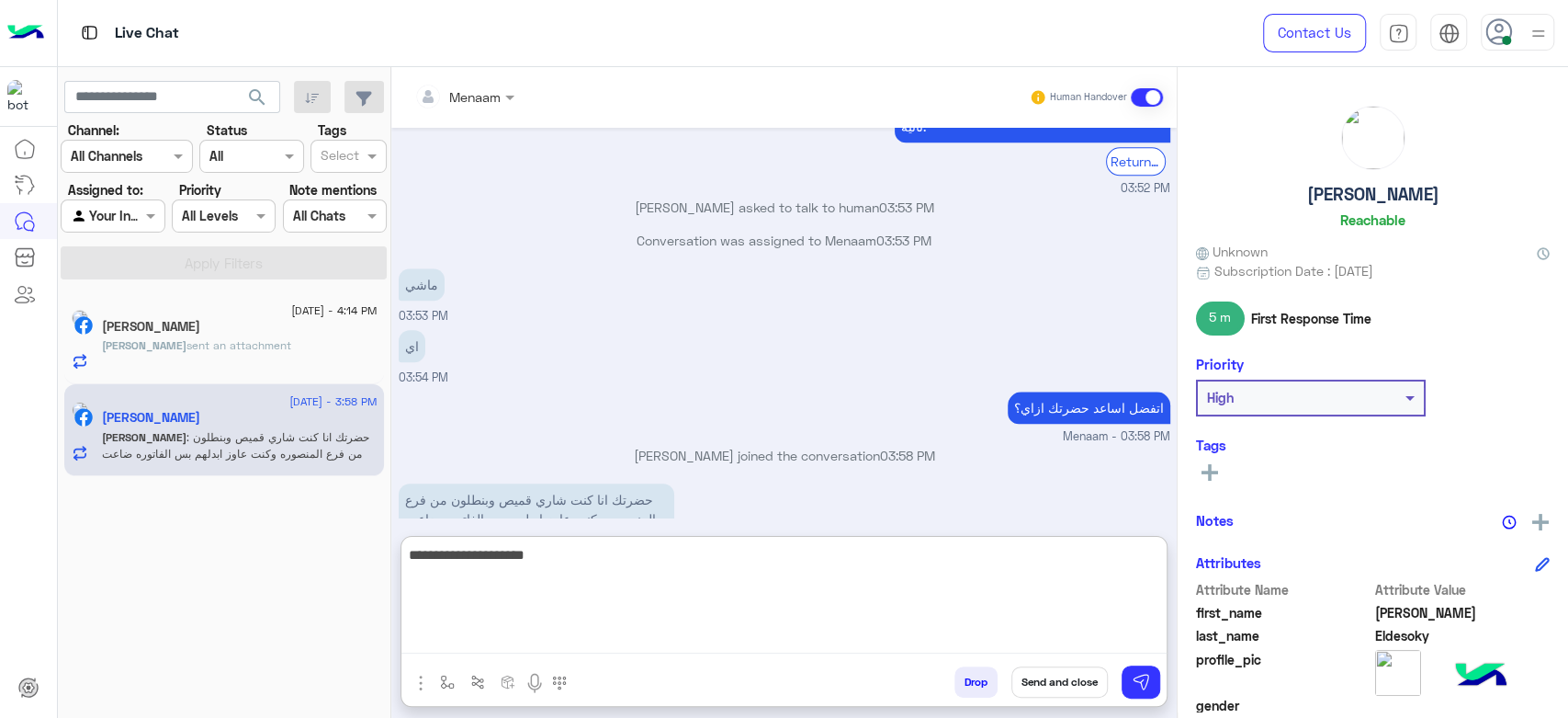
type textarea "**********"
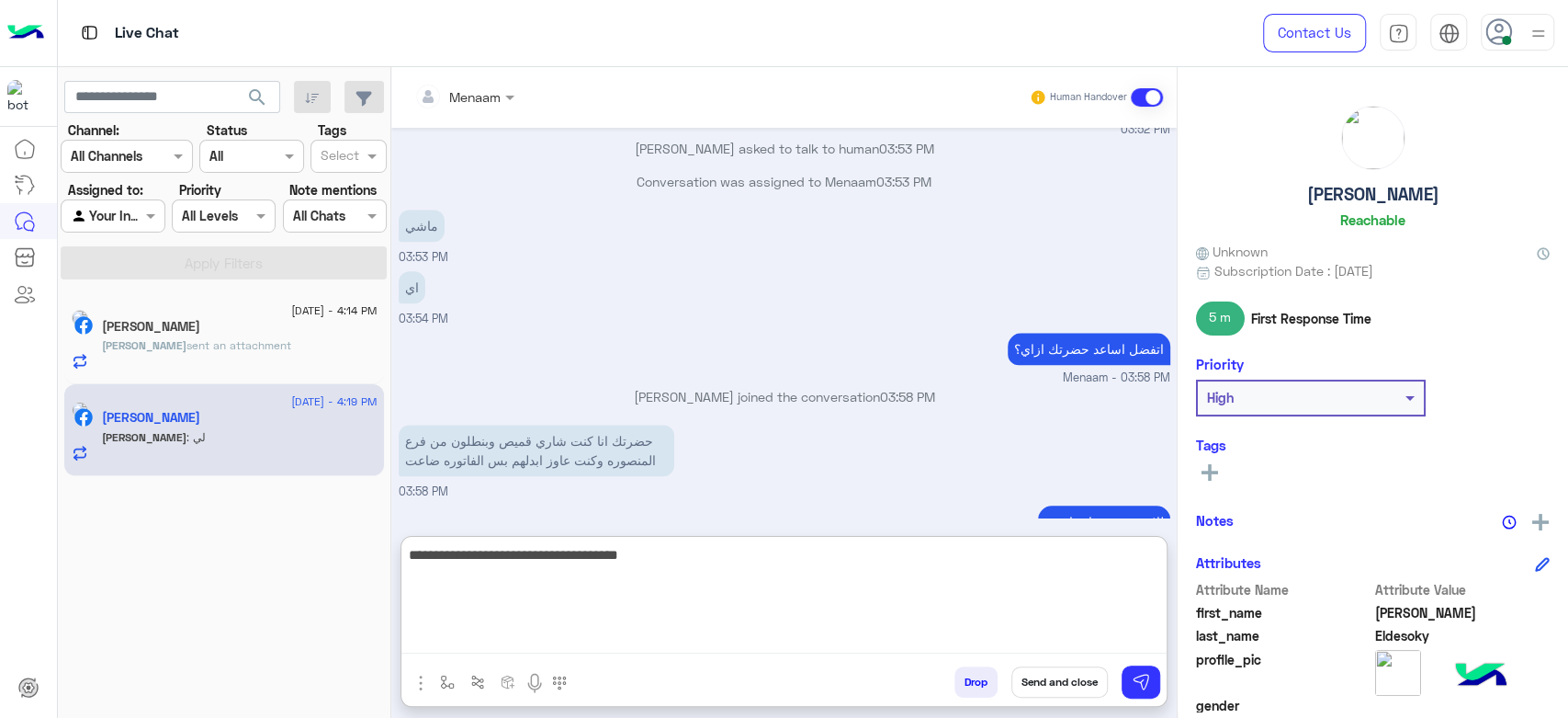
scroll to position [1441, 0]
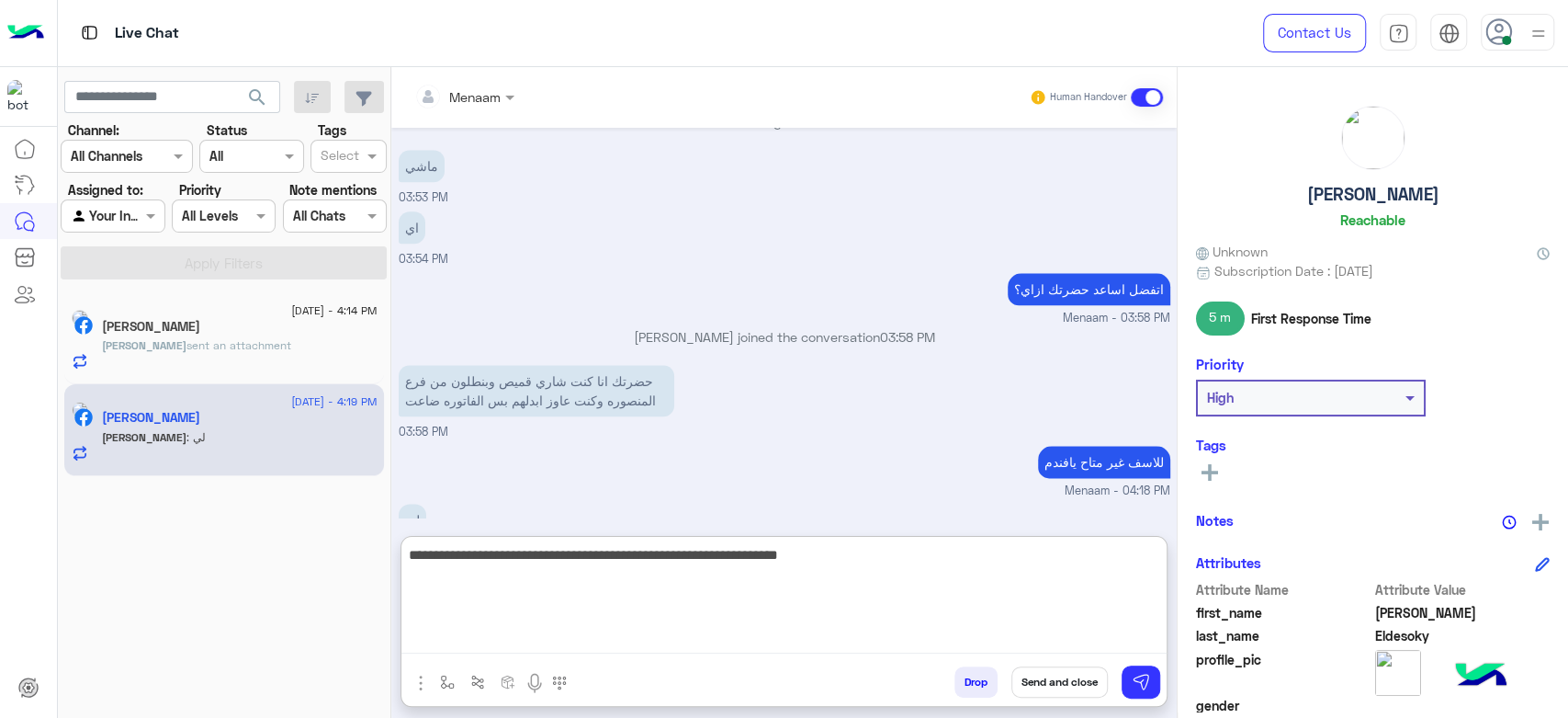
type textarea "**********"
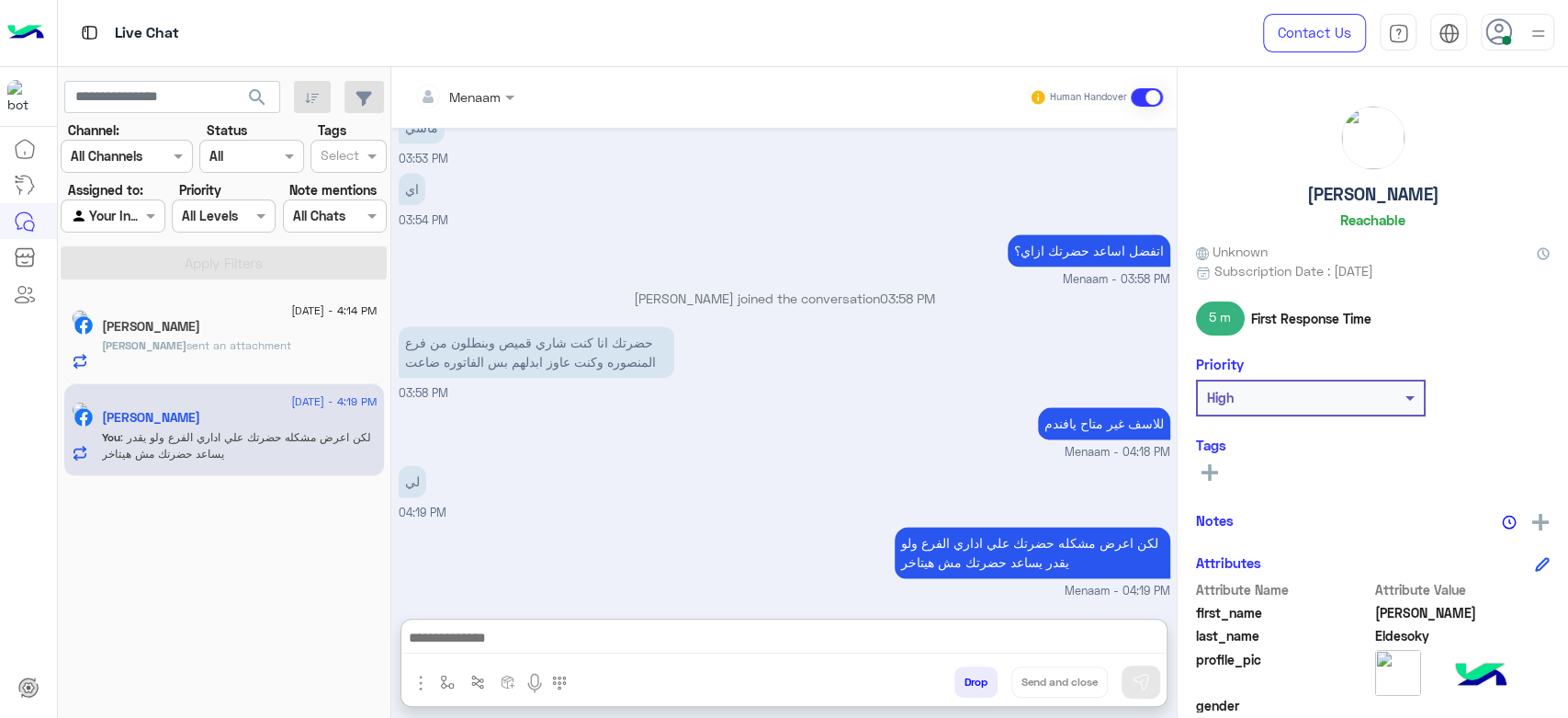
click at [1318, 198] on h5 "Ahmed Eldesoky" at bounding box center [1373, 194] width 132 height 21
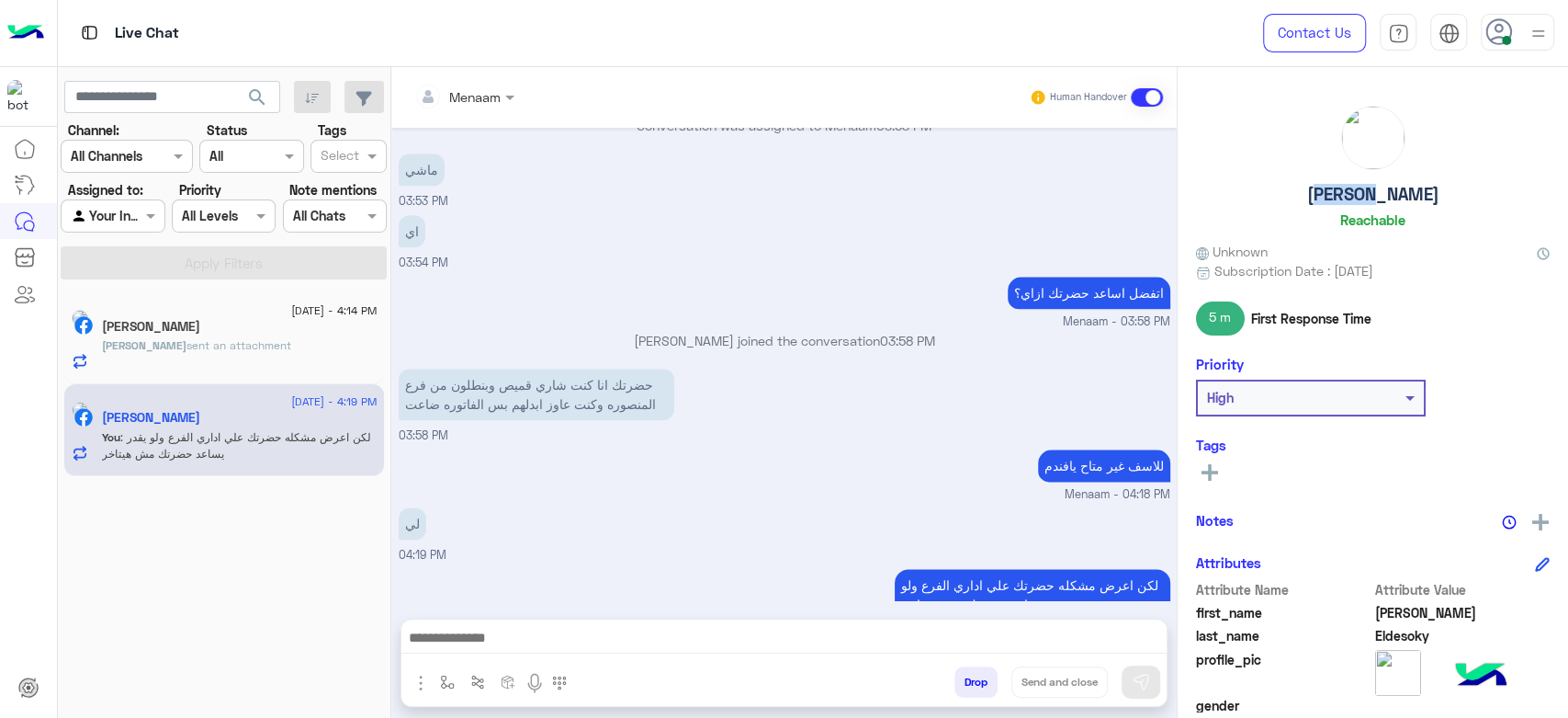
click at [1318, 198] on h5 "Ahmed Eldesoky" at bounding box center [1373, 194] width 132 height 21
copy h5 "Ahmed Eldesoky"
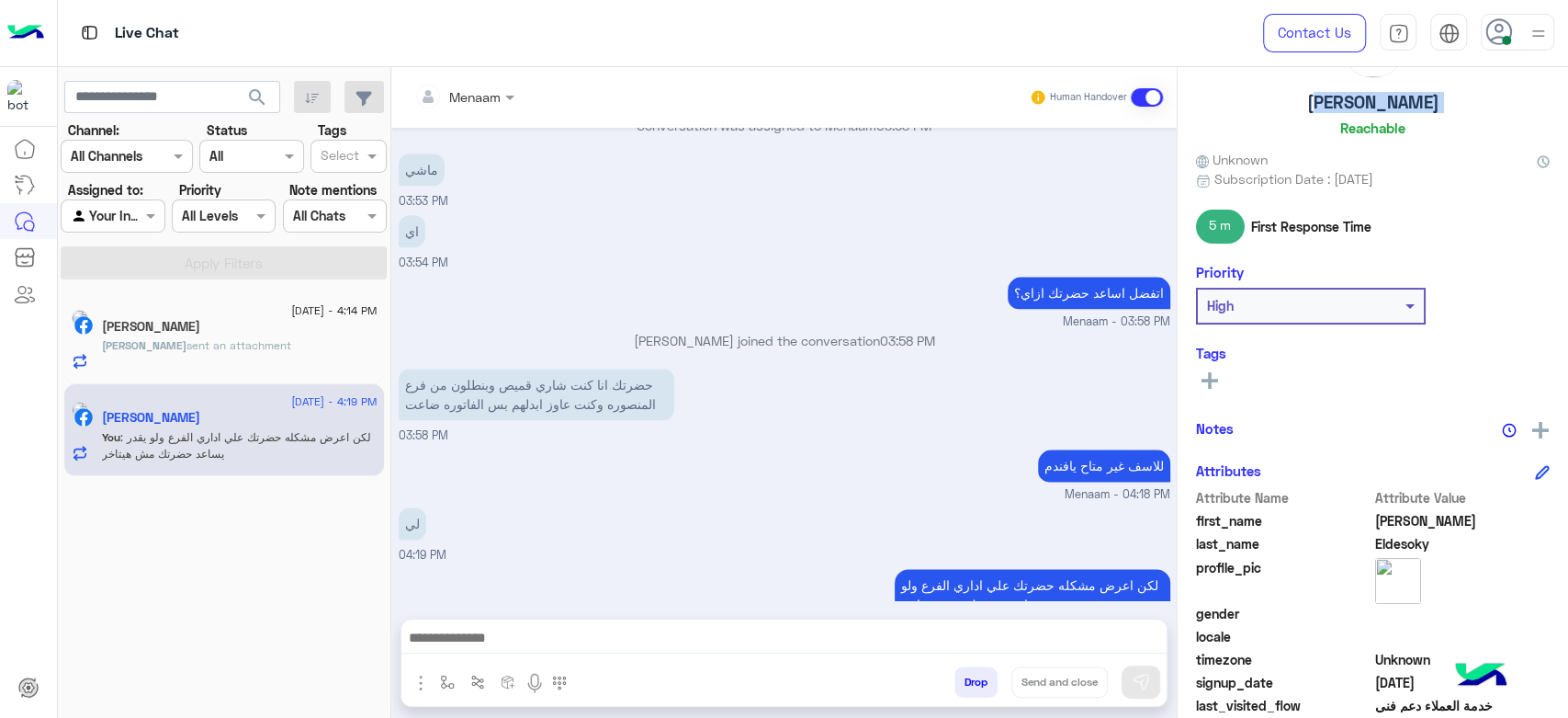
scroll to position [347, 0]
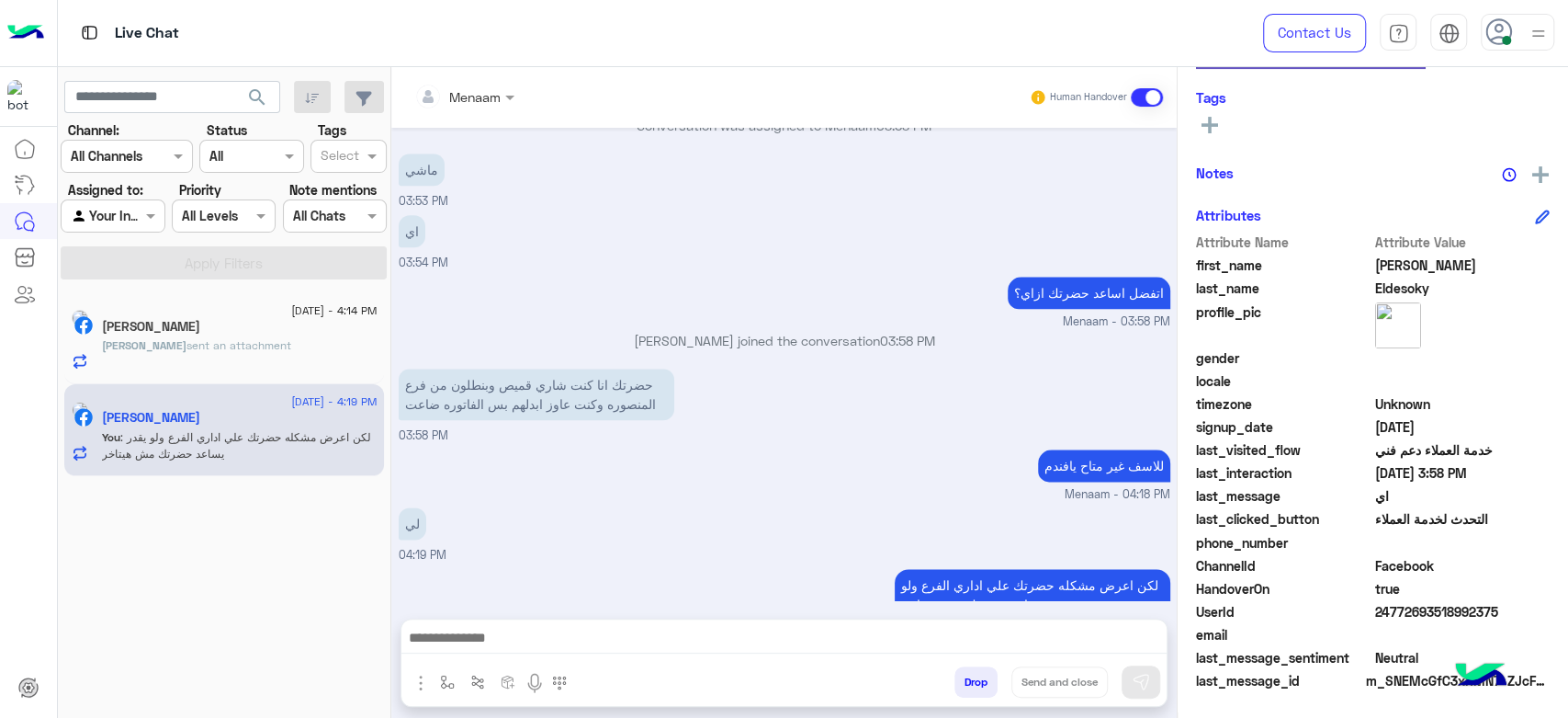
click at [1396, 602] on span "24772693518992375" at bounding box center [1464, 612] width 176 height 19
copy span "24772693518992375"
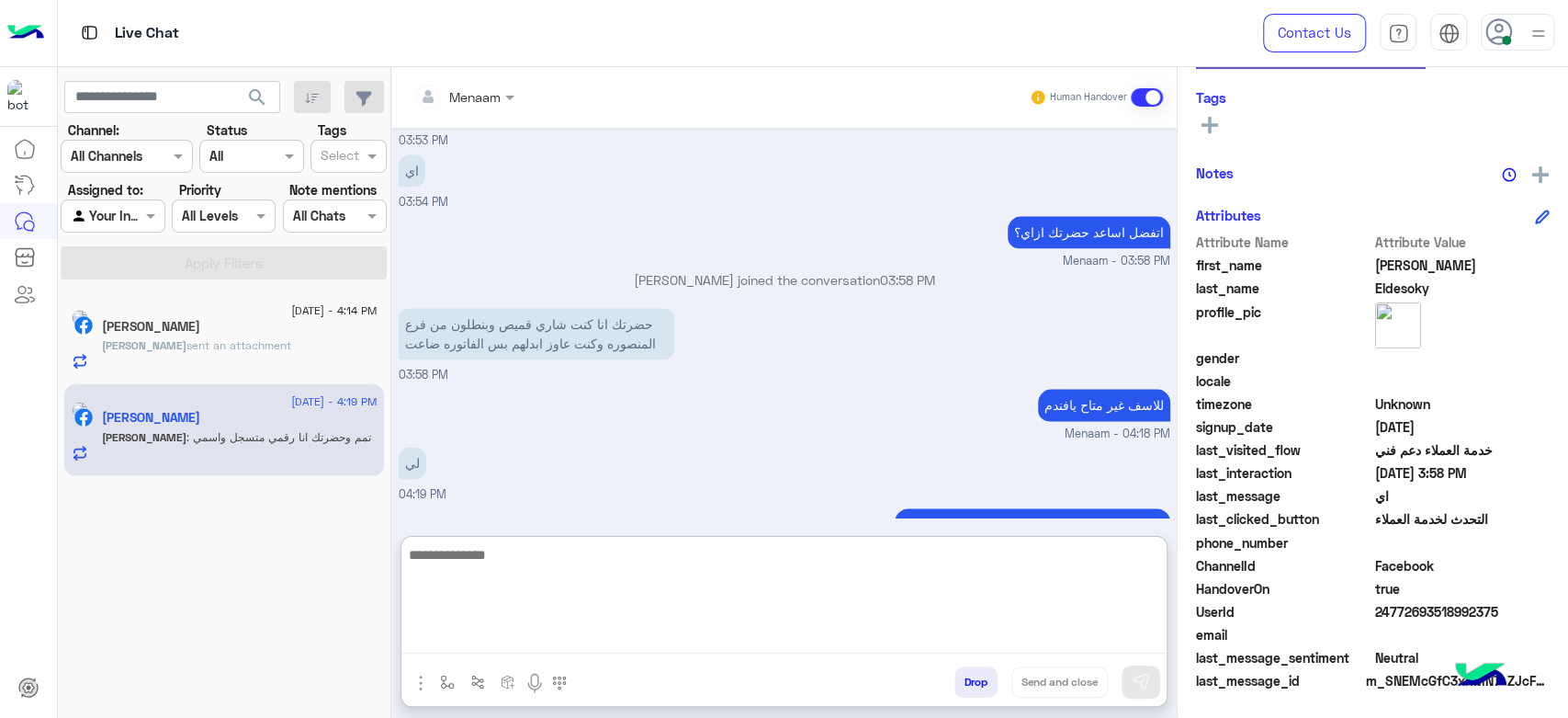
click at [524, 642] on textarea at bounding box center [784, 598] width 765 height 110
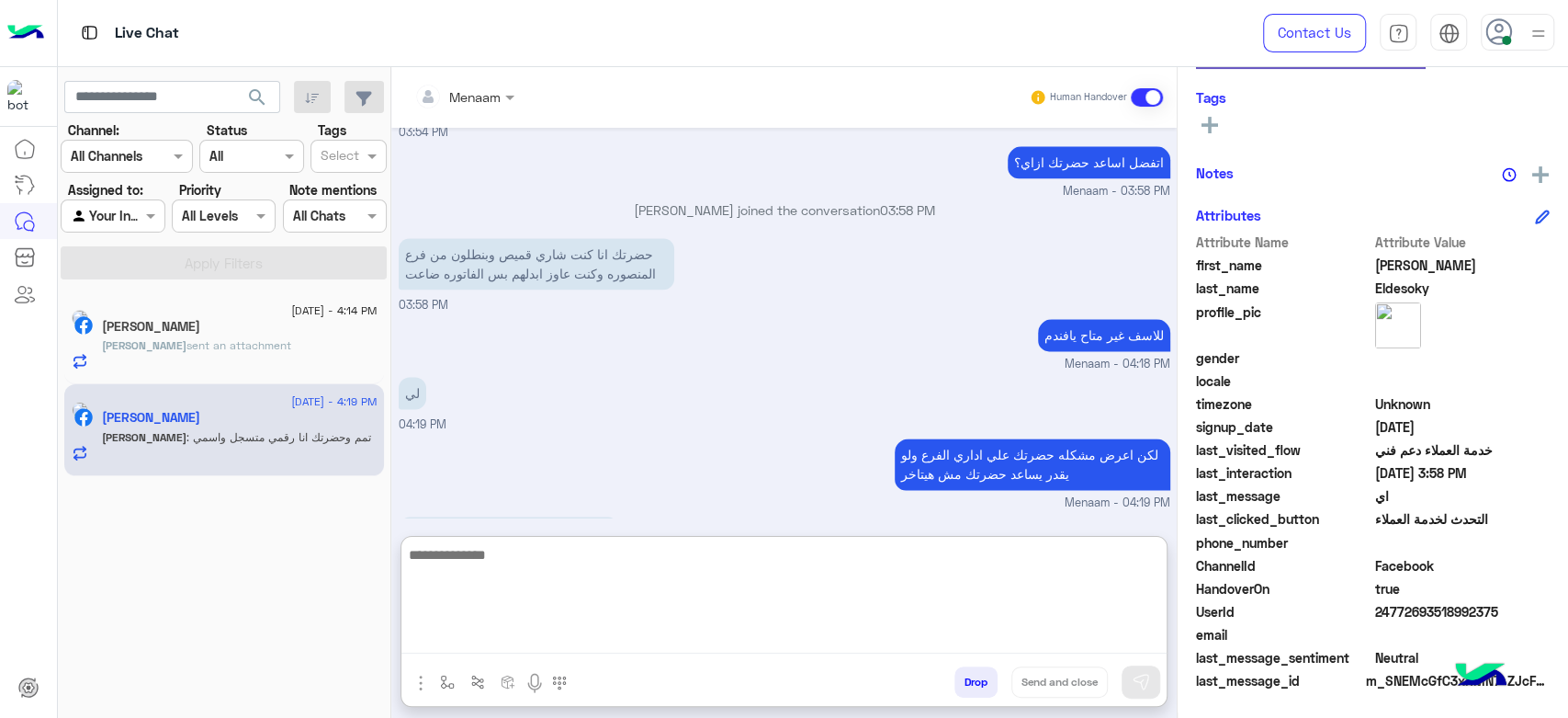
scroll to position [1581, 0]
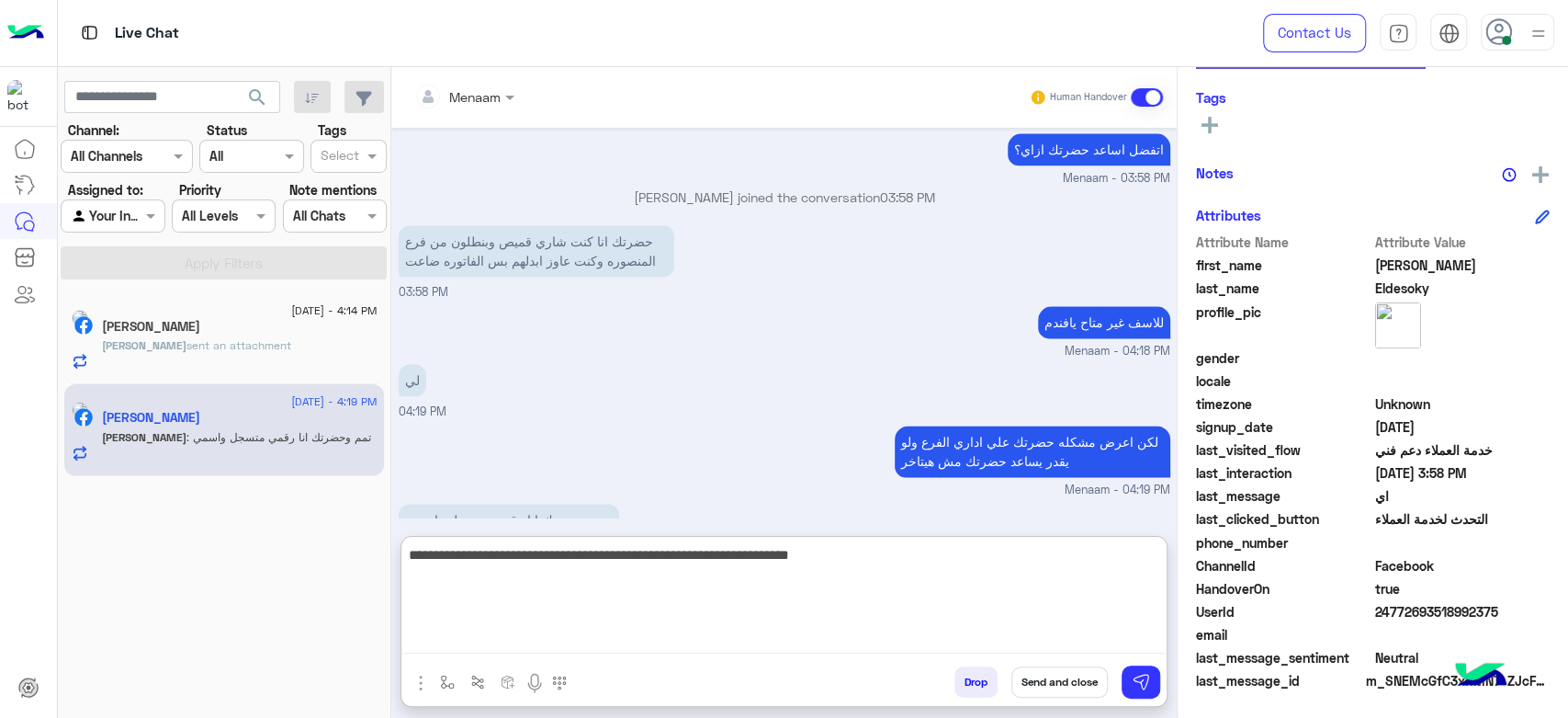
type textarea "**********"
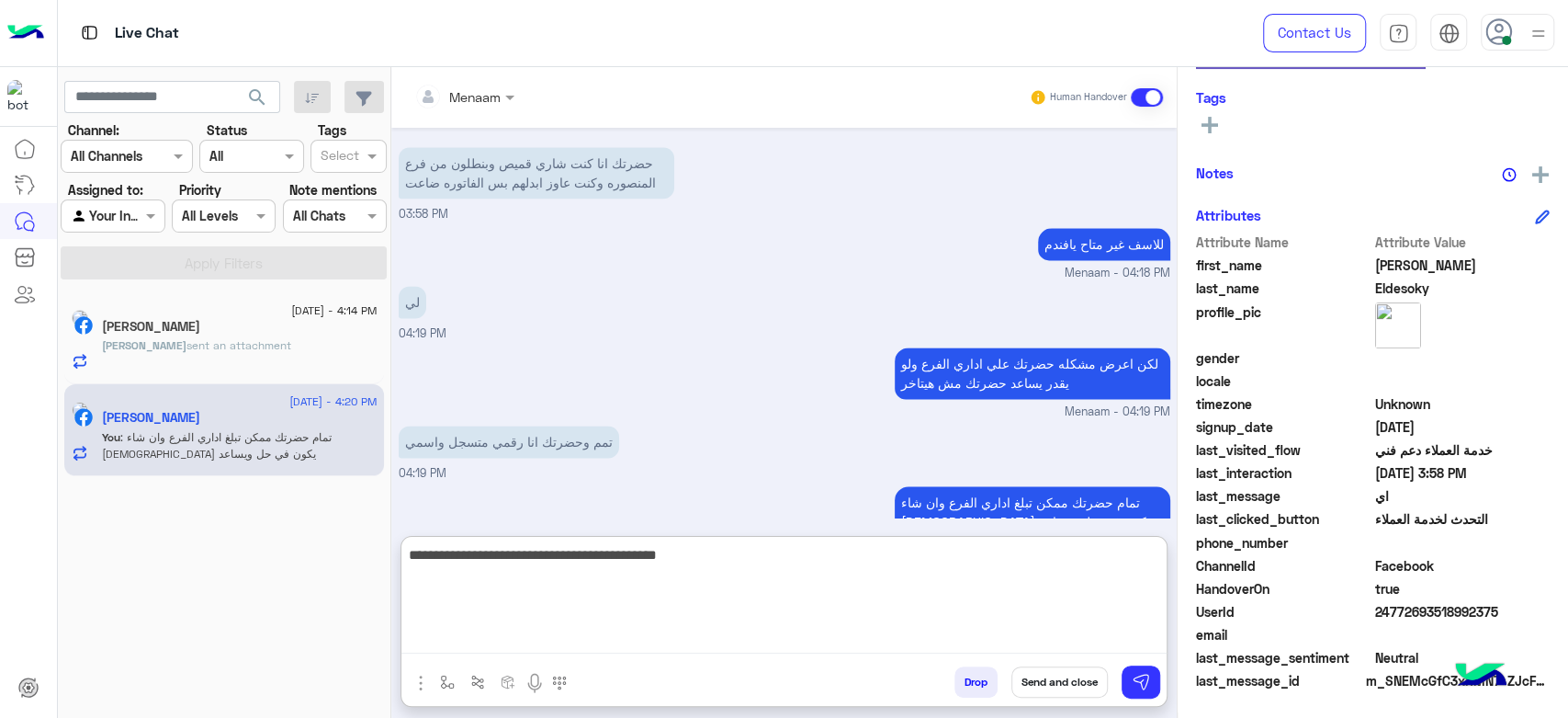
type textarea "**********"
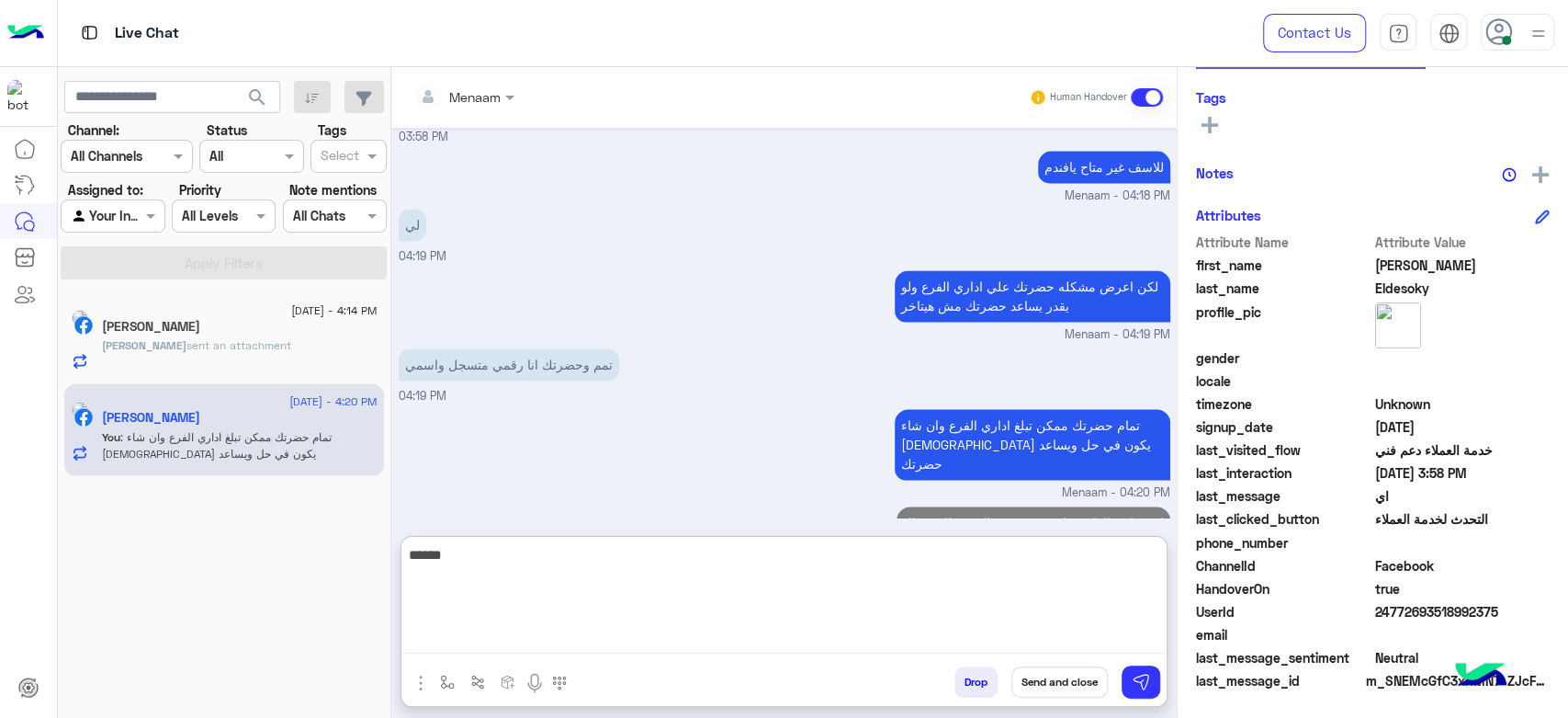
type textarea "******"
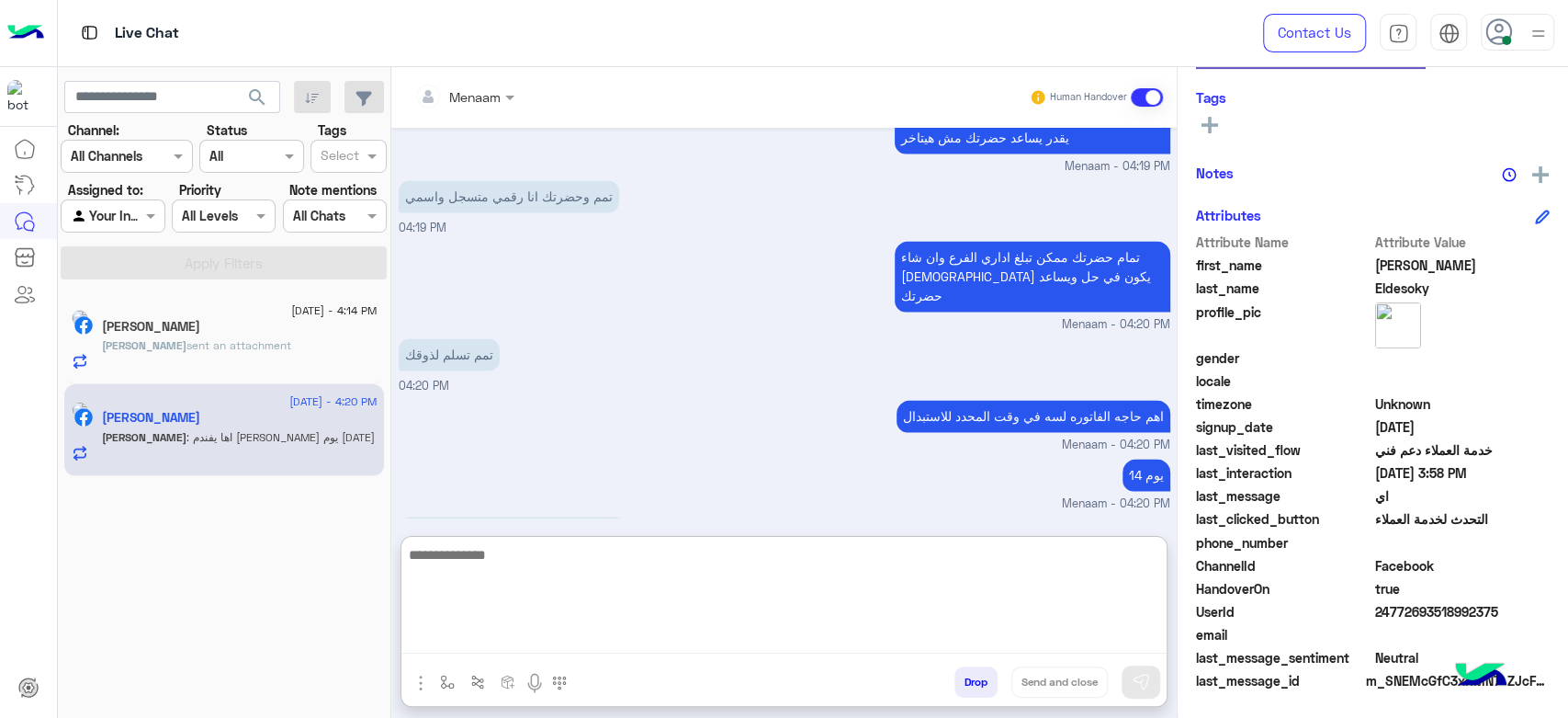
scroll to position [1917, 0]
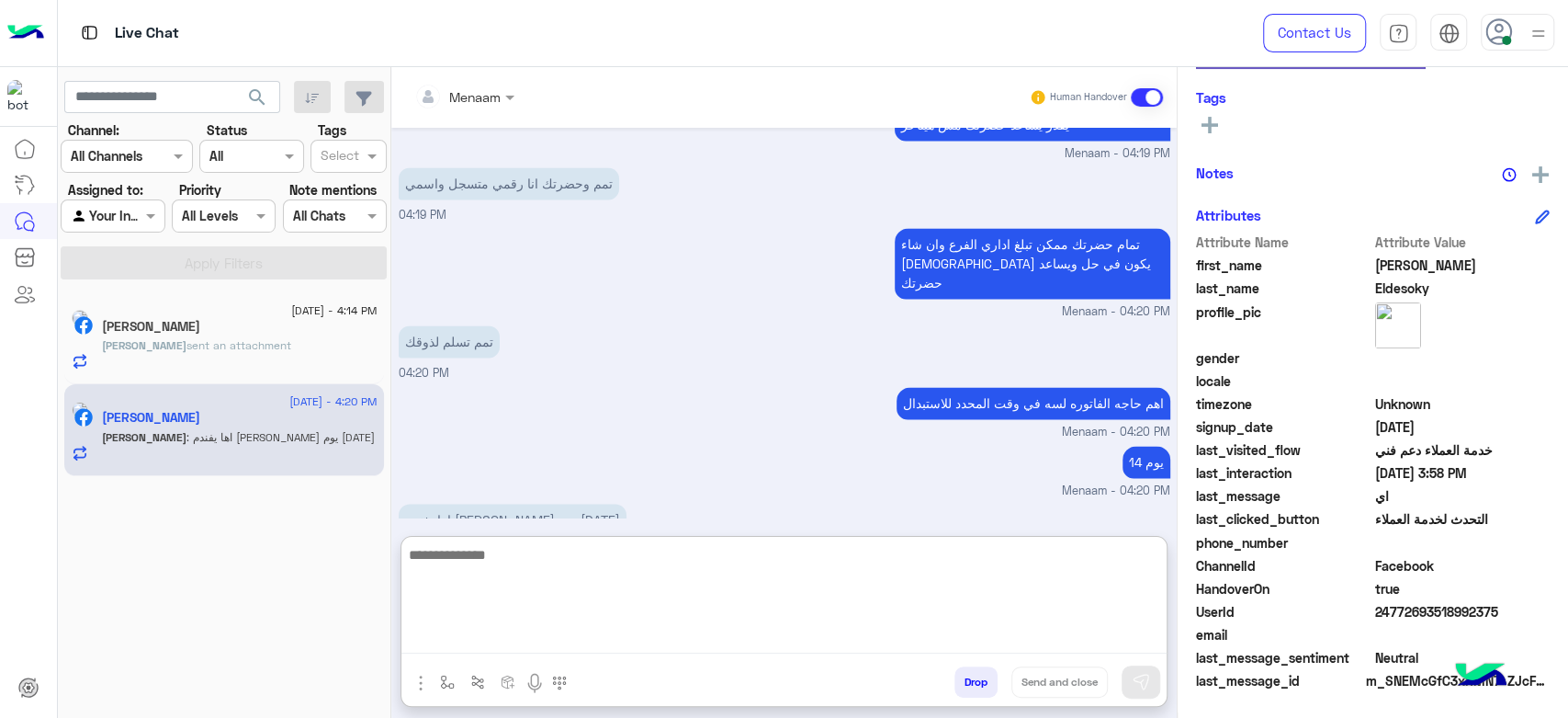
click at [507, 566] on textarea at bounding box center [784, 598] width 765 height 110
type textarea "****"
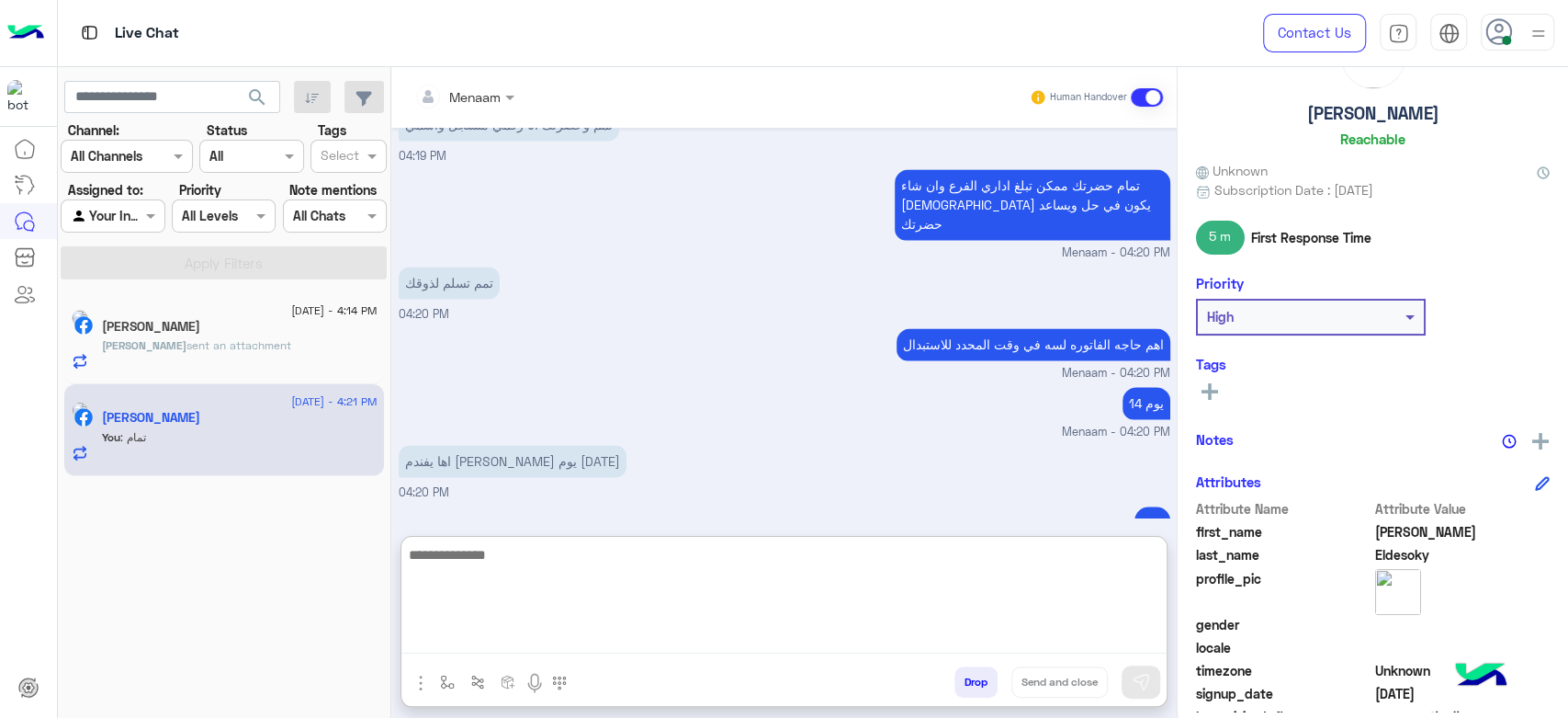
scroll to position [0, 0]
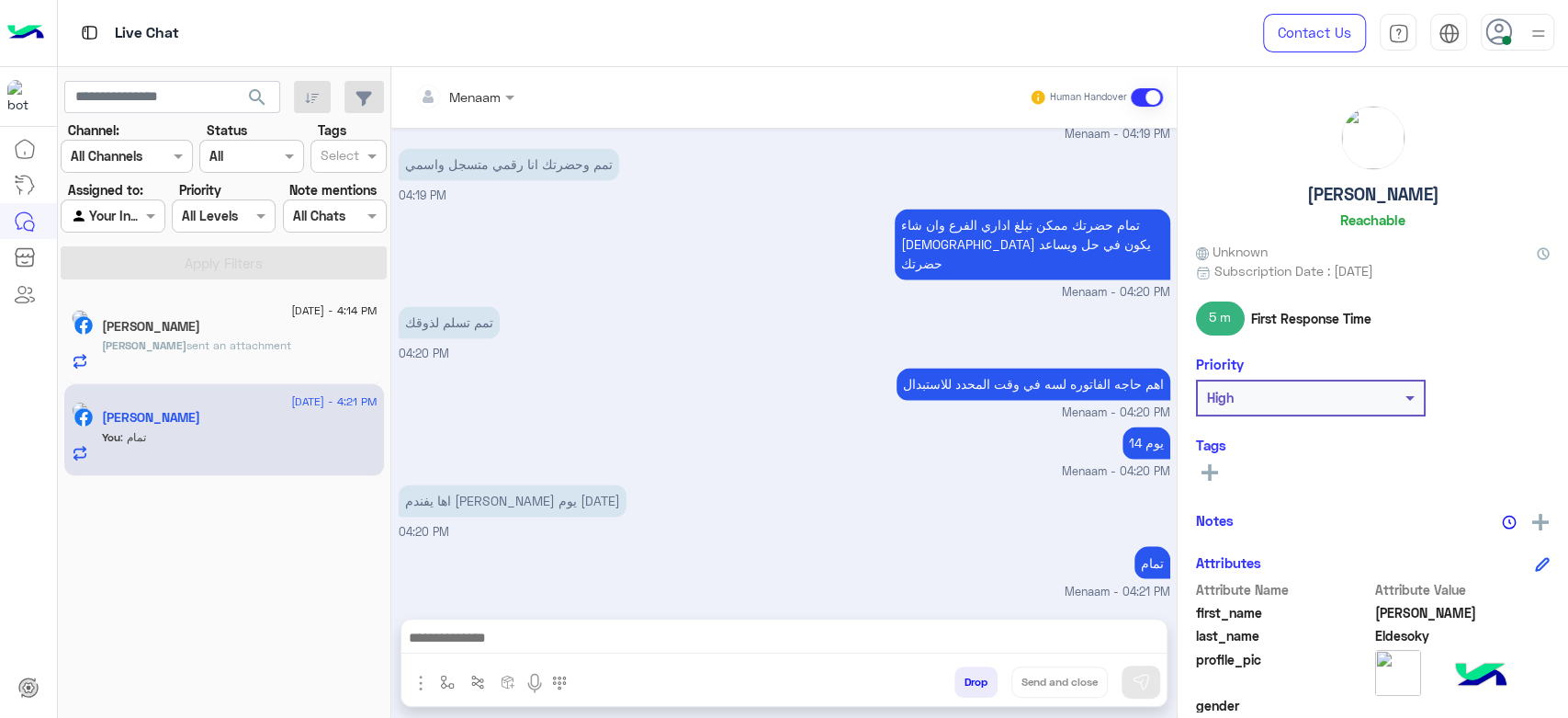
click at [241, 344] on span "sent an attachment" at bounding box center [239, 345] width 104 height 14
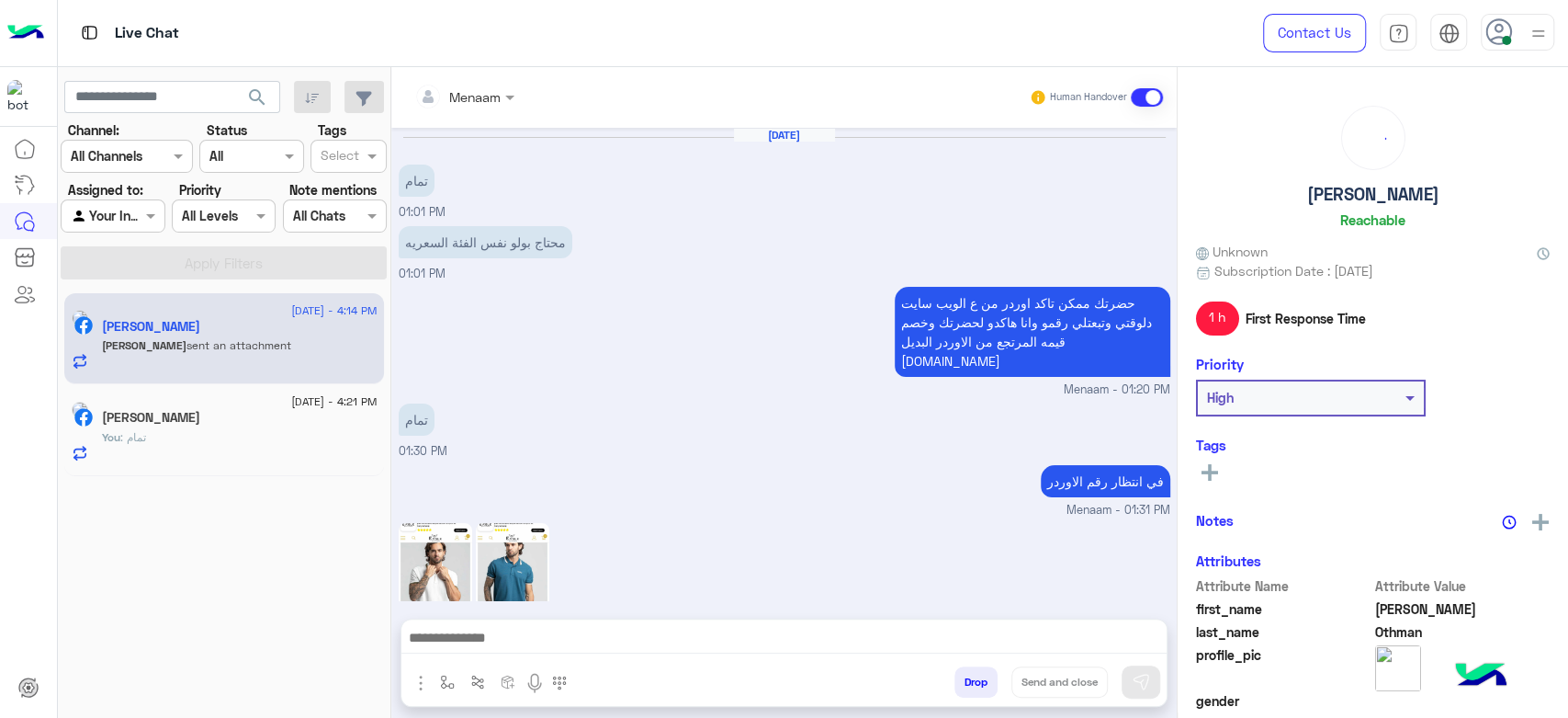
scroll to position [1444, 0]
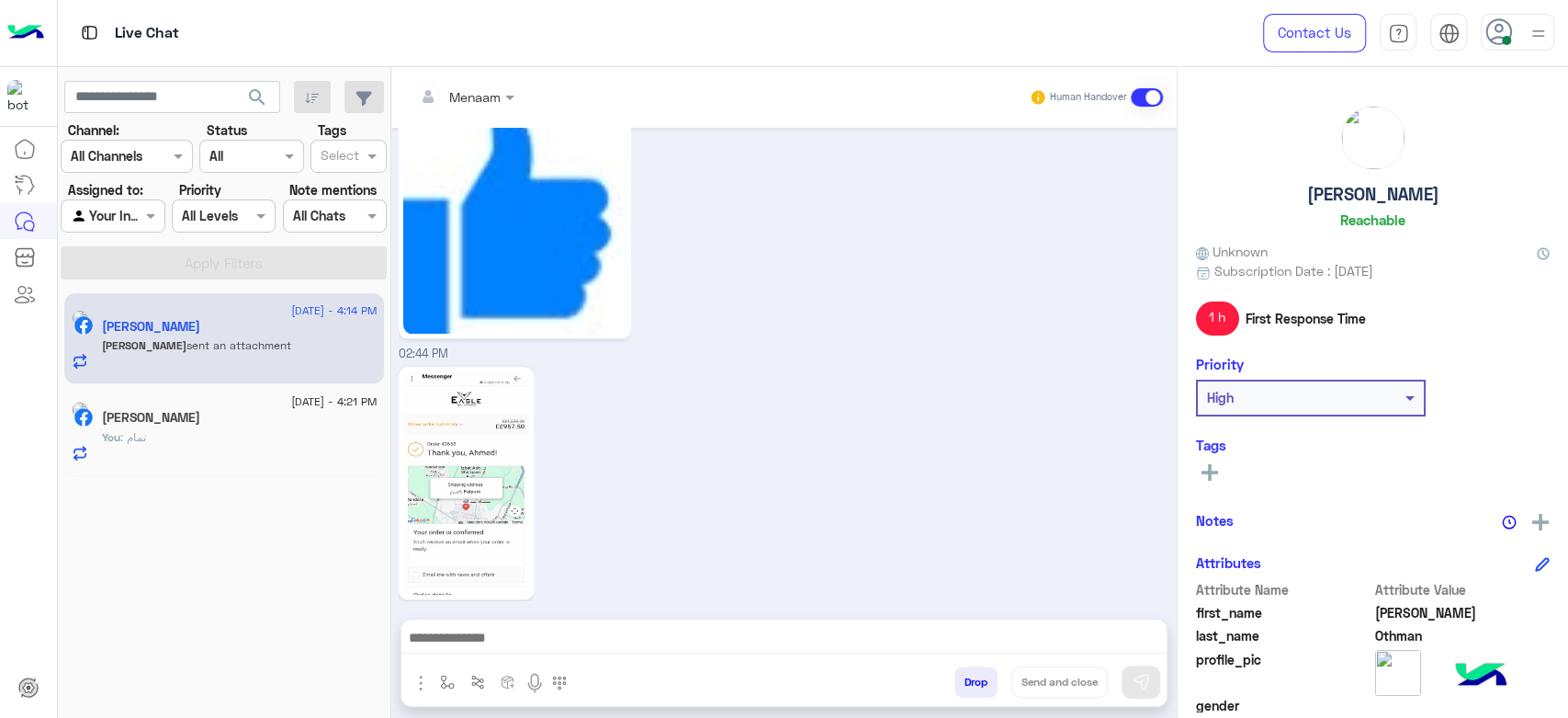
click at [473, 469] on img at bounding box center [466, 482] width 126 height 223
click at [222, 424] on div "Ahmed Eldesoky" at bounding box center [240, 419] width 275 height 19
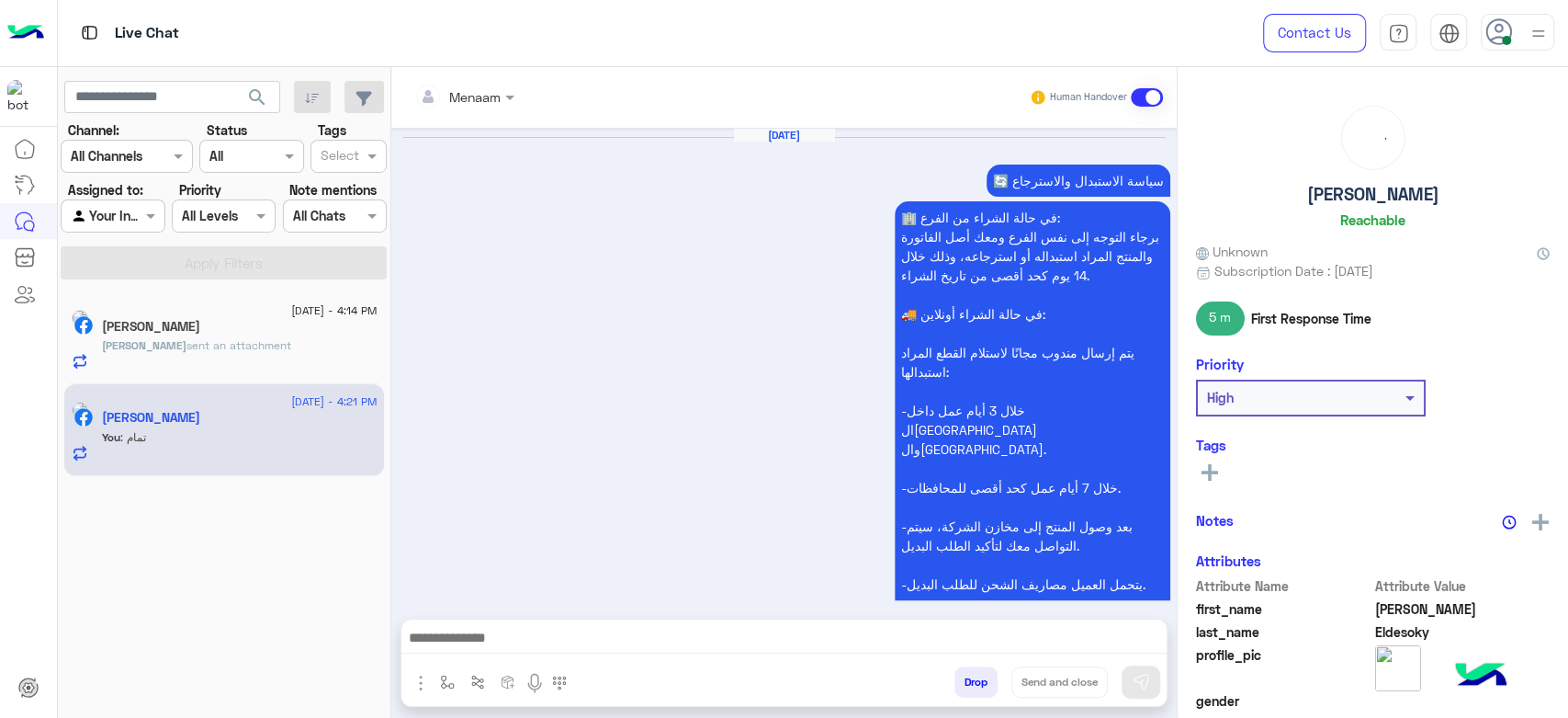
scroll to position [1410, 0]
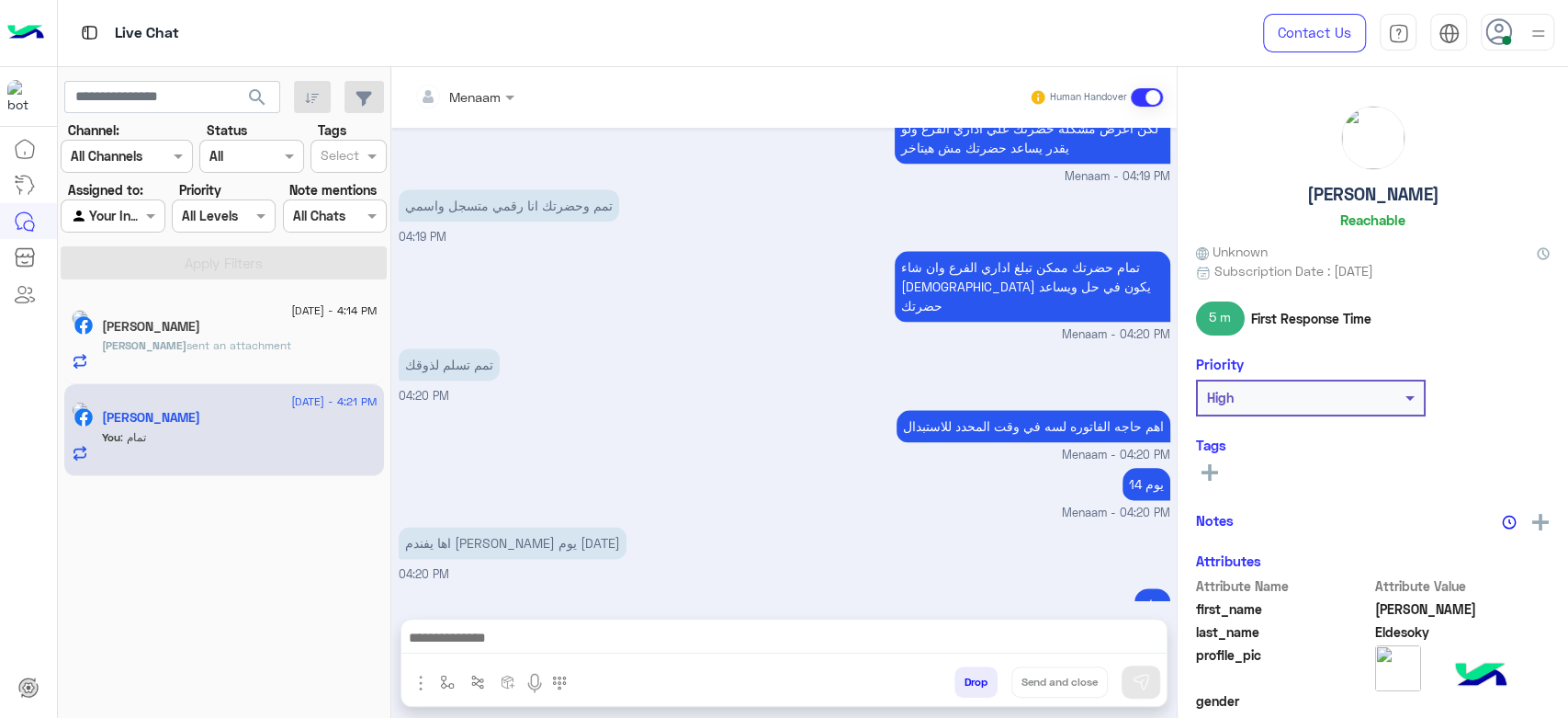
click at [990, 671] on button "Drop" at bounding box center [976, 681] width 43 height 31
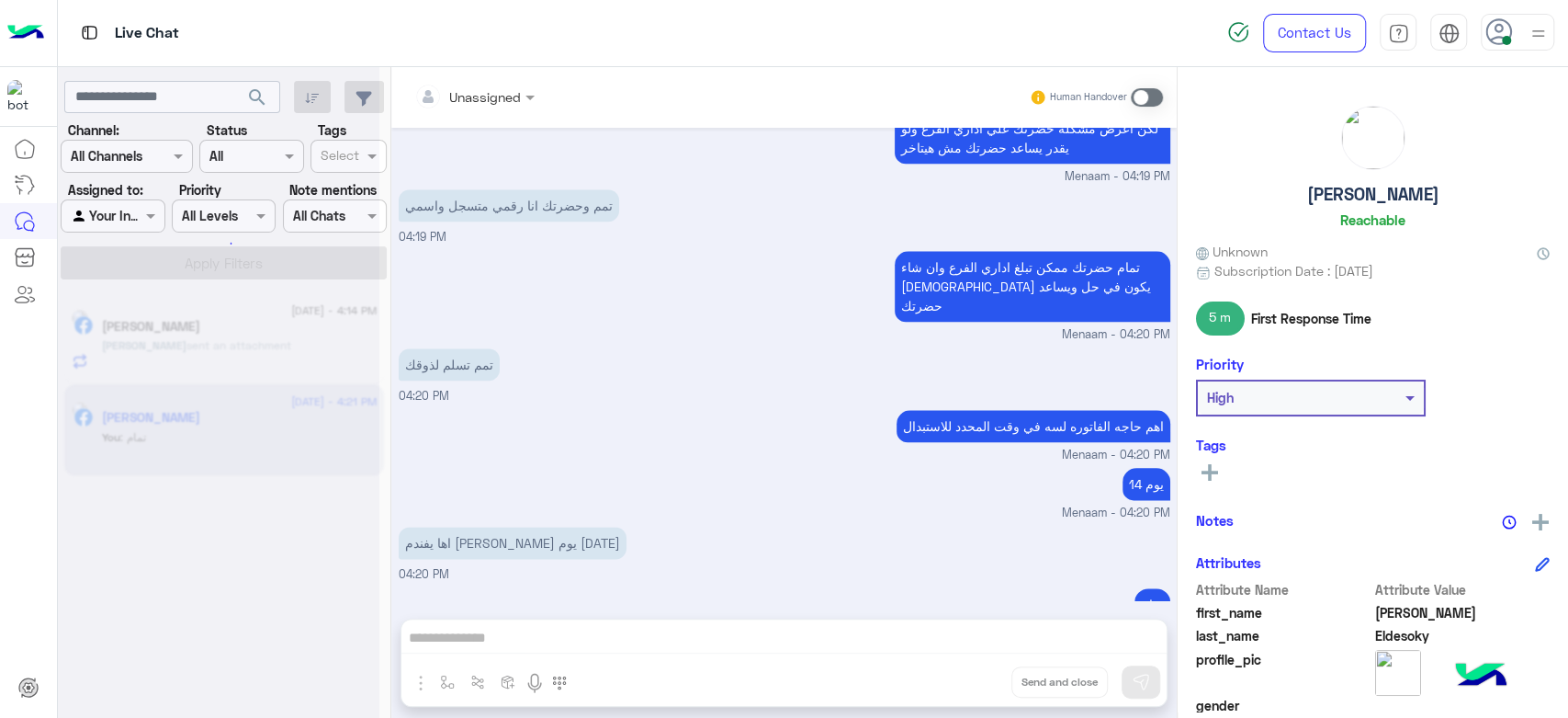
scroll to position [1443, 0]
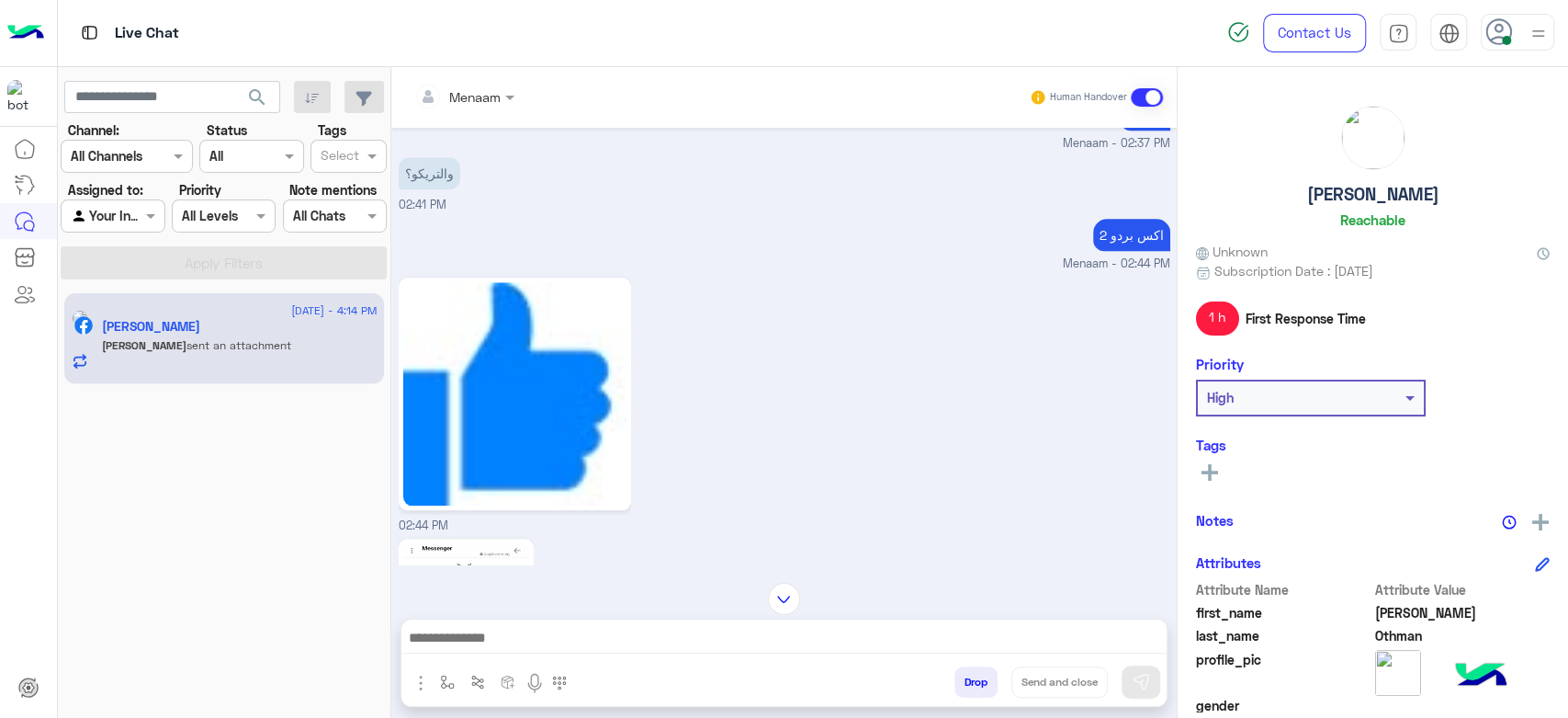
scroll to position [1240, 0]
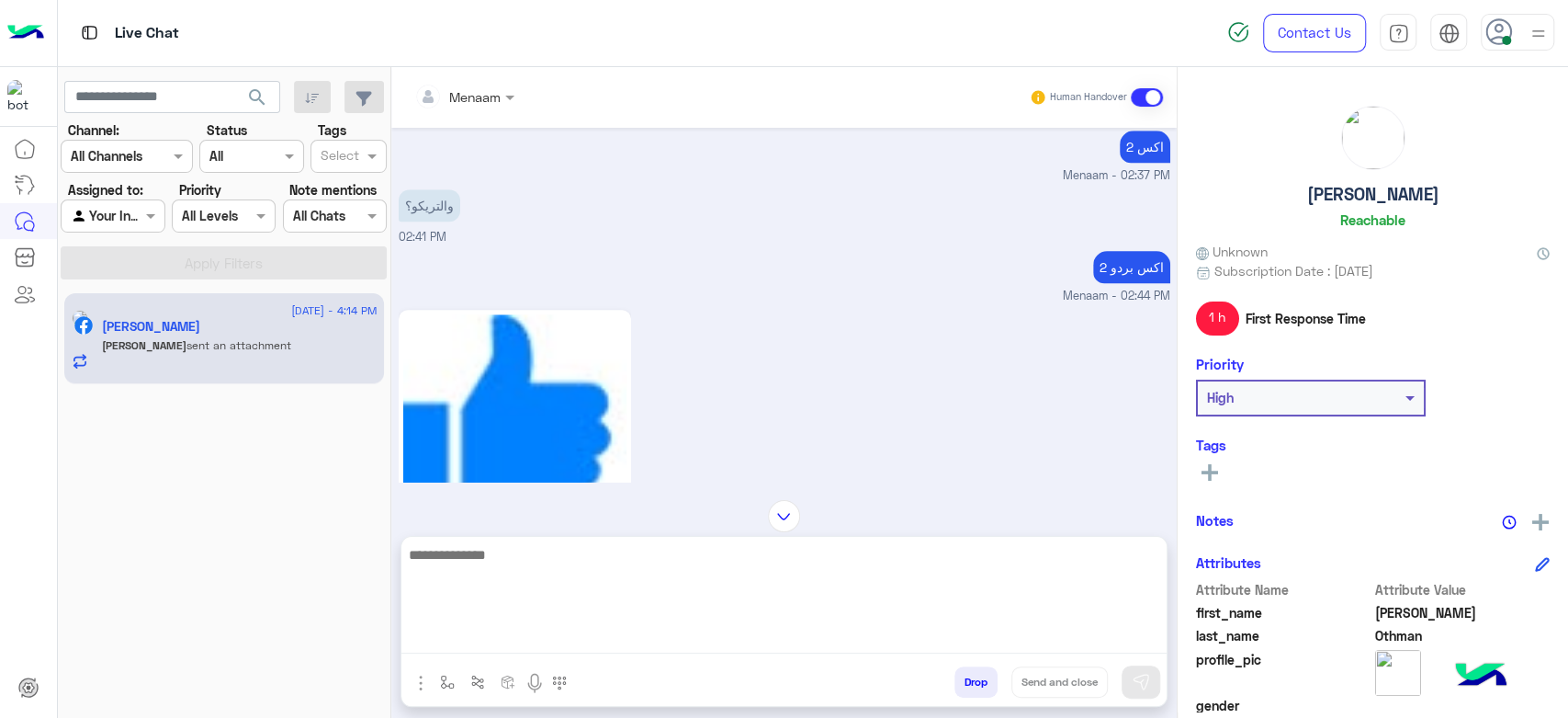
click at [536, 646] on textarea at bounding box center [784, 598] width 765 height 110
type textarea "**********"
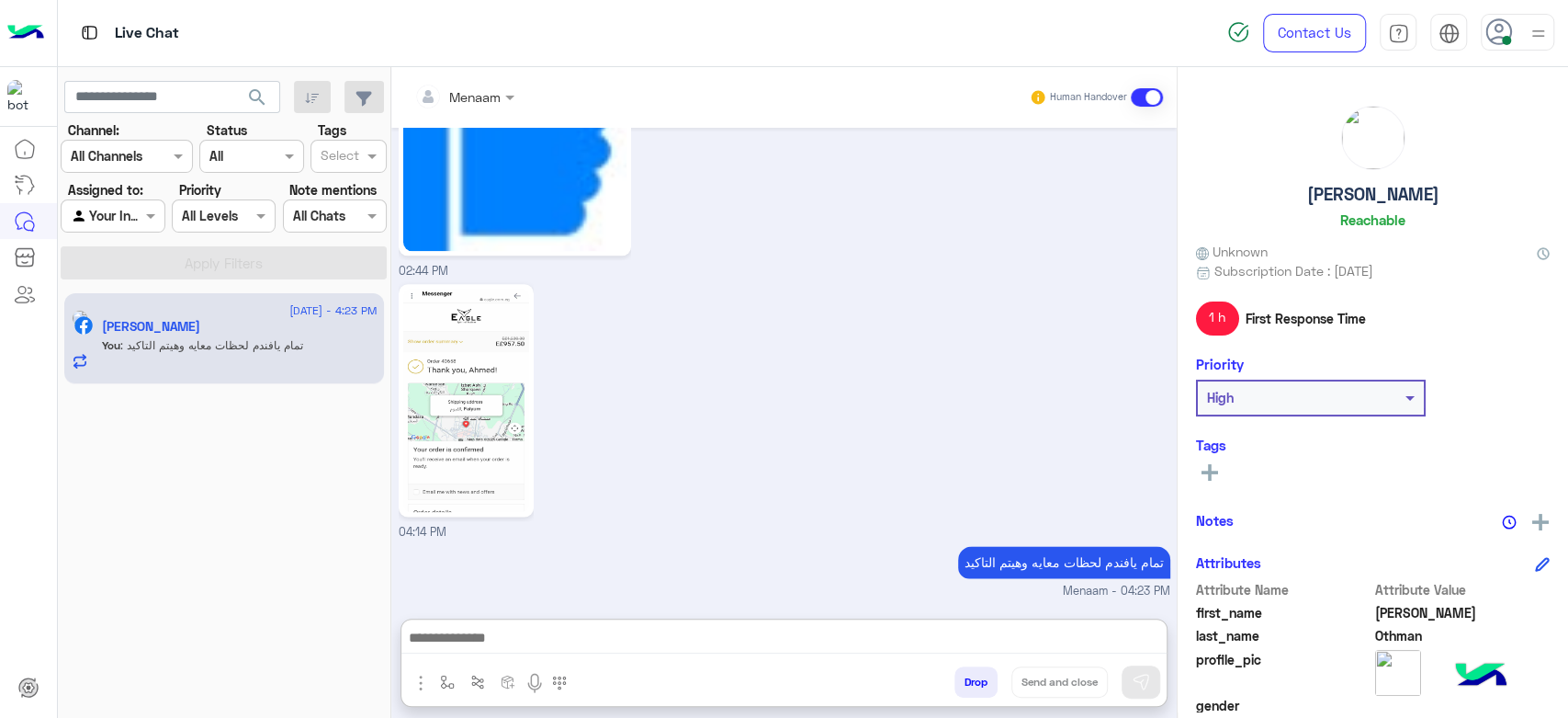
click at [480, 313] on img at bounding box center [466, 400] width 126 height 223
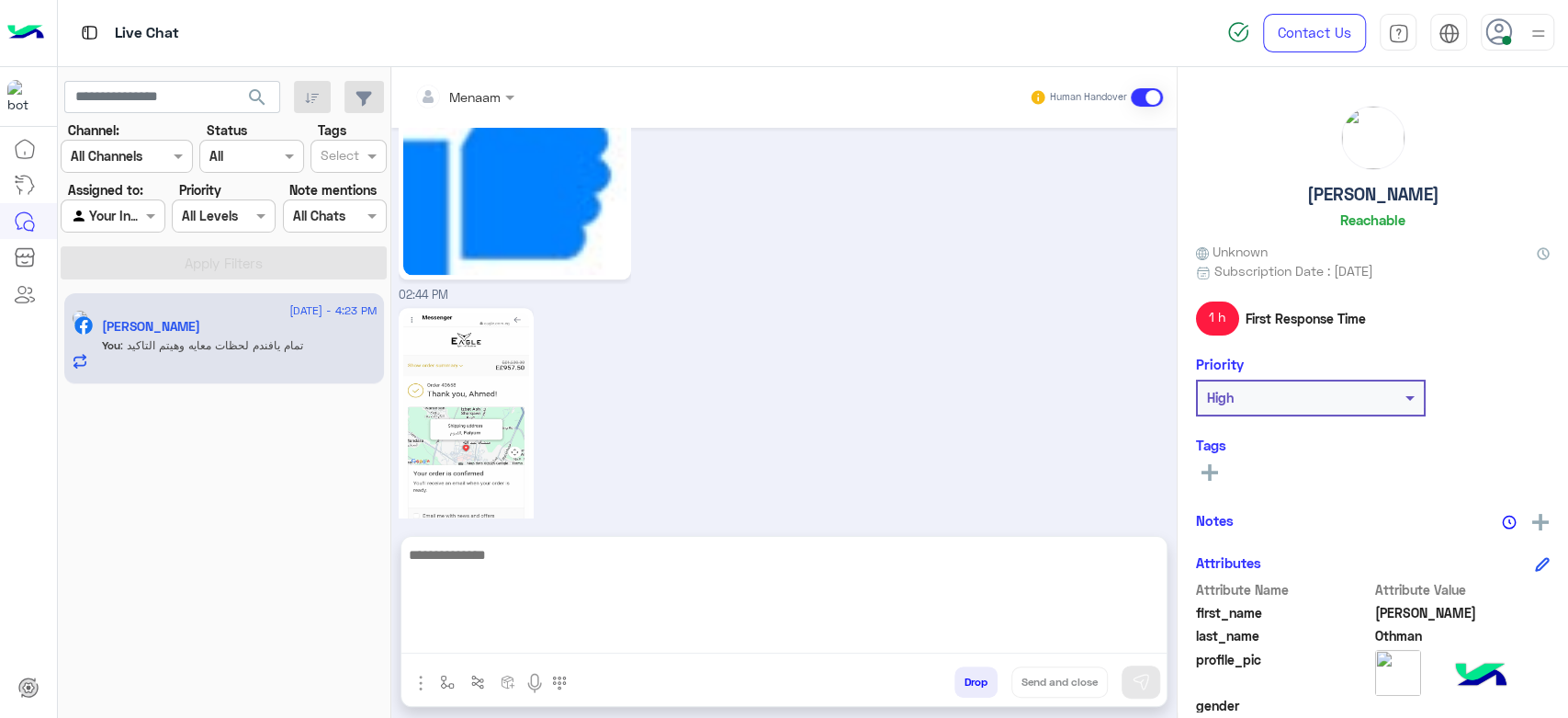
click at [651, 642] on textarea at bounding box center [784, 598] width 765 height 110
paste textarea "**********"
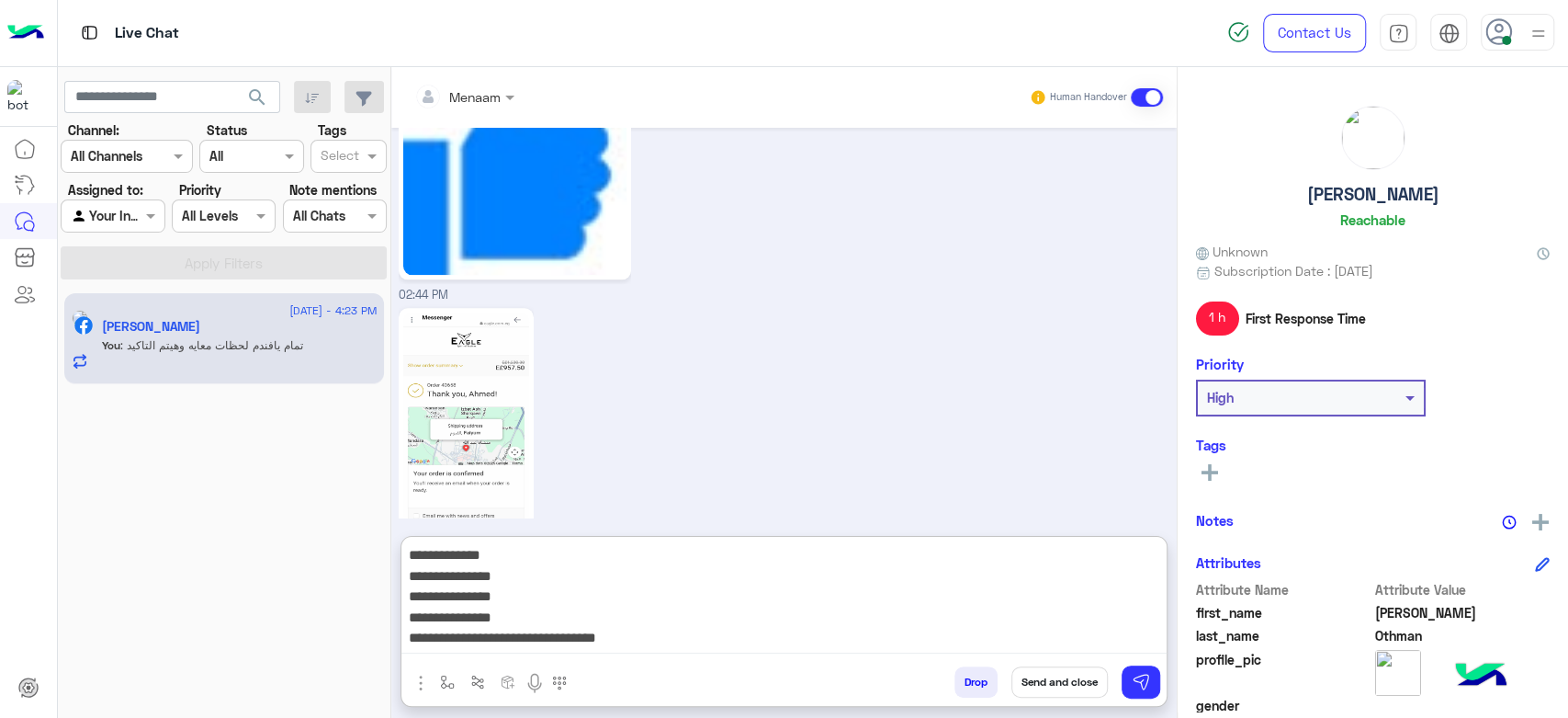
scroll to position [0, 0]
click at [1015, 560] on textarea "**********" at bounding box center [784, 598] width 765 height 110
click at [1055, 580] on textarea "**********" at bounding box center [784, 598] width 765 height 110
paste textarea "**********"
click at [1031, 601] on textarea "**********" at bounding box center [784, 598] width 765 height 110
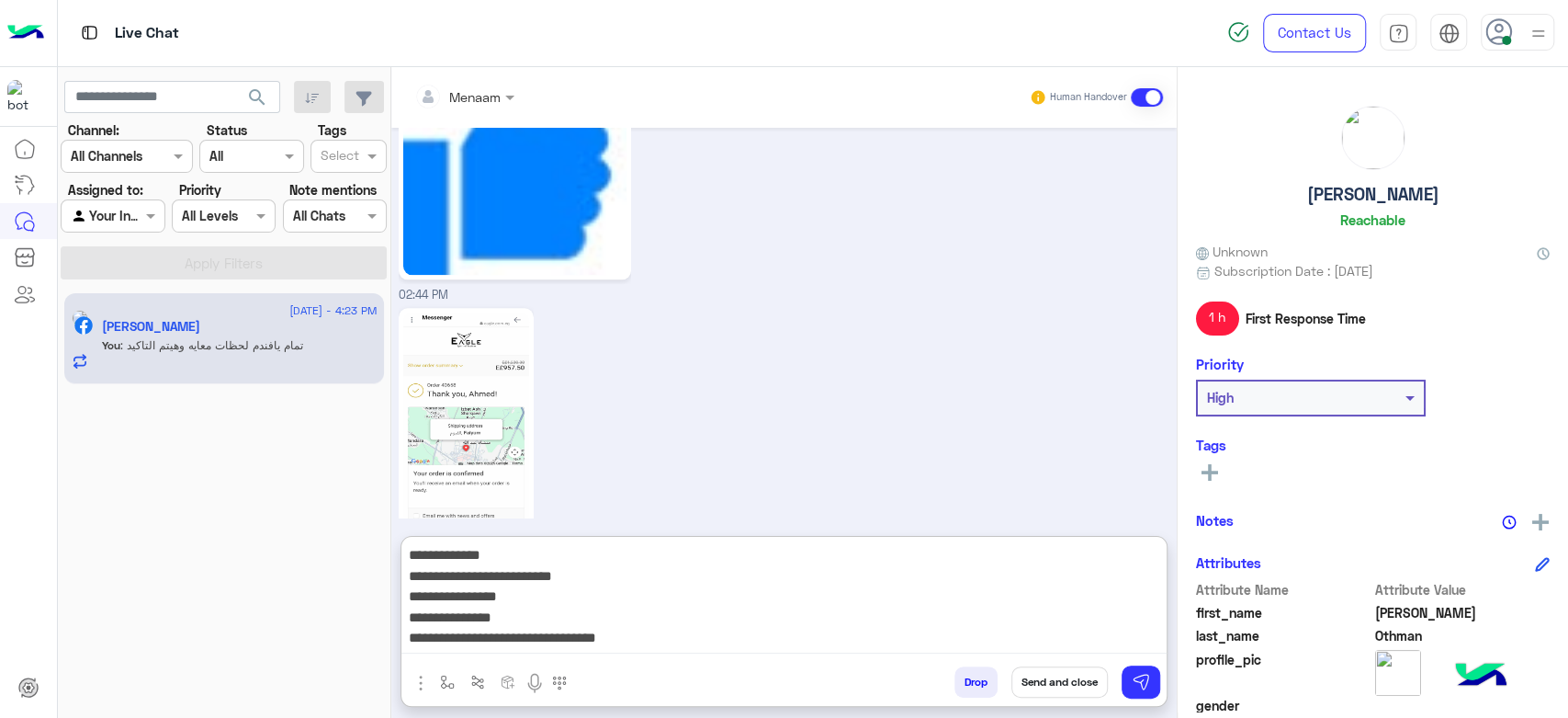
paste textarea "**********"
click at [1043, 615] on textarea "**********" at bounding box center [784, 598] width 765 height 110
paste textarea "**********"
click at [897, 643] on textarea "**********" at bounding box center [784, 598] width 765 height 110
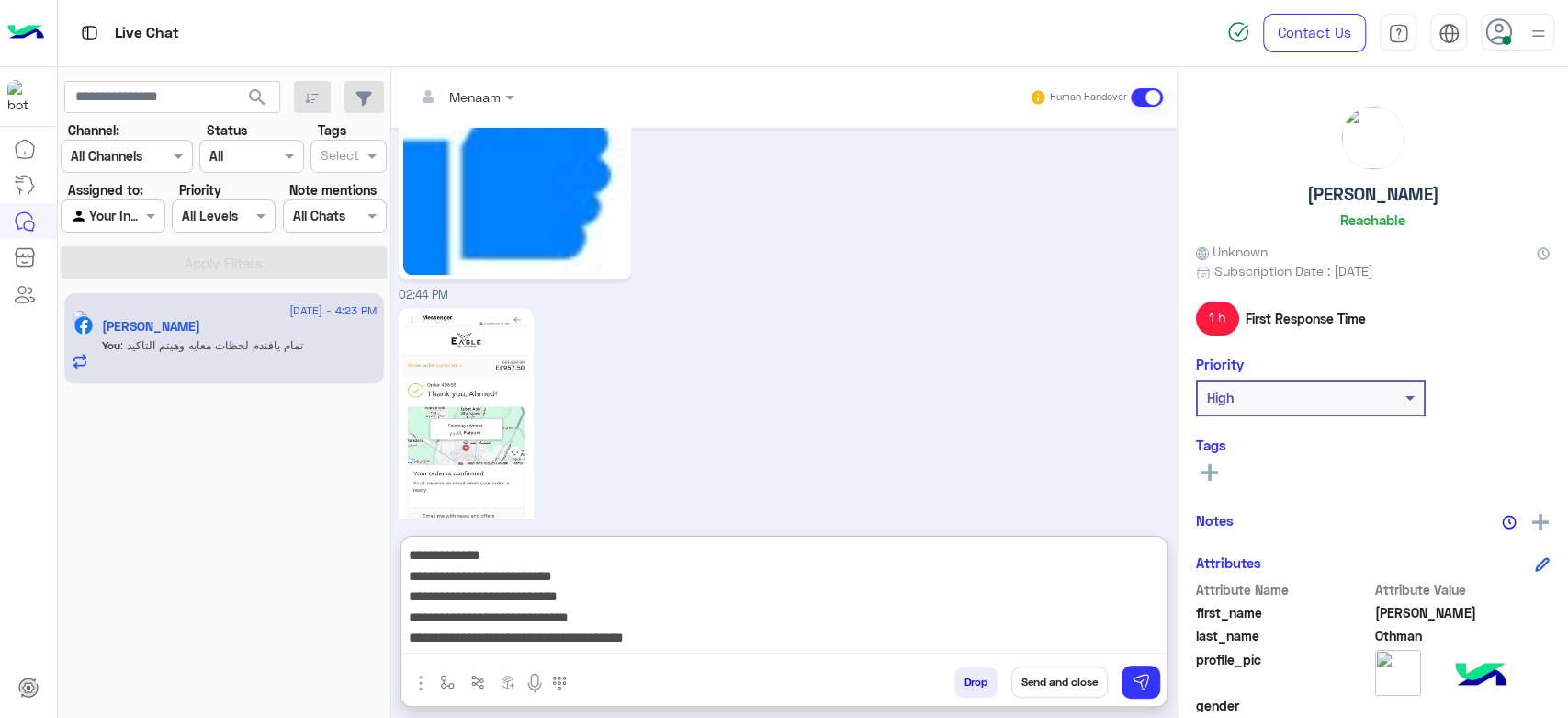
type textarea "**********"
click at [841, 599] on textarea "**********" at bounding box center [784, 598] width 765 height 110
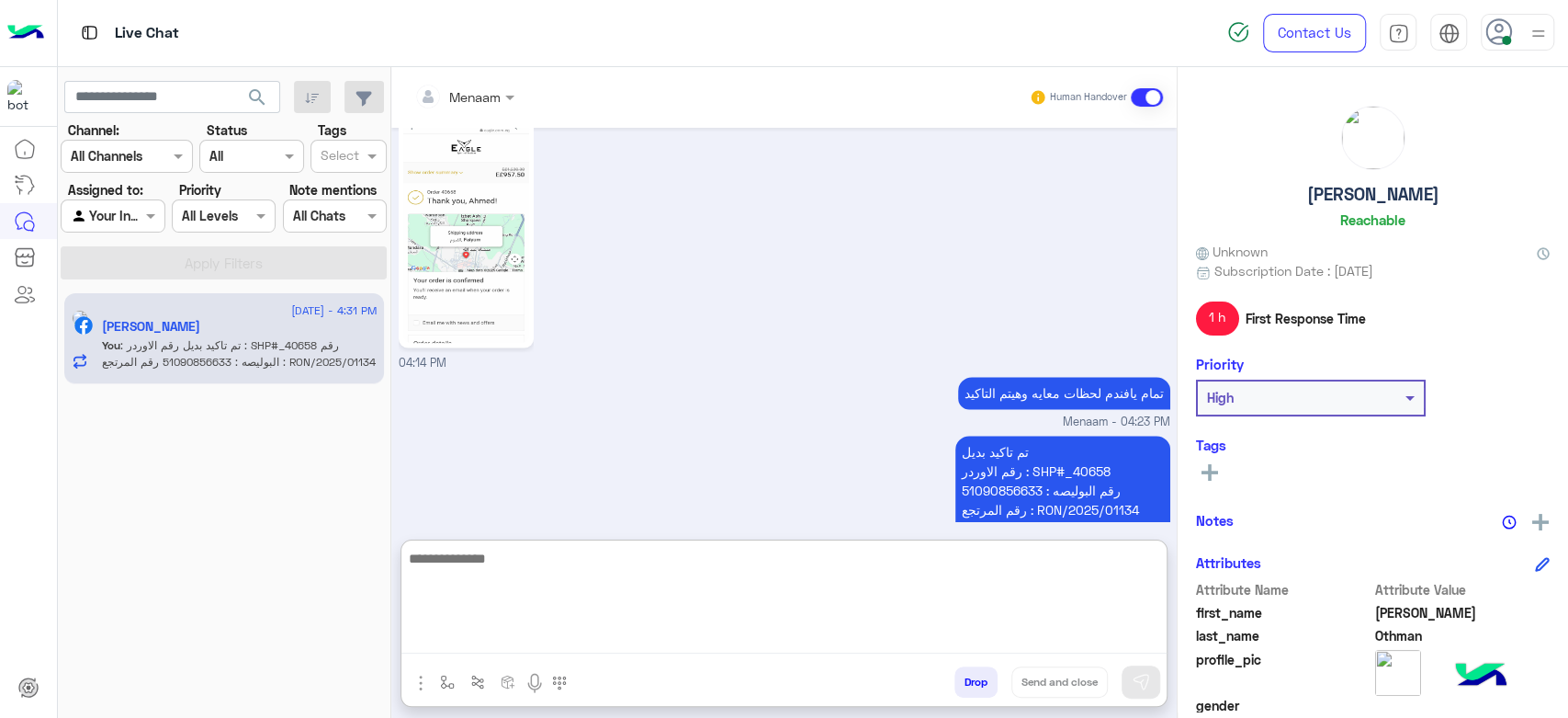
scroll to position [1720, 0]
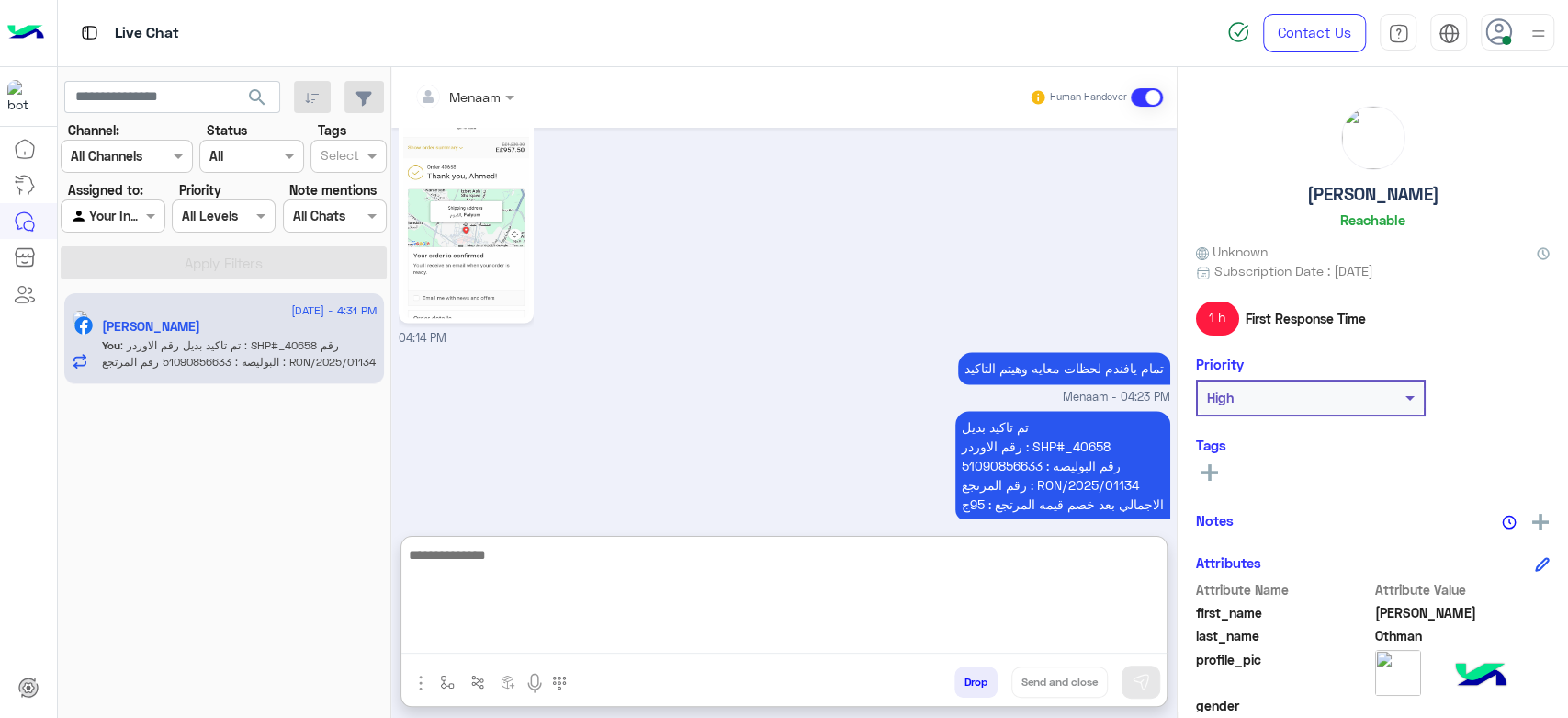
click at [1066, 420] on p "تم تاكيد بديل رقم الاوردر : SHP#_40658 رقم البوليصه : 51090856633 رقم المرتجع :…" at bounding box center [1063, 465] width 215 height 109
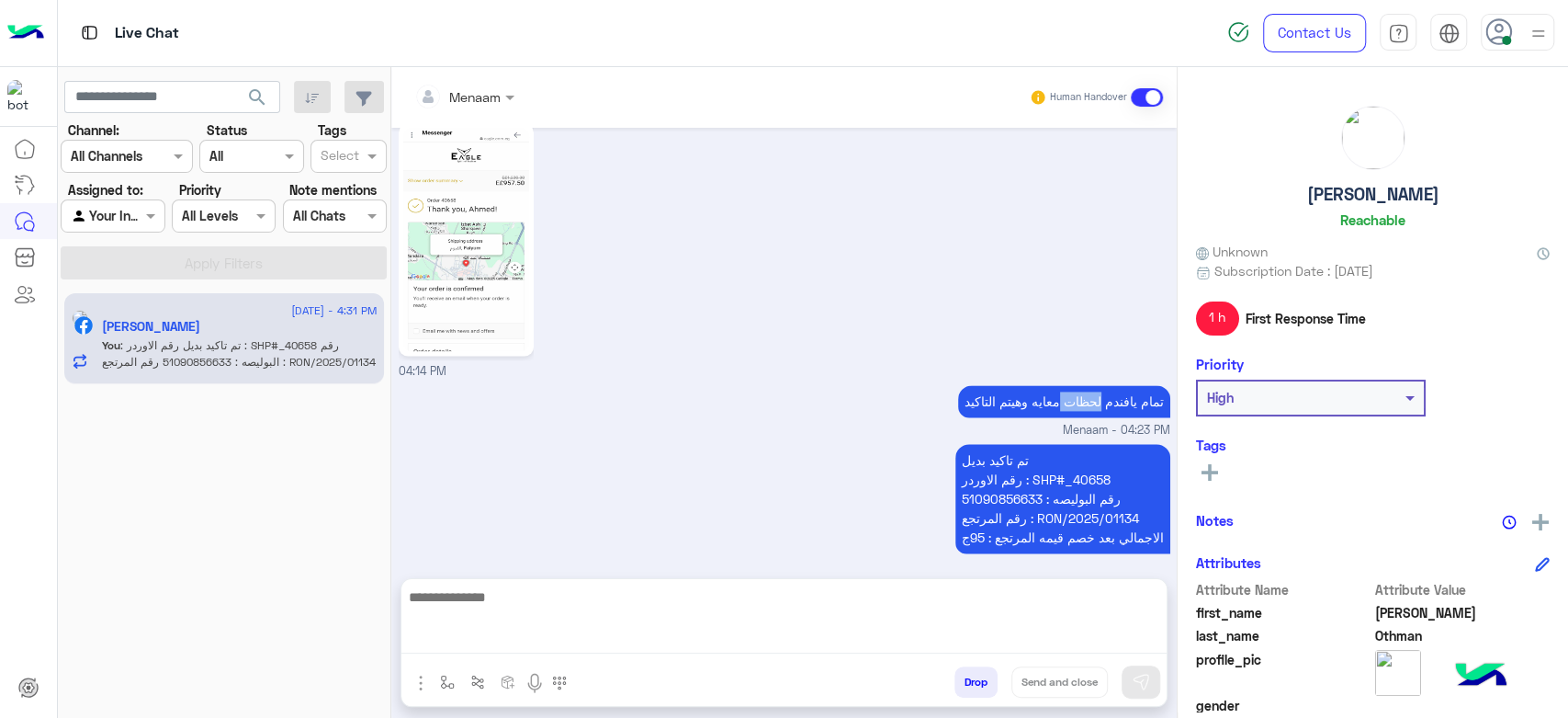
click at [1066, 417] on p "تمام يافندم لحظات معايه وهيتم التاكيد" at bounding box center [1065, 400] width 213 height 32
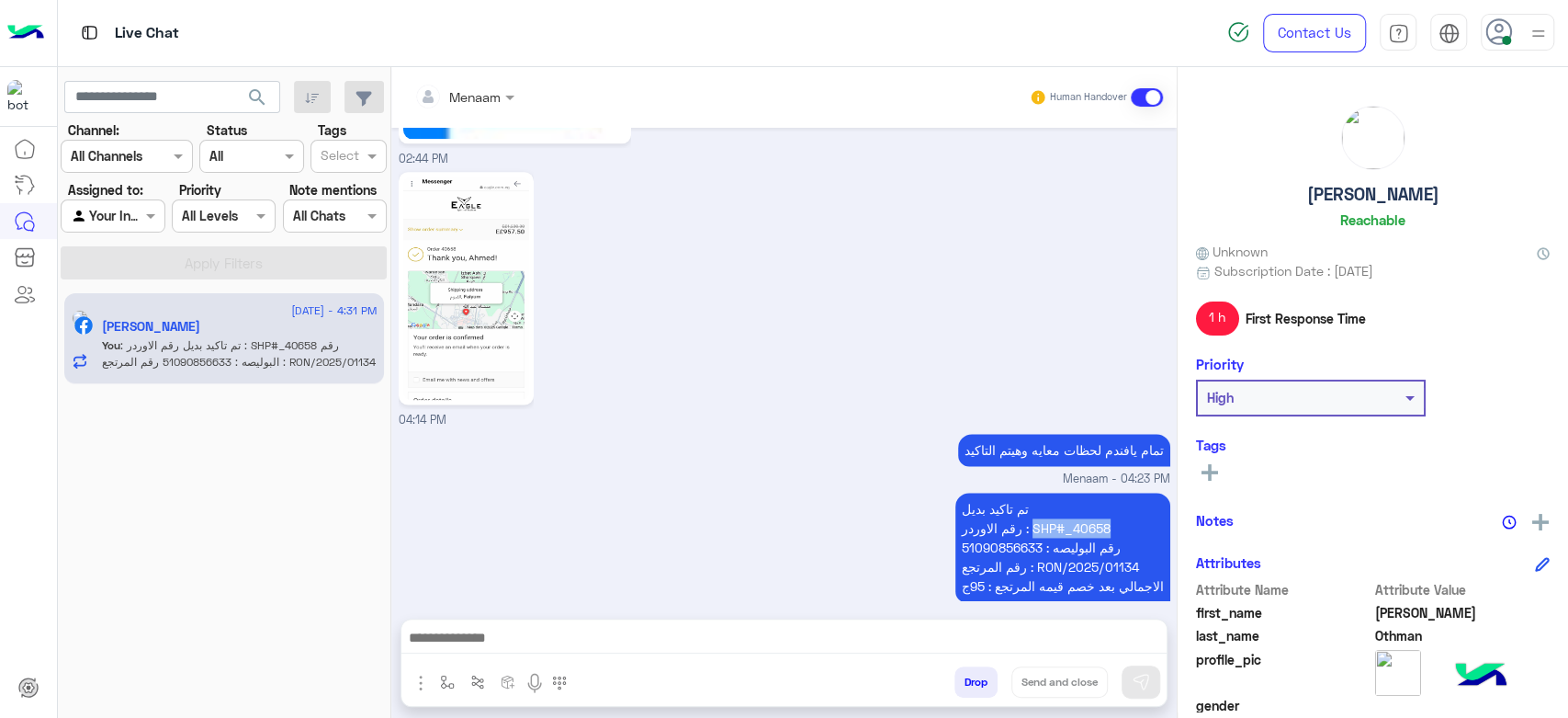
drag, startPoint x: 1021, startPoint y: 505, endPoint x: 1102, endPoint y: 504, distance: 81.0
click at [1102, 504] on p "تم تاكيد بديل رقم الاوردر : SHP#_40658 رقم البوليصه : 51090856633 رقم المرتجع :…" at bounding box center [1063, 547] width 215 height 109
copy p "SHP#_40658"
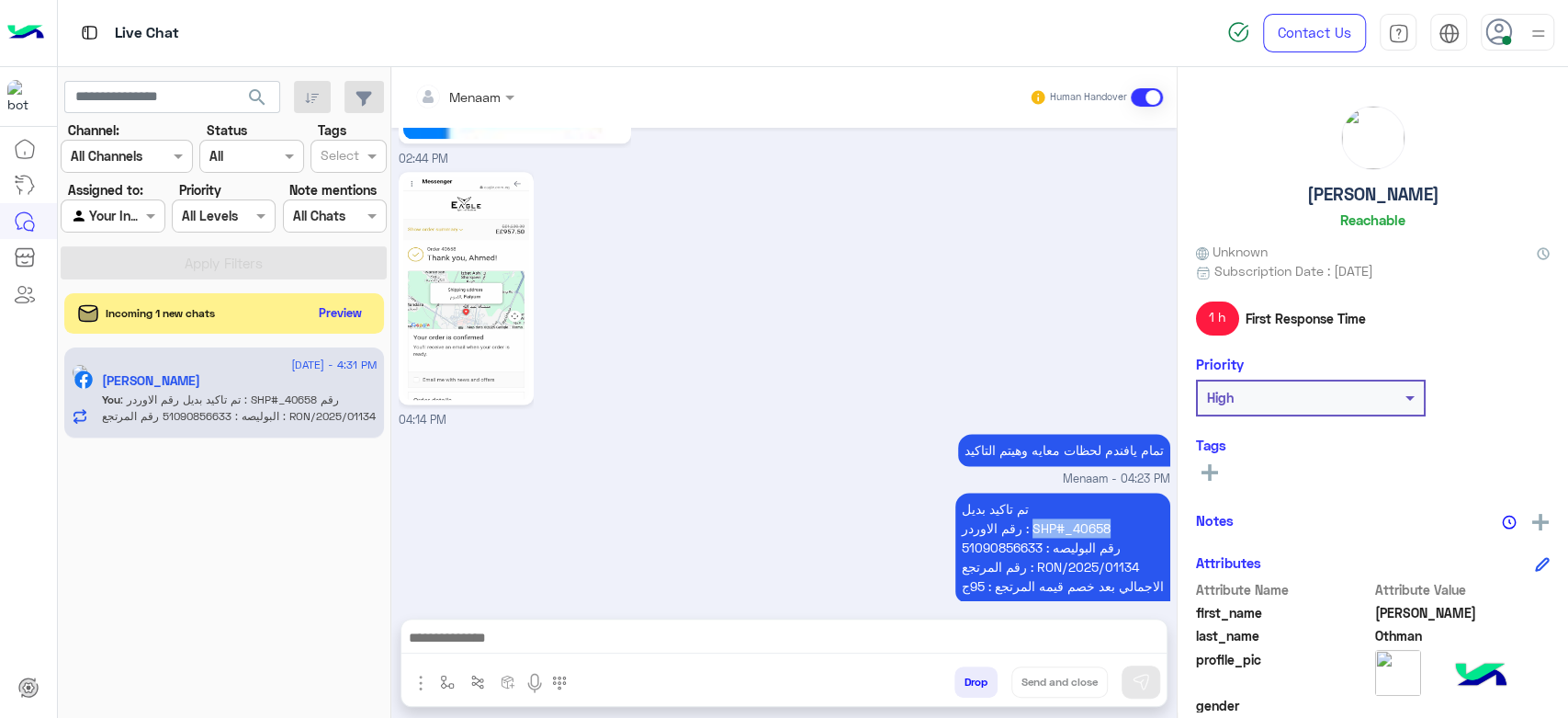
click at [980, 689] on button "Drop" at bounding box center [976, 681] width 43 height 31
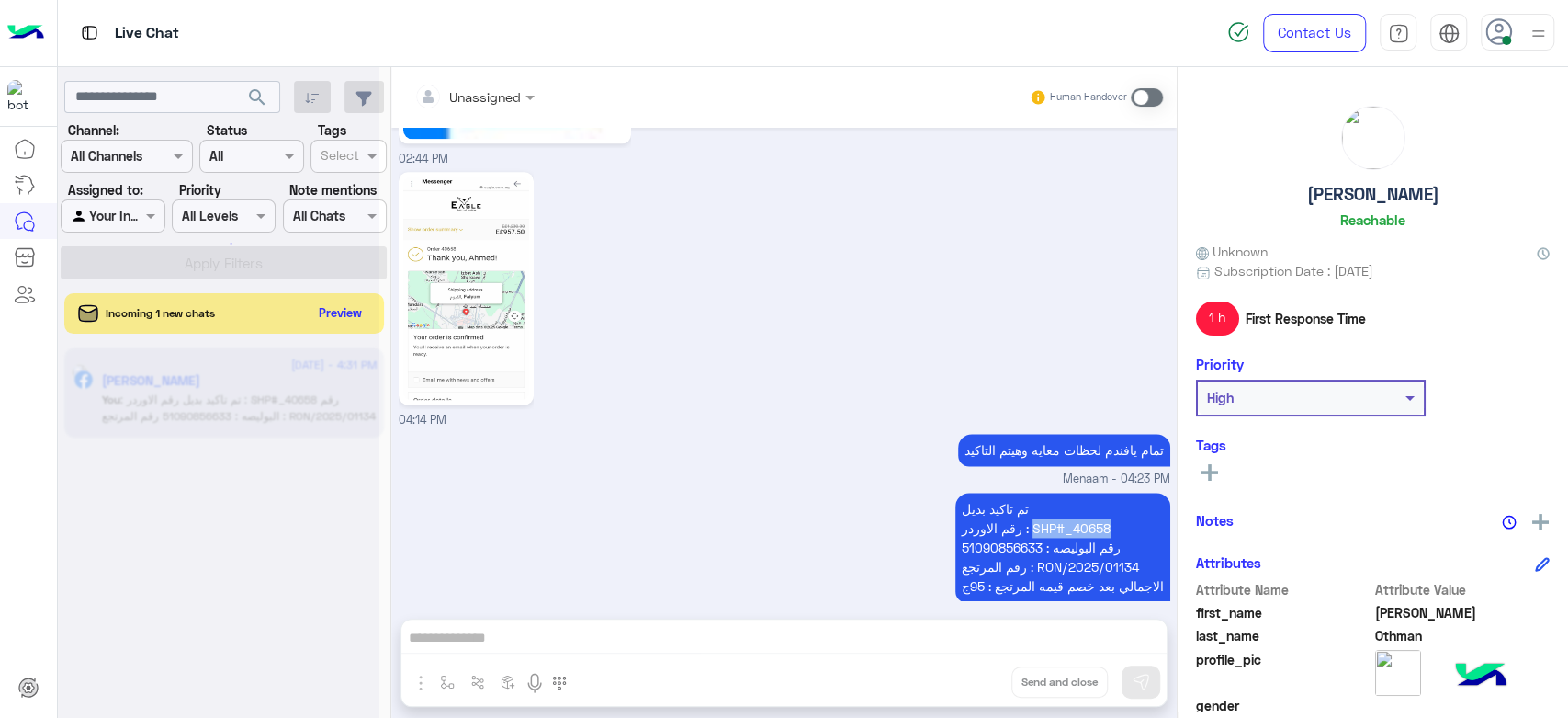
scroll to position [1672, 0]
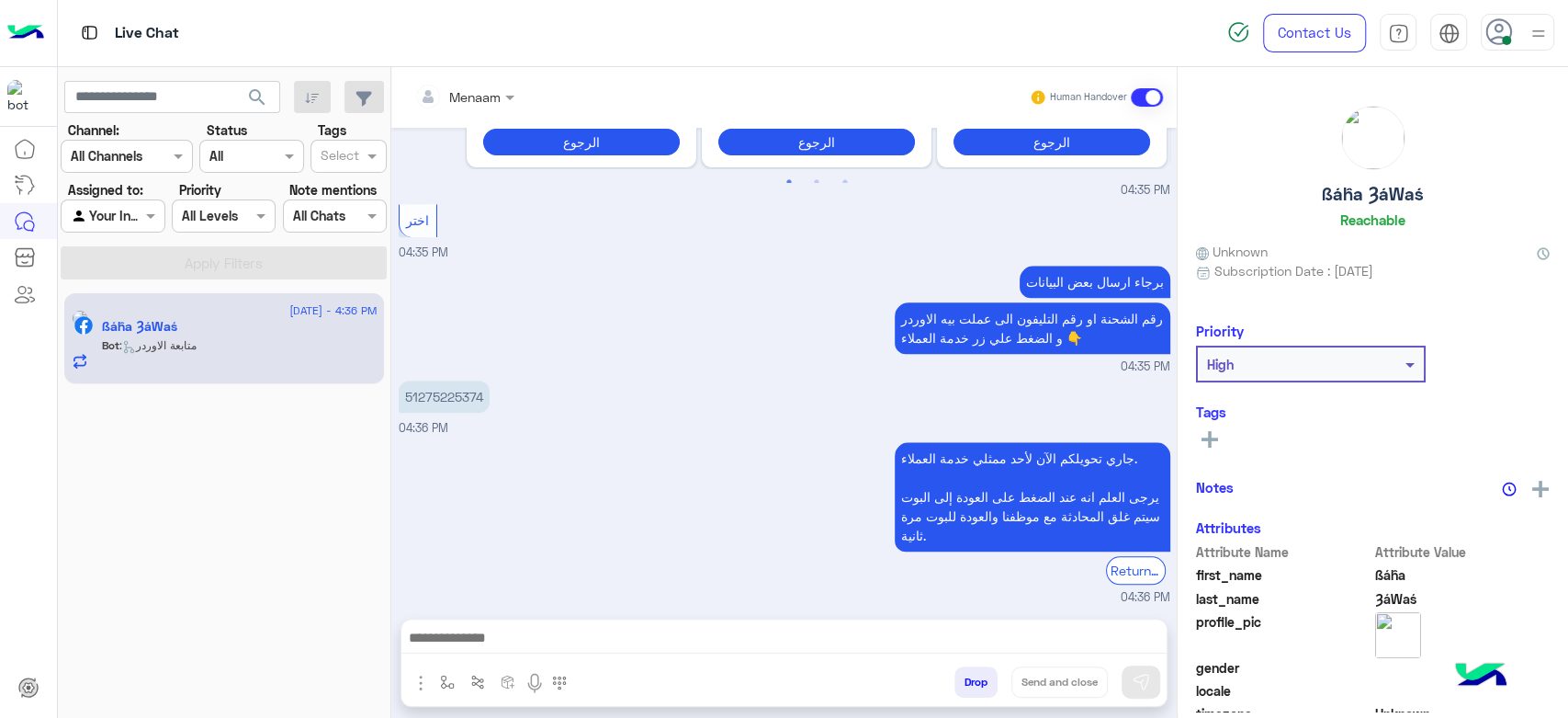
scroll to position [1059, 0]
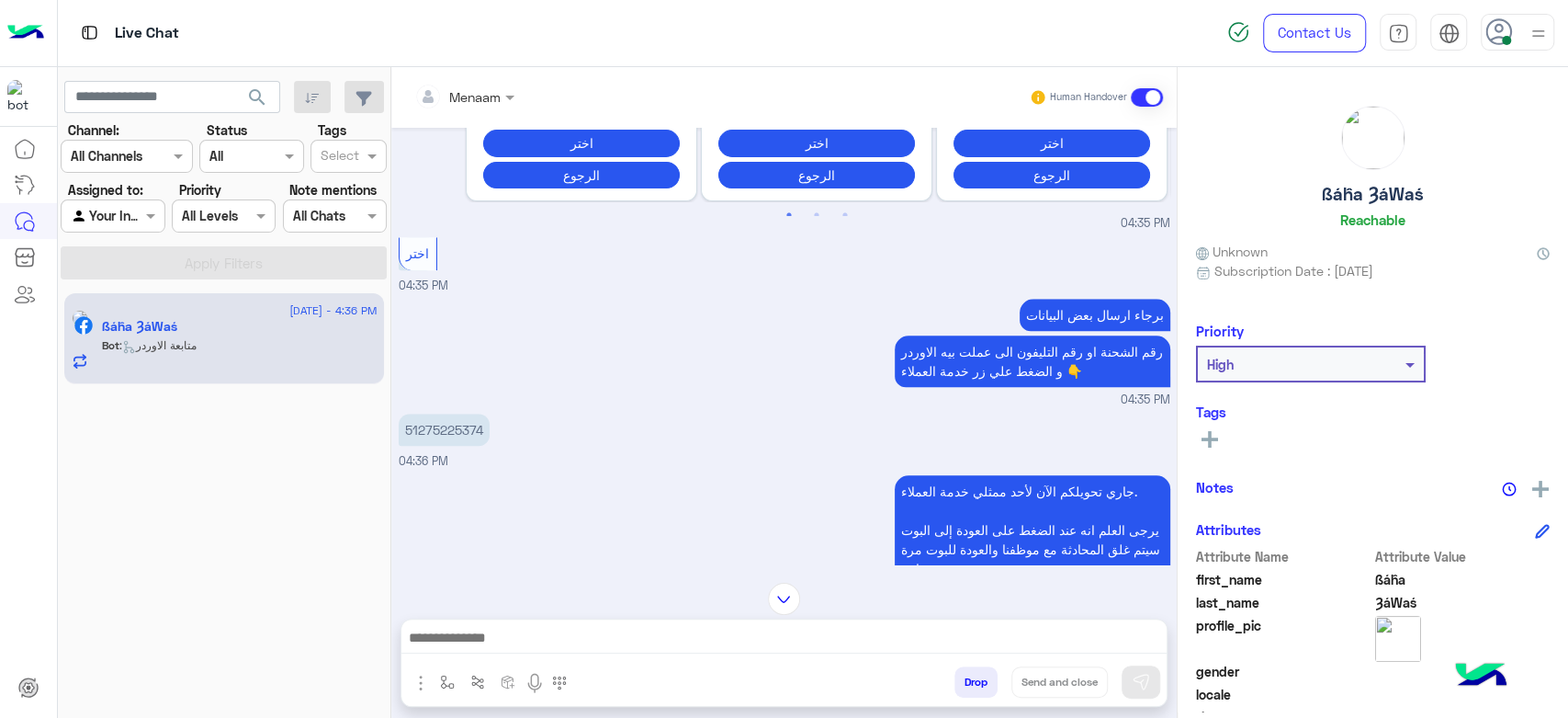
click at [459, 422] on p "51275225374" at bounding box center [444, 429] width 91 height 32
copy p "51275225374"
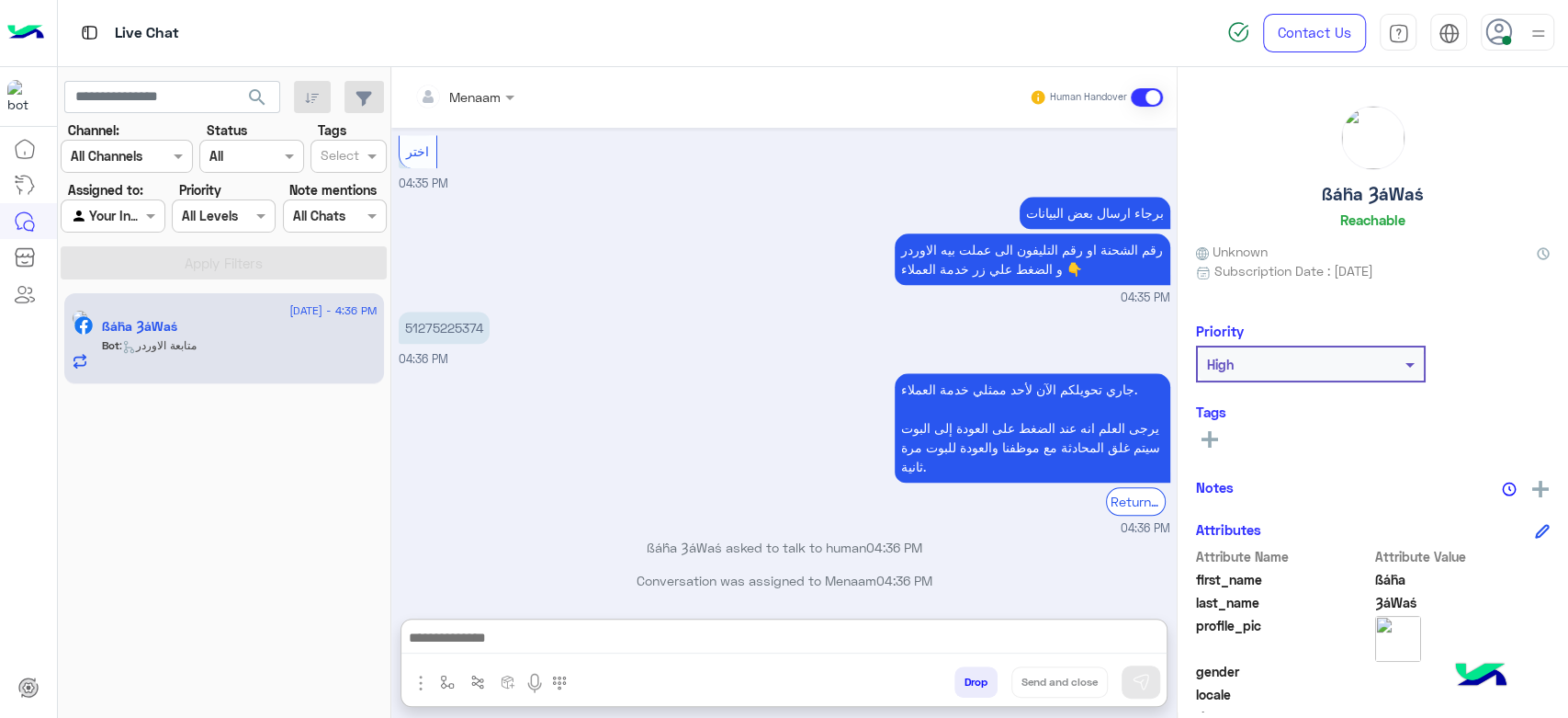
click at [515, 647] on textarea at bounding box center [784, 640] width 765 height 28
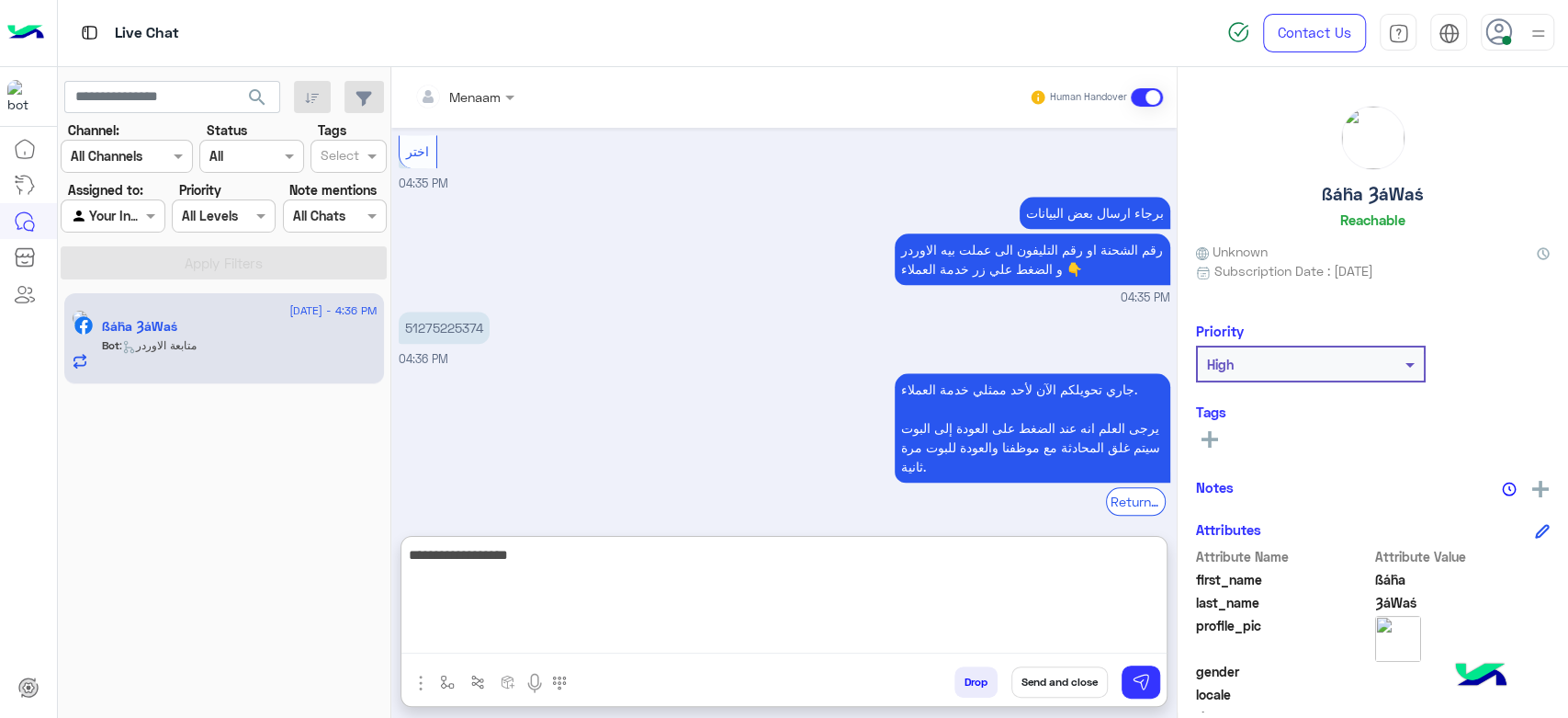
type textarea "**********"
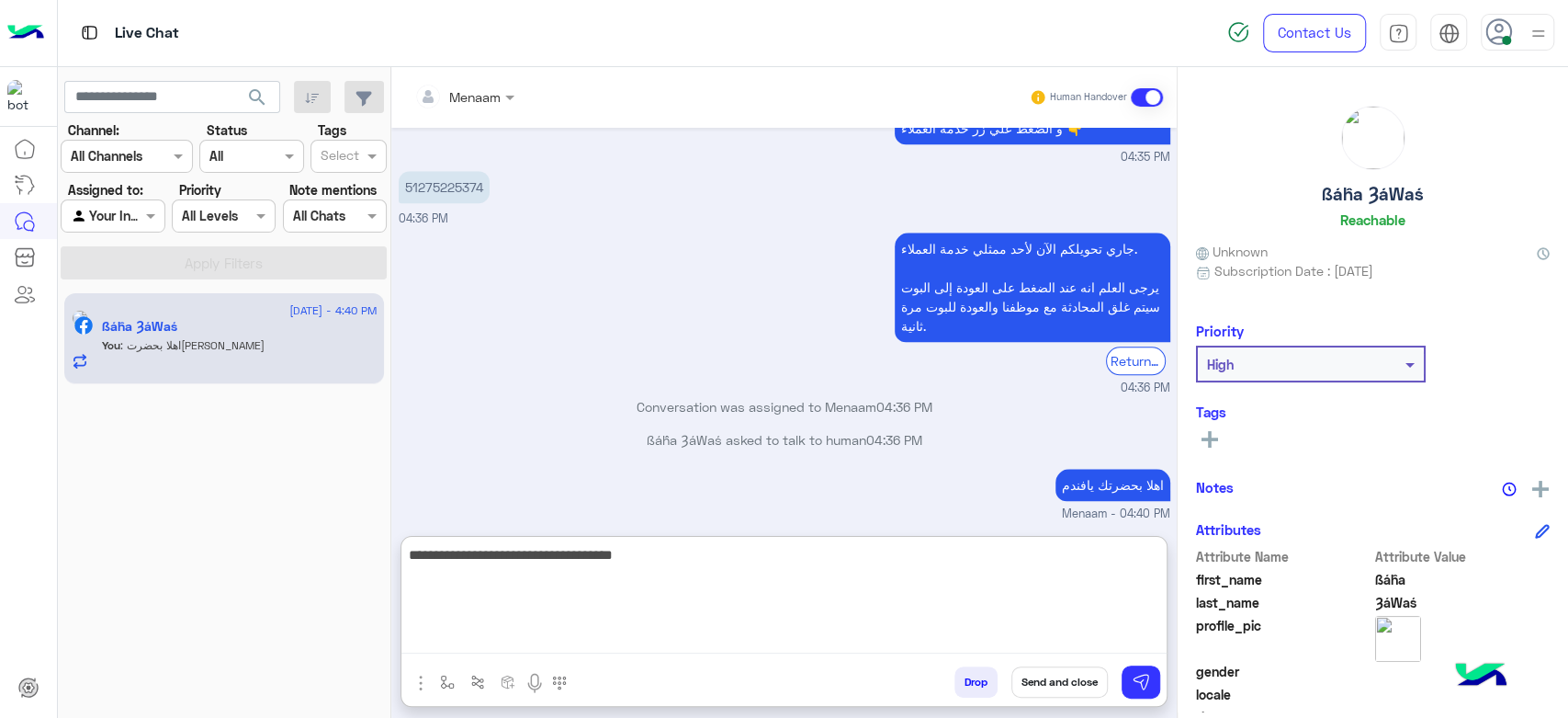
scroll to position [1336, 0]
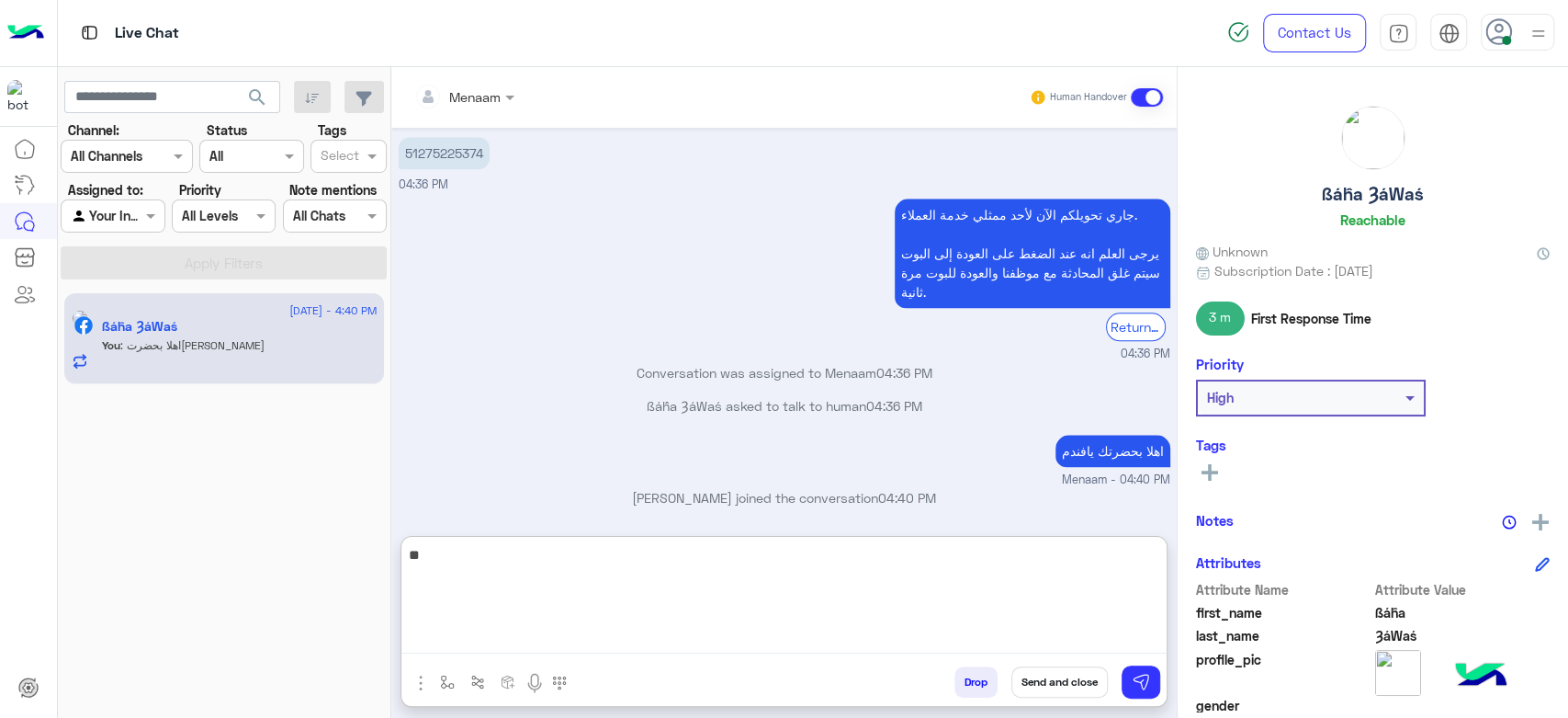
type textarea "*"
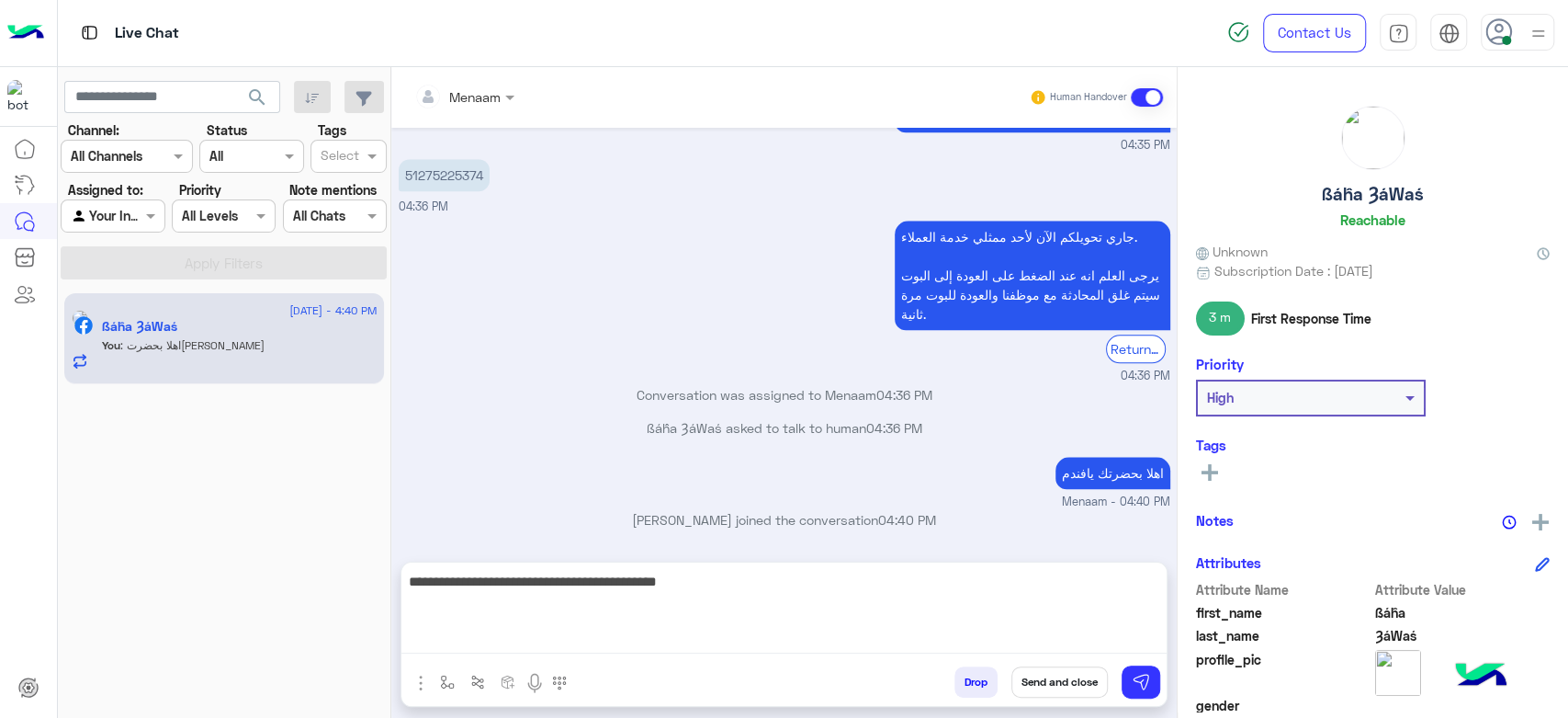
scroll to position [1253, 0]
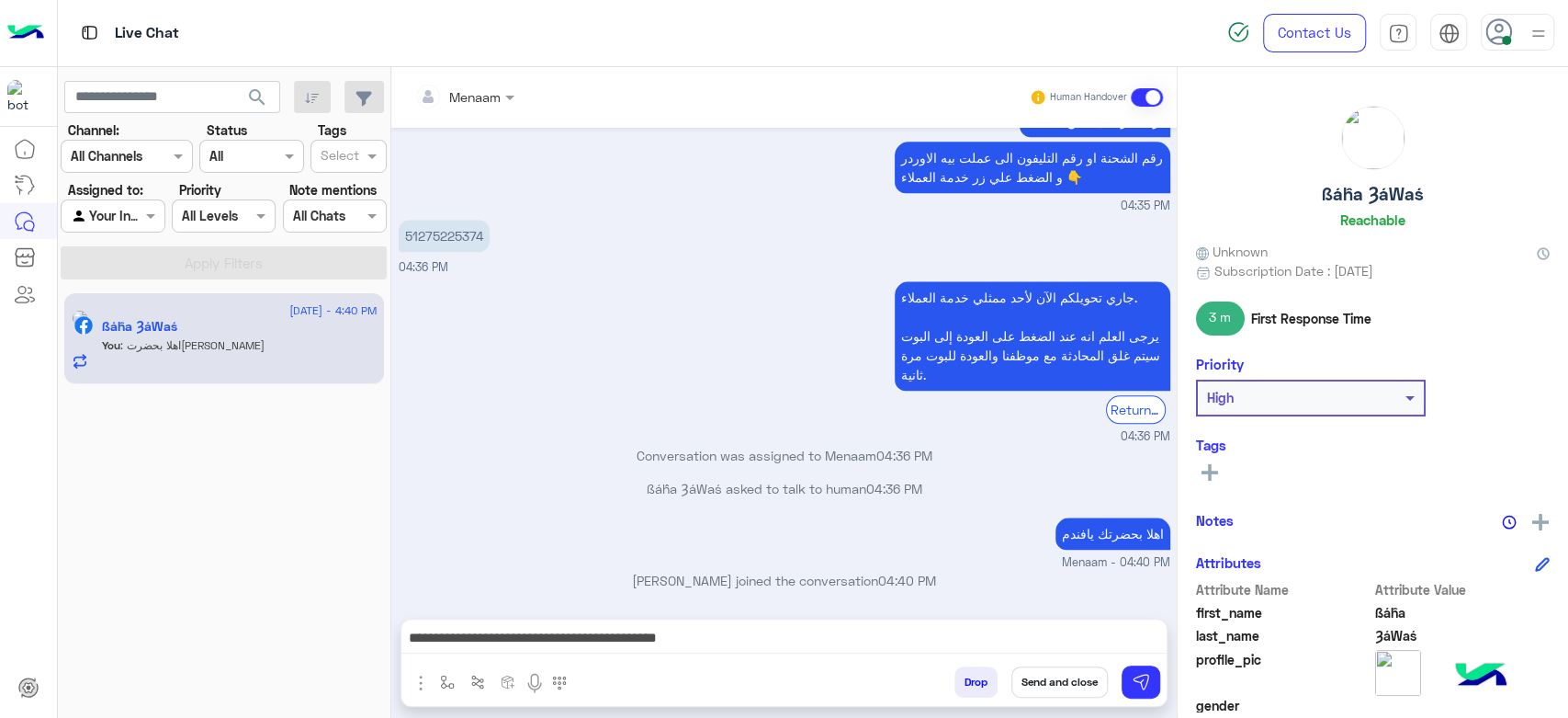
drag, startPoint x: 1066, startPoint y: 554, endPoint x: 841, endPoint y: 655, distance: 246.6
click at [842, 633] on textarea "**********" at bounding box center [784, 640] width 765 height 28
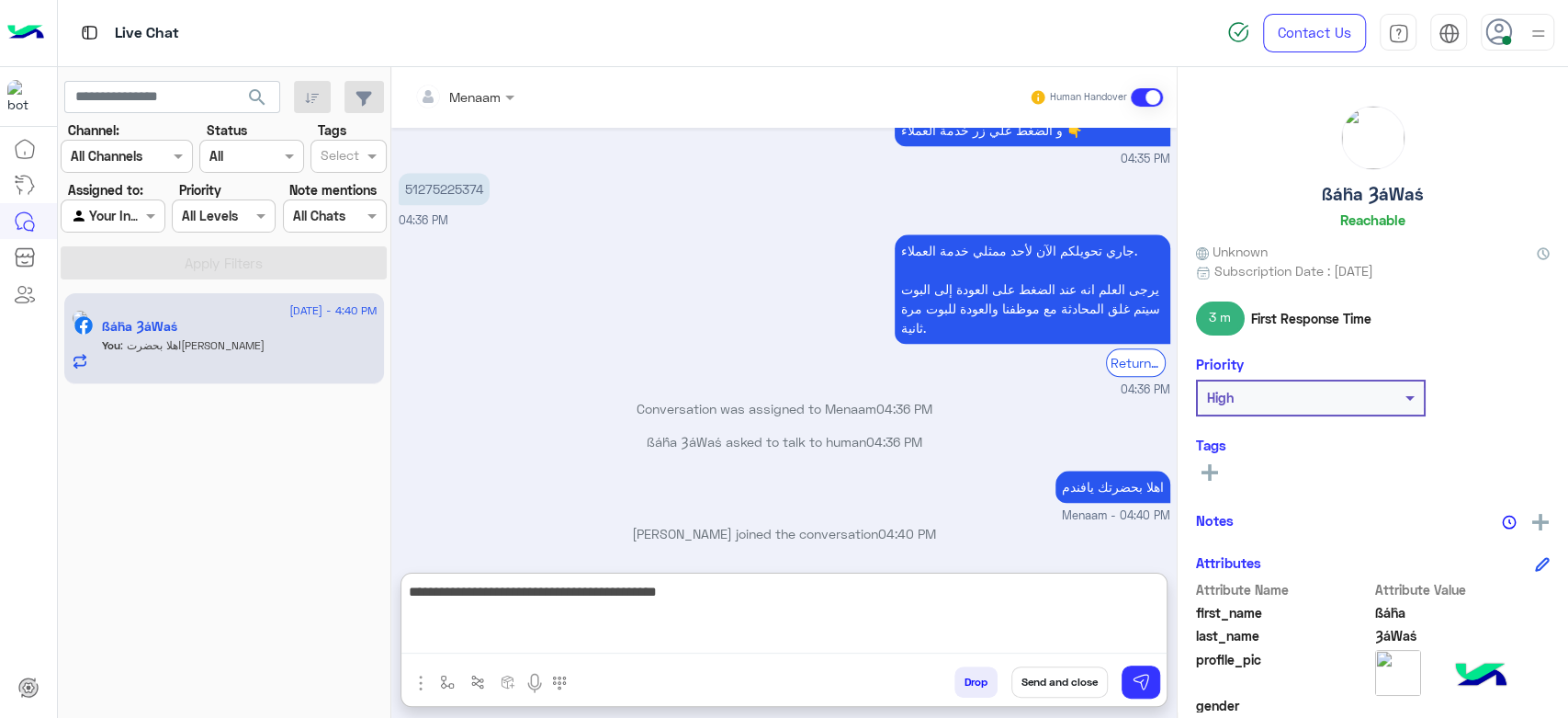
scroll to position [1336, 0]
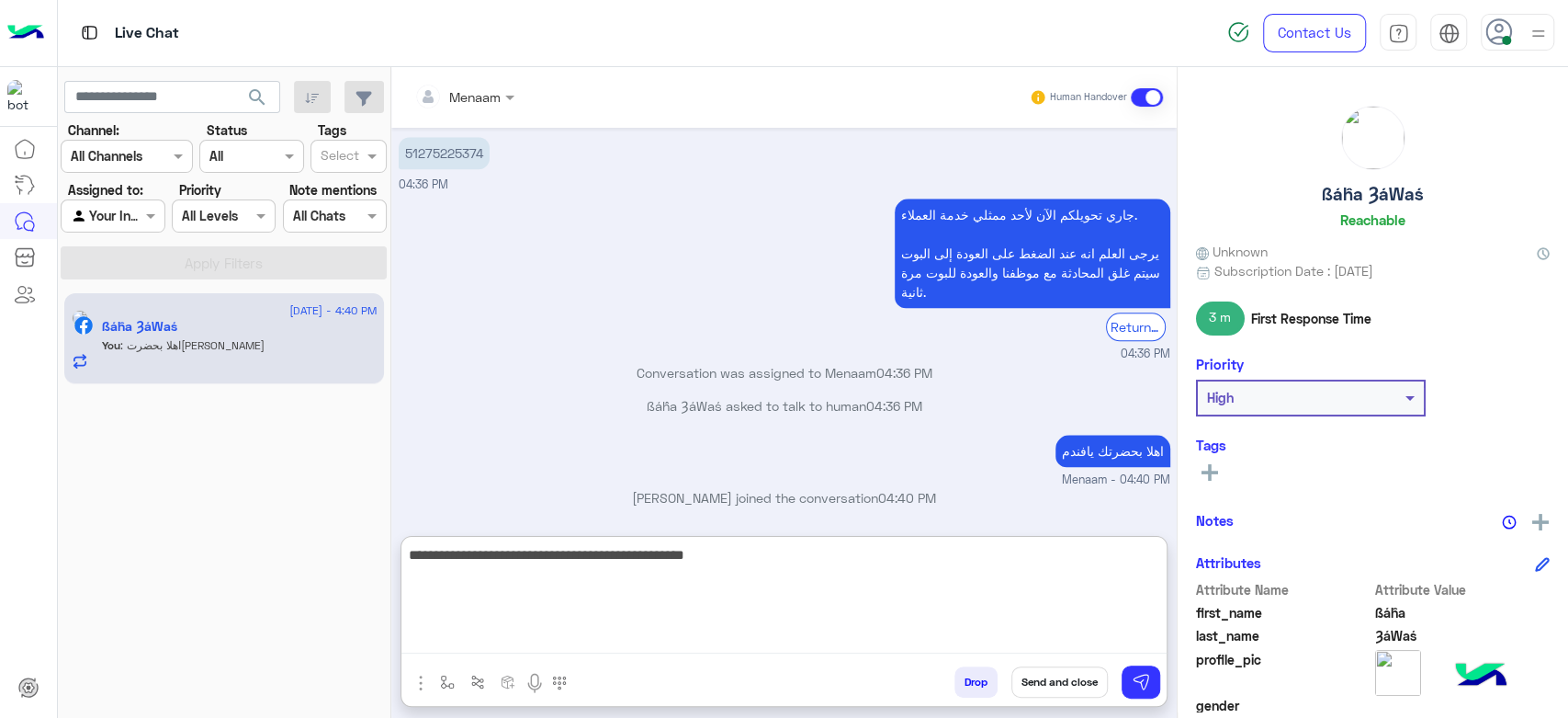
type textarea "**********"
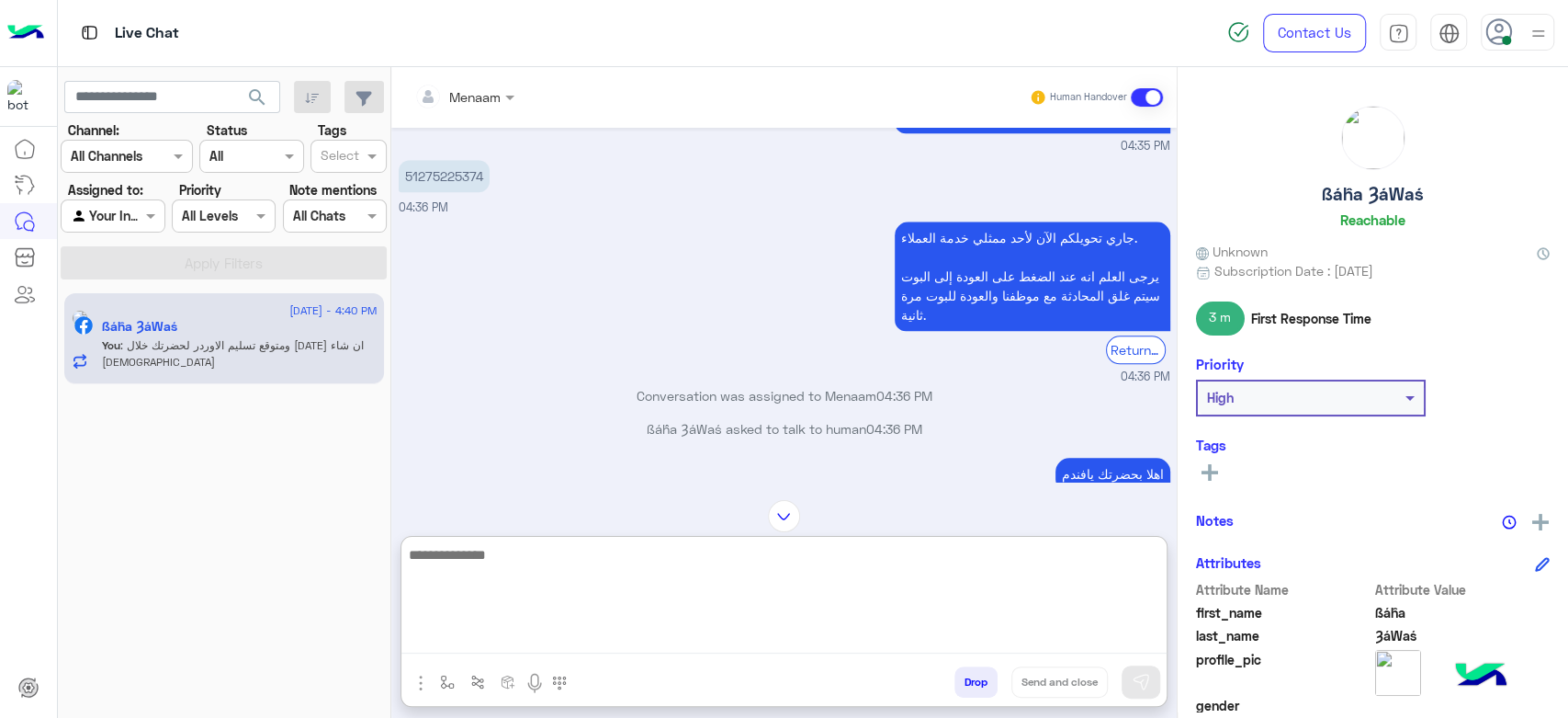
scroll to position [1210, 0]
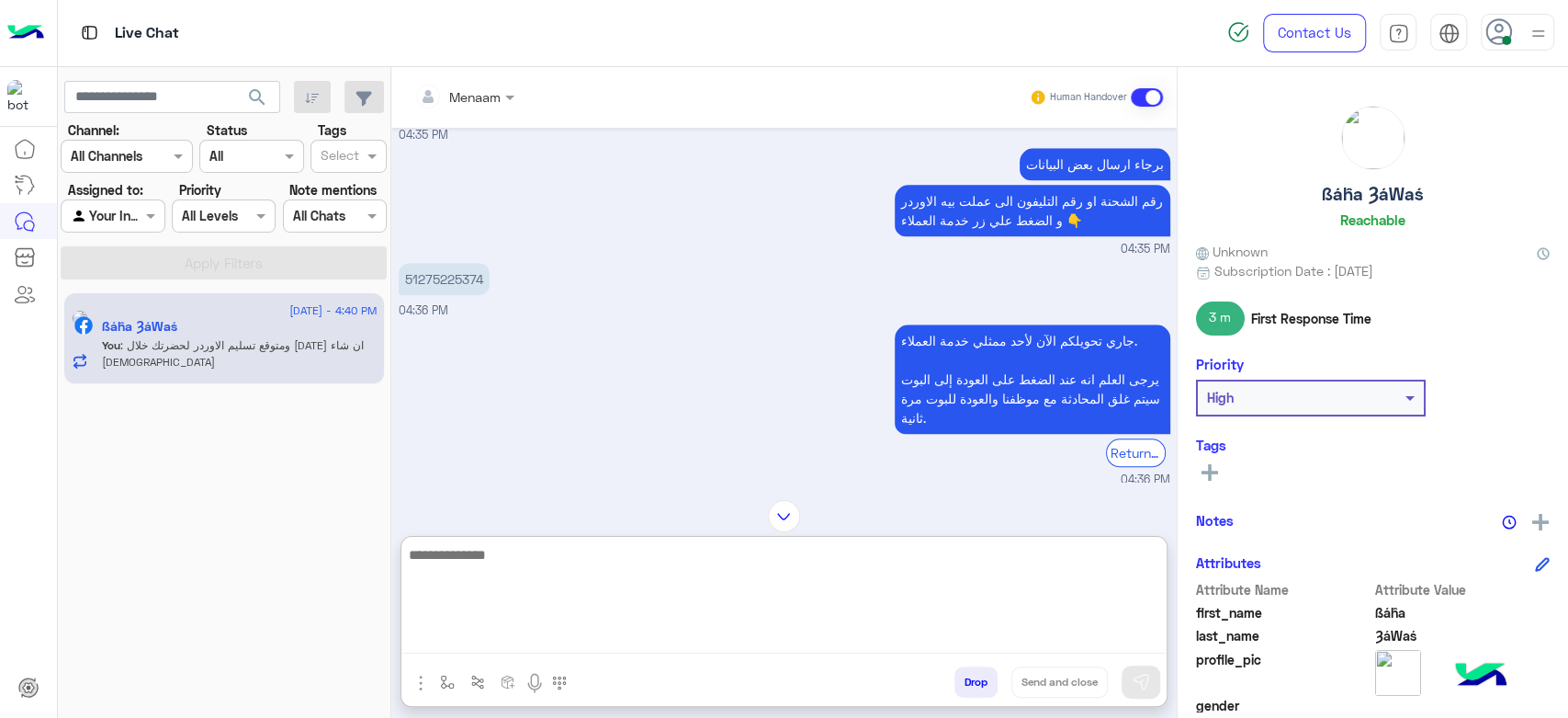
click at [444, 272] on p "51275225374" at bounding box center [444, 278] width 91 height 32
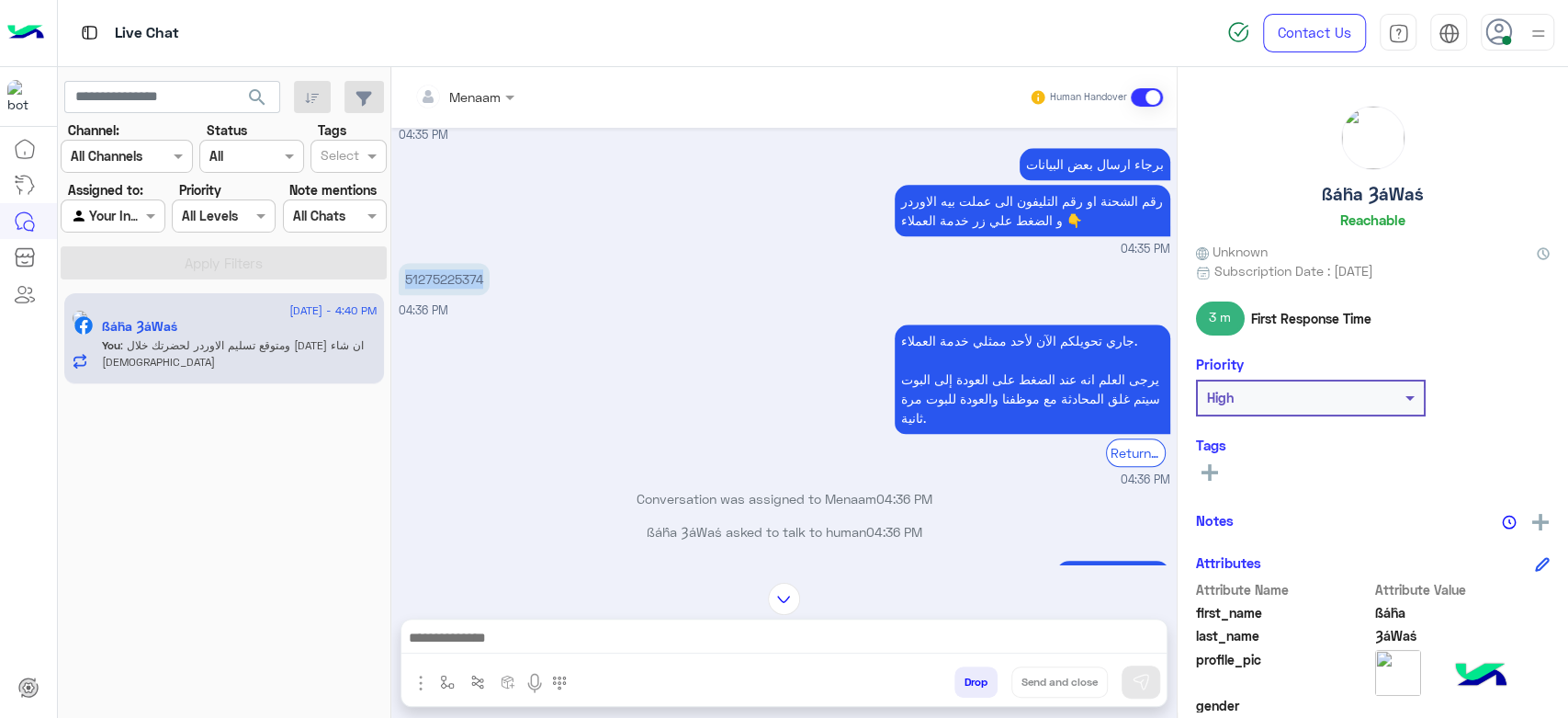
copy p "51275225374"
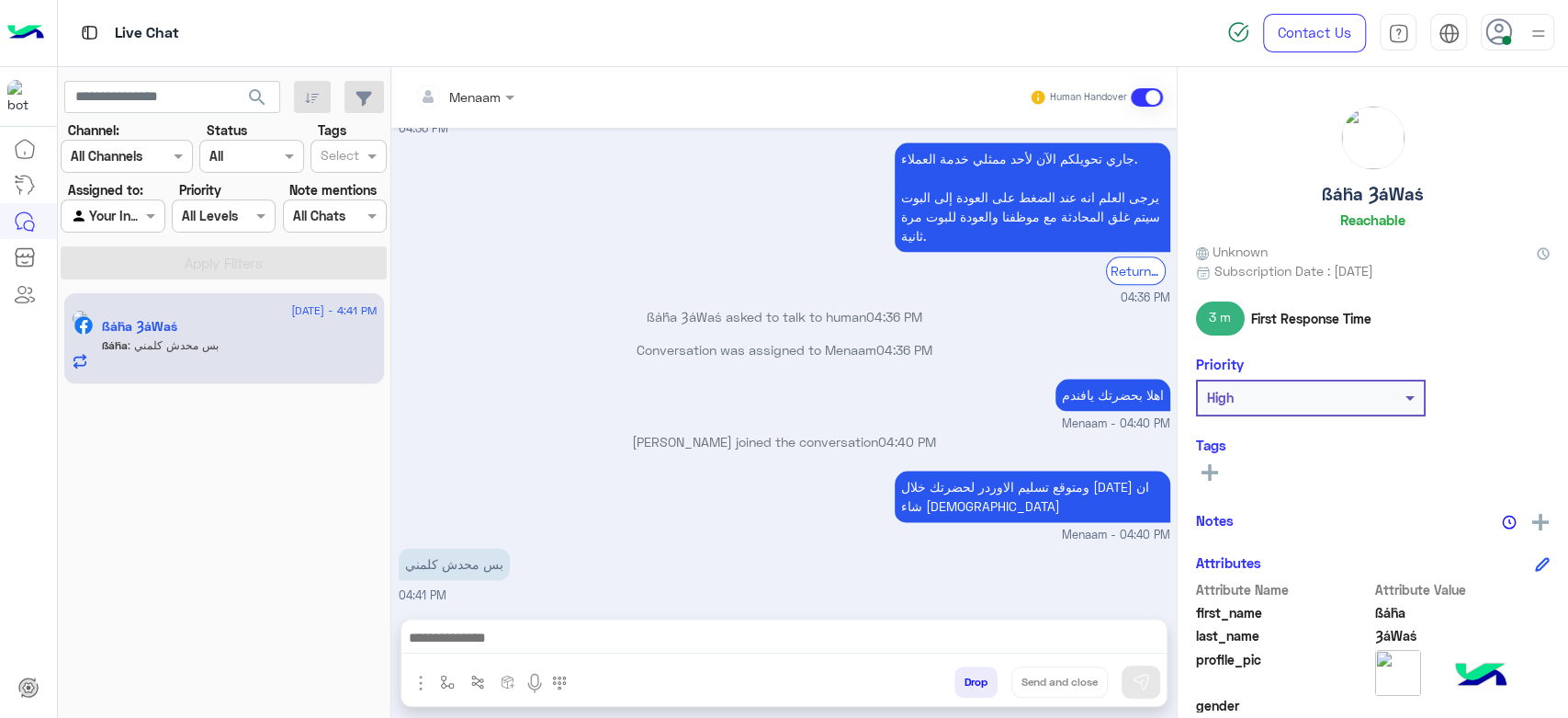
click at [536, 641] on textarea at bounding box center [784, 640] width 765 height 28
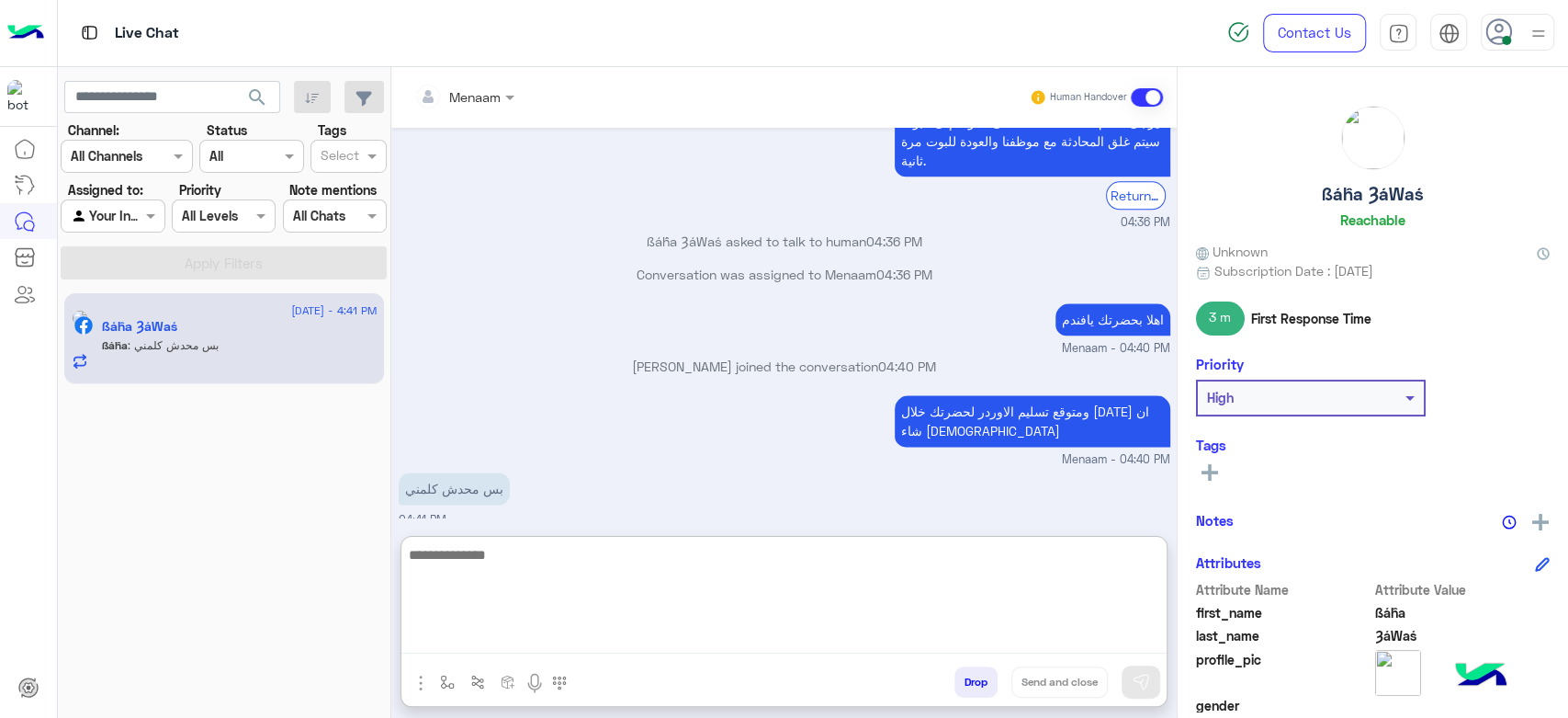
scroll to position [1475, 0]
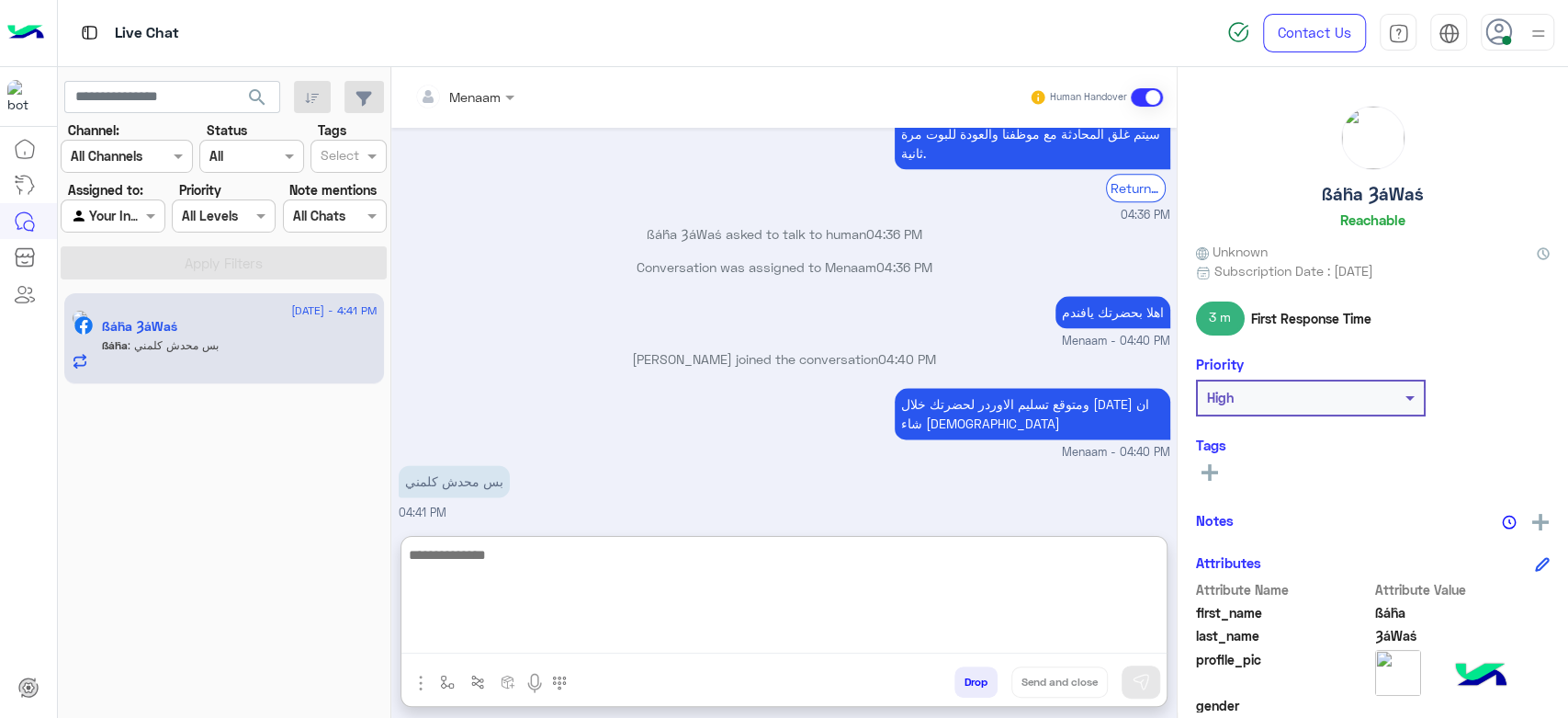
click at [521, 572] on textarea at bounding box center [784, 598] width 765 height 110
type textarea "**********"
type textarea "*"
click at [904, 564] on textarea "**********" at bounding box center [784, 598] width 765 height 110
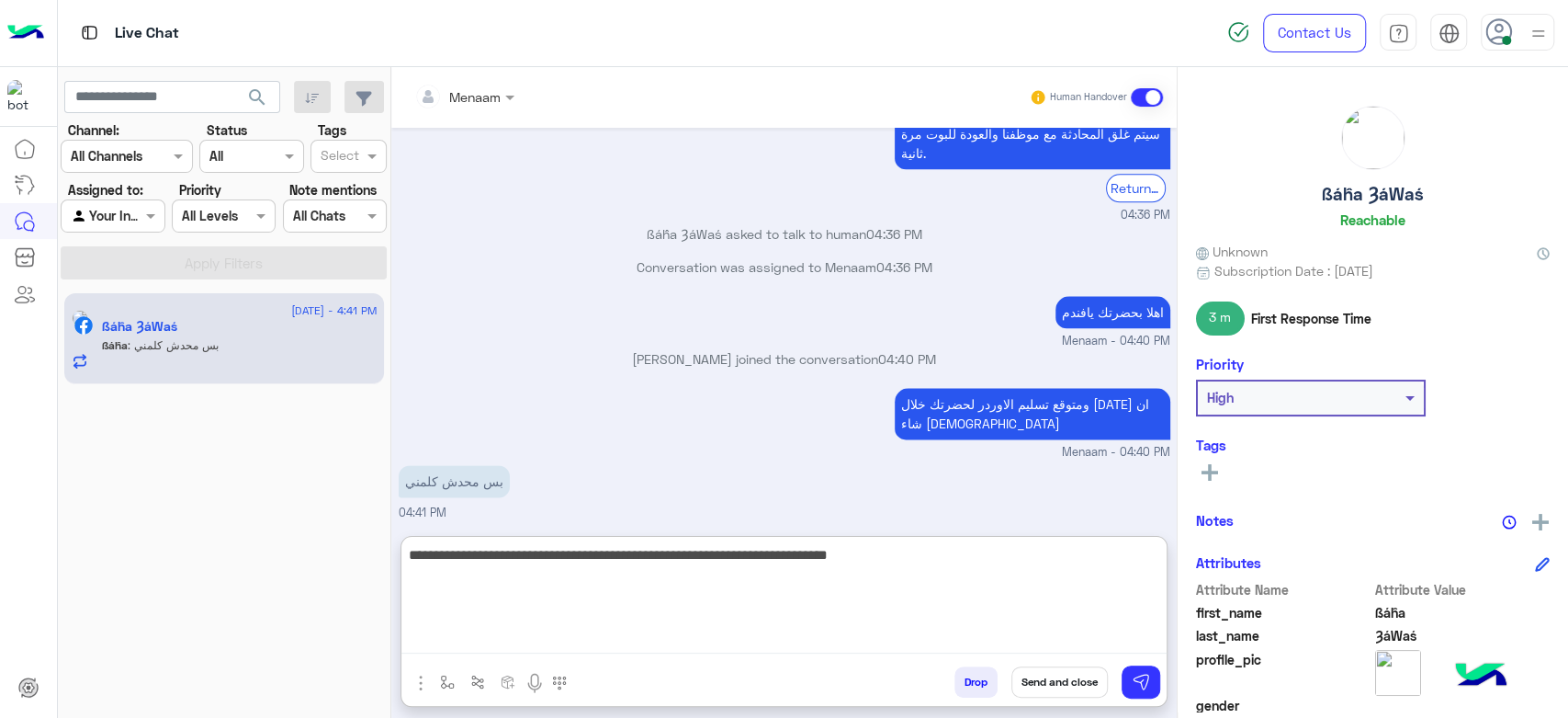
type textarea "**********"
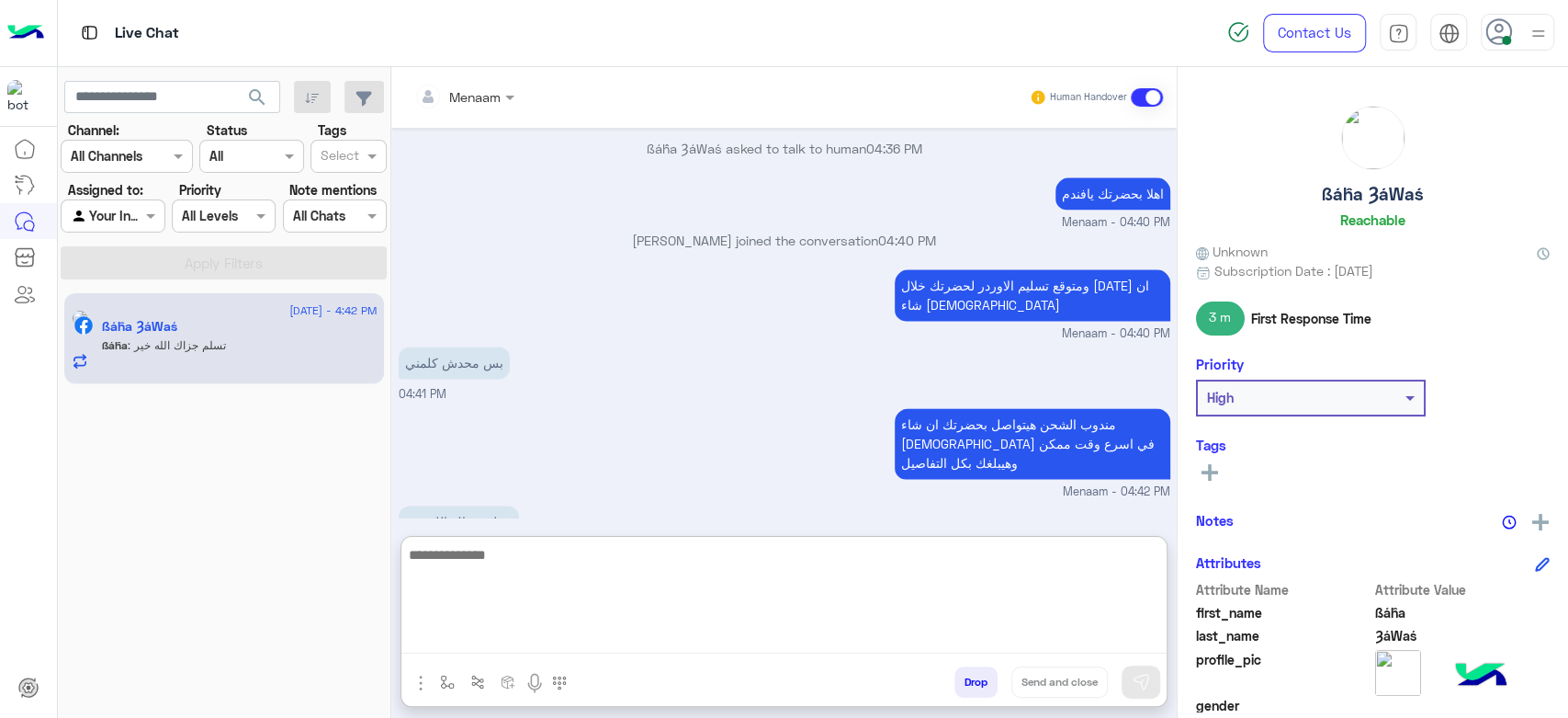
scroll to position [1614, 0]
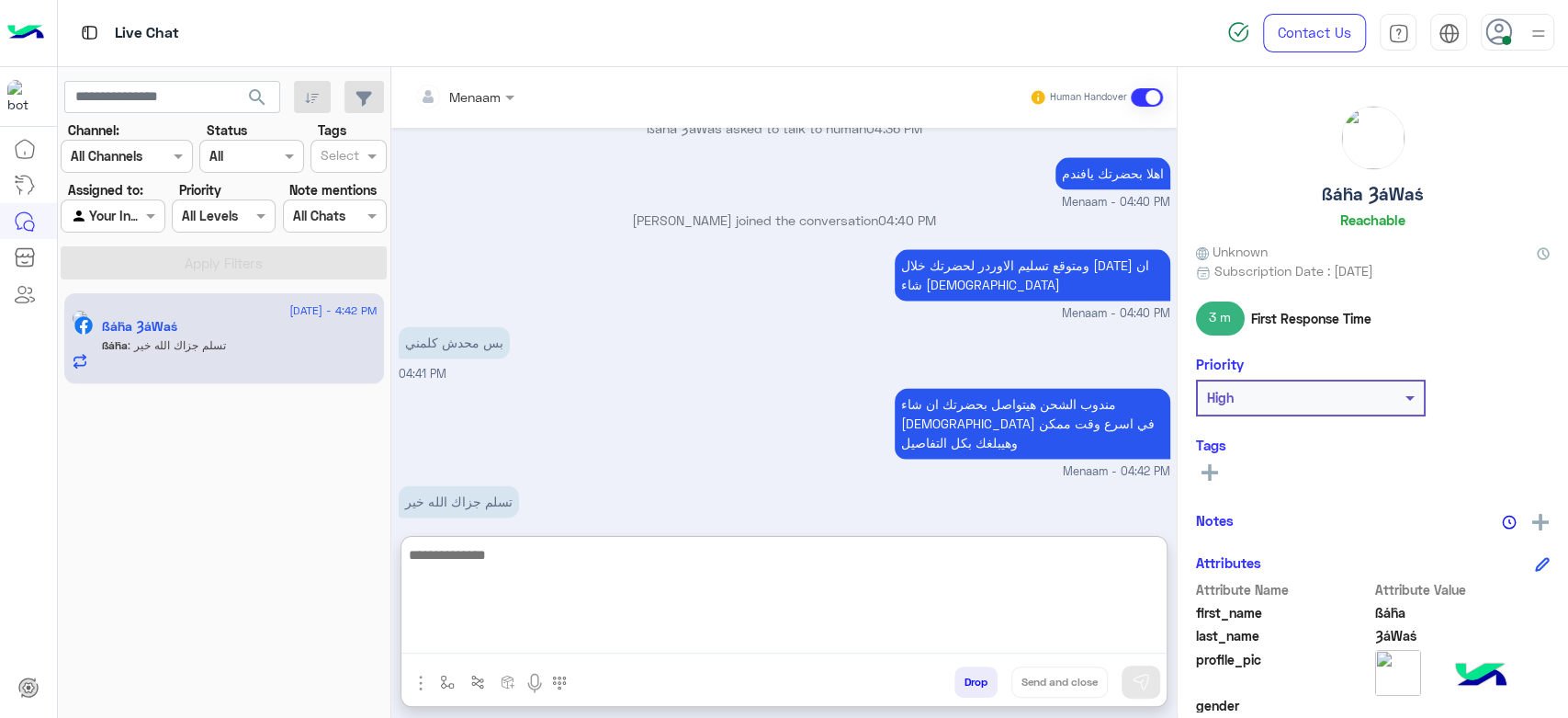
click at [539, 546] on textarea at bounding box center [784, 598] width 765 height 110
click at [531, 567] on textarea at bounding box center [784, 598] width 765 height 110
type textarea "**********"
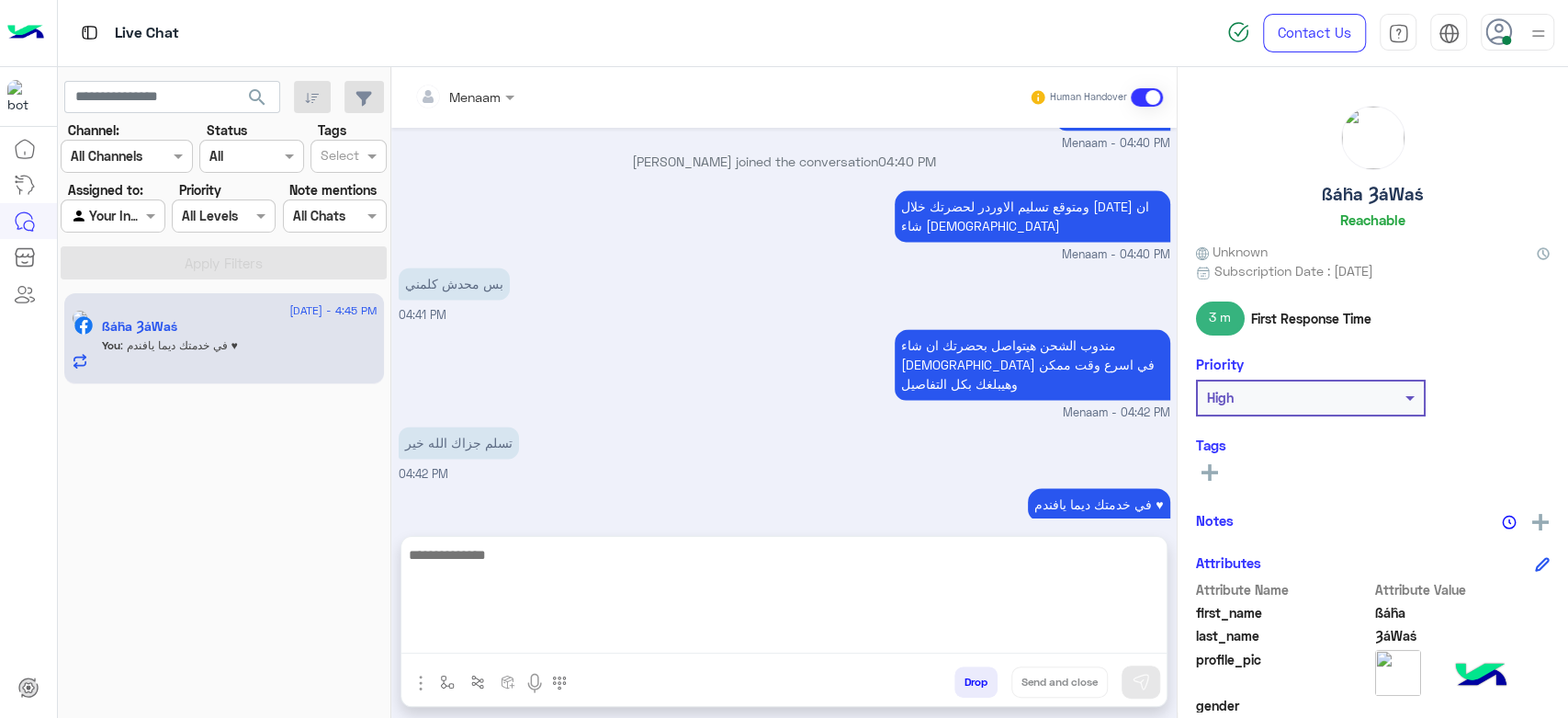
click at [968, 682] on button "Drop" at bounding box center [976, 681] width 43 height 31
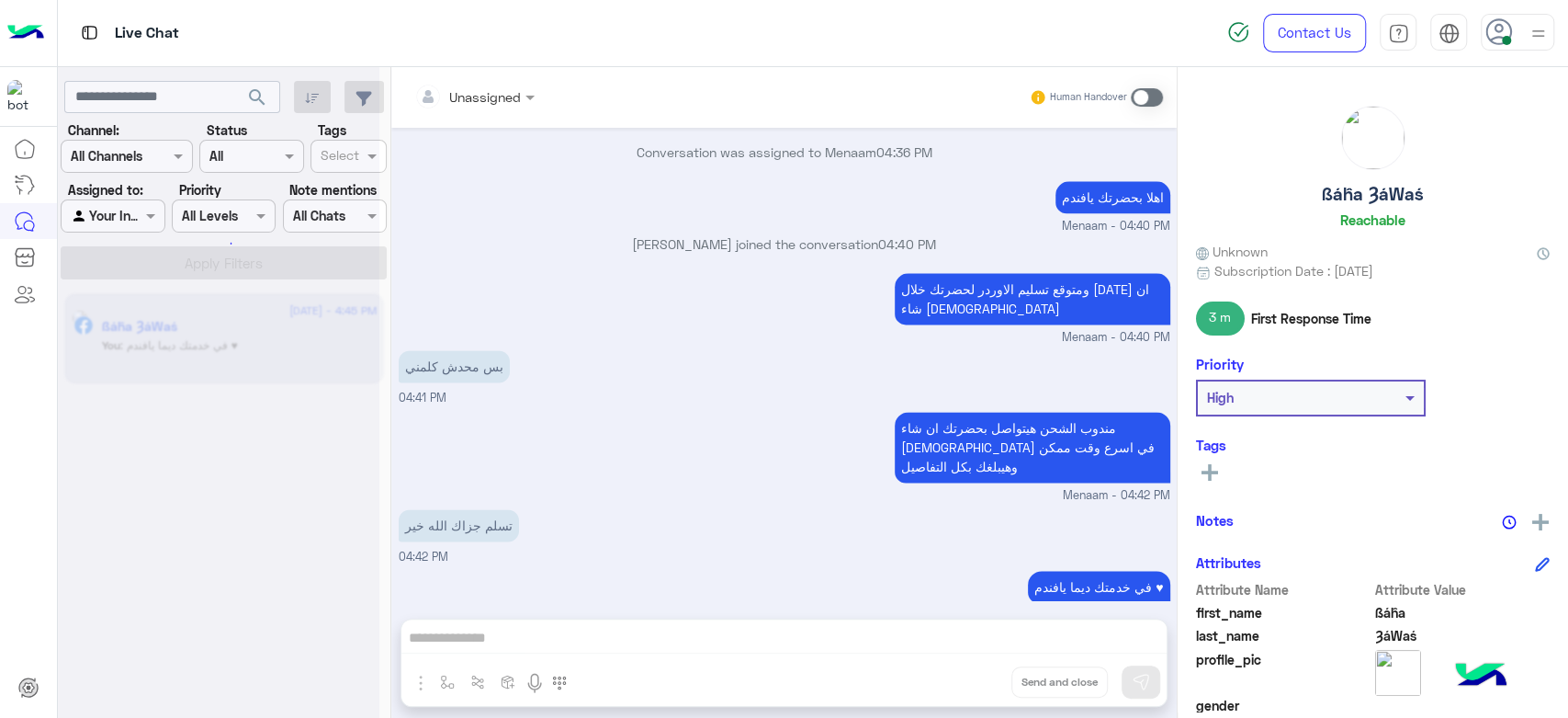
scroll to position [1623, 0]
